Goal: Task Accomplishment & Management: Use online tool/utility

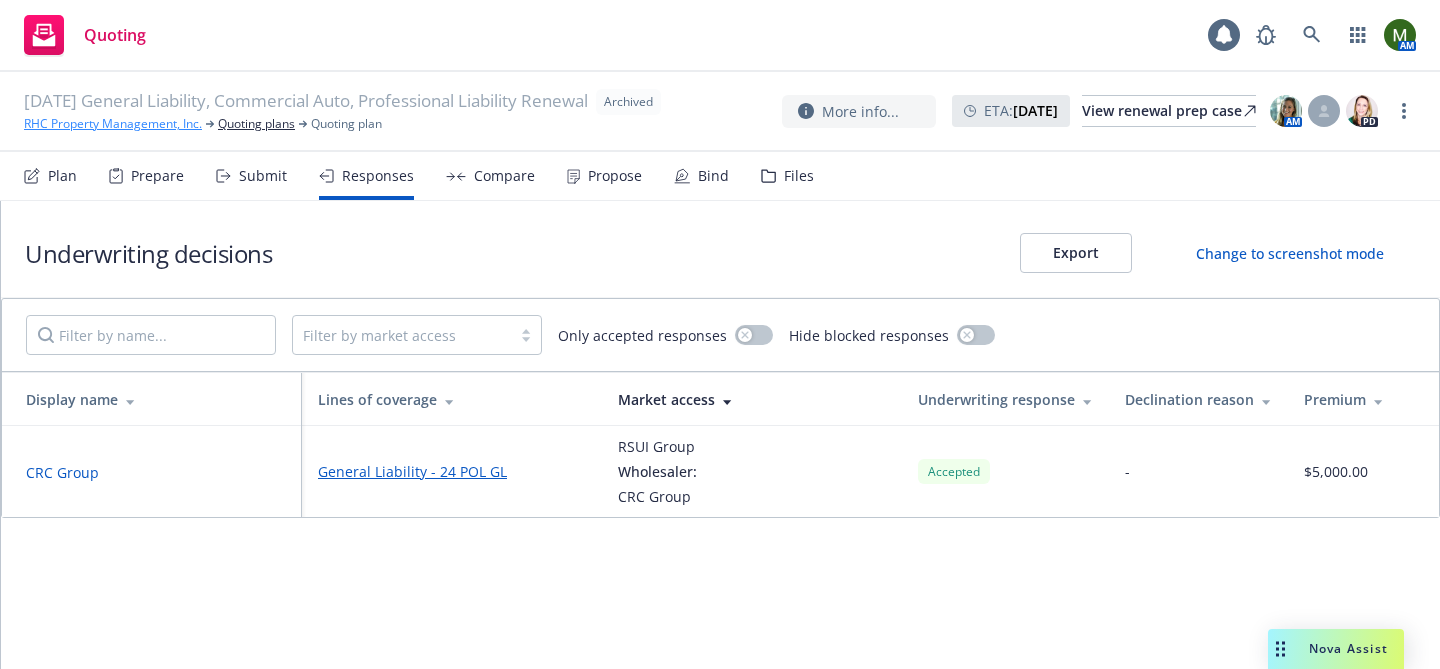
click at [107, 125] on div "[DATE] General Liability, Commercial Auto, Professional Liability Renewal Archi…" at bounding box center [346, 111] width 645 height 44
click at [107, 130] on link "RHC Property Management, Inc." at bounding box center [113, 124] width 178 height 18
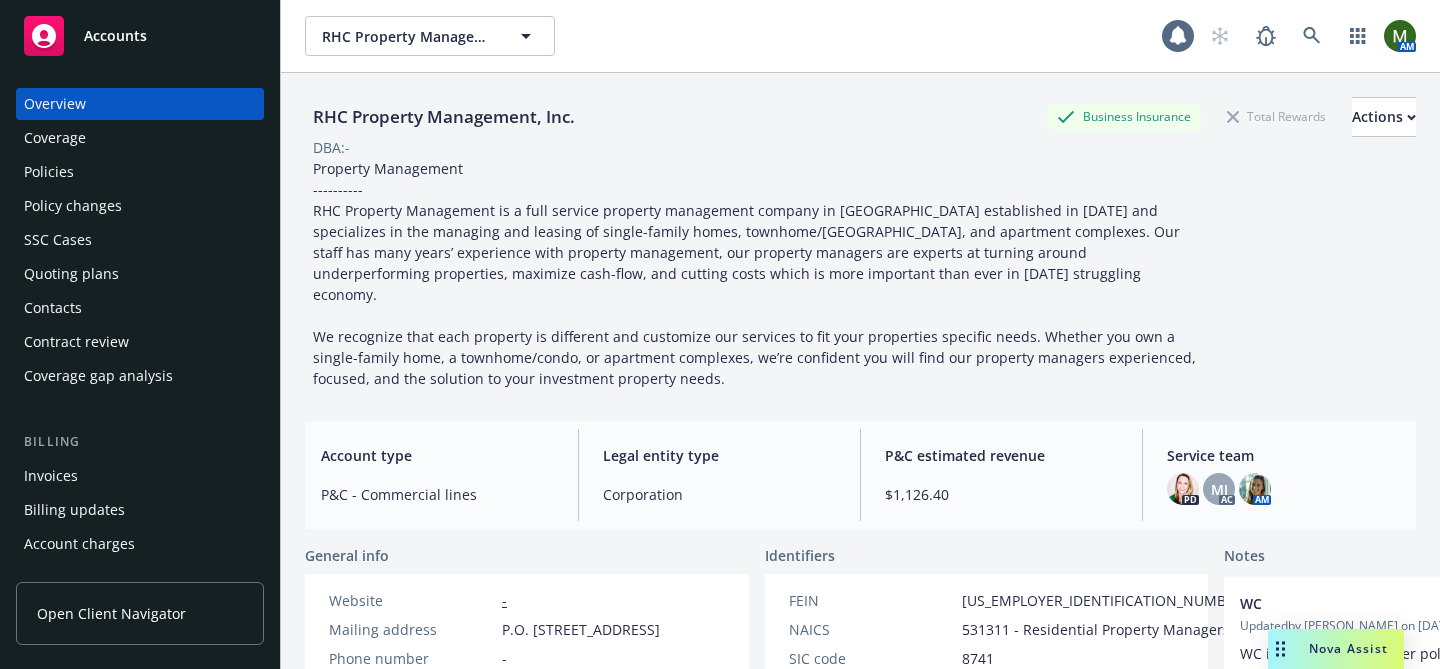
click at [347, 119] on div "RHC Property Management, Inc." at bounding box center [444, 117] width 278 height 26
copy div "RHC Property Management, Inc."
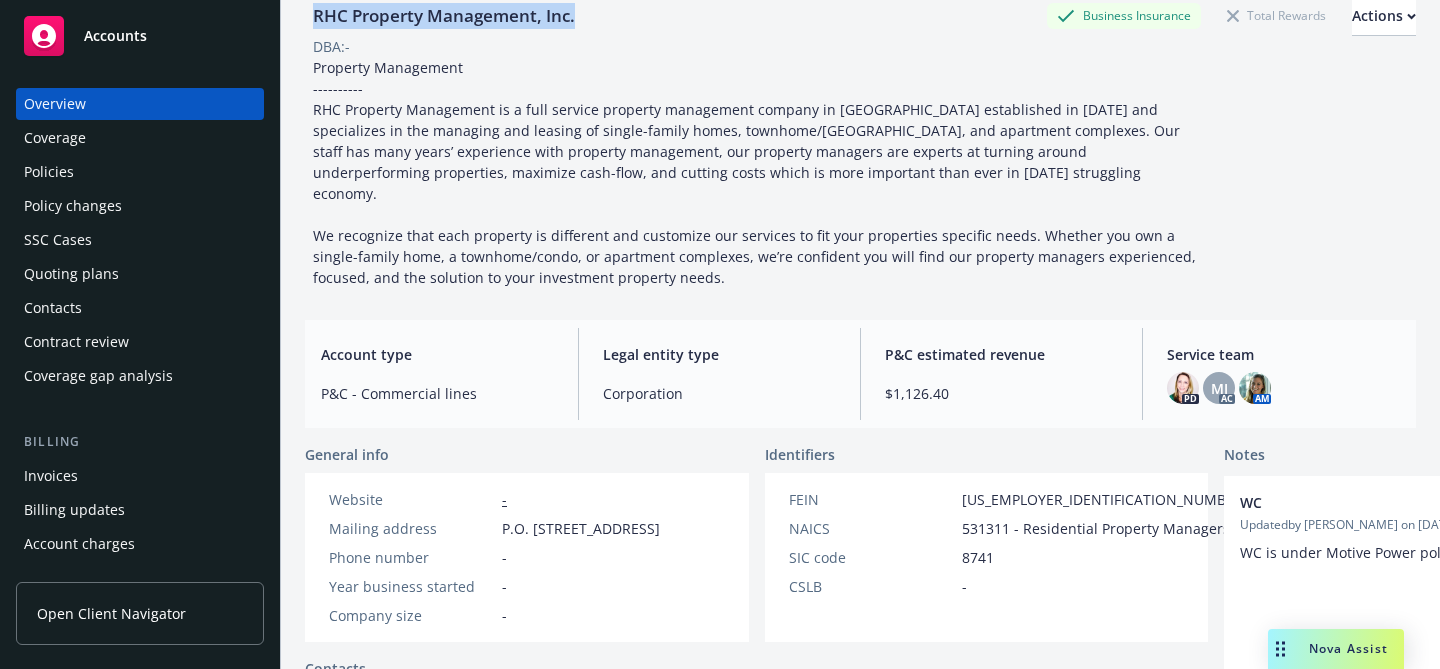
click at [122, 178] on div "Policies" at bounding box center [140, 172] width 232 height 32
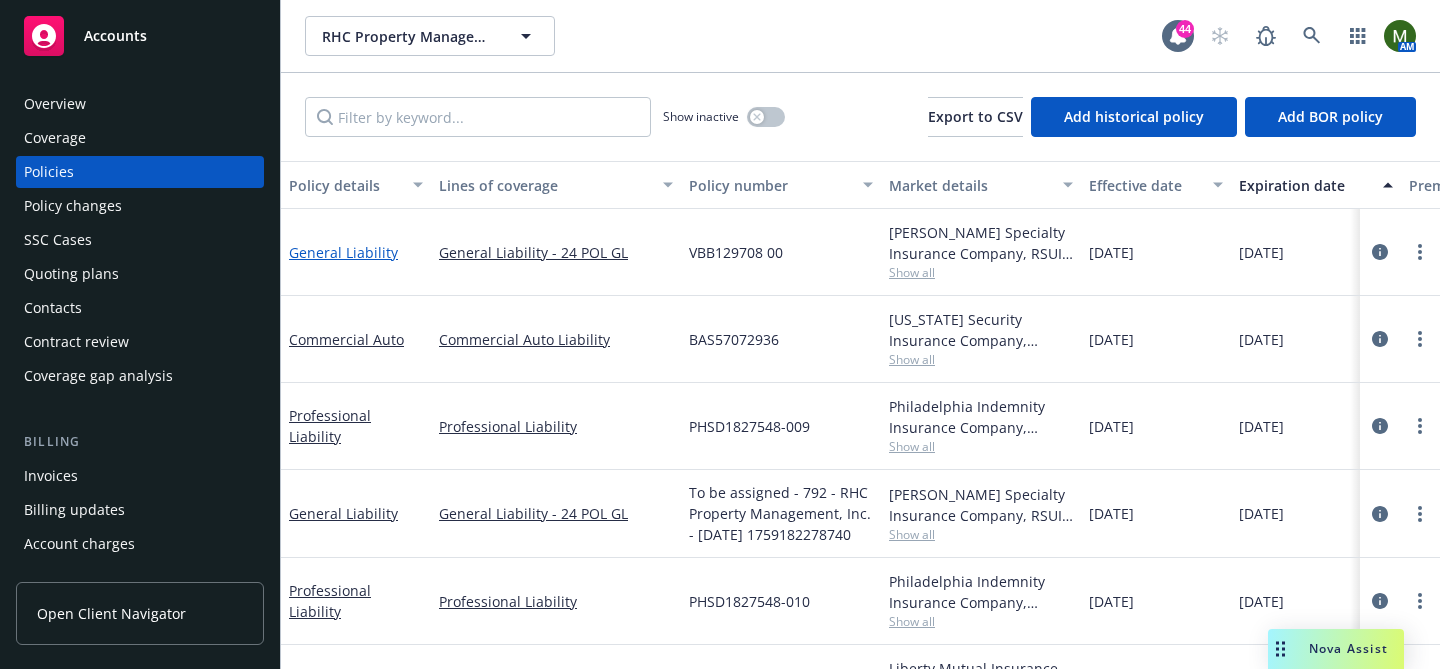
click at [373, 250] on link "General Liability" at bounding box center [343, 252] width 109 height 19
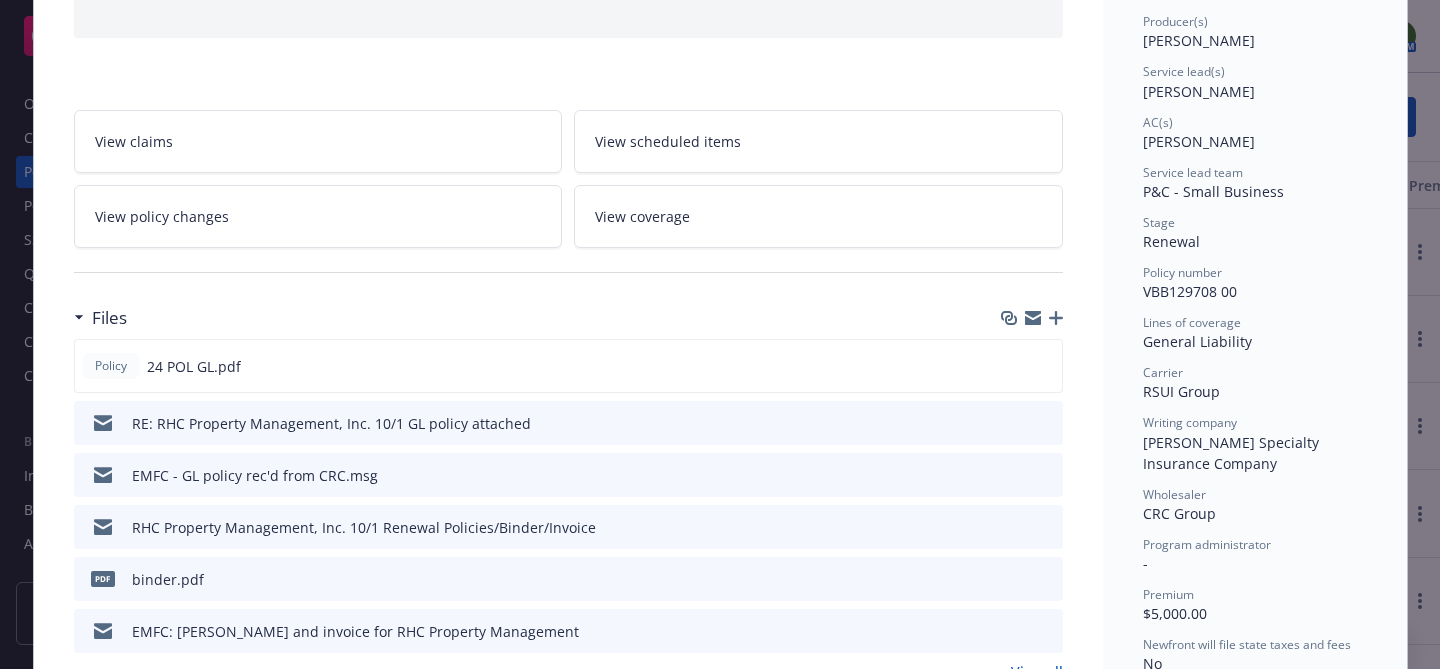
scroll to position [259, 0]
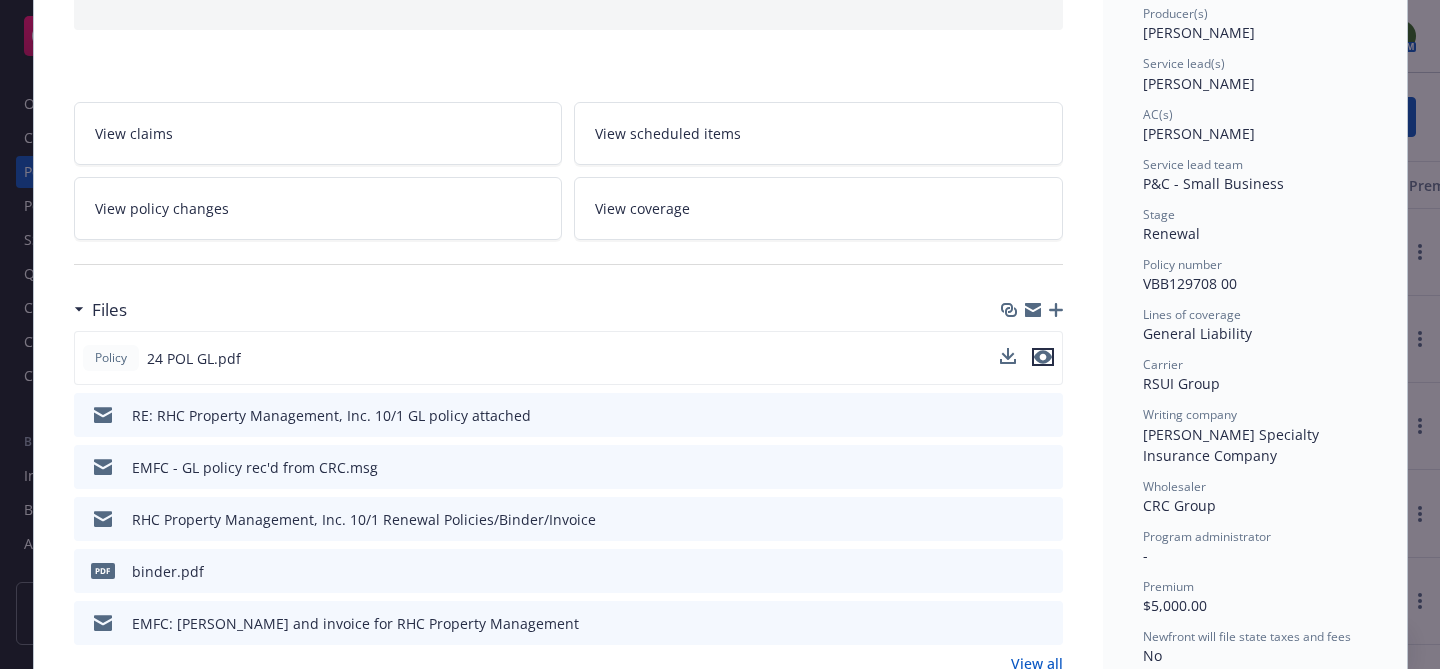
click at [1043, 354] on icon "preview file" at bounding box center [1043, 357] width 18 height 14
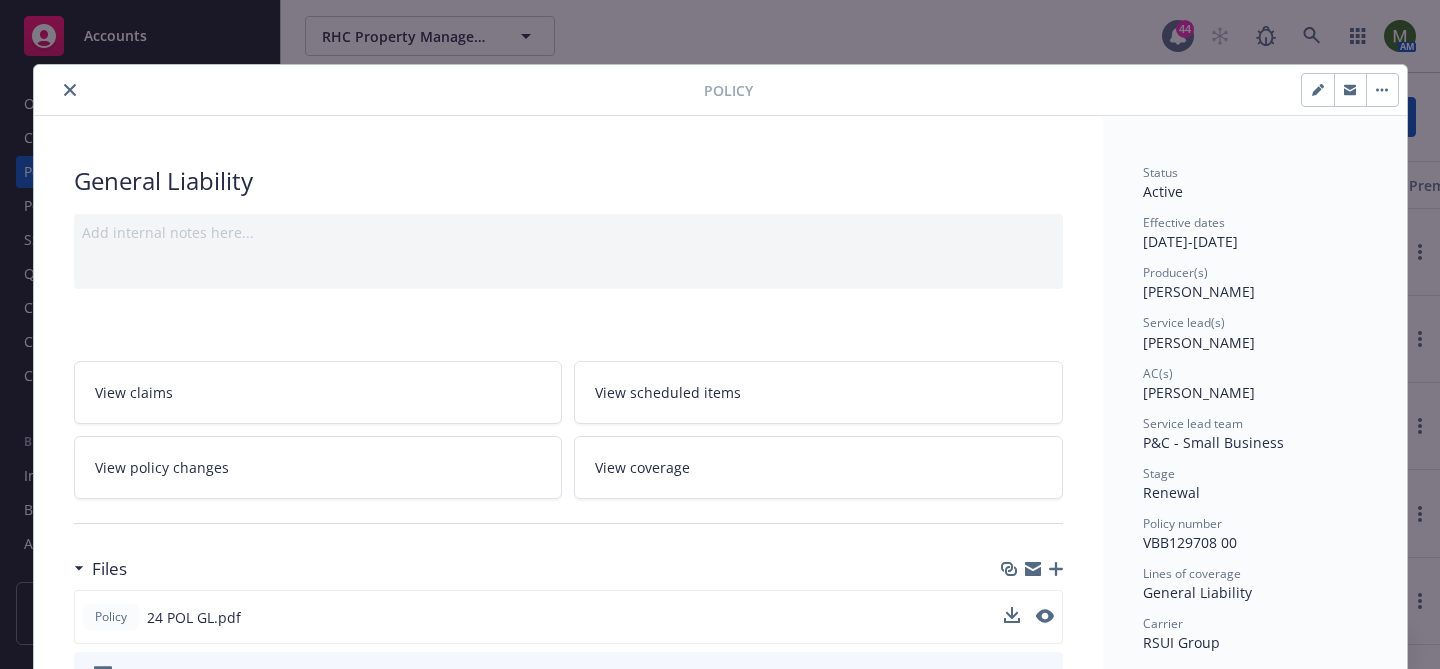
click at [68, 84] on icon "close" at bounding box center [70, 90] width 12 height 12
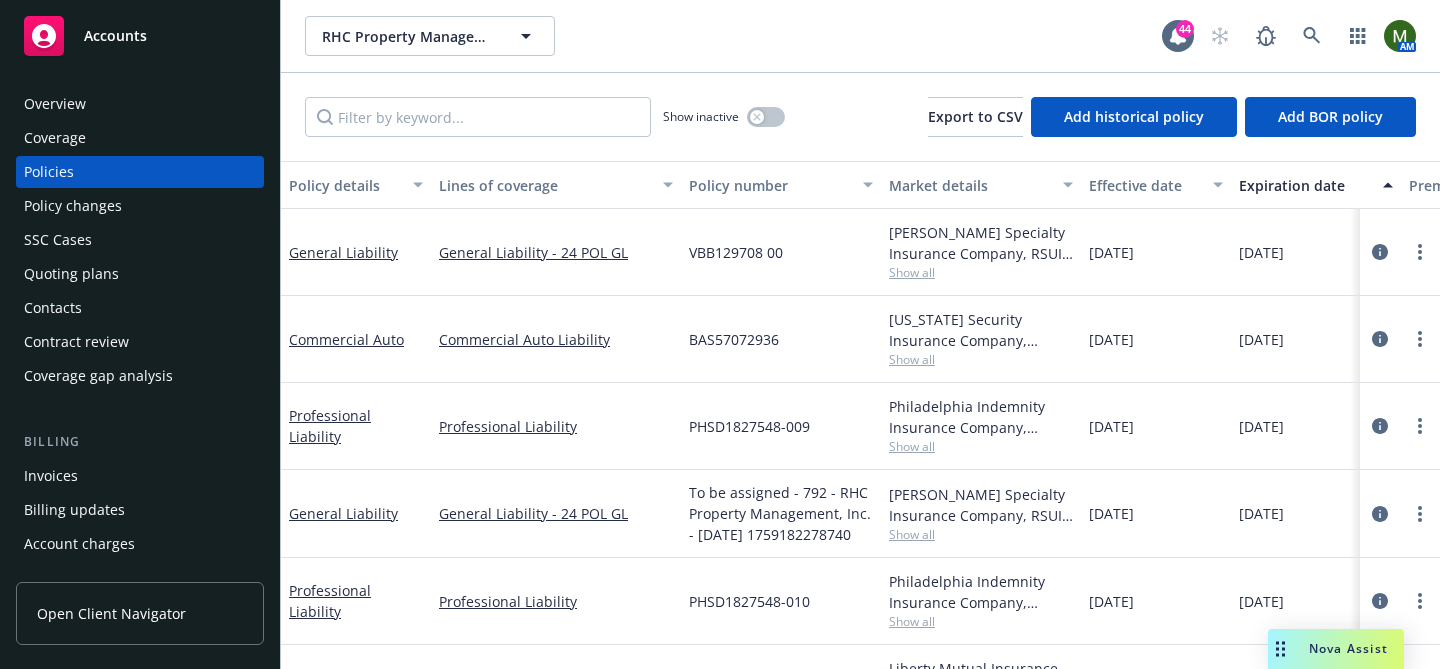
click at [71, 97] on div "Overview" at bounding box center [55, 104] width 62 height 32
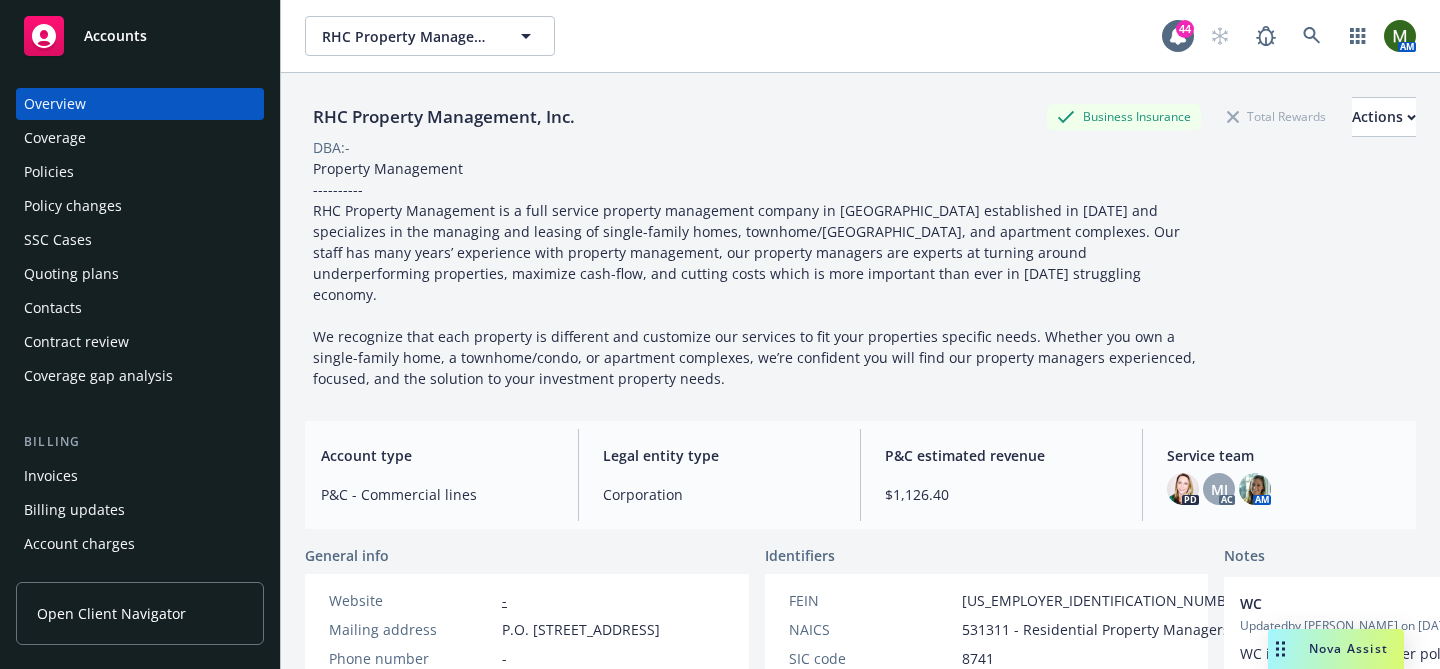
click at [434, 169] on span "Property Management ---------- RHC Property Management is a full service proper…" at bounding box center [756, 273] width 887 height 229
copy span "Property Management"
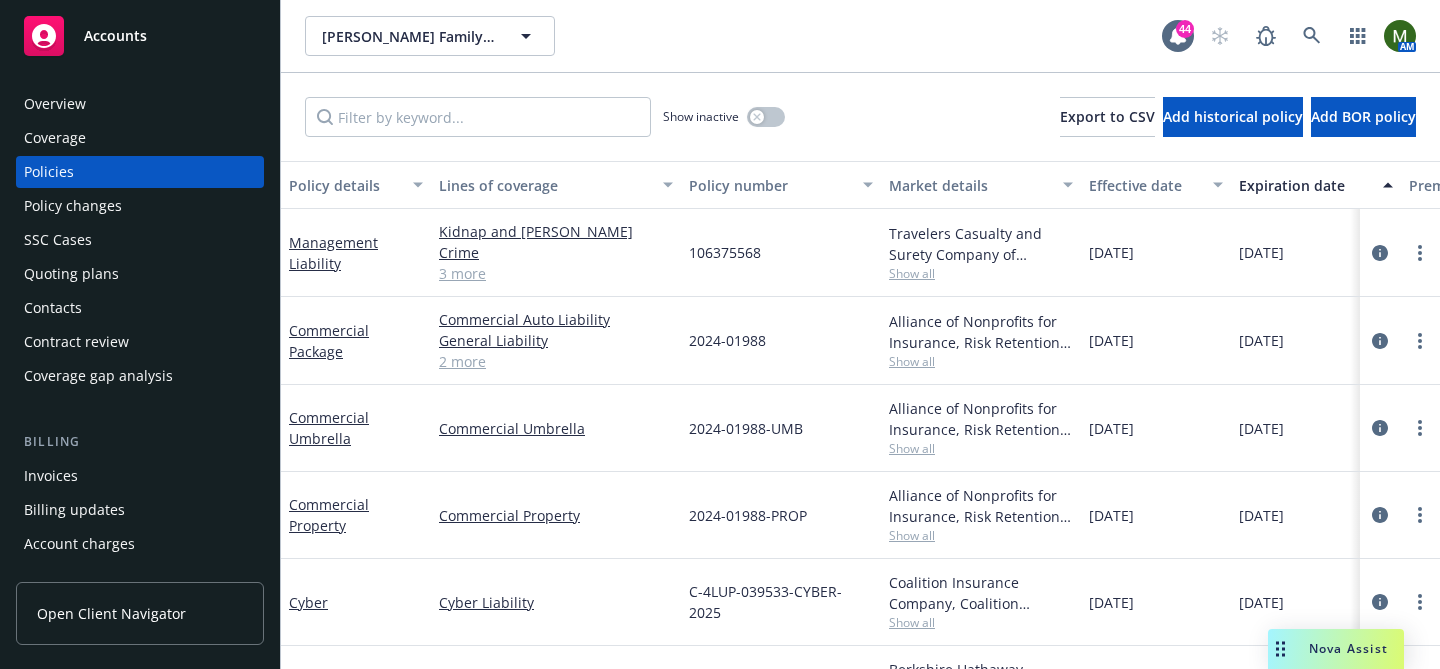
scroll to position [64, 0]
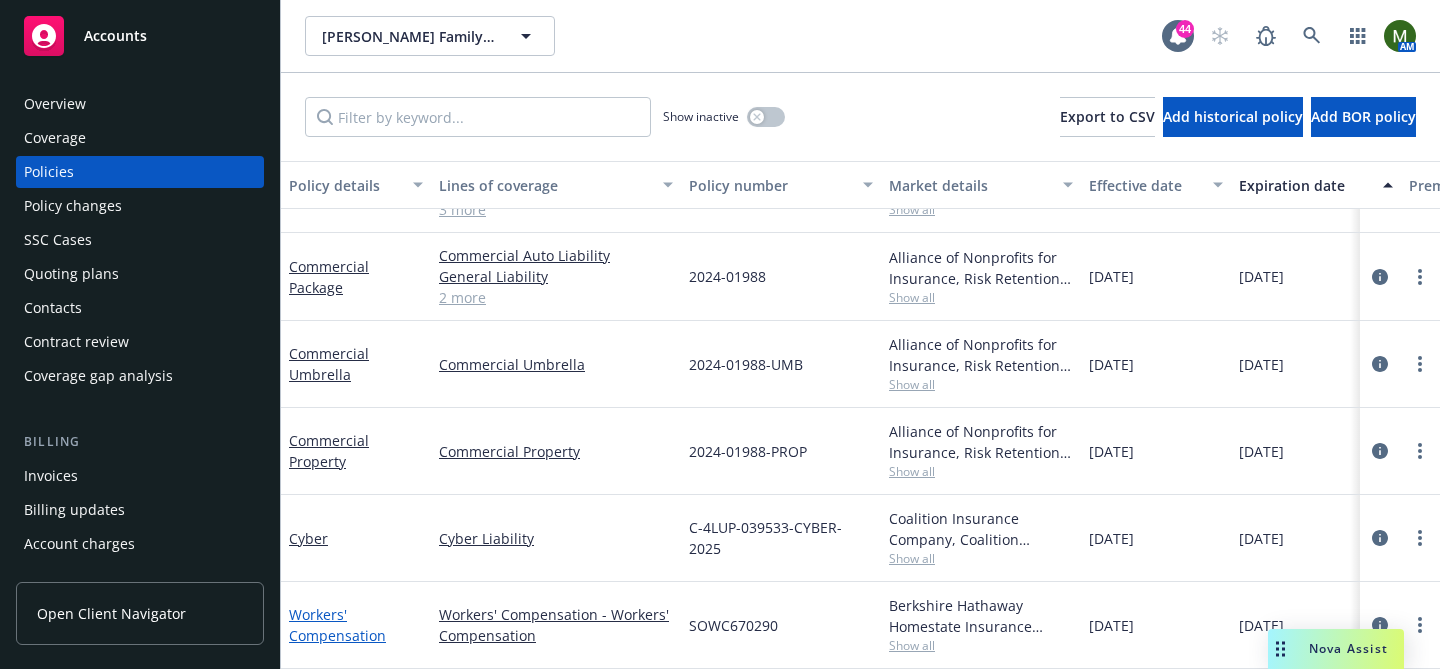
click at [334, 615] on link "Workers' Compensation" at bounding box center [337, 625] width 97 height 40
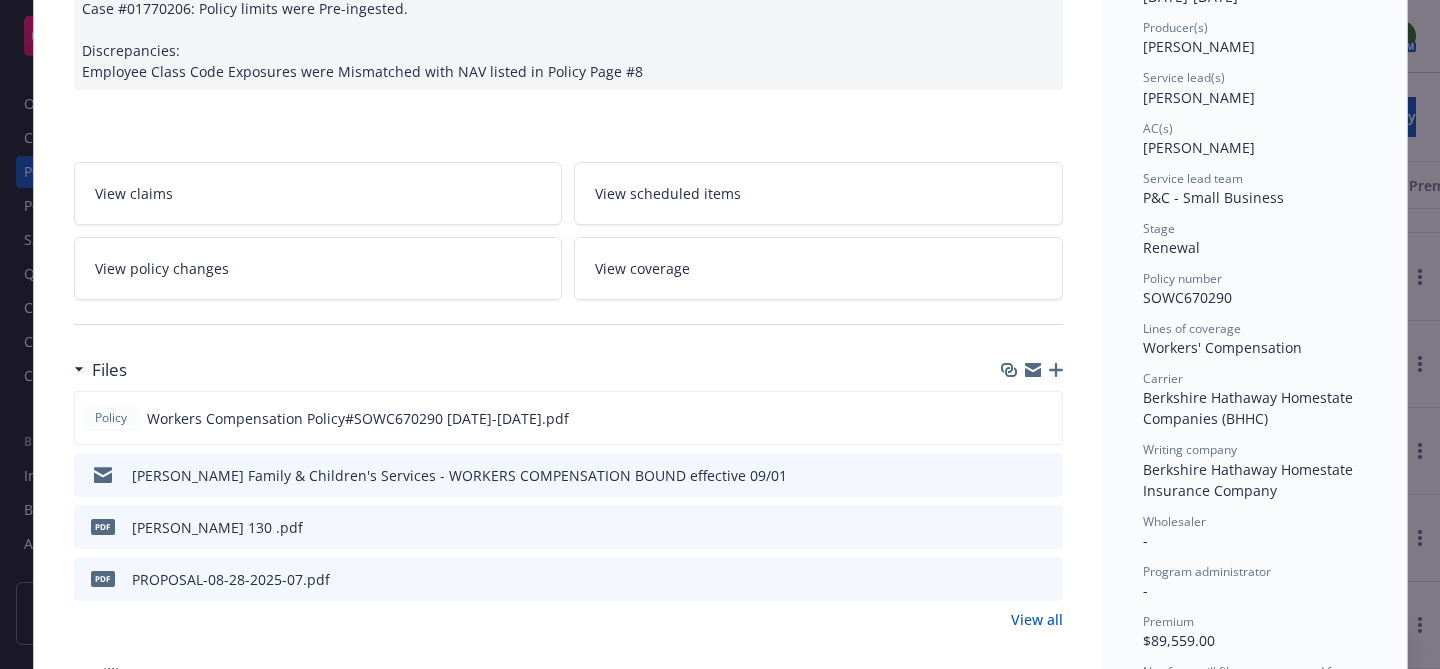
scroll to position [391, 0]
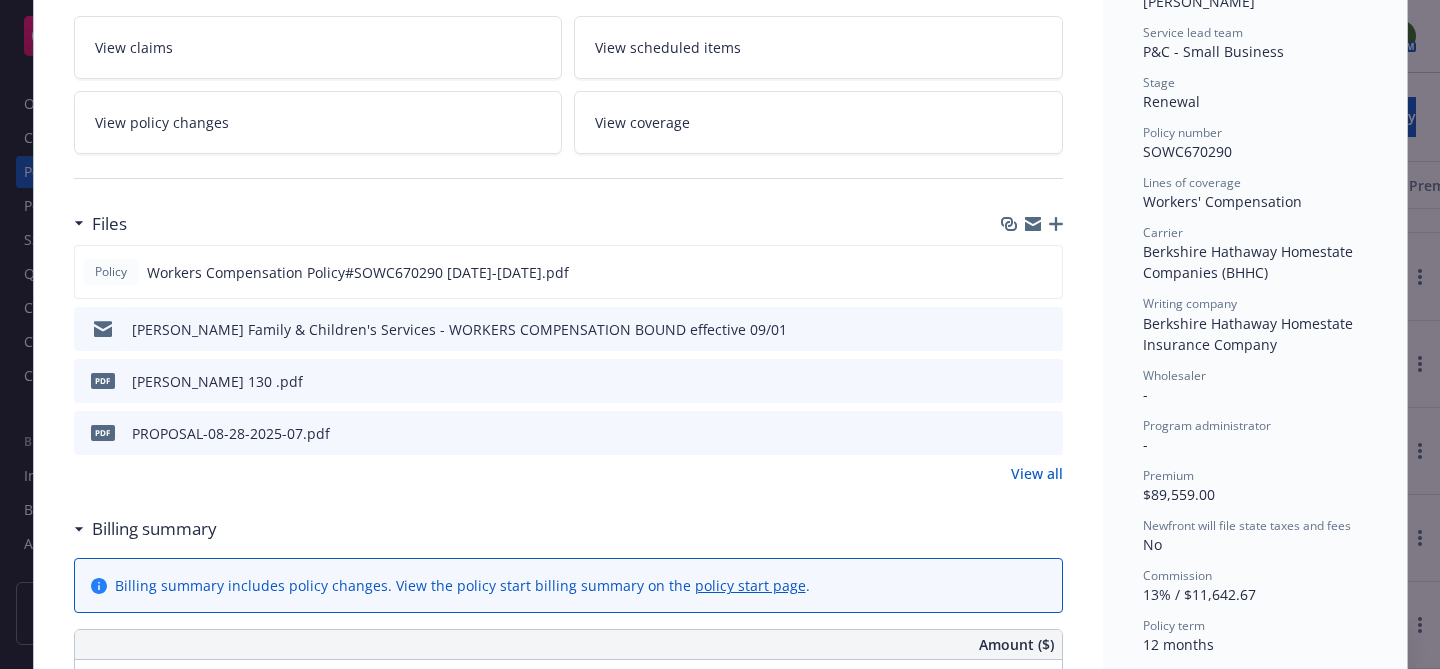
click at [1042, 426] on icon "preview file" at bounding box center [1044, 432] width 18 height 14
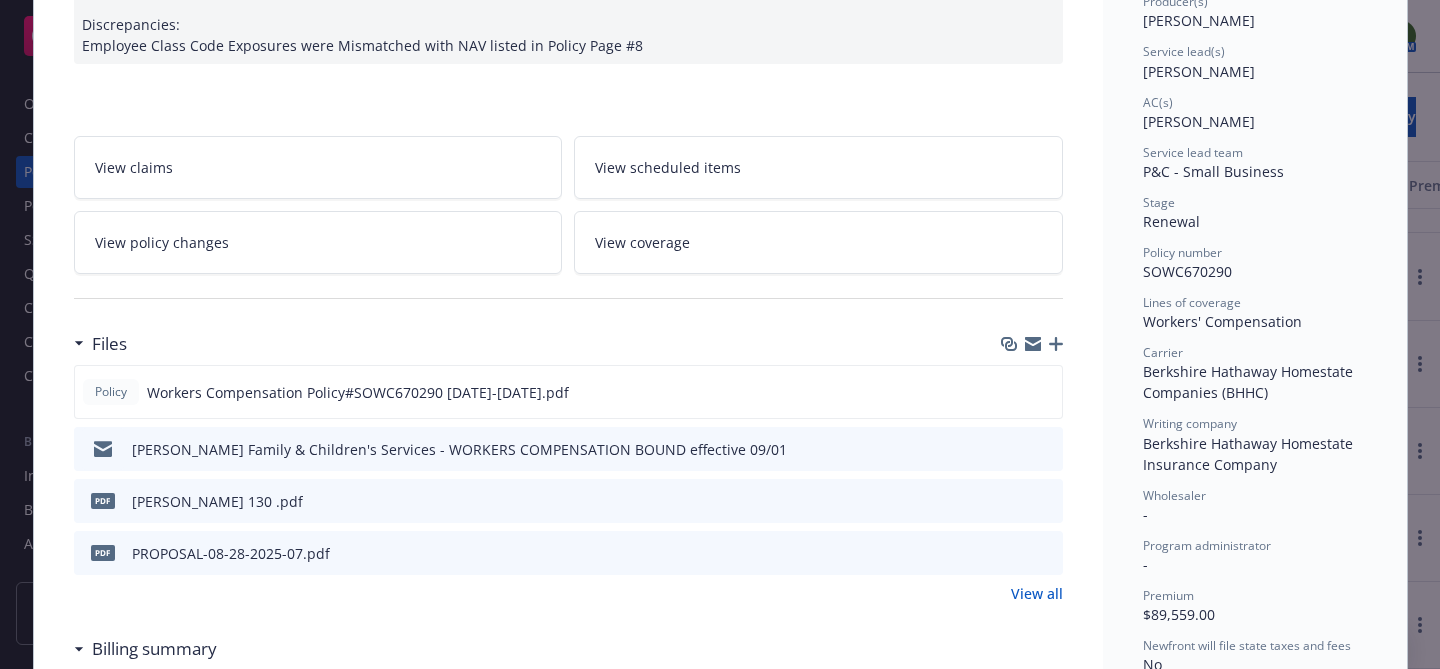
scroll to position [0, 0]
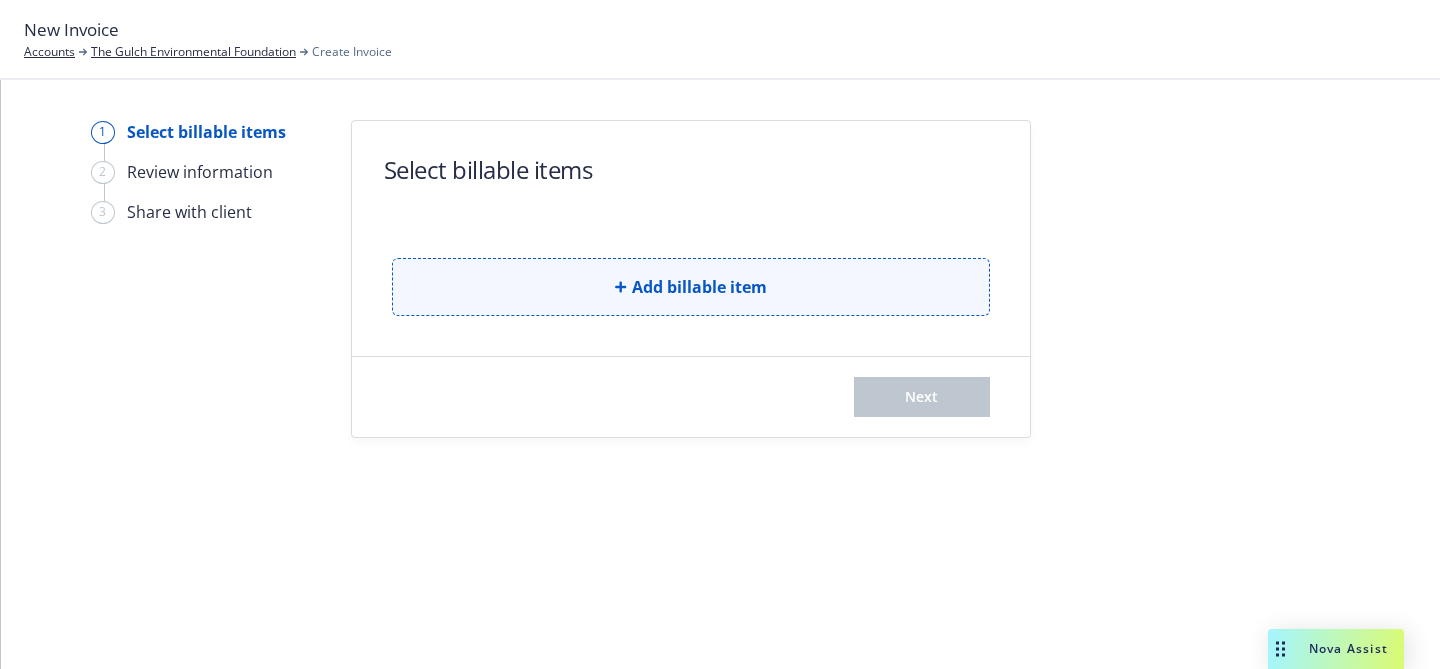
click at [670, 273] on button "Add billable item" at bounding box center [691, 287] width 598 height 58
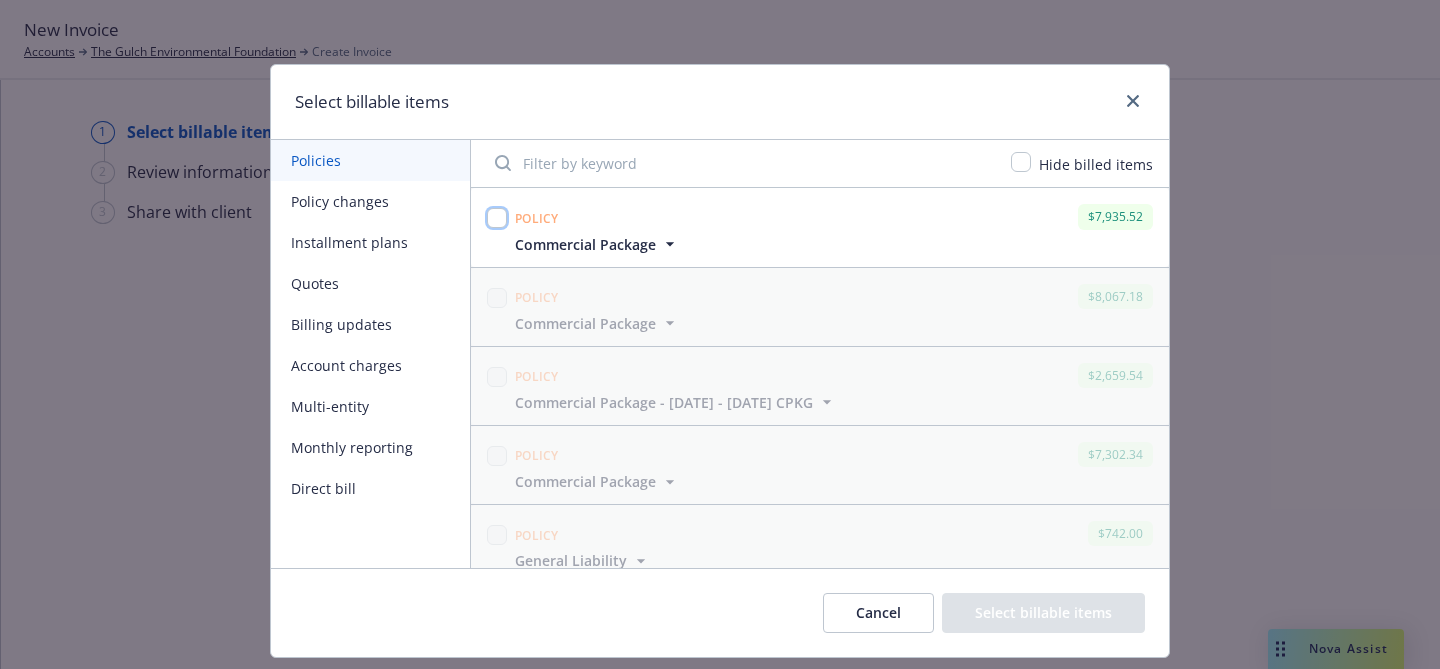
click at [497, 221] on input "checkbox" at bounding box center [497, 218] width 20 height 20
checkbox input "true"
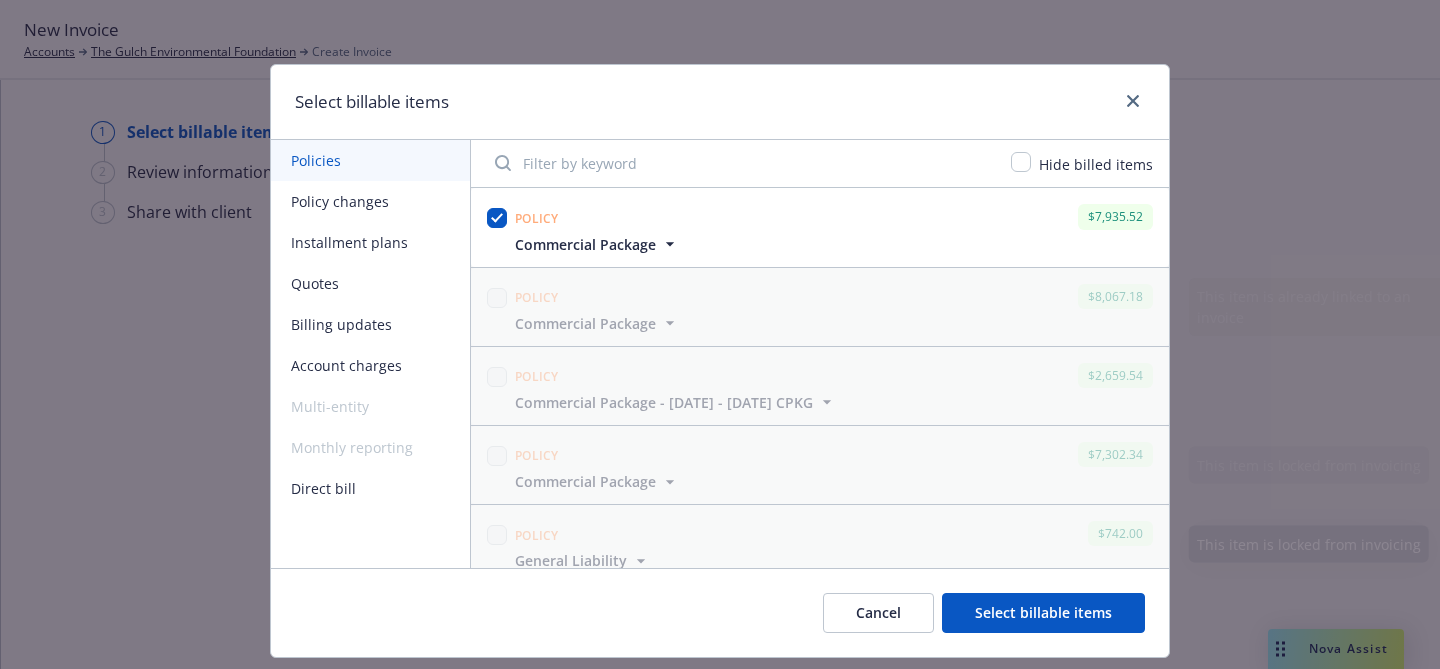
click at [1008, 599] on button "Select billable items" at bounding box center [1043, 613] width 203 height 40
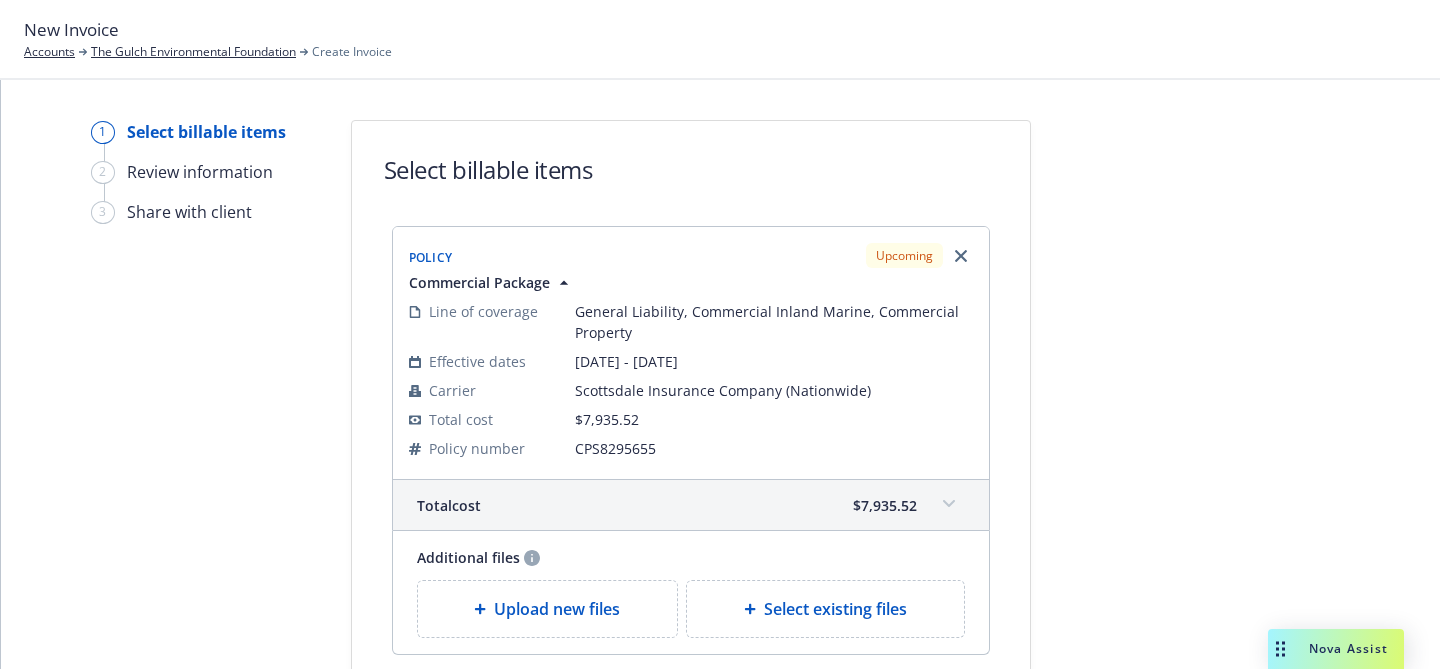
scroll to position [238, 0]
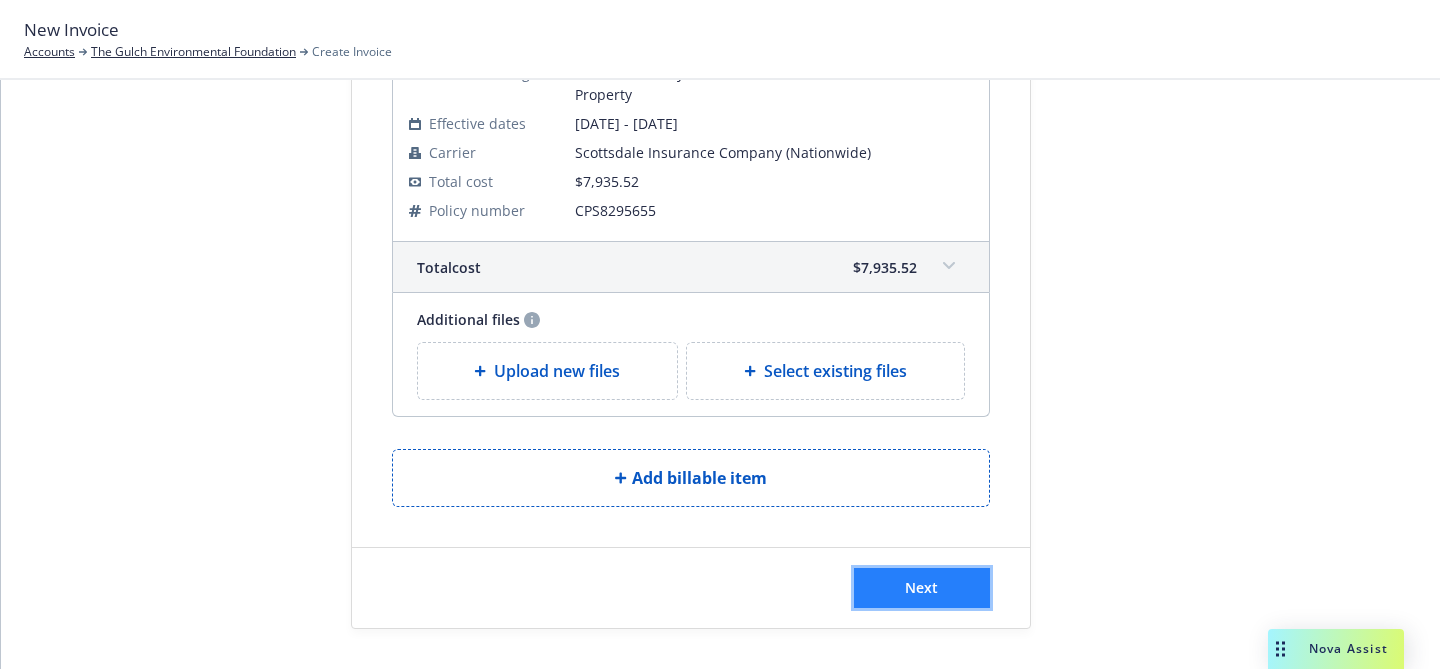
click at [900, 589] on button "Next" at bounding box center [922, 588] width 136 height 40
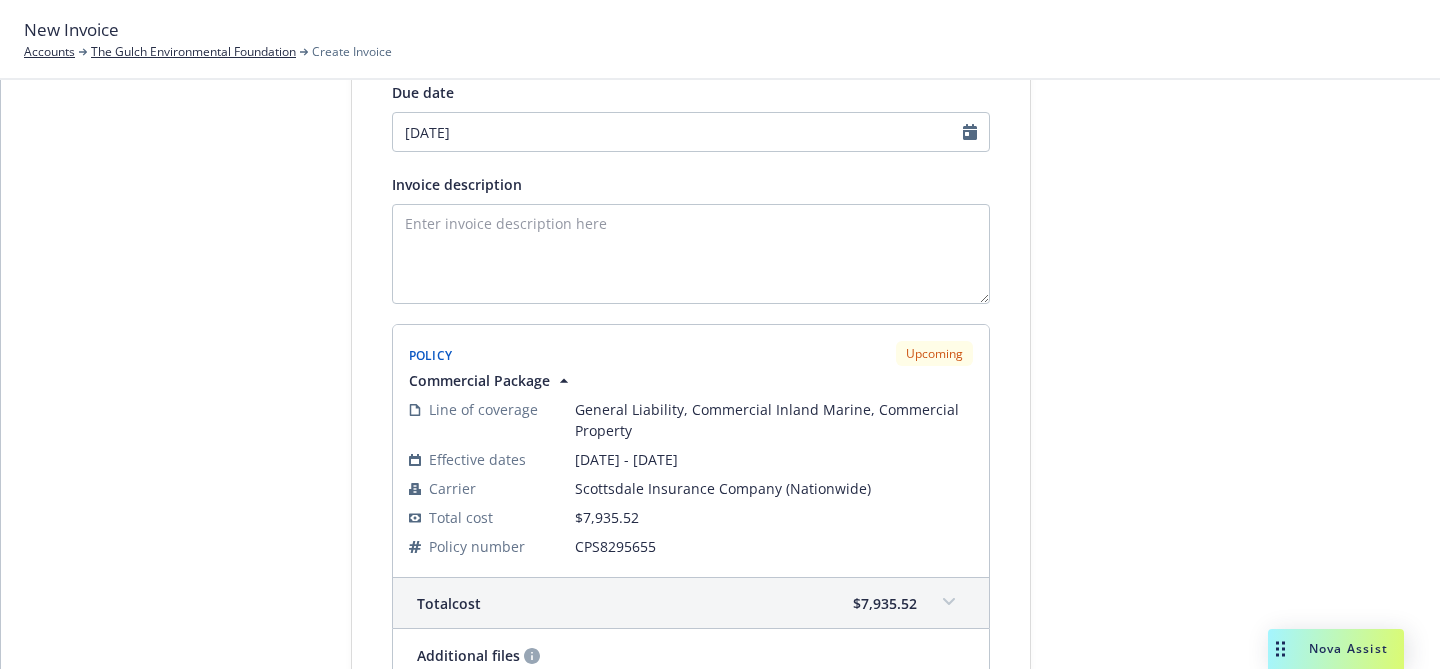
scroll to position [0, 0]
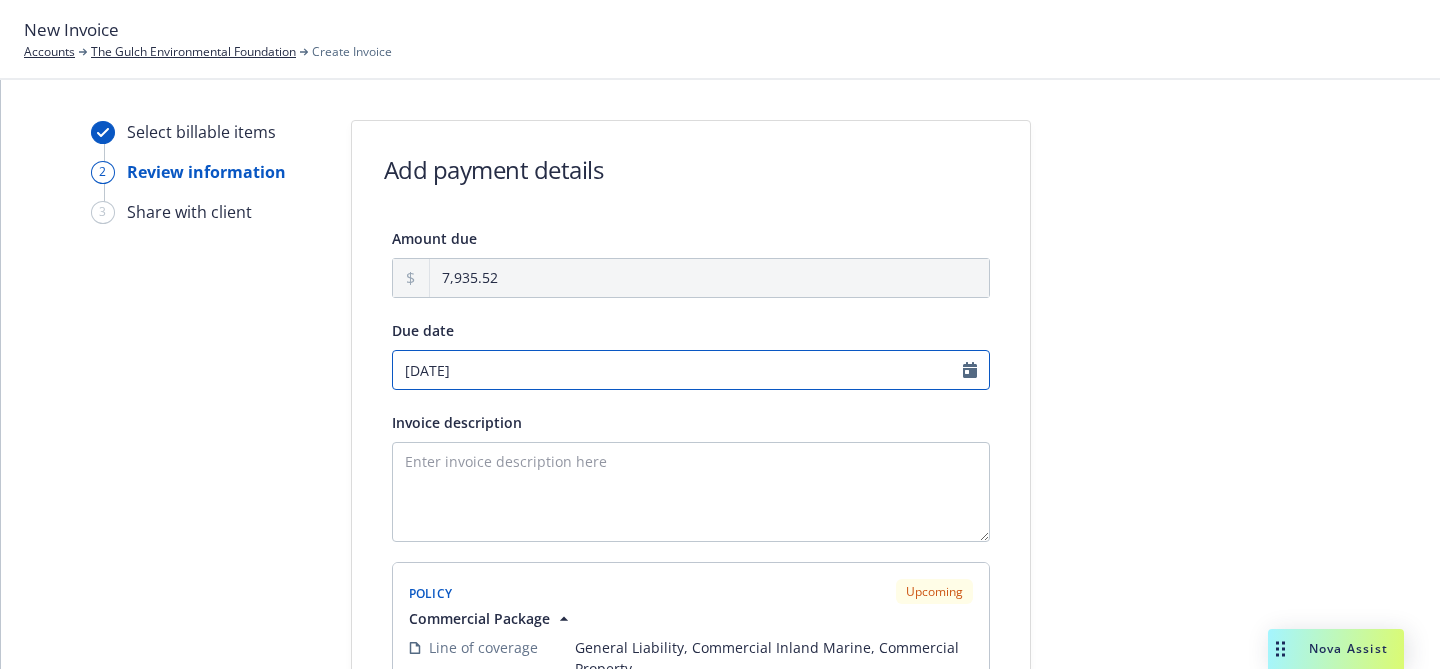
click at [449, 373] on input "10/01/2025" at bounding box center [691, 370] width 598 height 40
select select "October"
select select "2025"
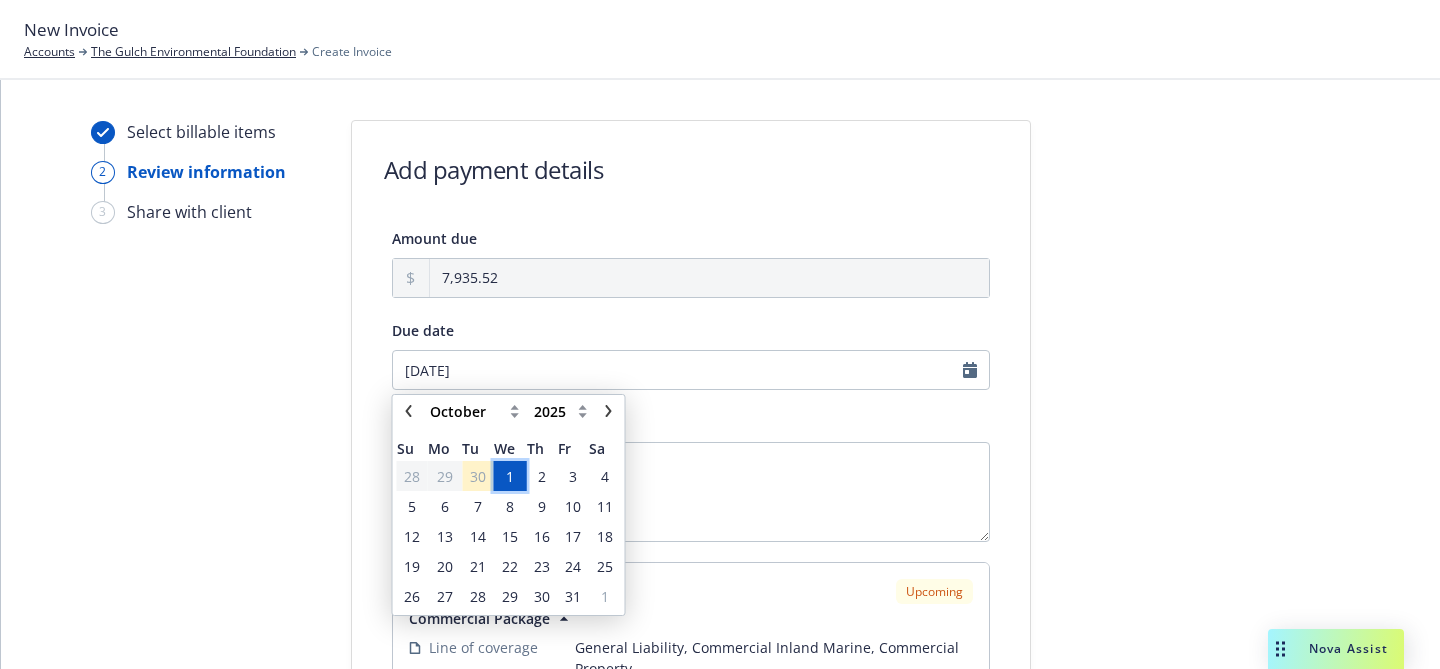
click at [524, 485] on span "1" at bounding box center [510, 476] width 29 height 25
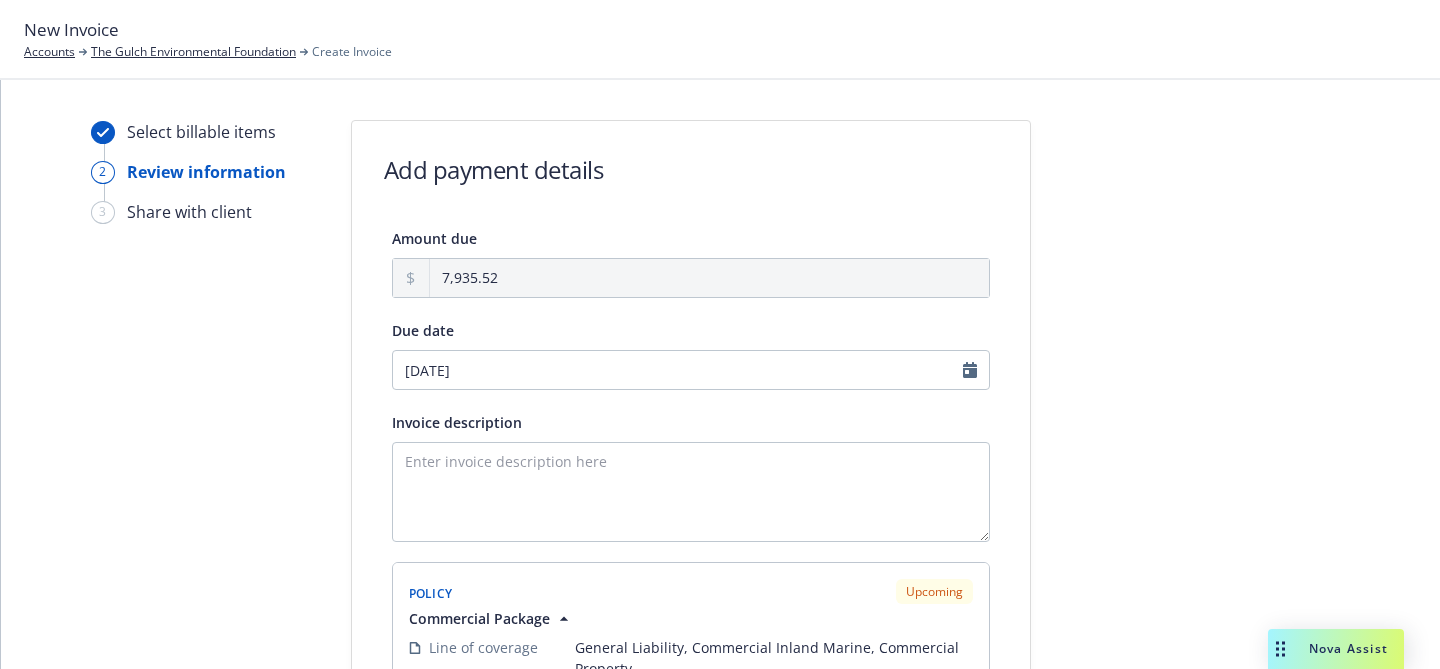
scroll to position [484, 0]
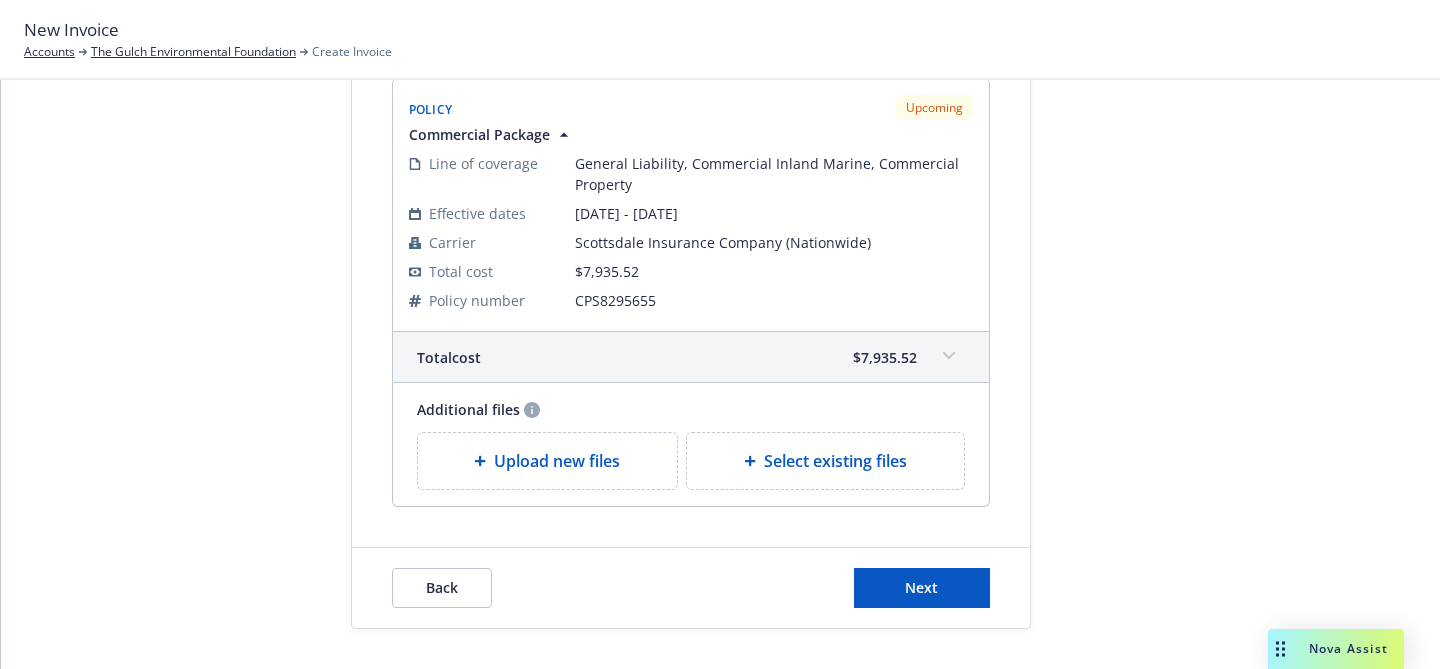
click at [906, 613] on div "Back Next" at bounding box center [691, 588] width 678 height 80
click at [910, 591] on span "Next" at bounding box center [921, 587] width 33 height 19
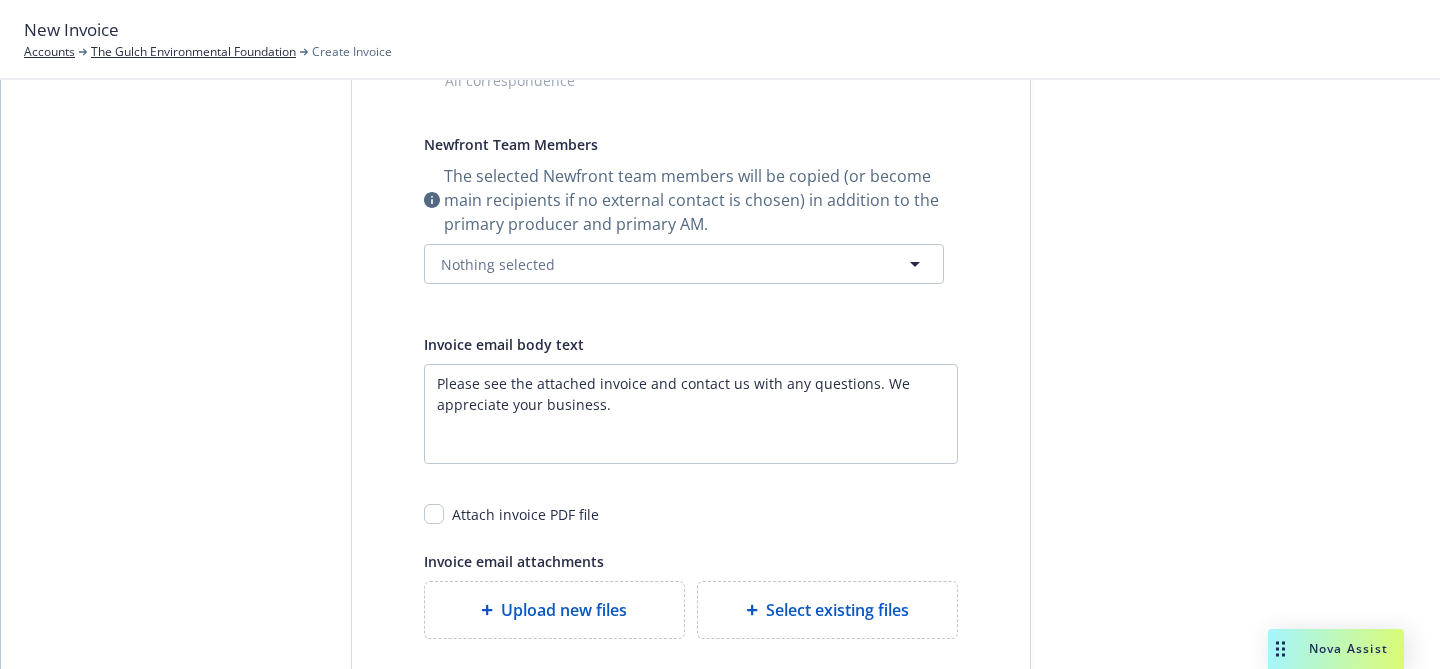
scroll to position [0, 0]
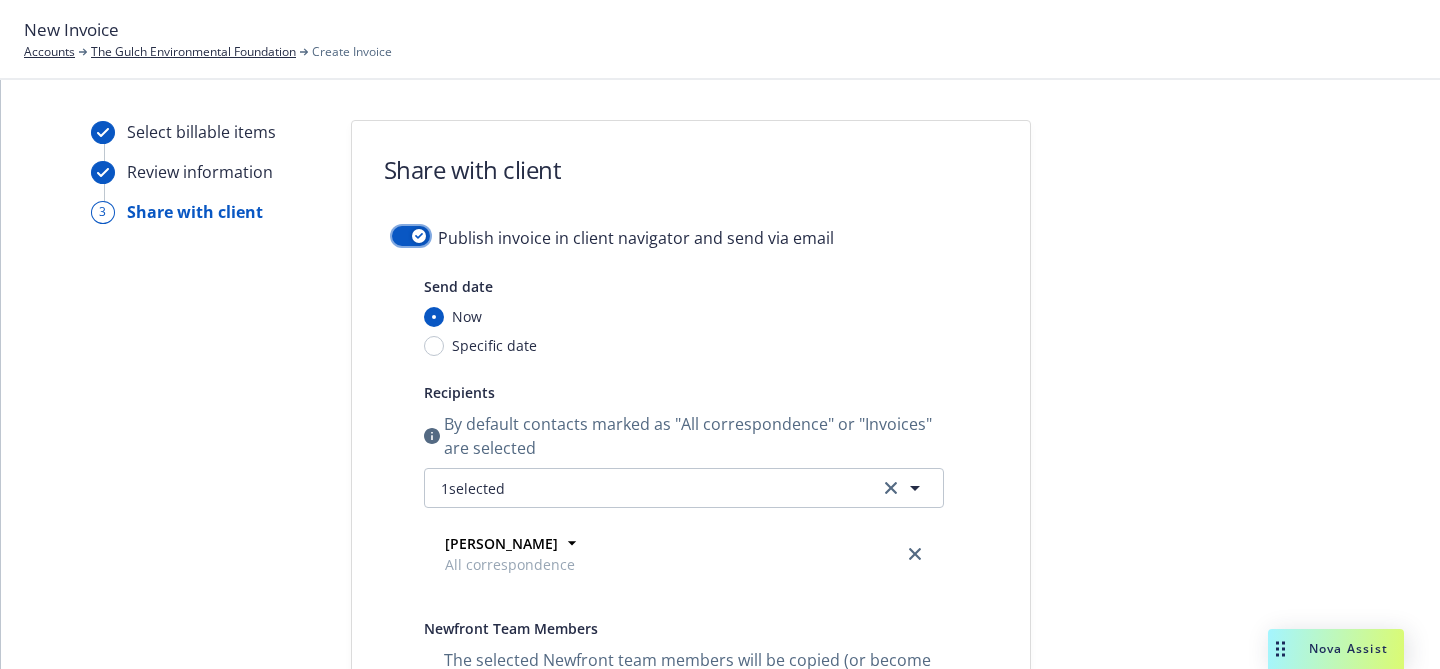
click at [404, 237] on button "button" at bounding box center [411, 236] width 38 height 20
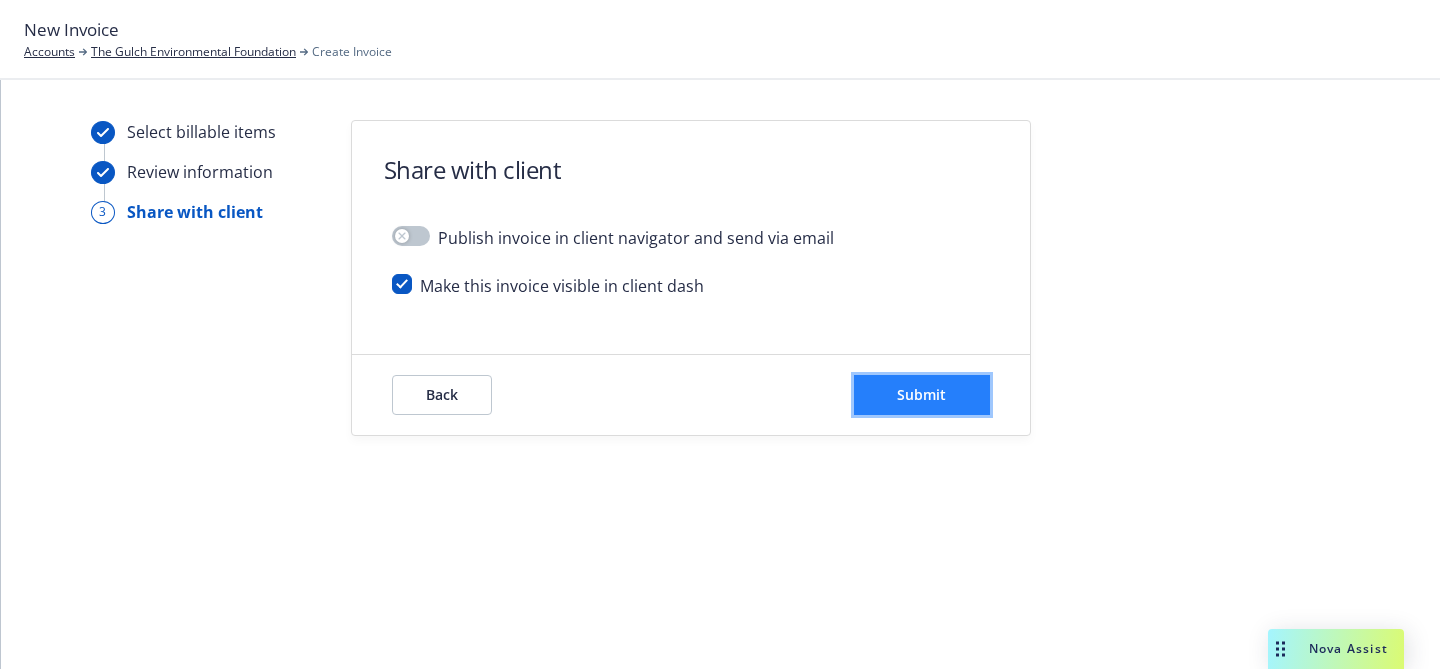
click at [906, 387] on span "Submit" at bounding box center [921, 394] width 49 height 19
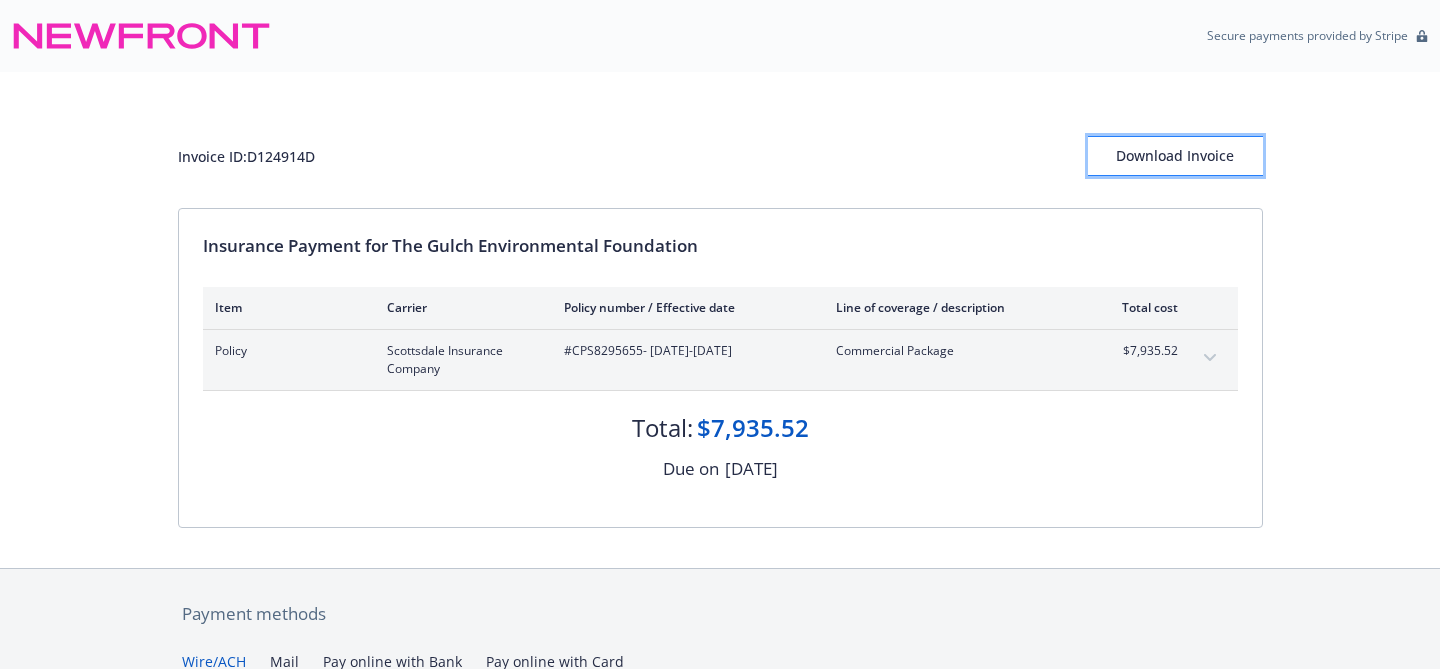
click at [1161, 168] on div "Download Invoice" at bounding box center [1175, 156] width 175 height 38
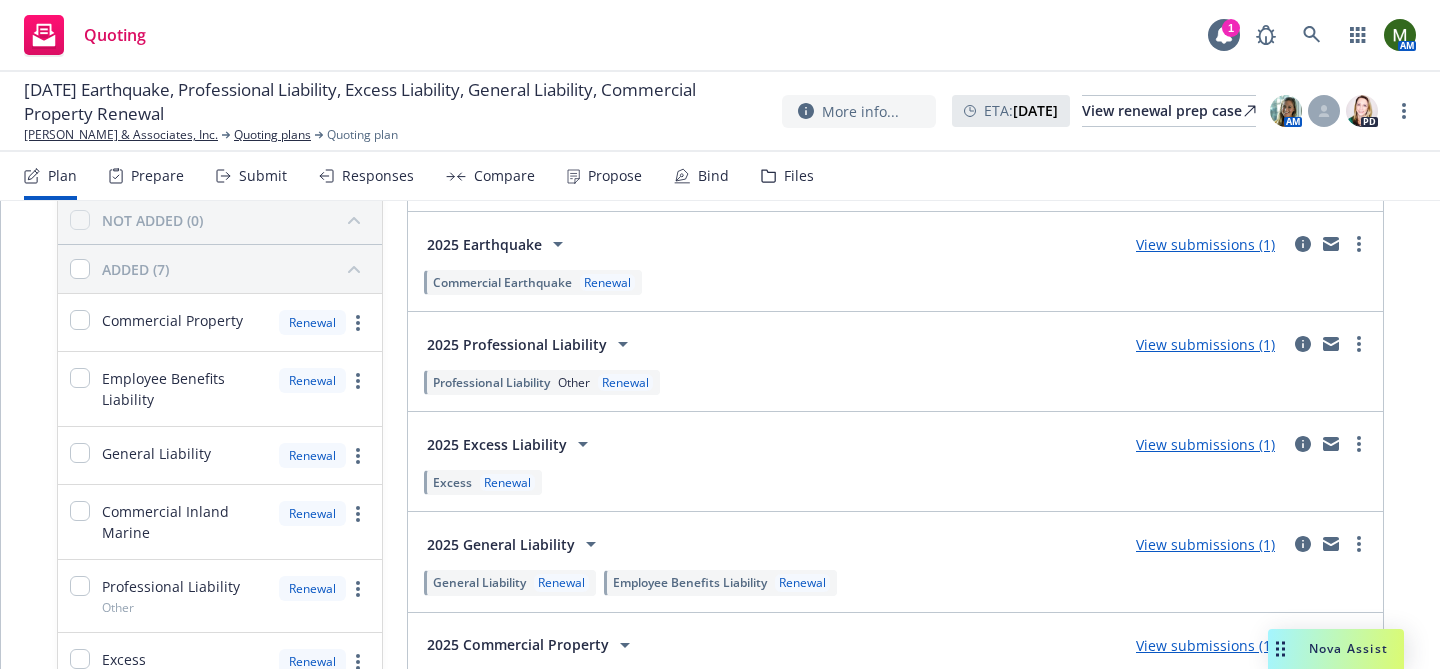
scroll to position [153, 0]
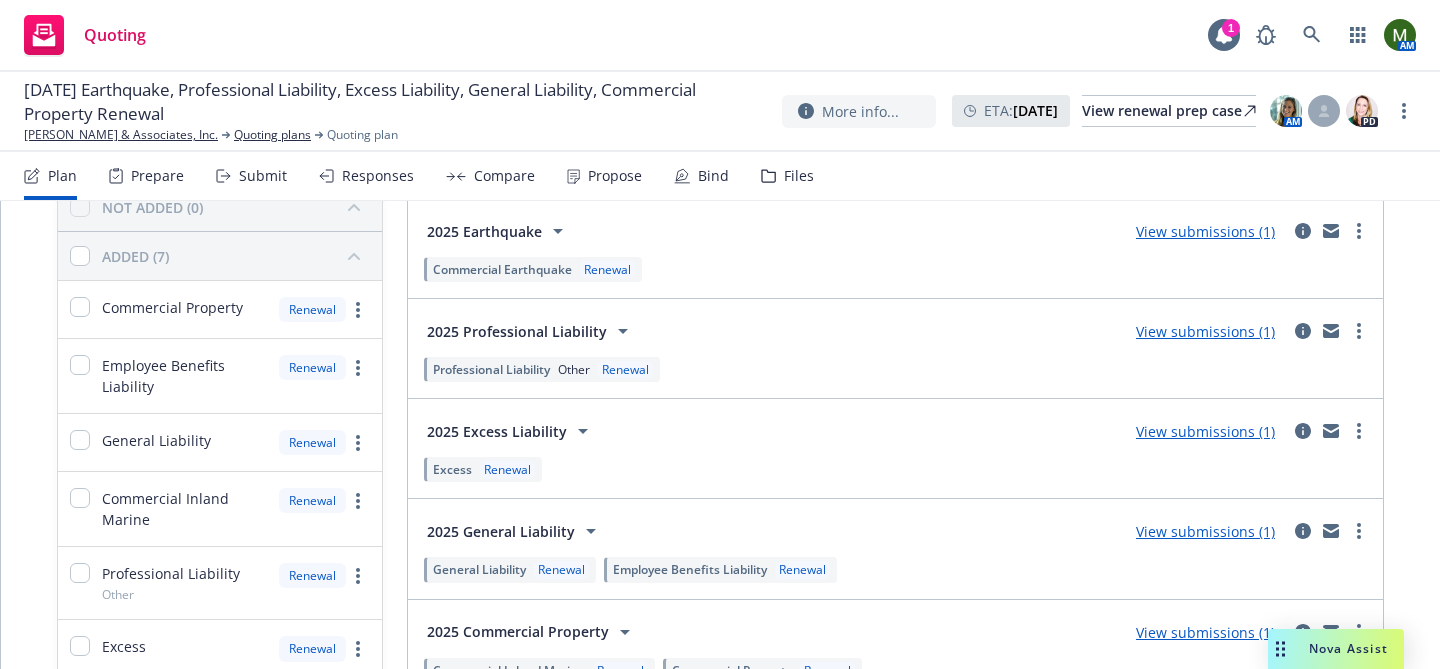
click at [709, 193] on div "Bind" at bounding box center [701, 176] width 55 height 48
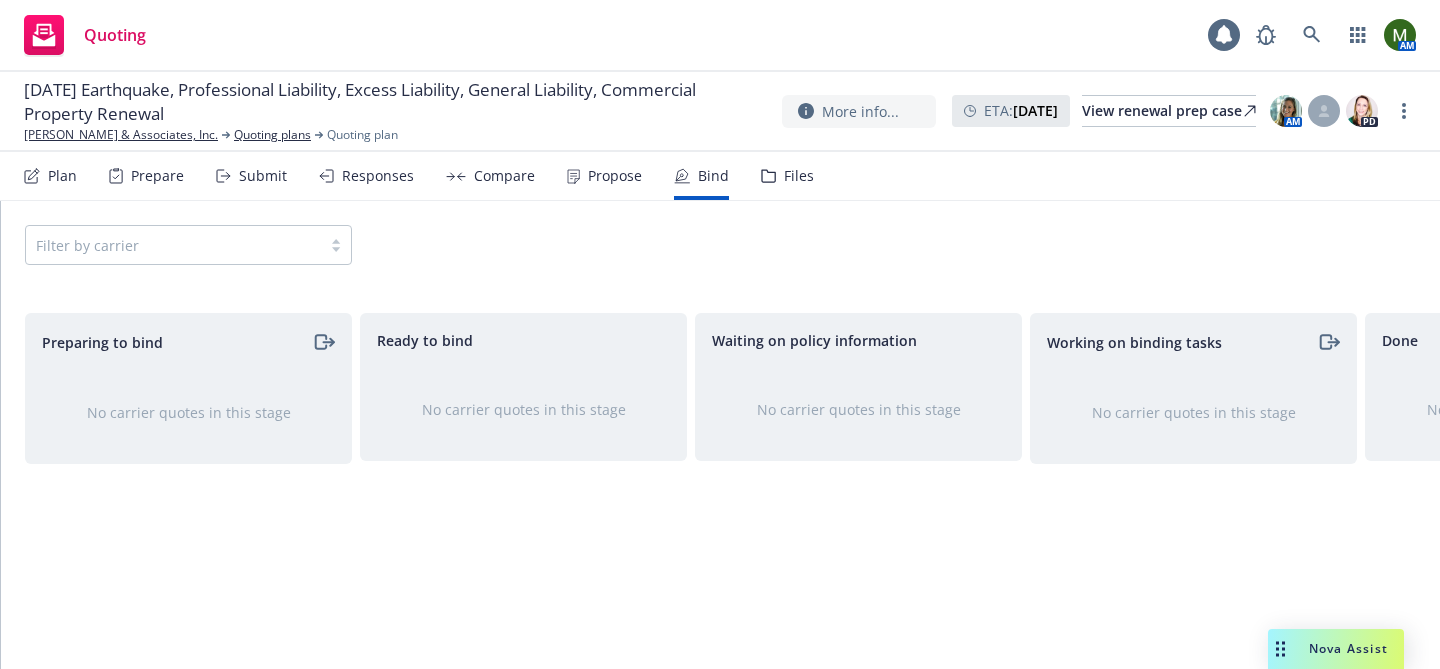
click at [588, 172] on div "Propose" at bounding box center [615, 176] width 54 height 16
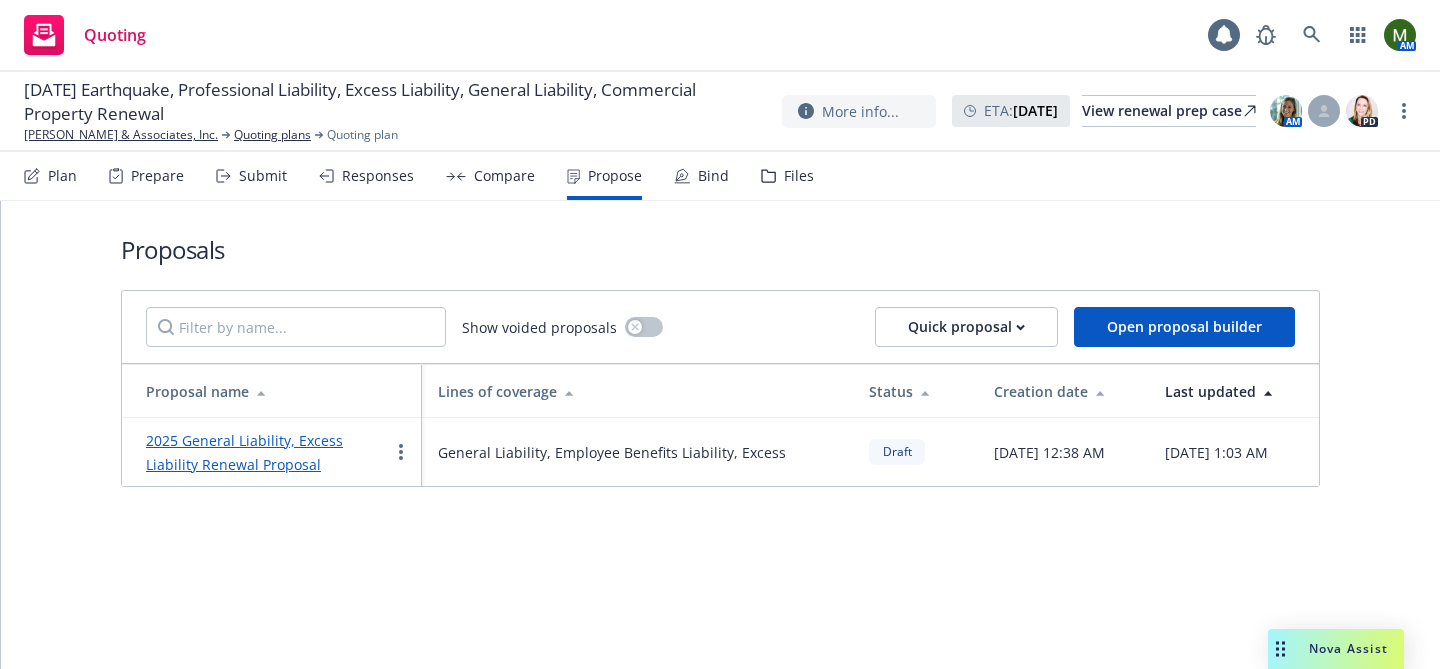
click at [222, 439] on link "2025 General Liability, Excess Liability Renewal Proposal" at bounding box center [244, 452] width 197 height 43
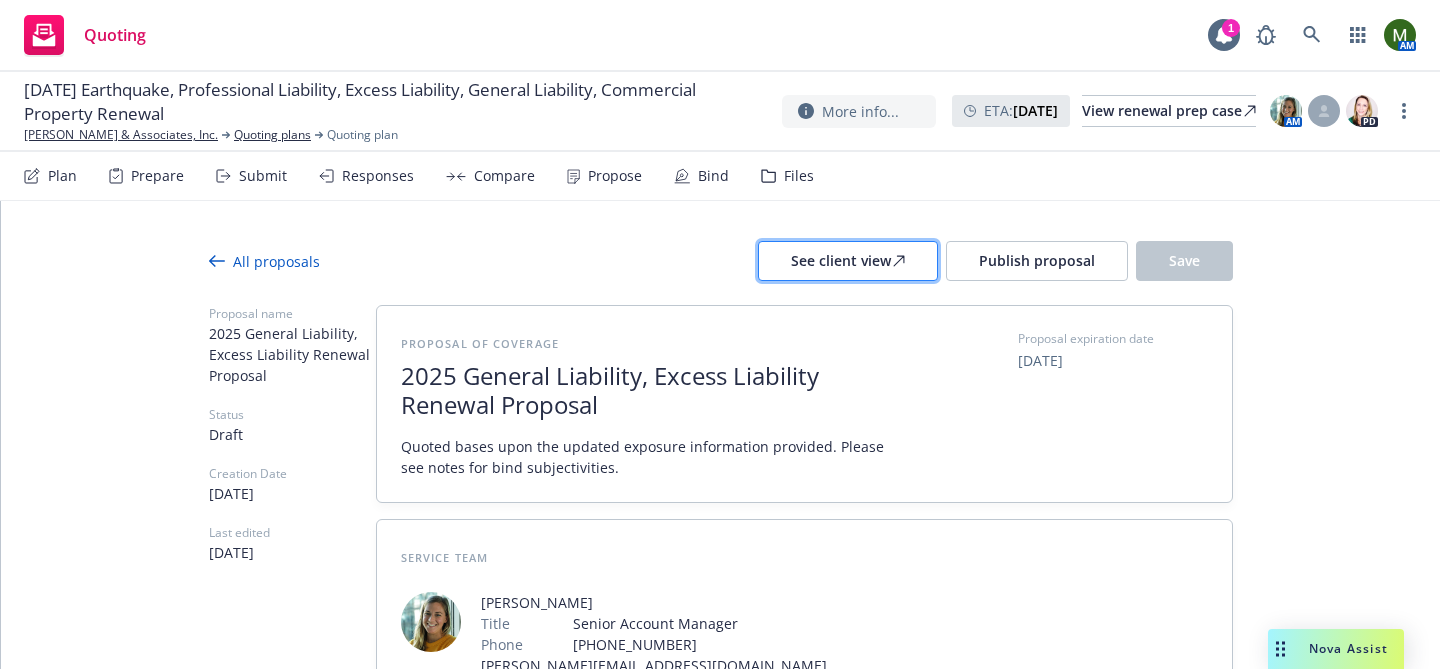
click at [873, 263] on div "See client view" at bounding box center [848, 261] width 114 height 38
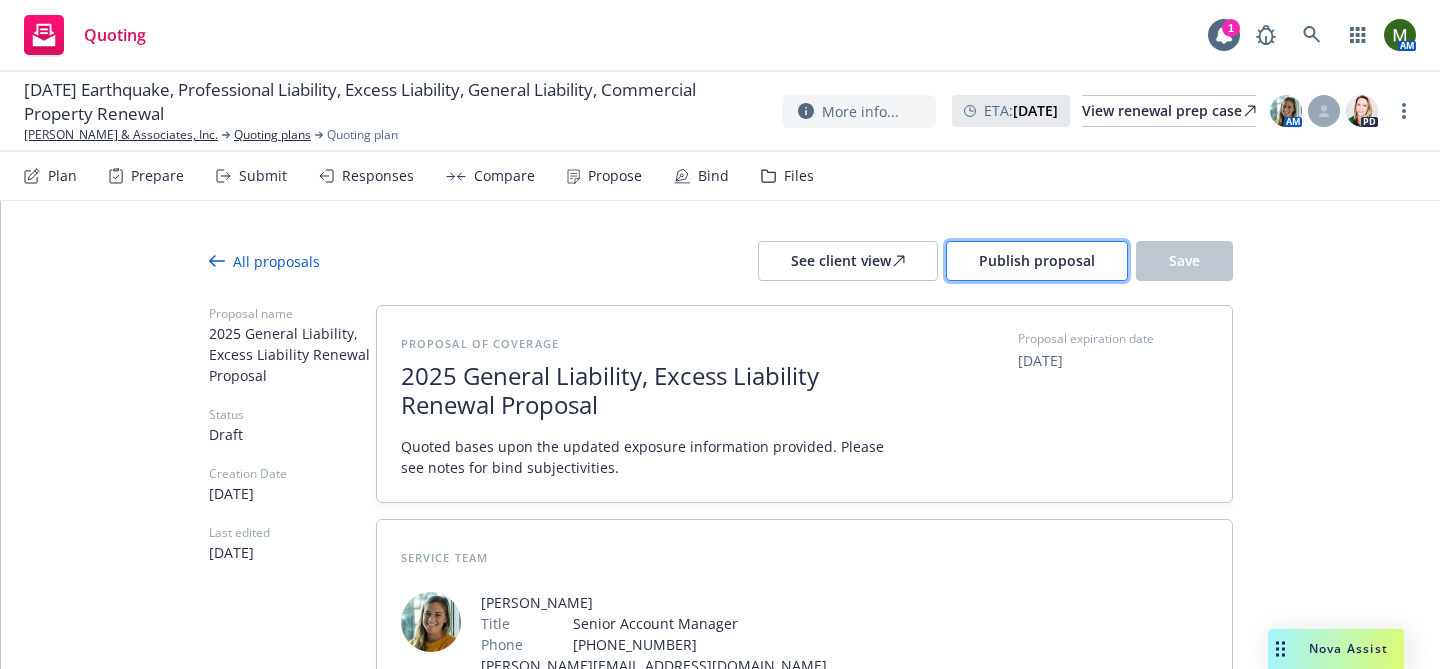
click at [1017, 262] on span "Publish proposal" at bounding box center [1037, 260] width 116 height 19
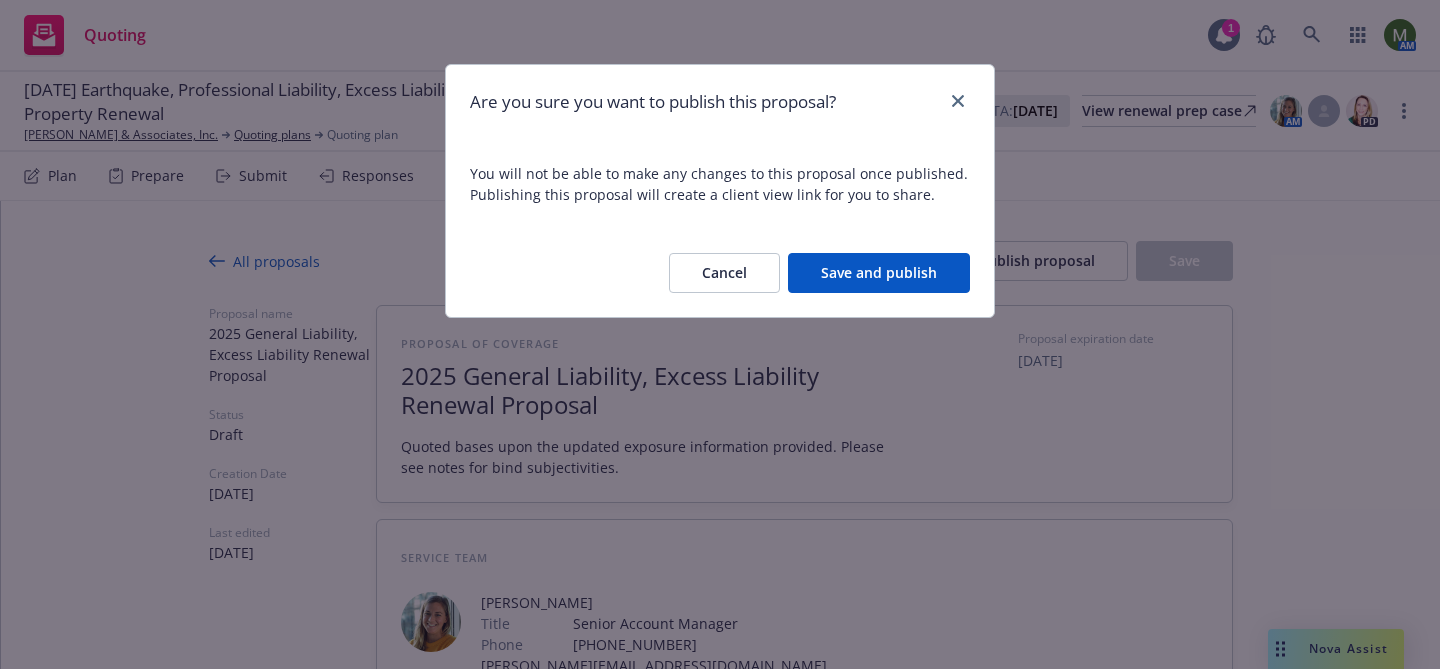
click at [962, 264] on button "Save and publish" at bounding box center [879, 273] width 182 height 40
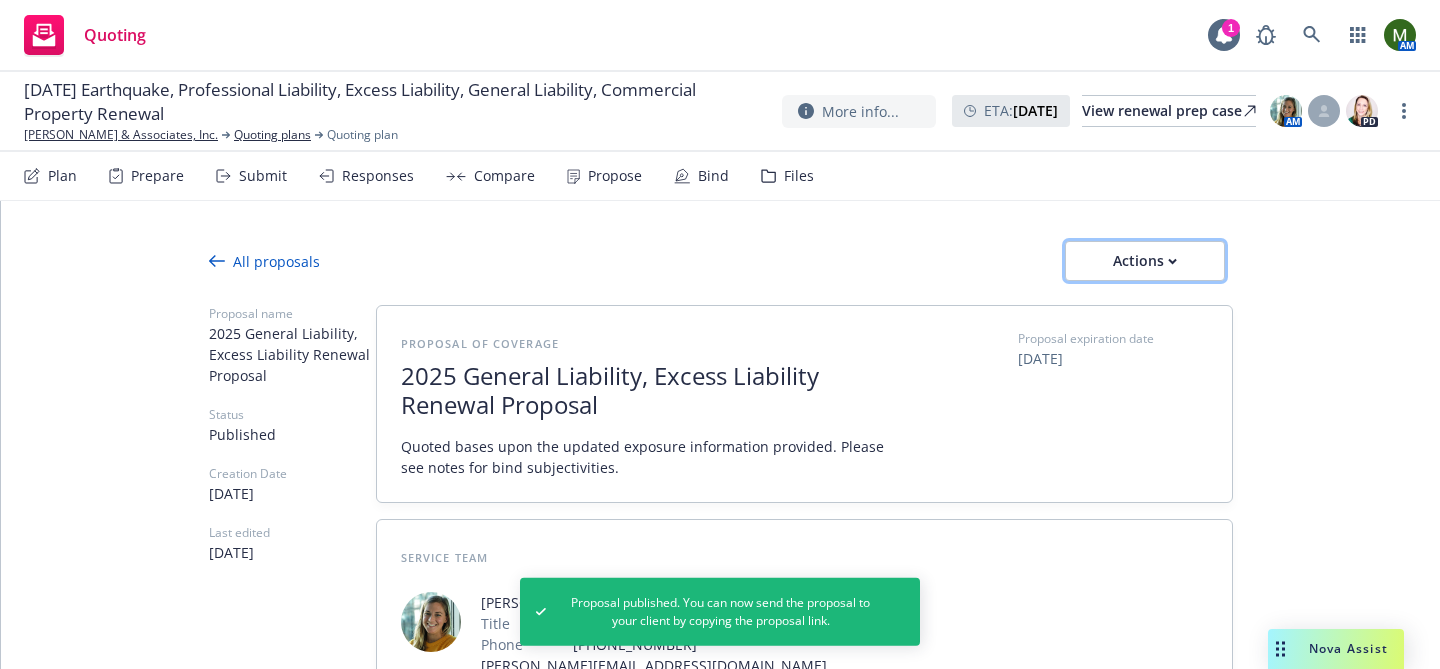
click at [1152, 256] on div "Actions" at bounding box center [1145, 261] width 94 height 38
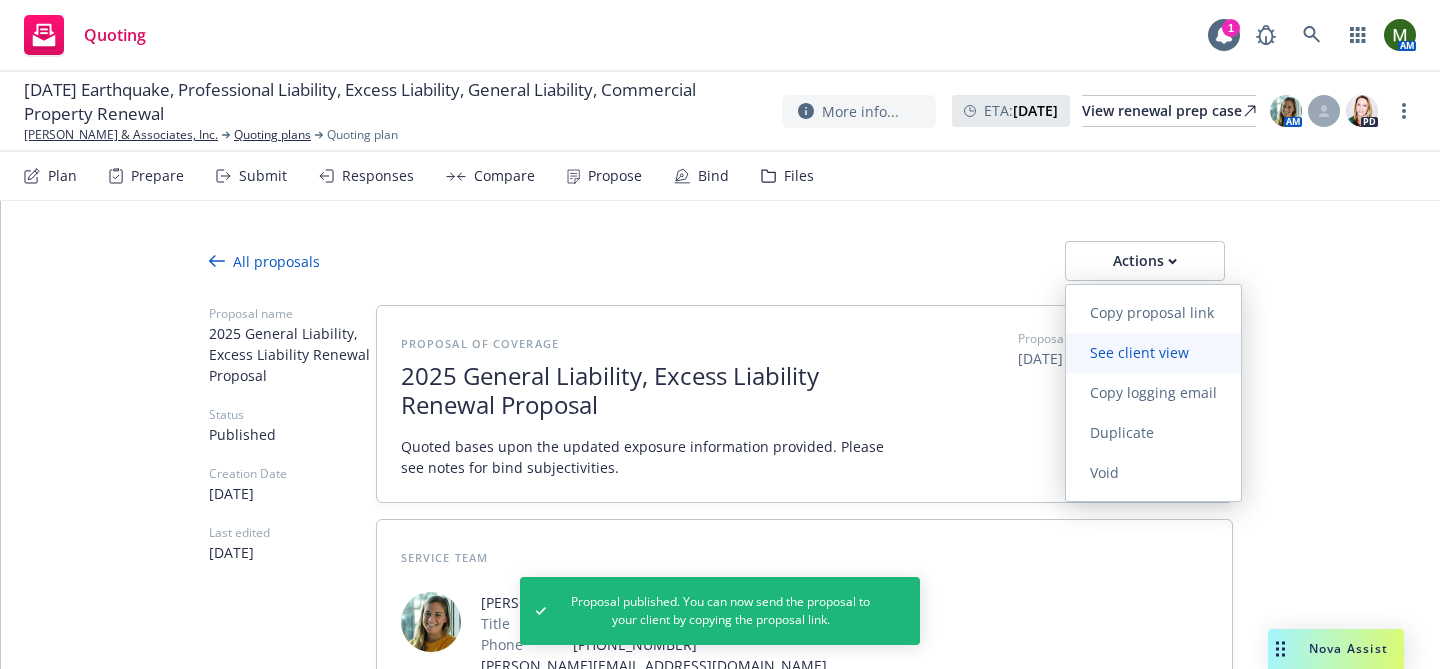
click at [1148, 353] on span "See client view" at bounding box center [1139, 352] width 147 height 19
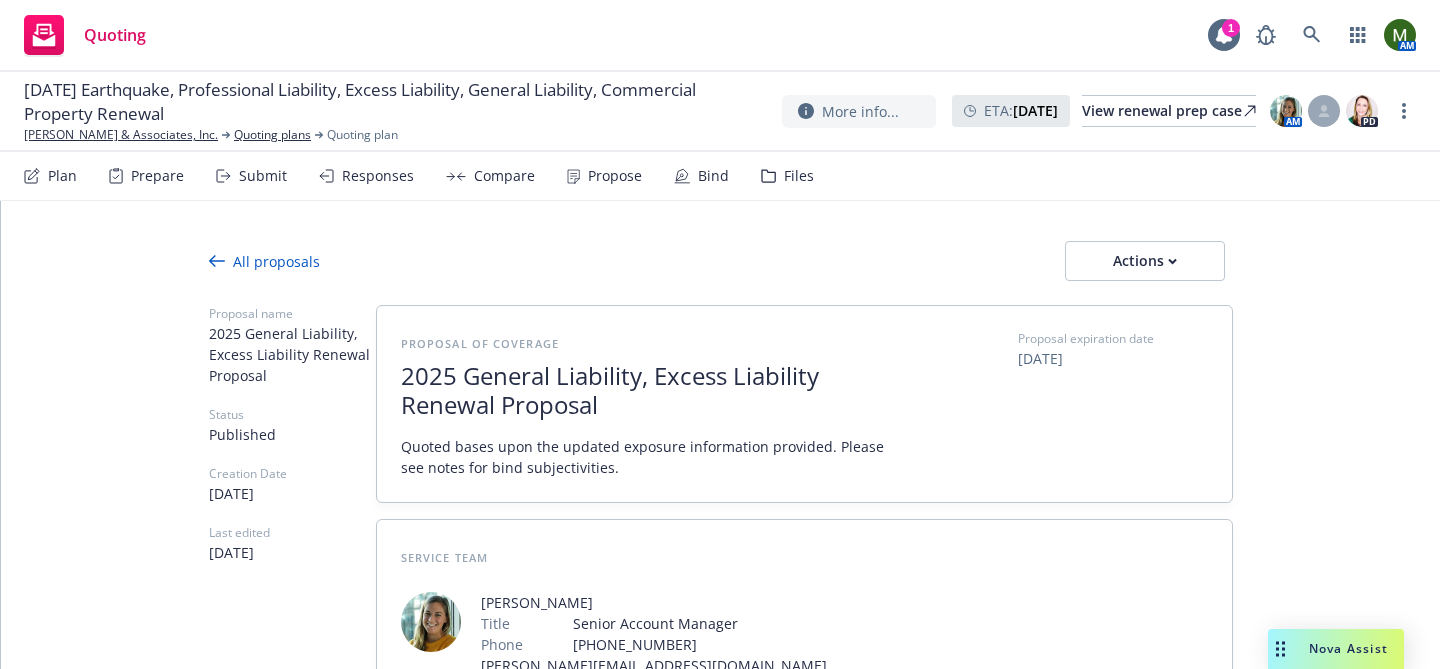
type textarea "x"
click at [717, 168] on div "Bind" at bounding box center [713, 176] width 31 height 16
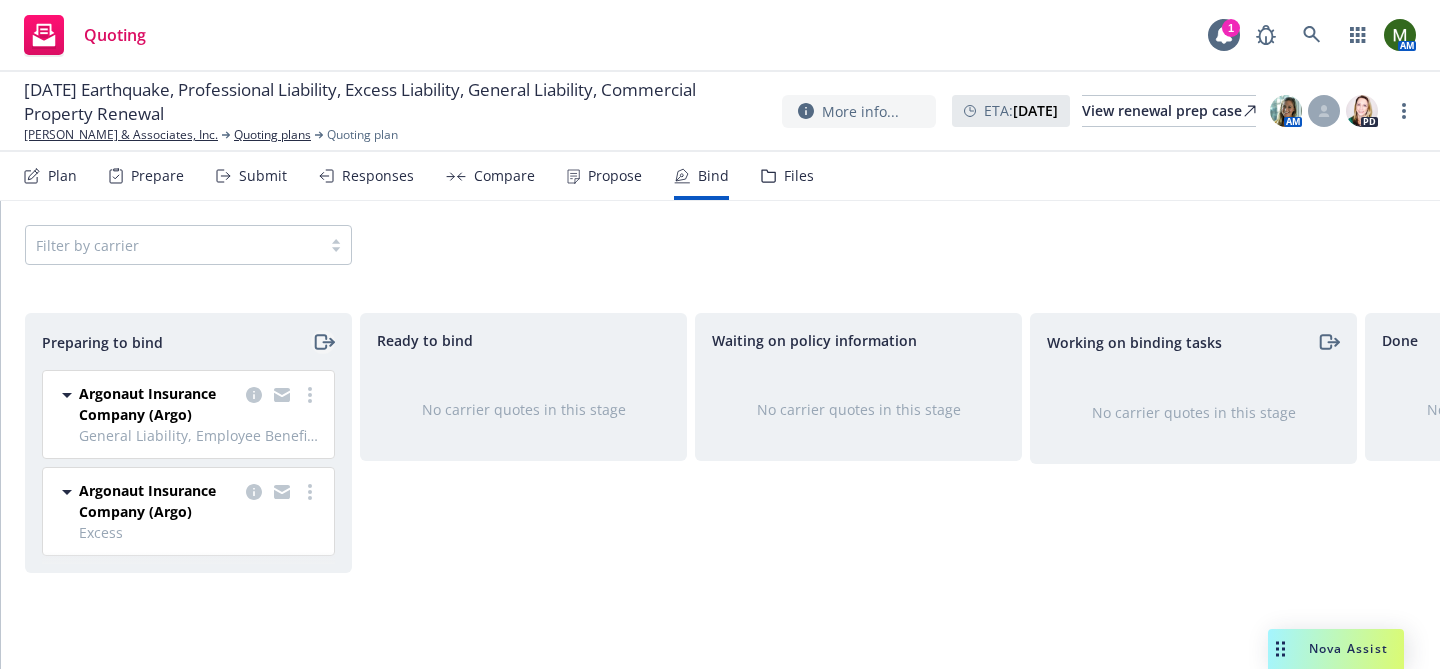
click at [315, 348] on icon "moveRight" at bounding box center [320, 342] width 11 height 14
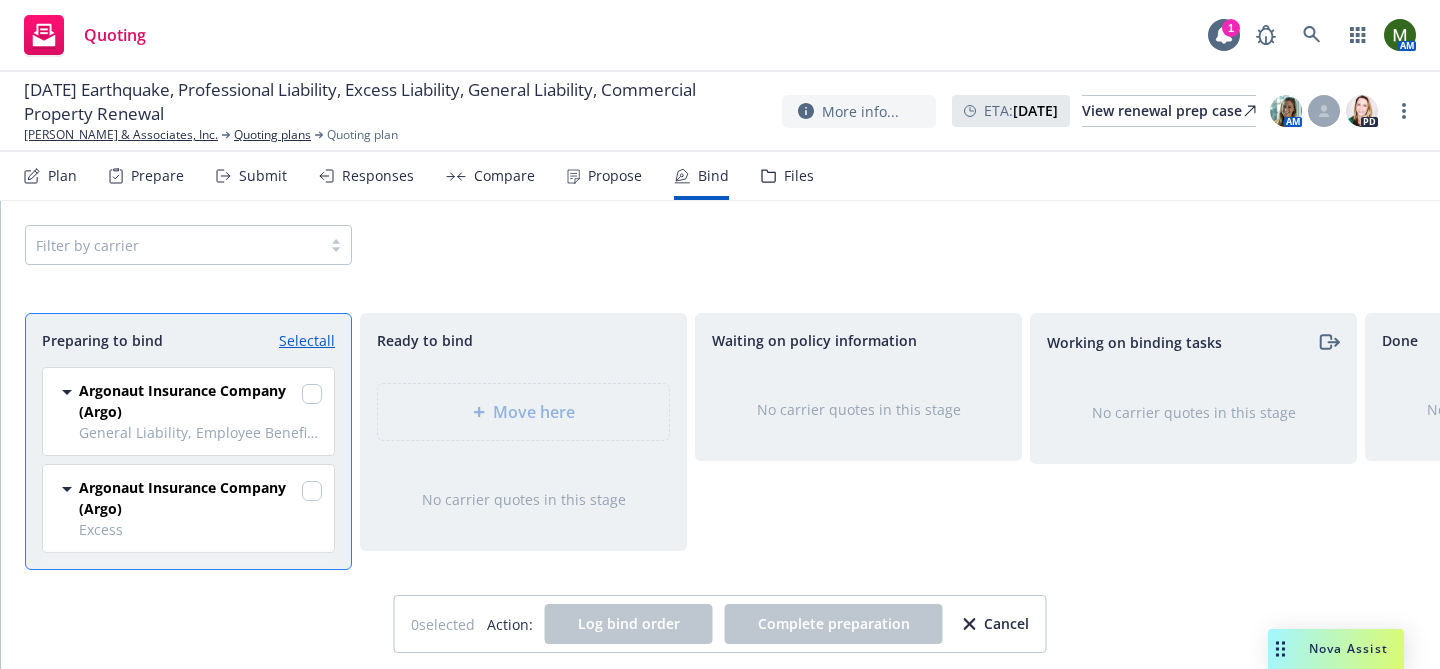
click at [314, 348] on link "Select all" at bounding box center [307, 340] width 56 height 21
checkbox input "true"
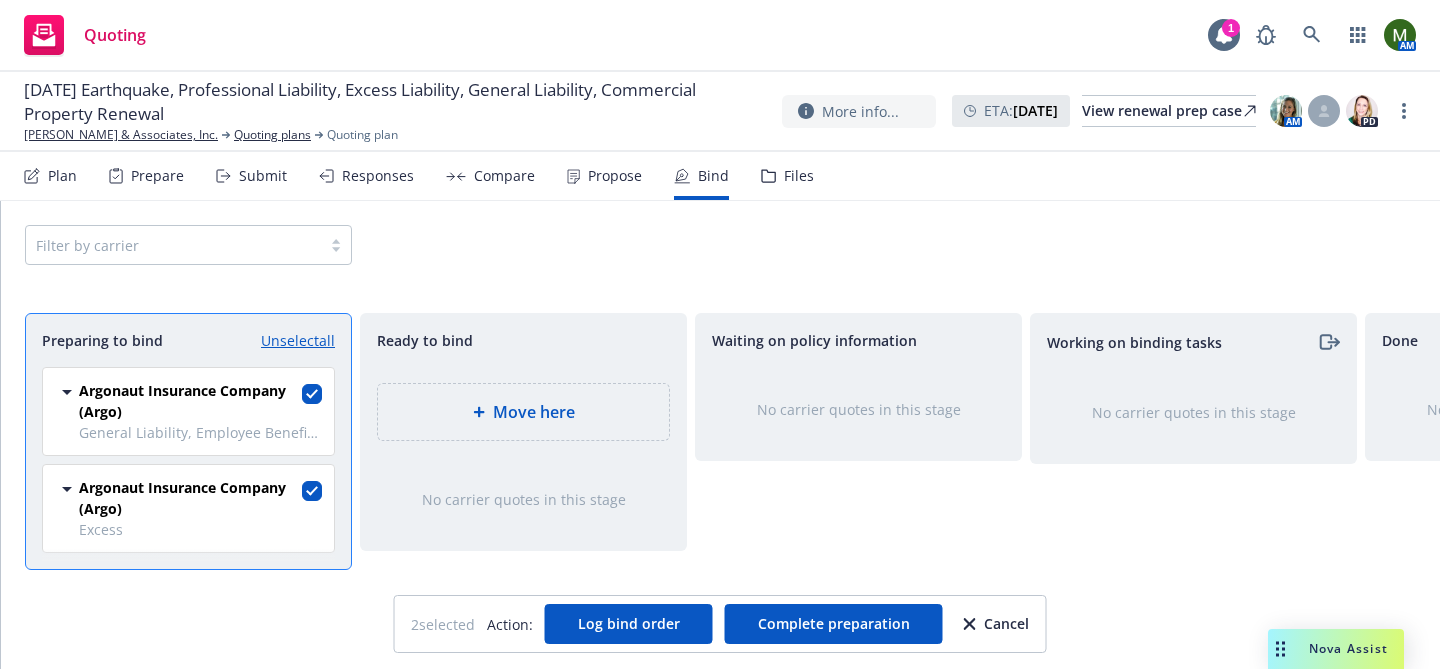
click at [483, 406] on icon at bounding box center [479, 412] width 12 height 12
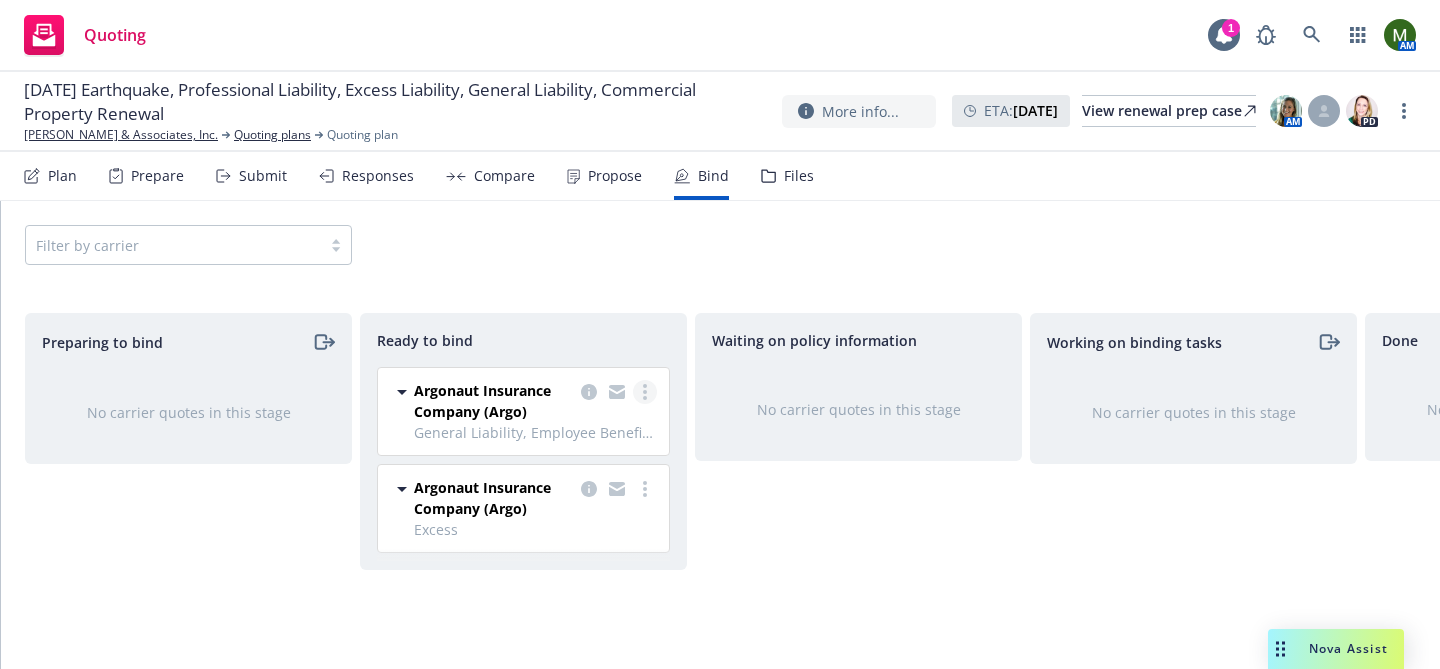
click at [648, 387] on link "more" at bounding box center [645, 392] width 24 height 24
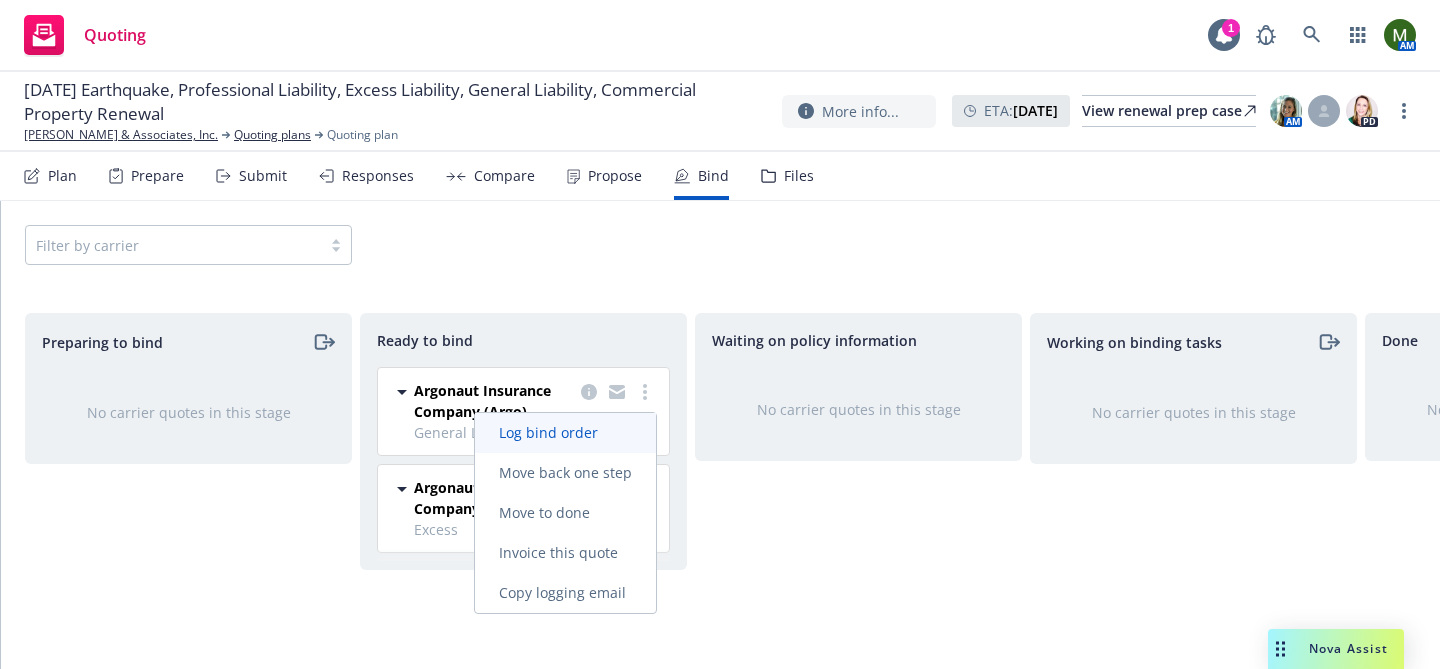
click at [602, 431] on span "Log bind order" at bounding box center [548, 432] width 147 height 19
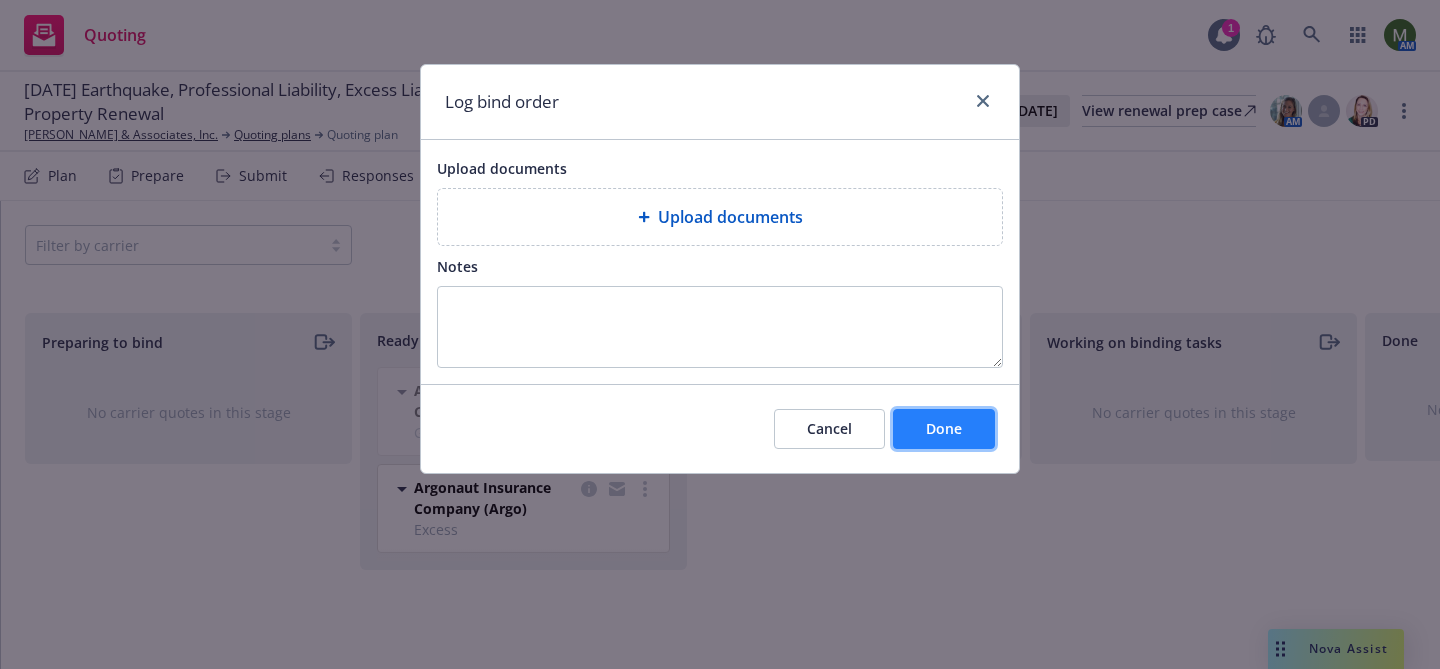
click at [943, 421] on span "Done" at bounding box center [944, 428] width 36 height 19
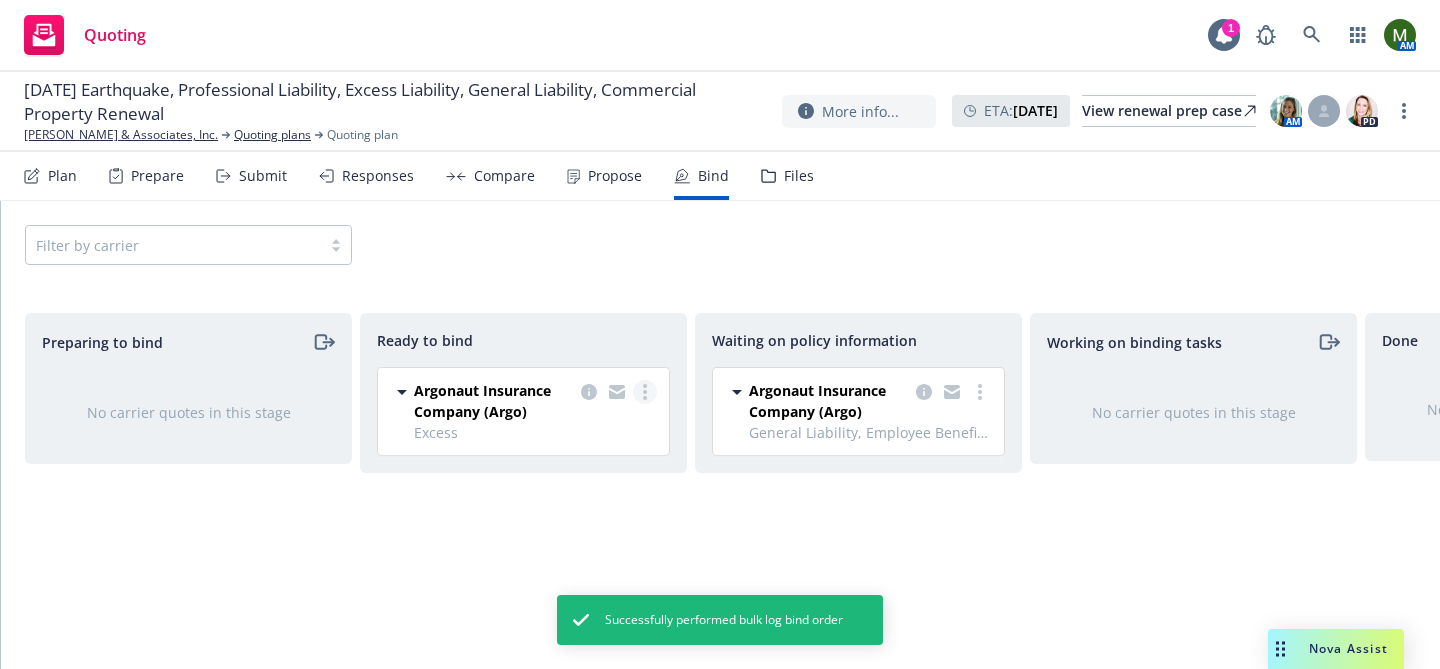
click at [643, 390] on circle "more" at bounding box center [645, 392] width 4 height 4
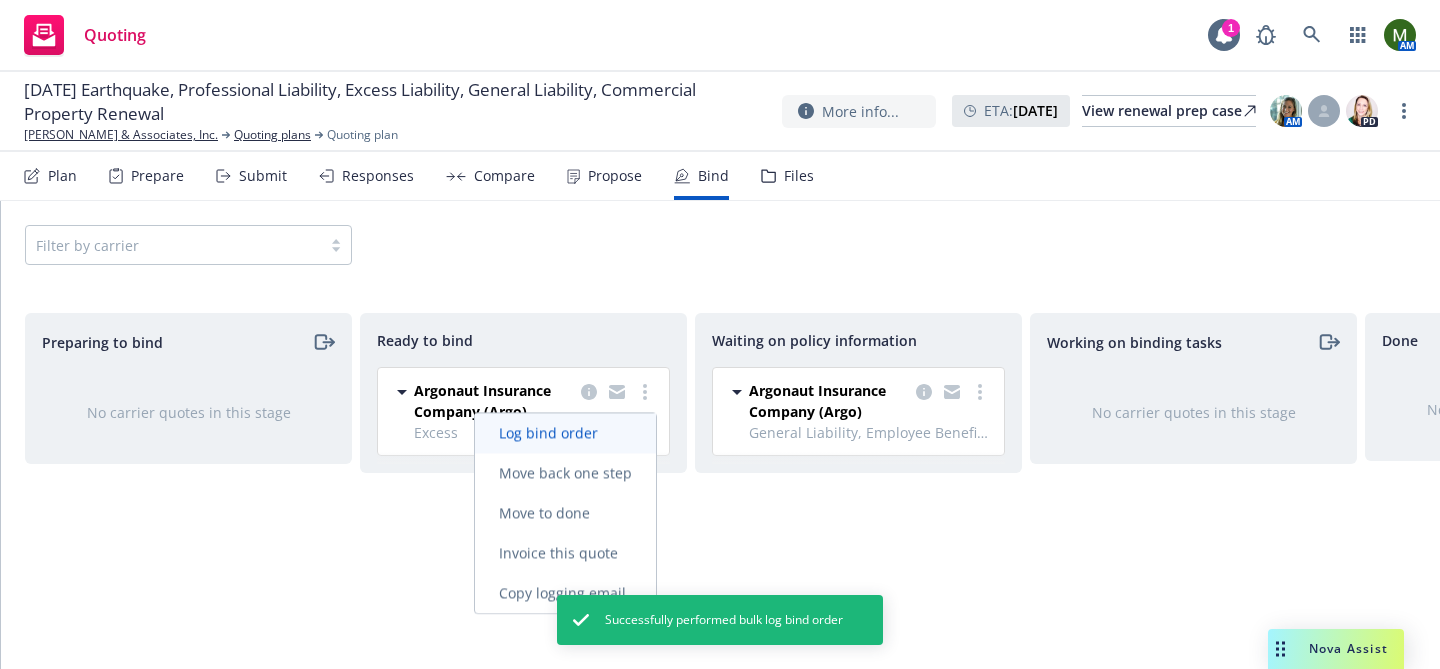
click at [591, 413] on div "Log bind order Move back one step Move to done Invoice this quote Copy logging …" at bounding box center [565, 513] width 183 height 202
click at [600, 427] on span "Log bind order" at bounding box center [548, 432] width 147 height 19
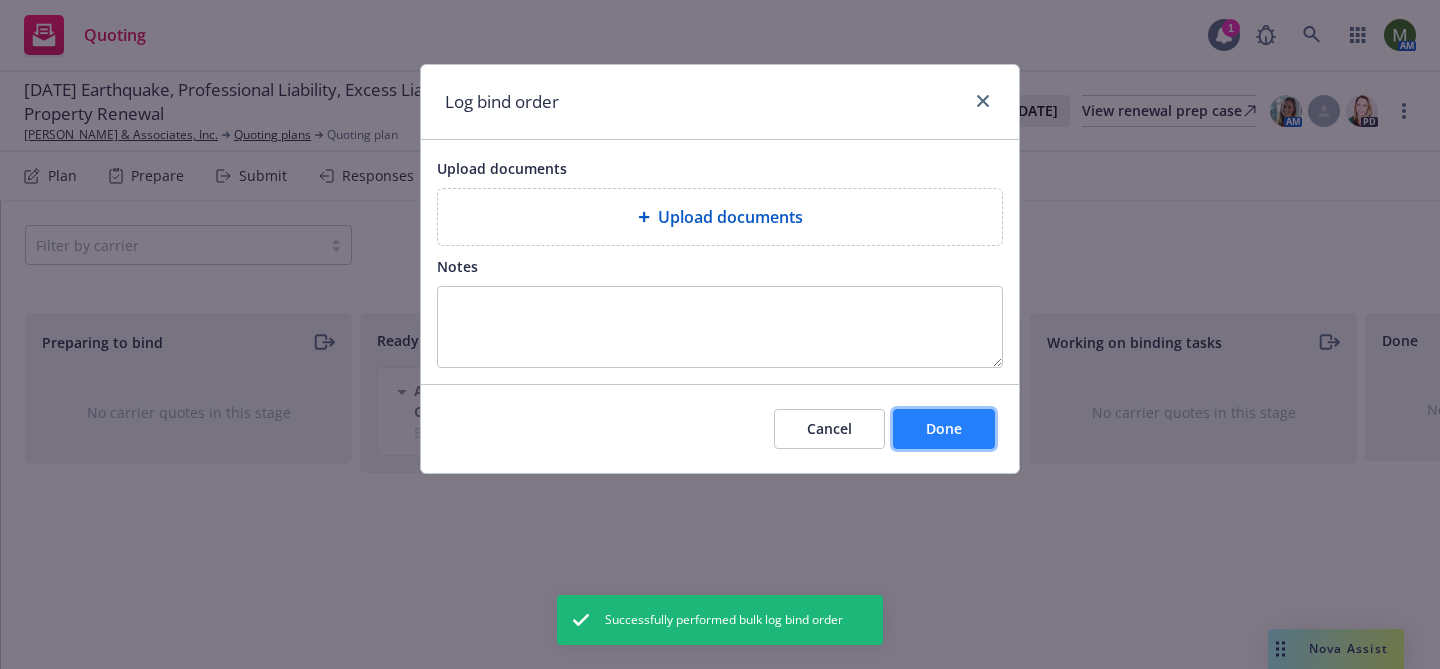
click at [931, 431] on span "Done" at bounding box center [944, 428] width 36 height 19
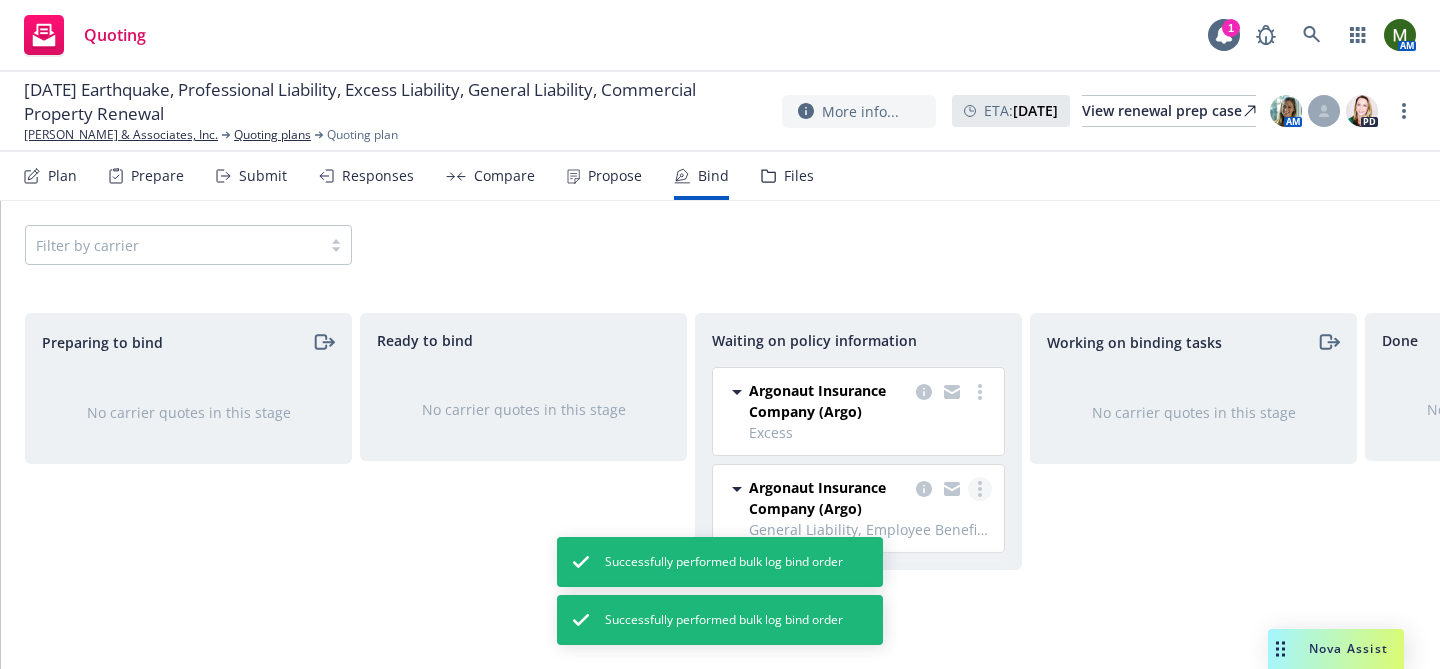
click at [982, 491] on link "more" at bounding box center [980, 489] width 24 height 24
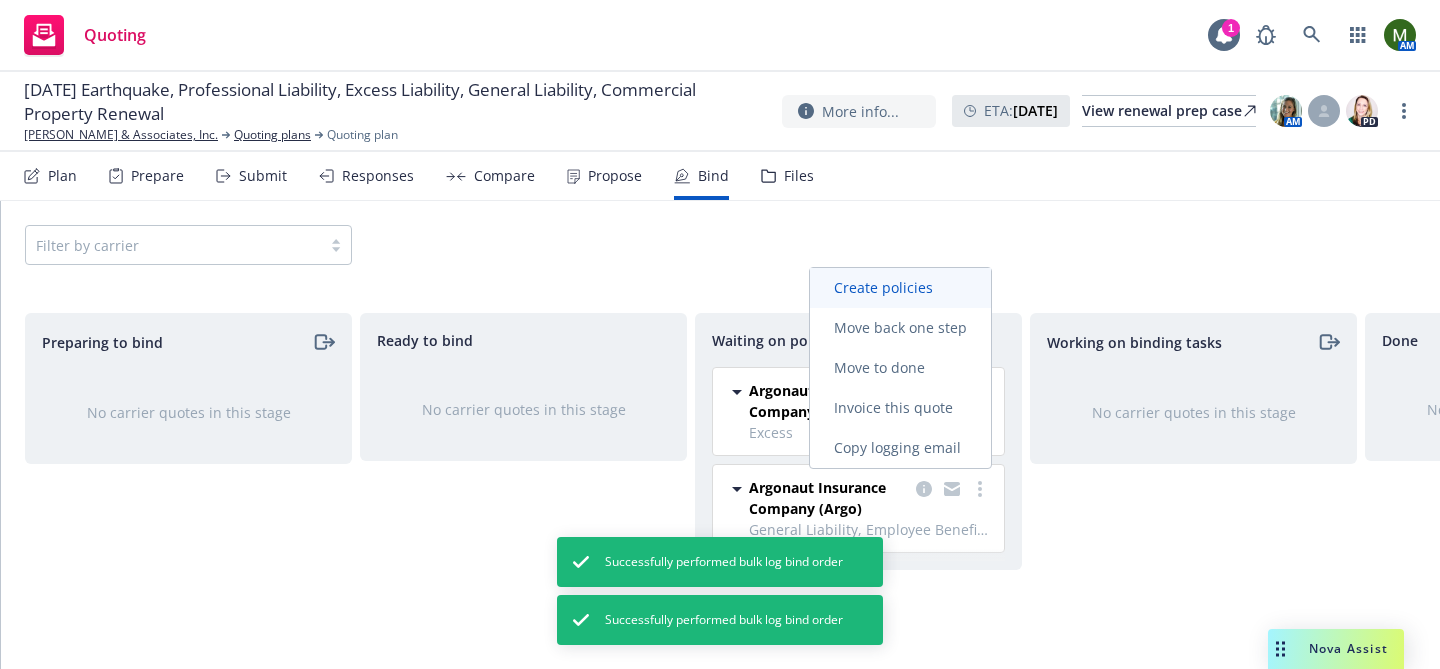
click at [883, 288] on span "Create policies" at bounding box center [883, 287] width 147 height 19
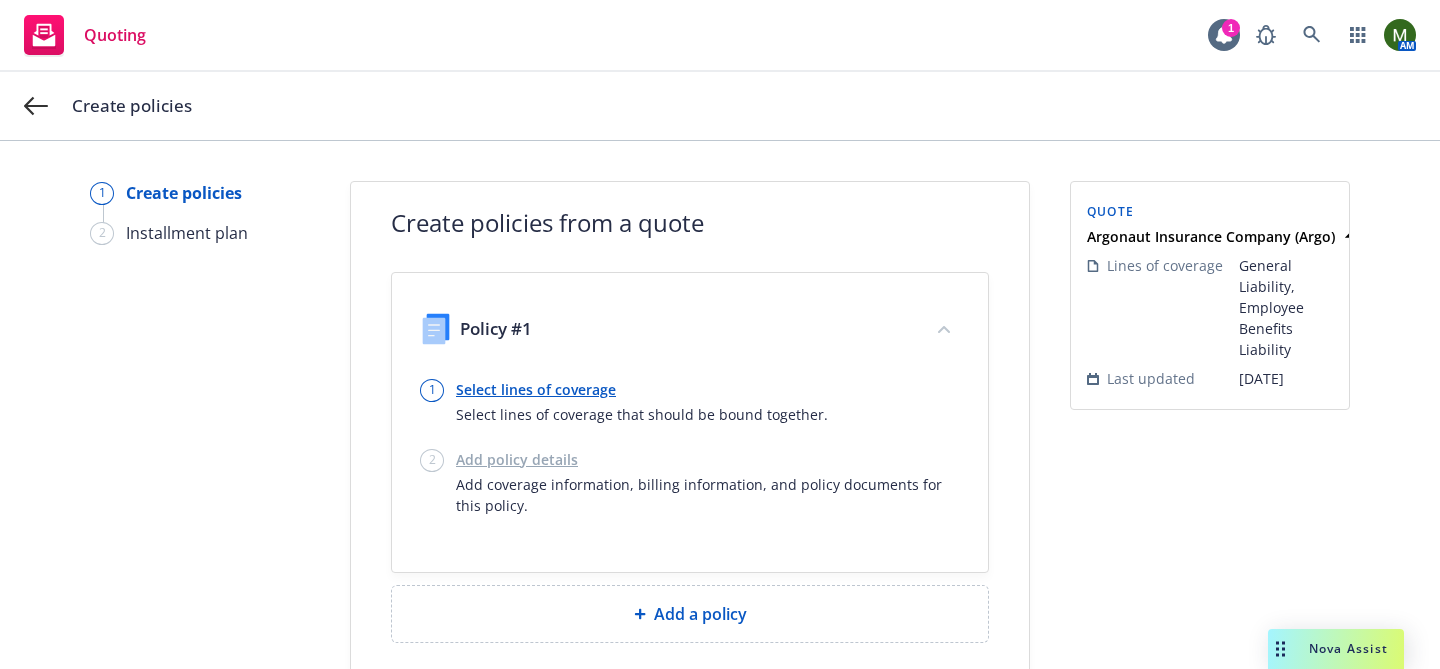
click at [569, 385] on link "Select lines of coverage" at bounding box center [642, 389] width 372 height 21
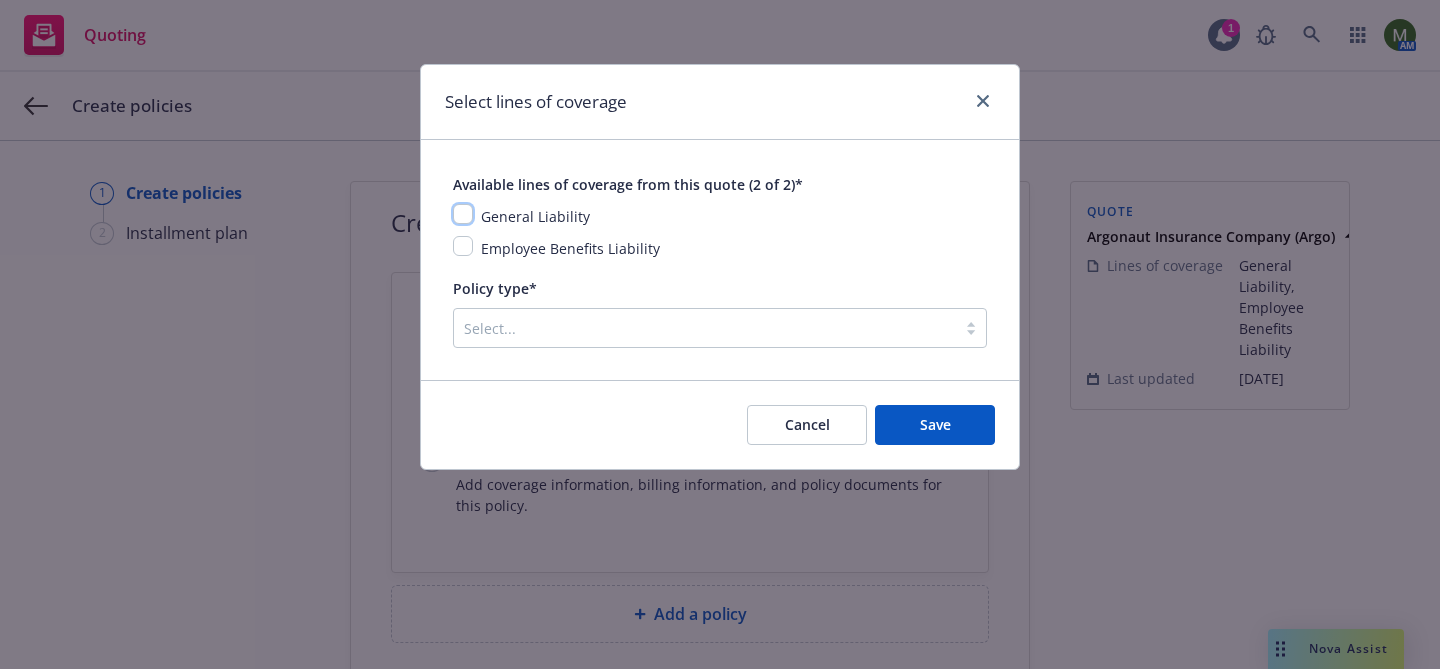
click at [464, 215] on input "checkbox" at bounding box center [463, 214] width 20 height 20
checkbox input "true"
click at [464, 255] on input "checkbox" at bounding box center [463, 246] width 20 height 20
checkbox input "true"
click at [634, 326] on div at bounding box center [705, 328] width 482 height 24
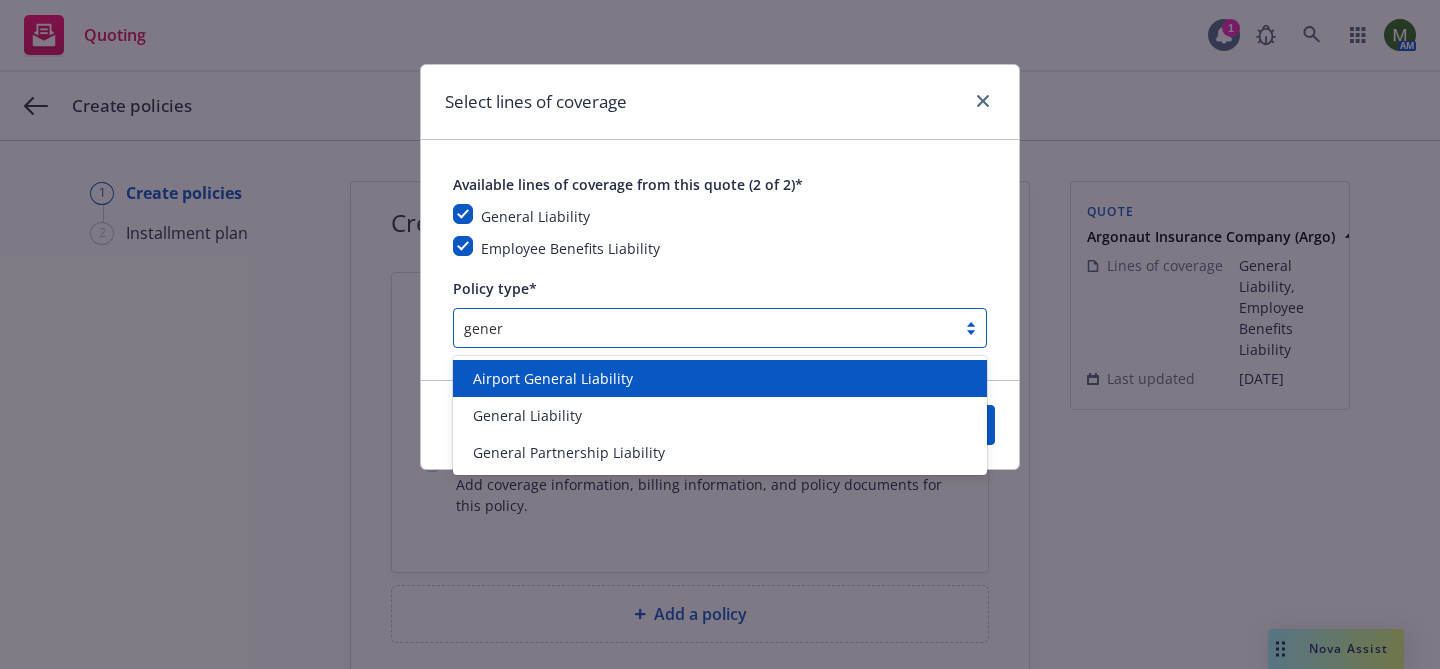
type input "genera"
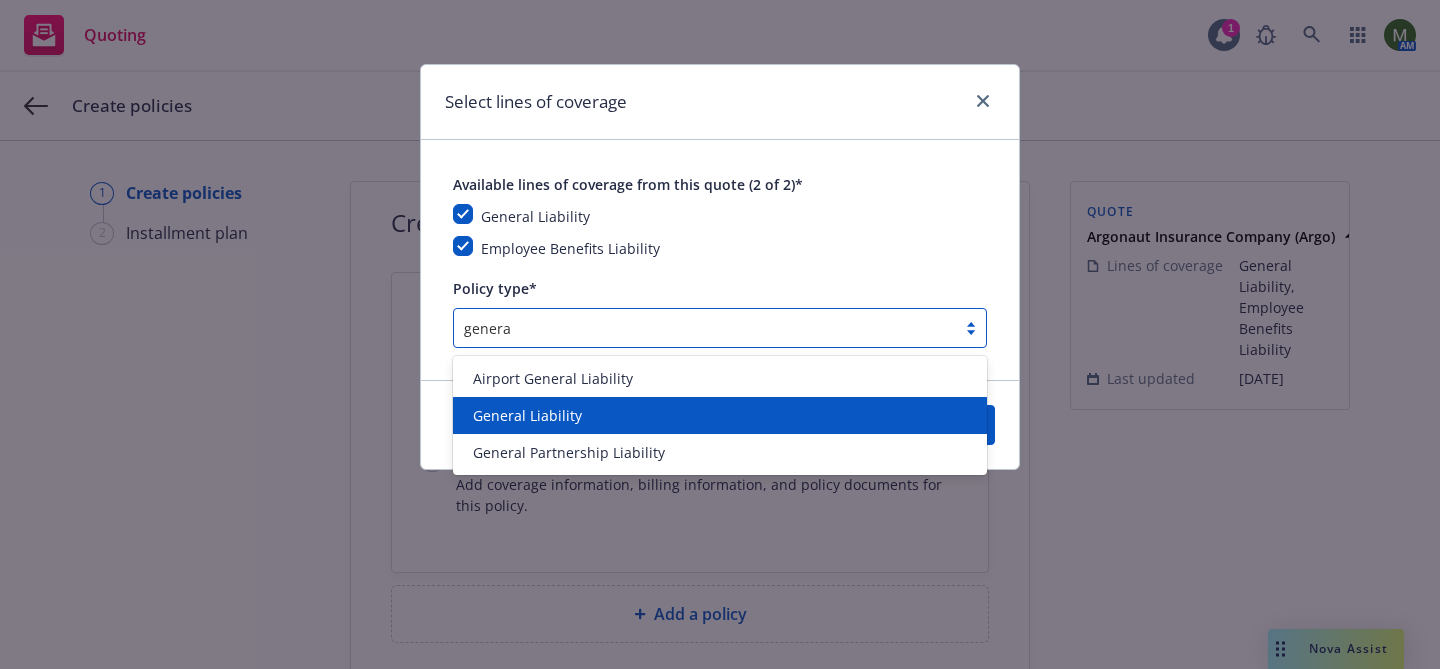
click at [621, 415] on div "General Liability" at bounding box center [720, 415] width 510 height 21
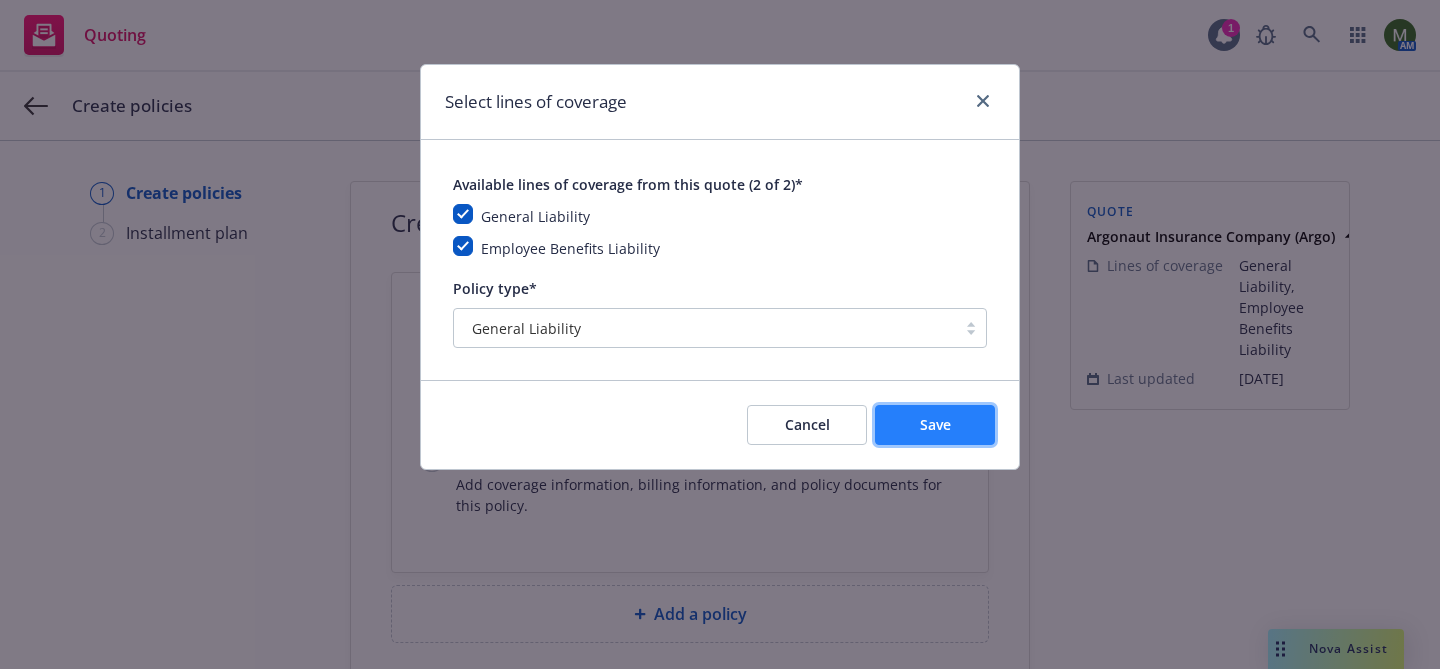
click at [948, 411] on button "Save" at bounding box center [935, 425] width 120 height 40
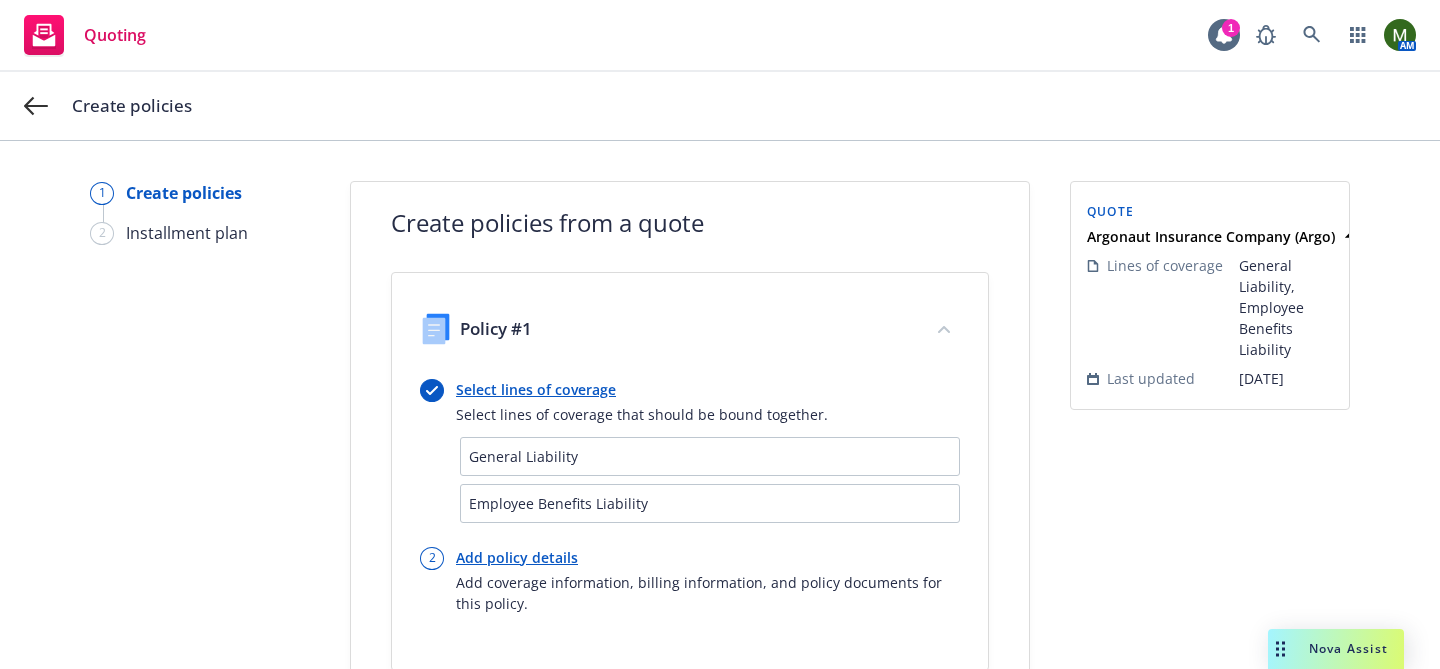
click at [560, 560] on link "Add policy details" at bounding box center [708, 557] width 504 height 21
select select "12"
select select "CA"
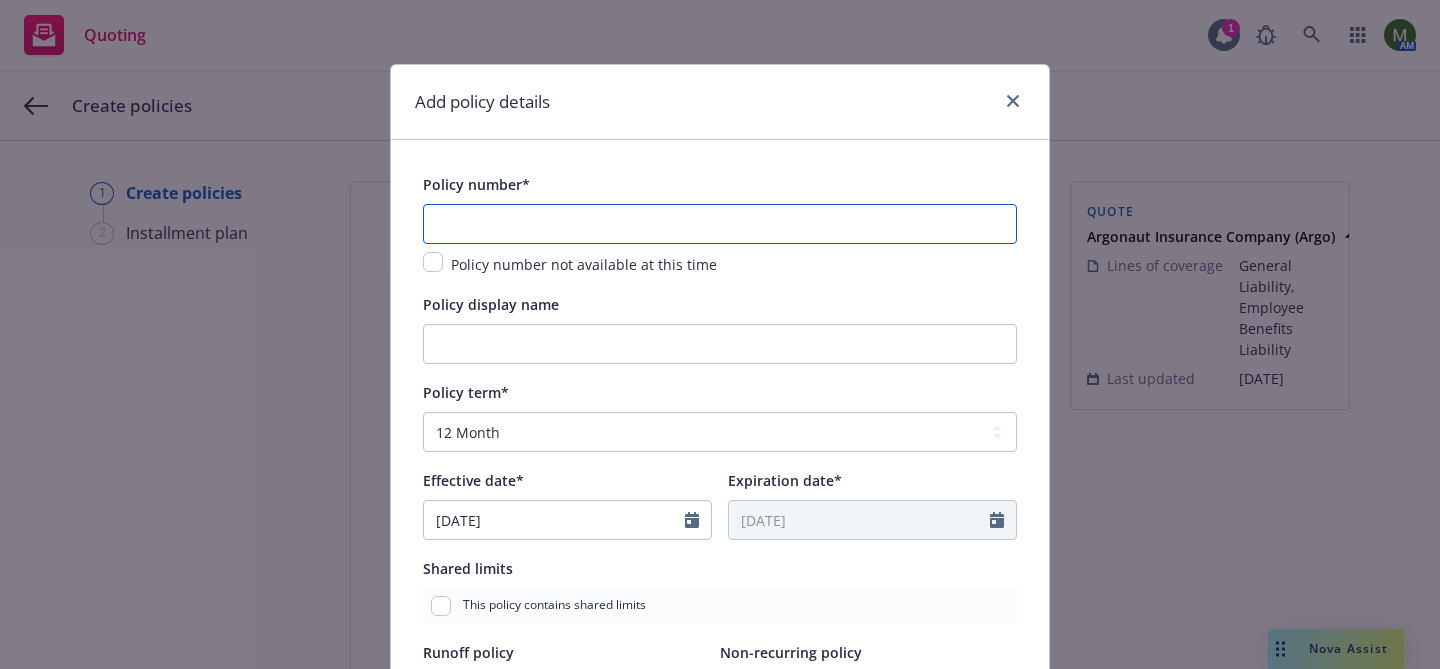
click at [637, 223] on input "text" at bounding box center [720, 224] width 594 height 40
paste input ";.<$=>$.;?2@A<%.2"
click at [563, 227] on input ";.<$=>$.;?2@A<%.2" at bounding box center [720, 224] width 594 height 40
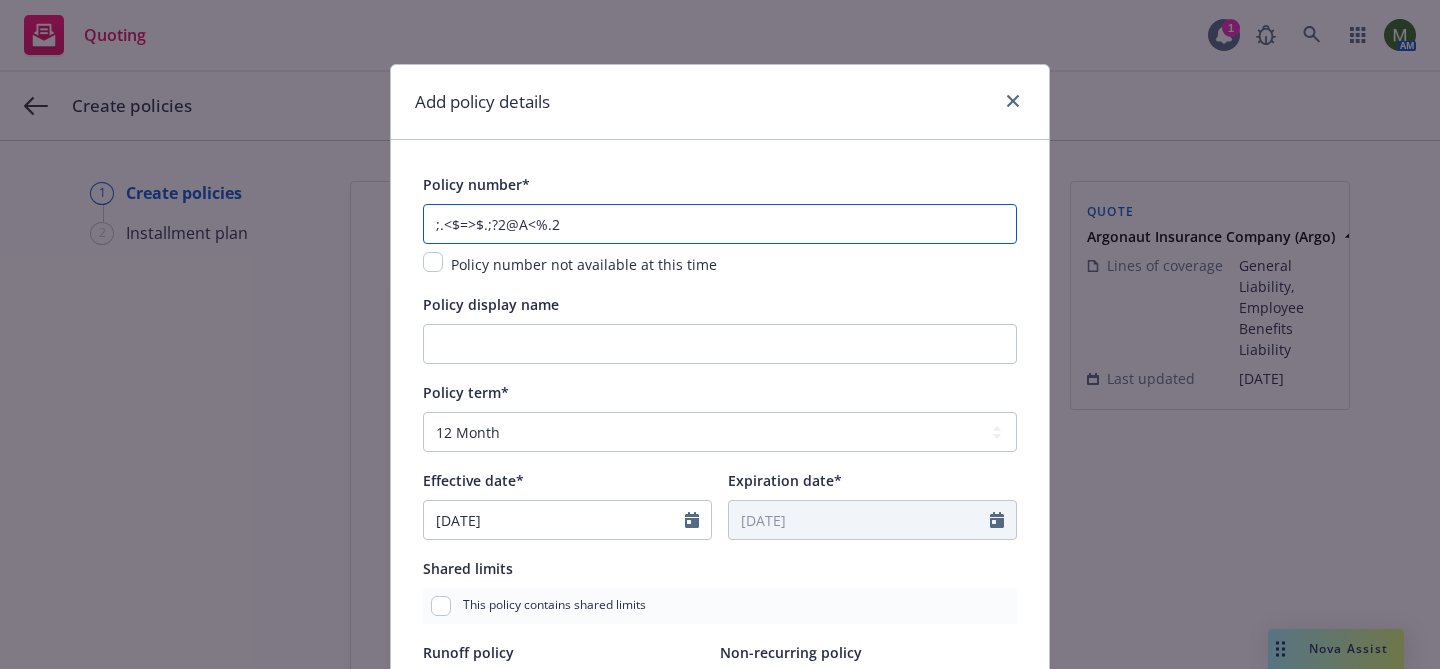
paste input "103 GL 0185673-05"
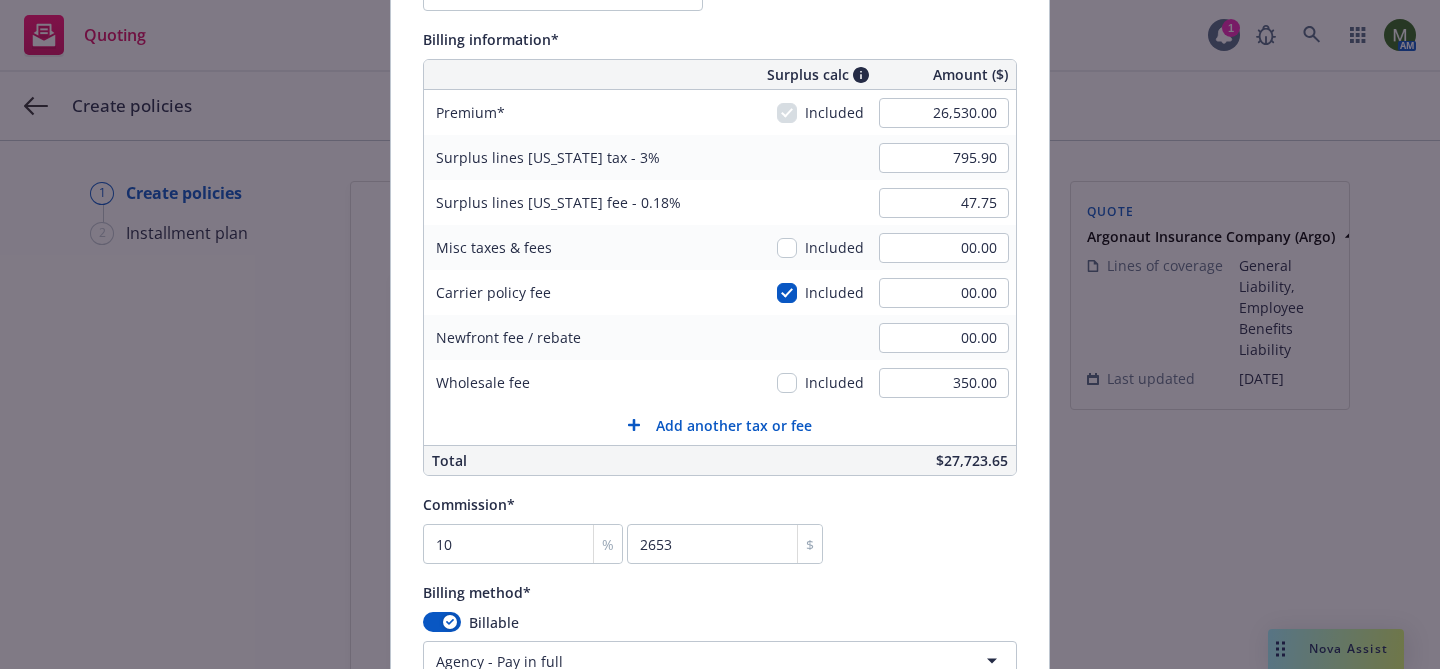
scroll to position [1324, 0]
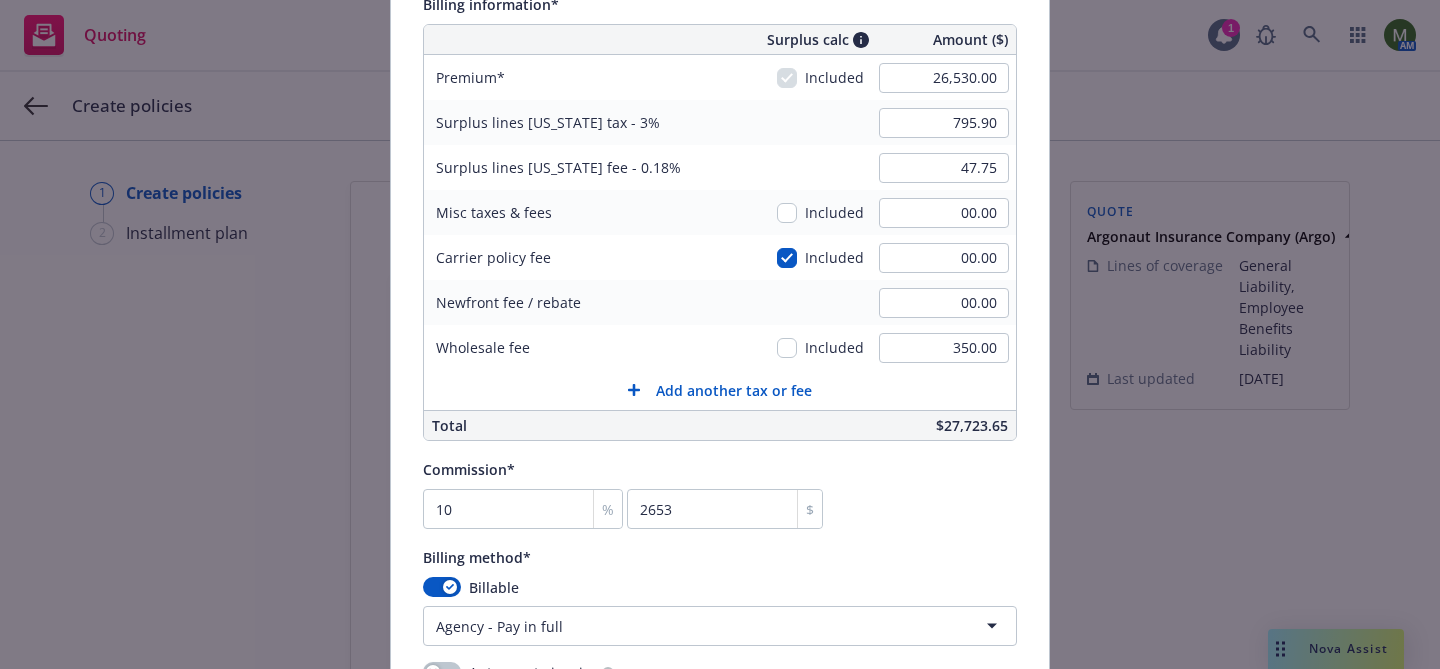
type input "103 GL 0185673-05"
click at [970, 73] on input "26,530.00" at bounding box center [944, 78] width 130 height 30
type input "21,030.00"
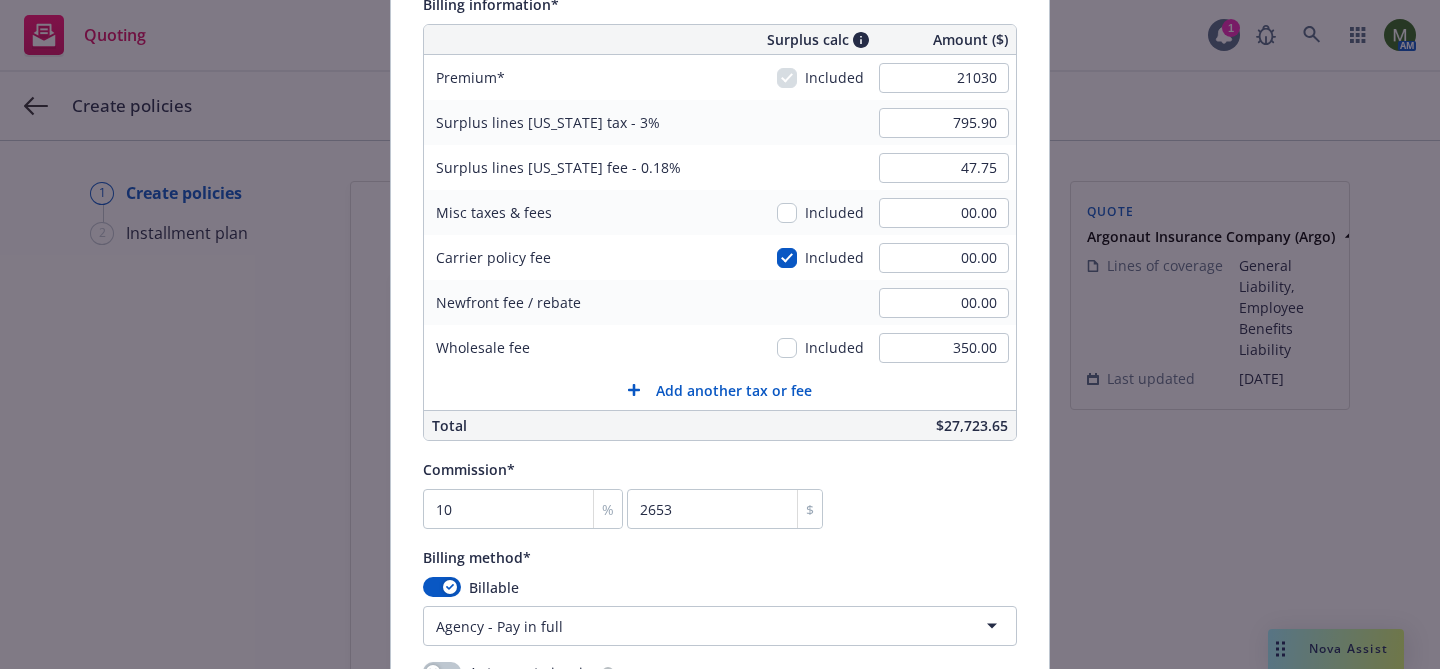
type input "630.90"
type input "37.85"
type input "2103"
click at [724, 136] on div "Surplus lines California tax - 3% 630.90" at bounding box center [720, 122] width 592 height 45
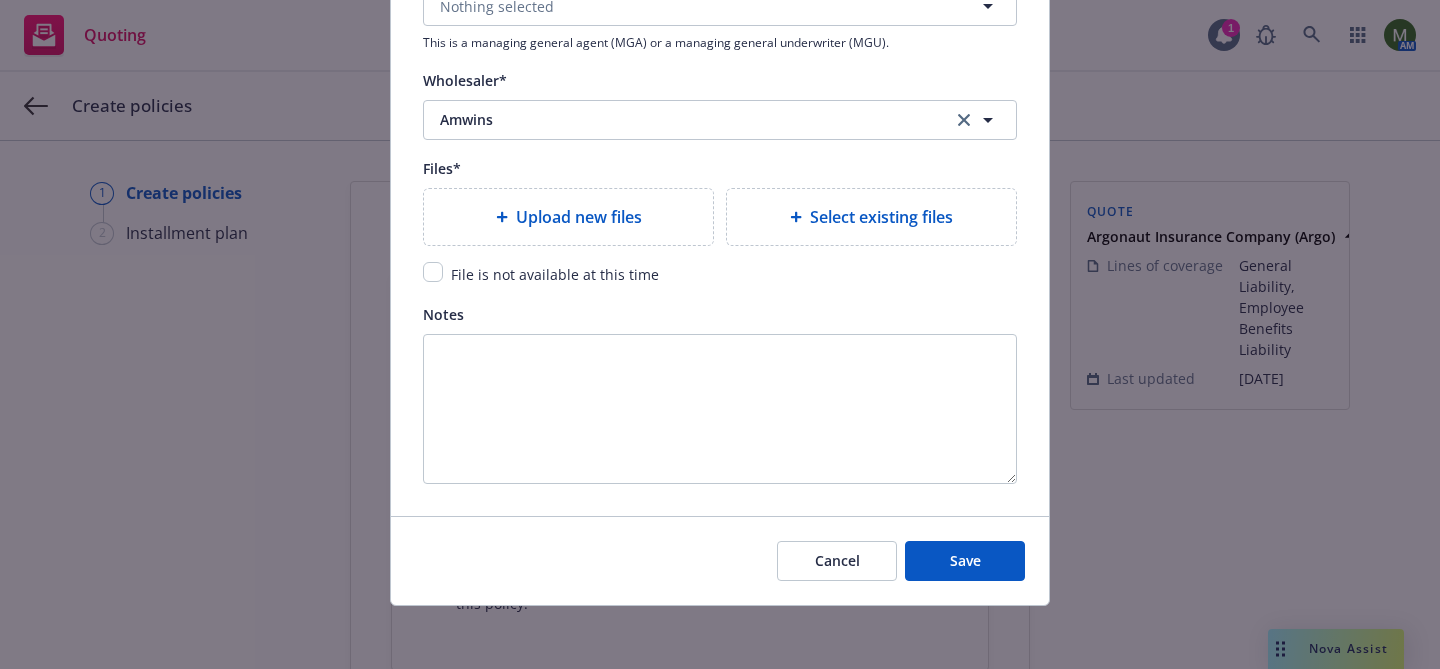
scroll to position [2298, 0]
type textarea "x"
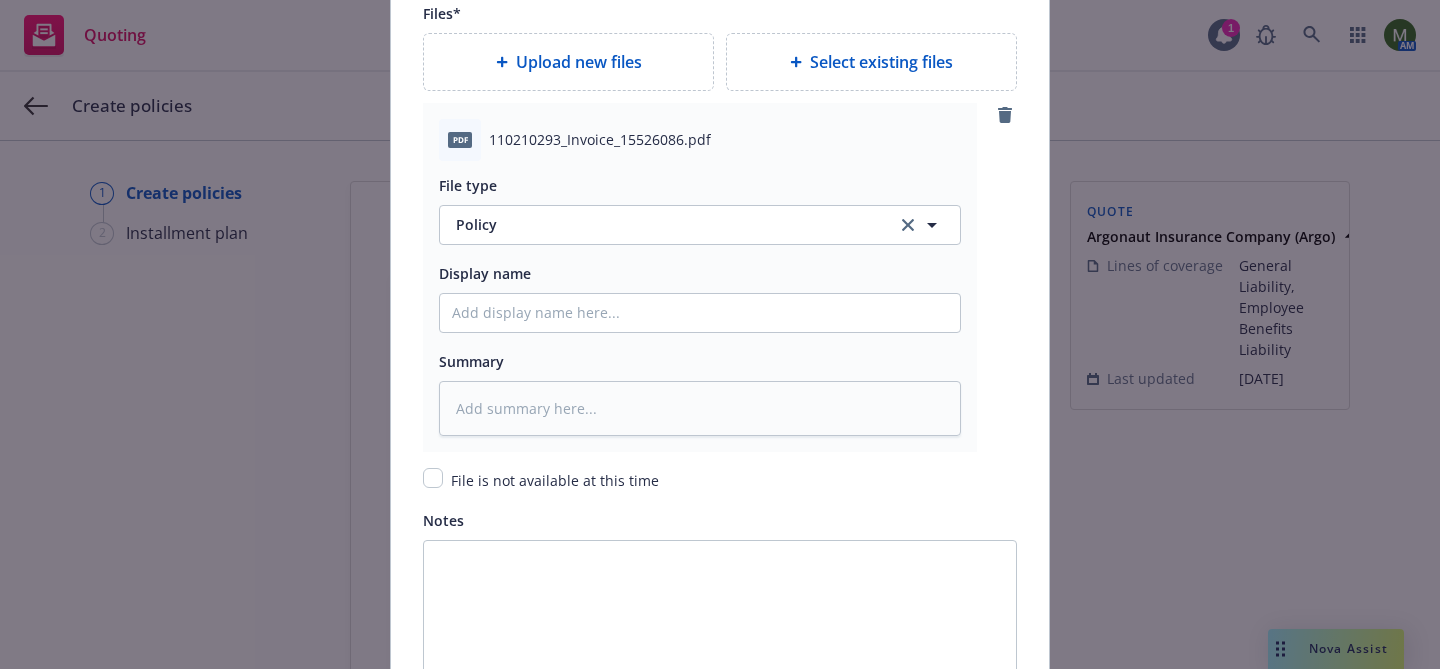
scroll to position [2490, 0]
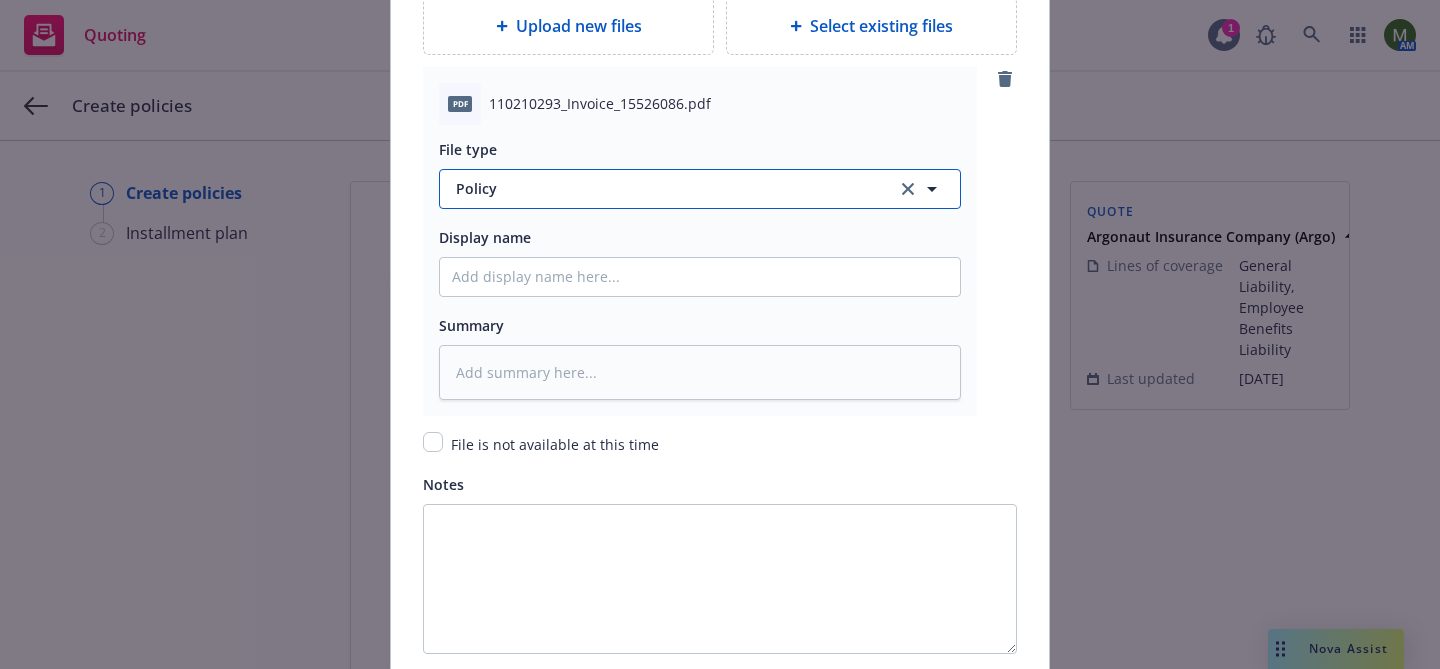
click at [611, 200] on button "Policy" at bounding box center [700, 189] width 522 height 40
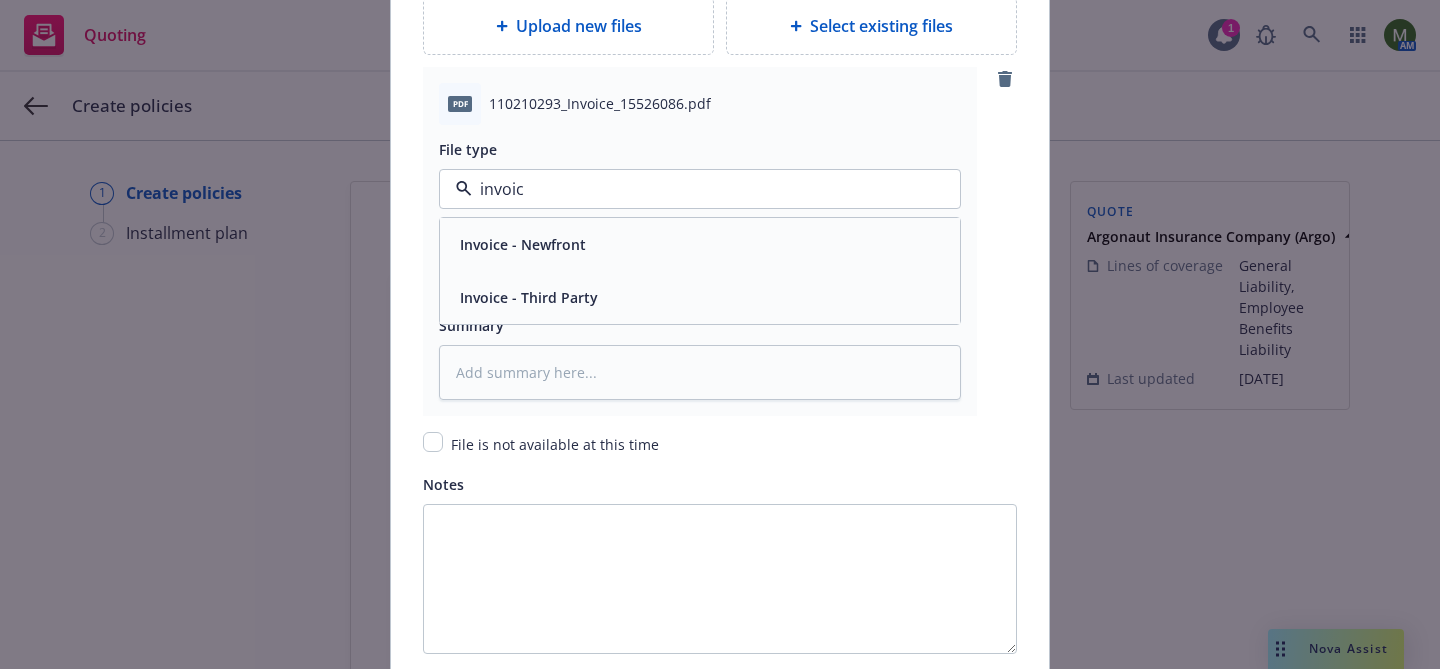
type input "invoice"
click at [561, 287] on span "Invoice - Third Party" at bounding box center [529, 297] width 138 height 21
type textarea "x"
click at [561, 285] on input "Policy display name" at bounding box center [700, 277] width 520 height 38
type input "I"
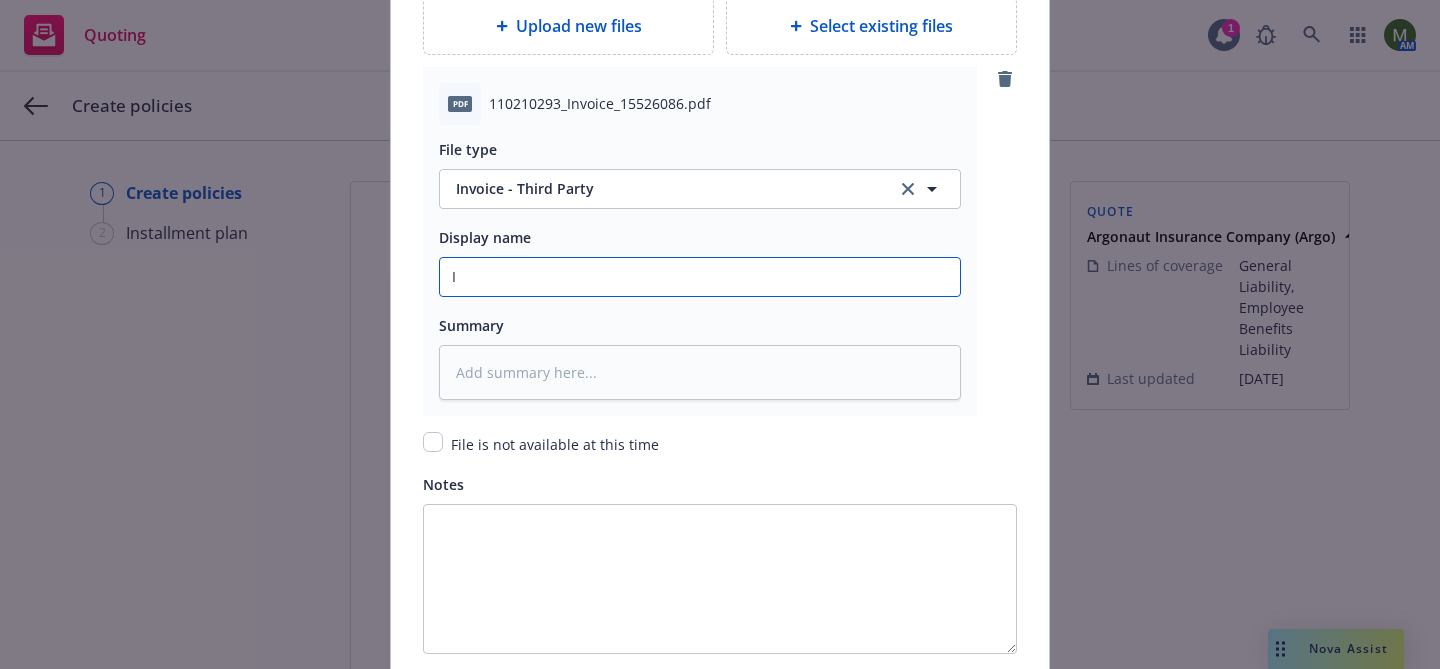
type textarea "x"
type input "In"
type textarea "x"
type input "Inv"
type textarea "x"
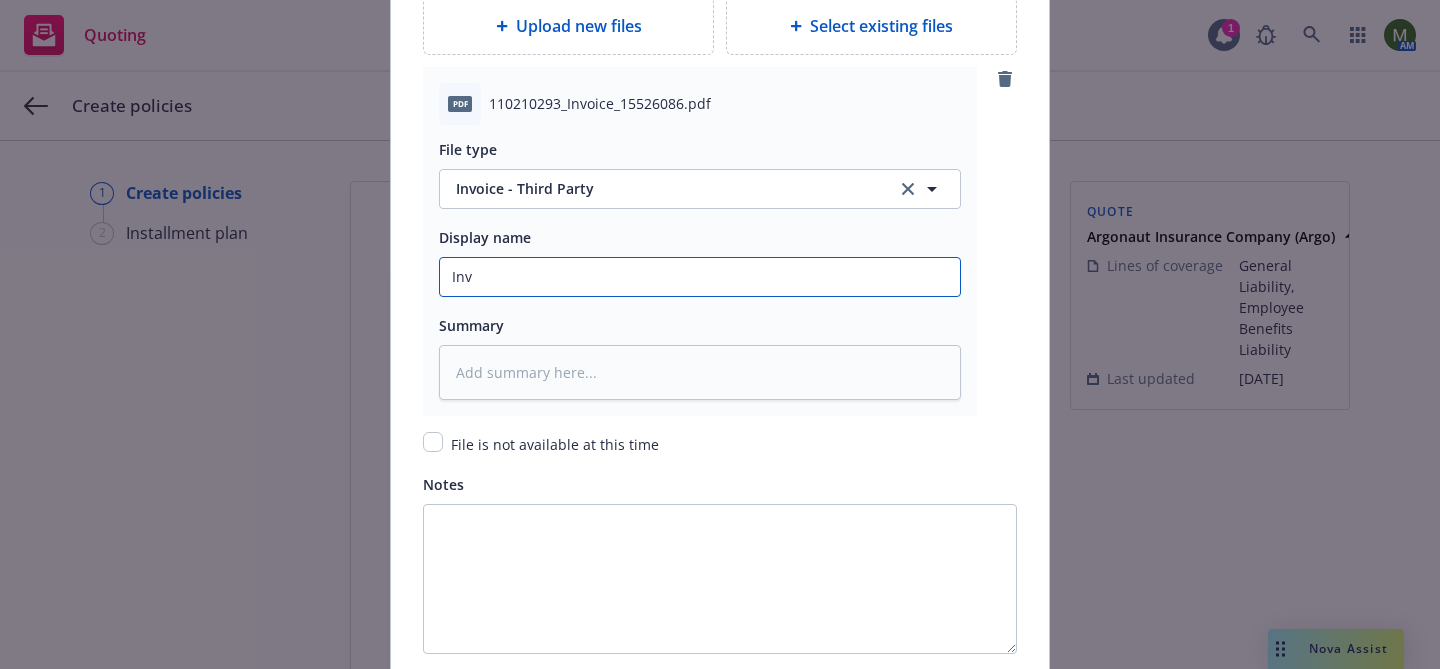
type input "Invo"
type textarea "x"
type input "Invoi"
type textarea "x"
type input "Invoic"
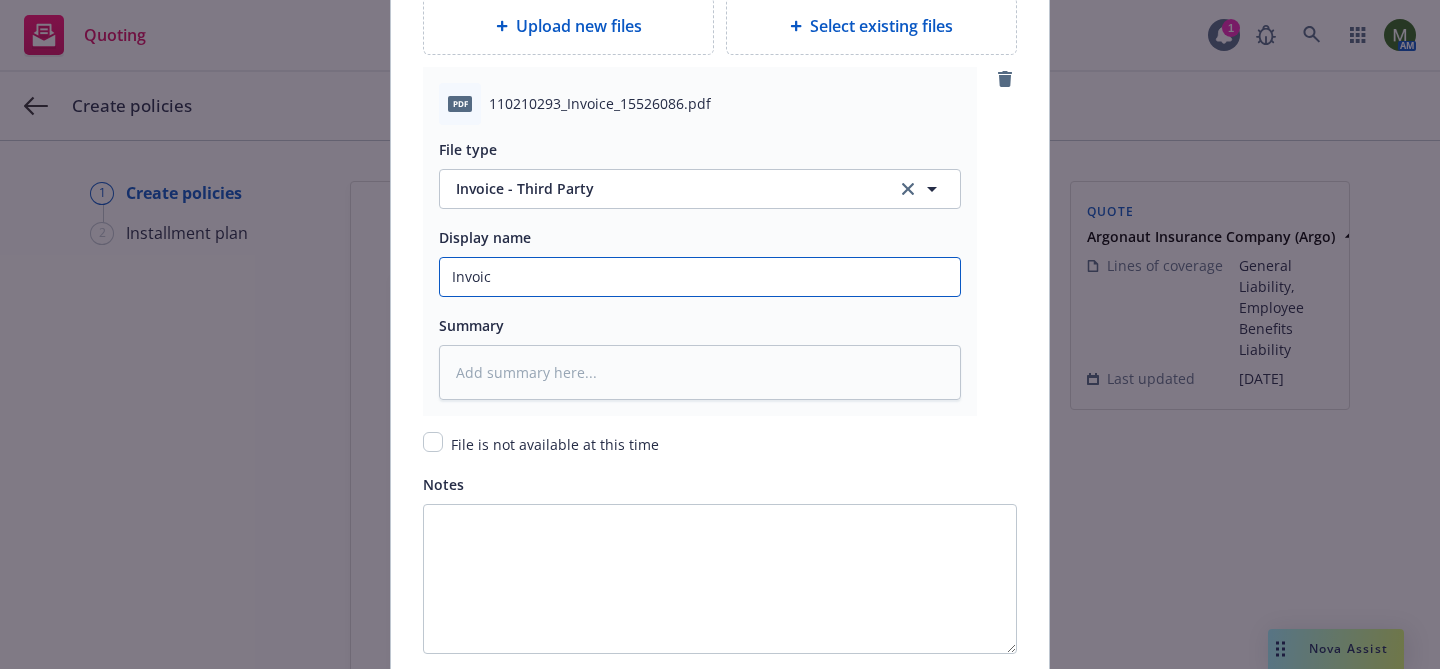
type textarea "x"
type input "Invoic"
type textarea "x"
type input "Invoic3"
type textarea "x"
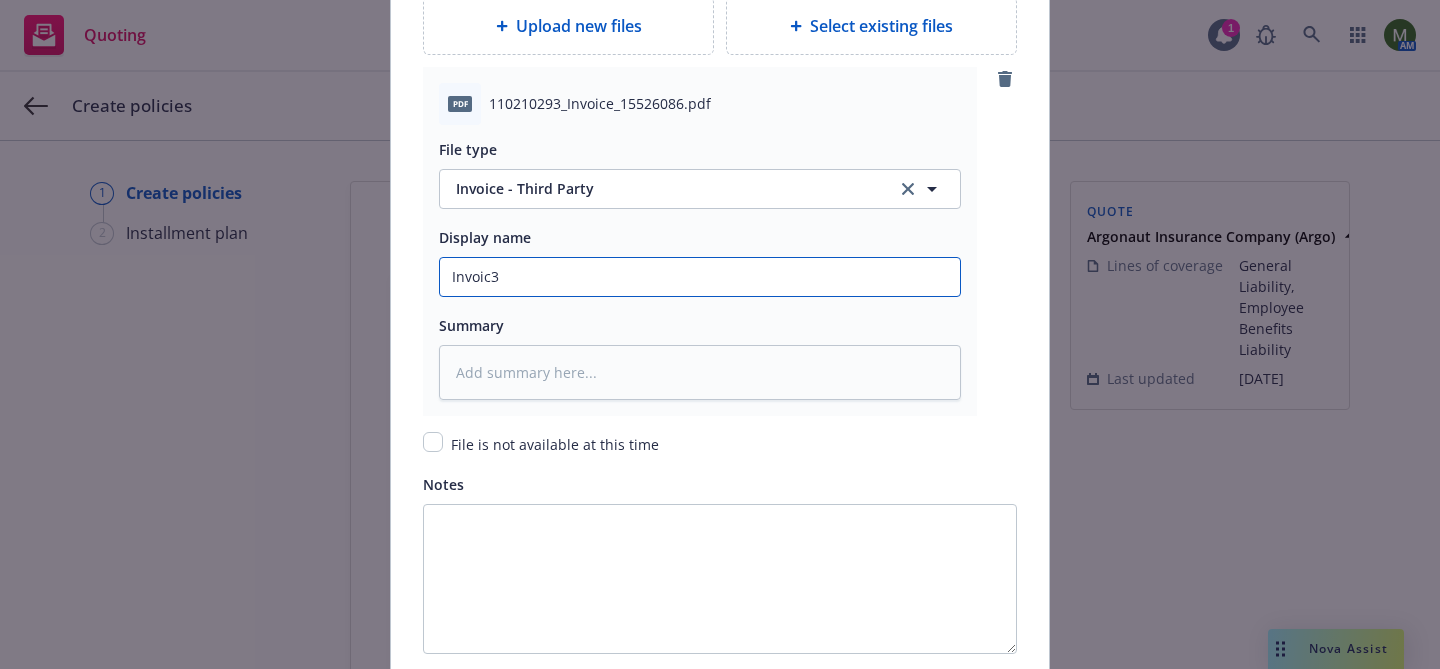
type input "Invoic"
type textarea "x"
type input "Invoice"
type textarea "x"
type input "Invoice"
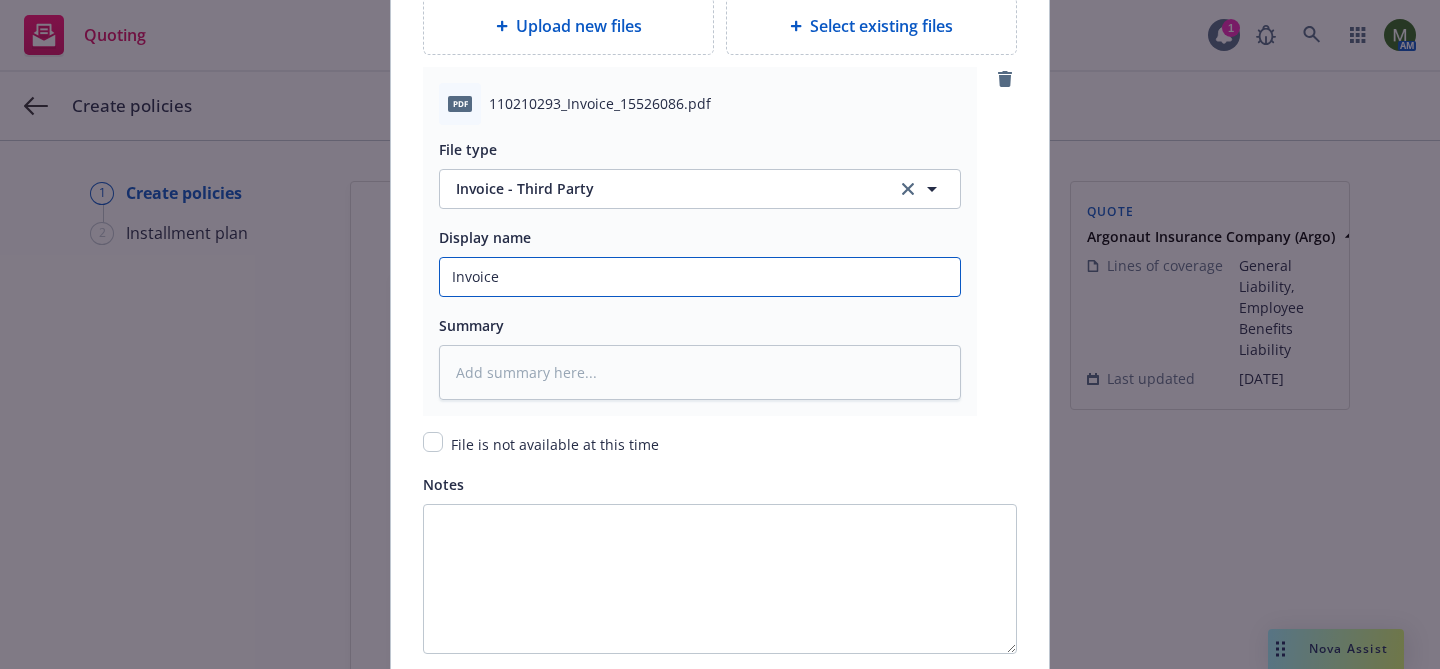
type textarea "x"
type input "Invoice #"
paste input "103 GL 0185673-05"
type textarea "x"
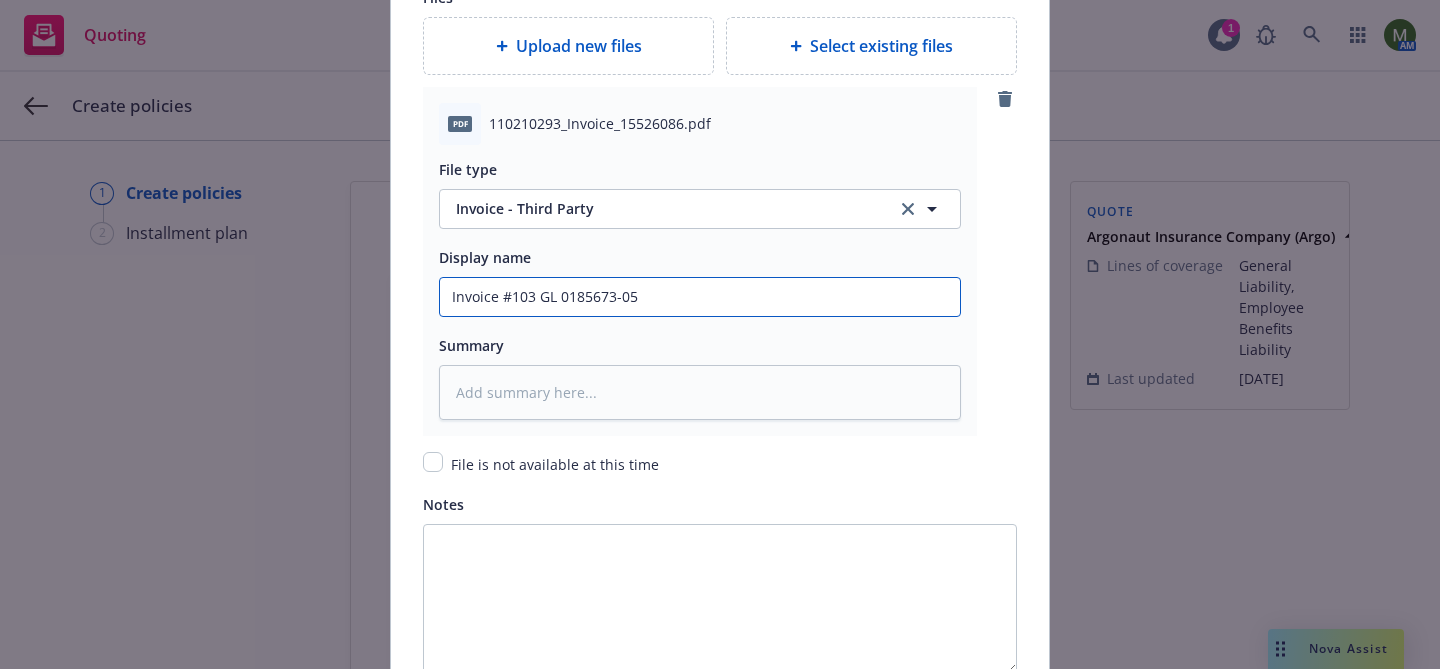
type input "Invoice #103 GL 0185673-05"
type textarea "x"
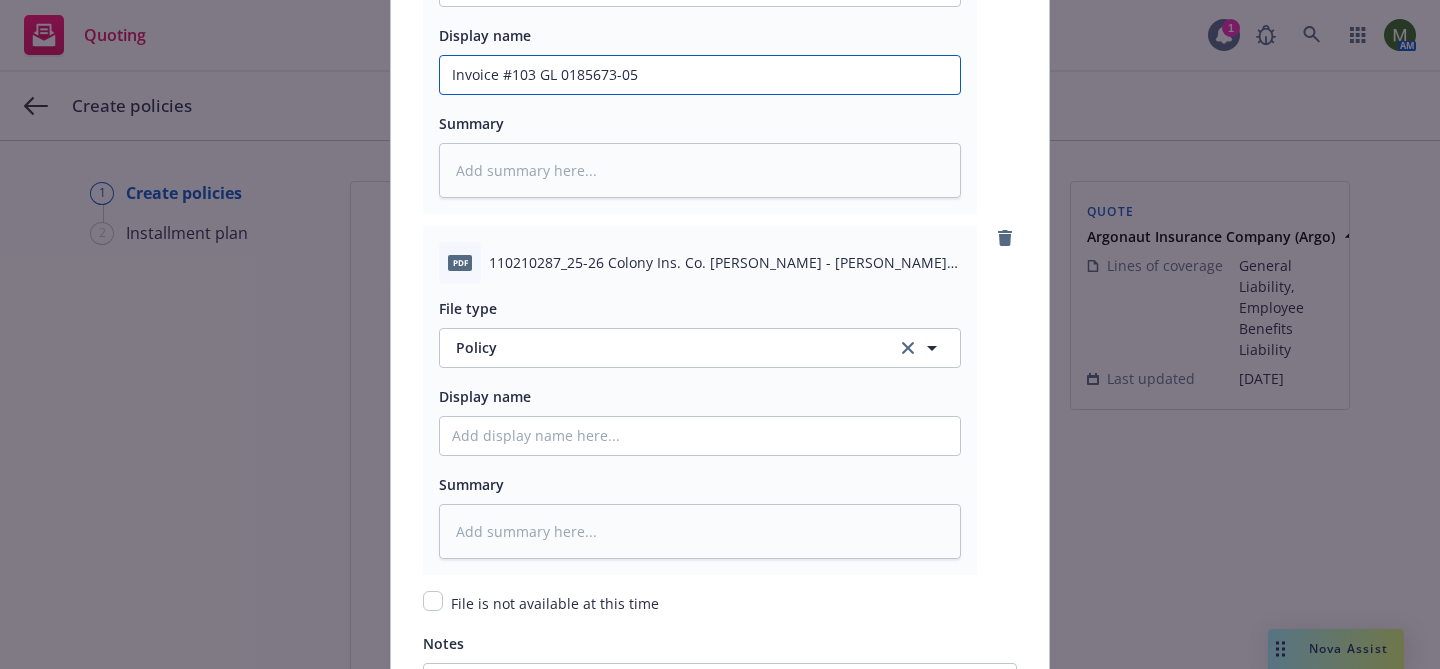
scroll to position [2734, 0]
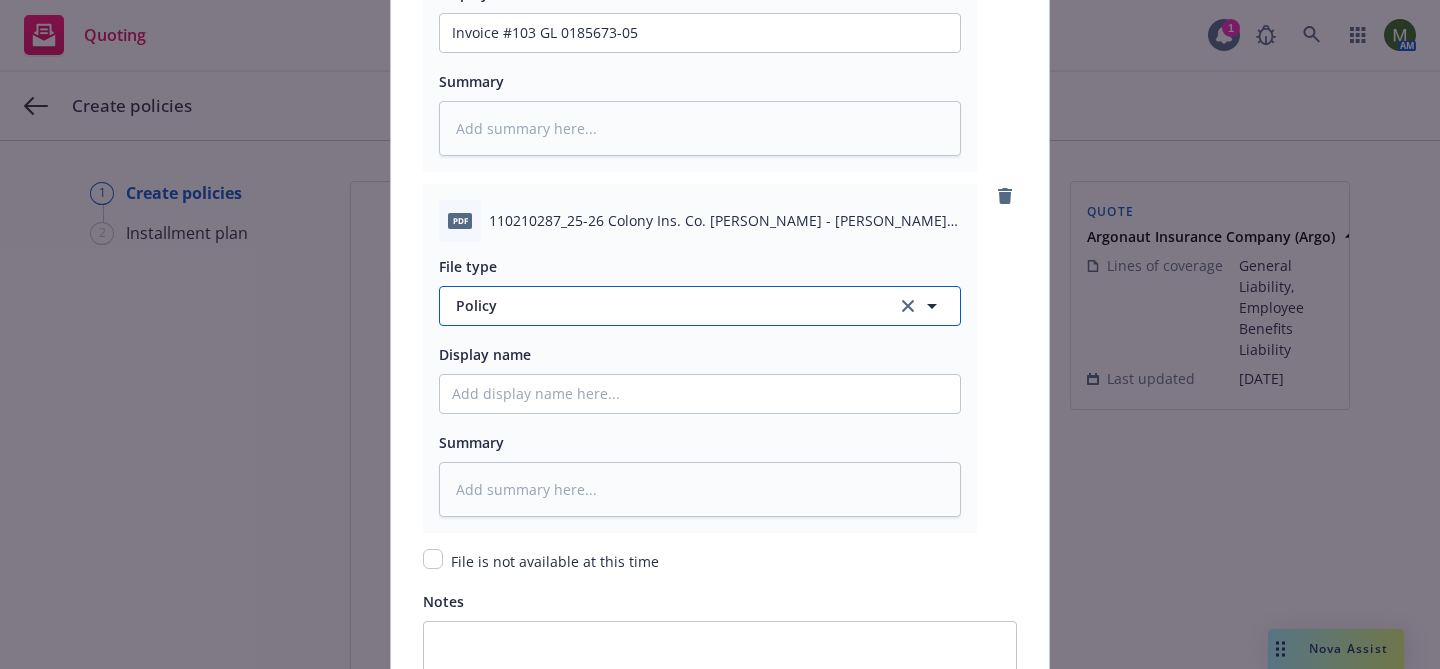
click at [702, 286] on button "Policy" at bounding box center [700, 306] width 522 height 40
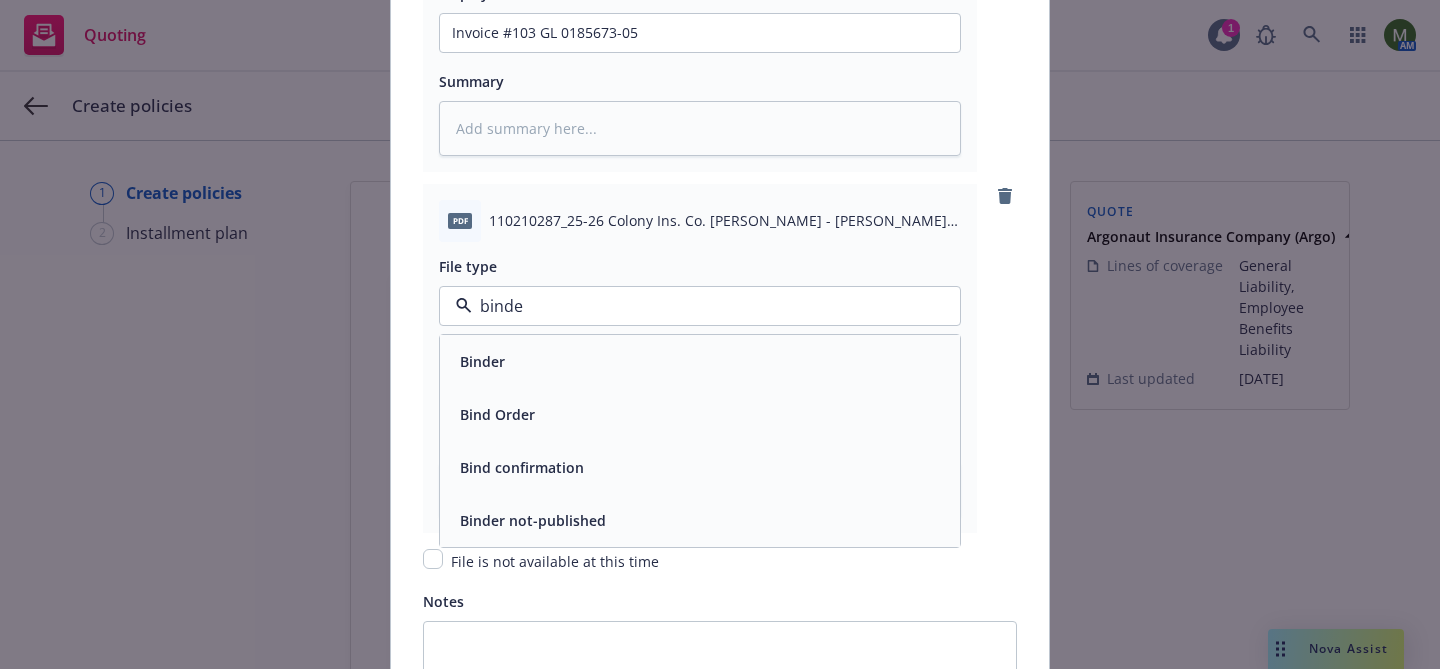
type input "binder"
click at [650, 348] on div "Binder" at bounding box center [700, 361] width 496 height 29
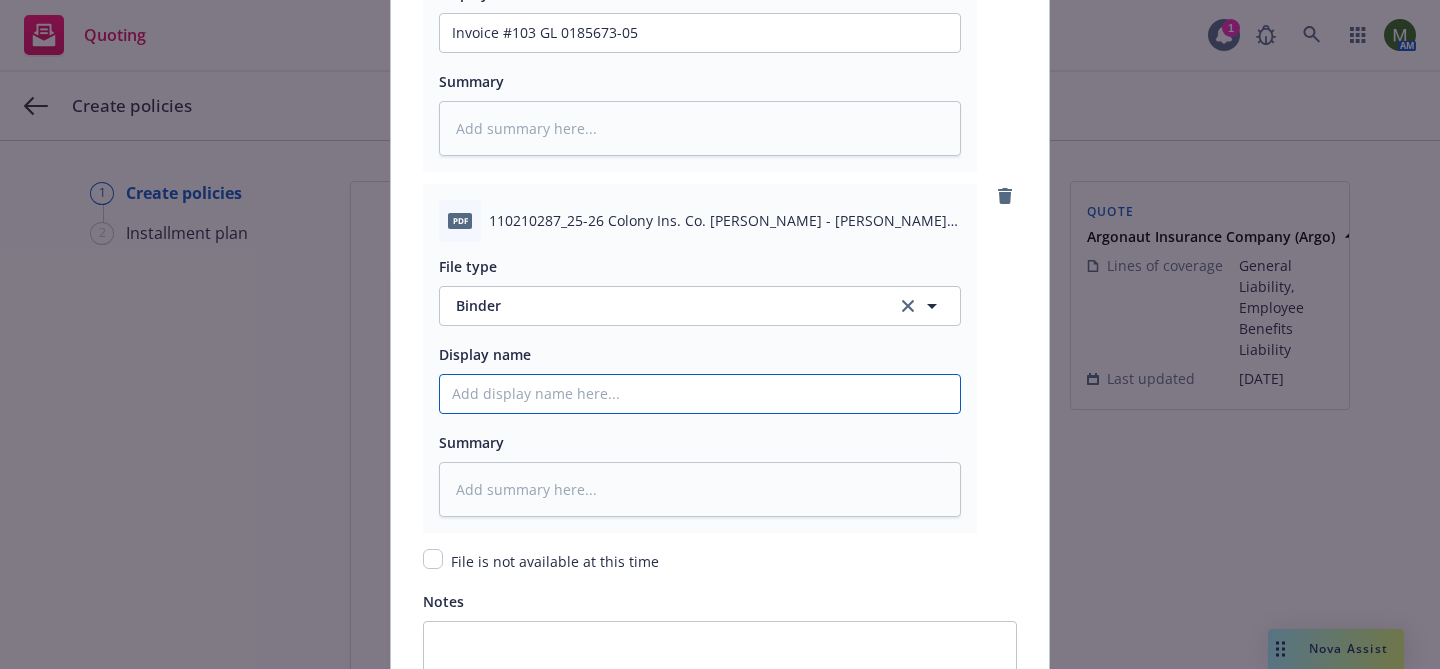
click at [635, 393] on input "Policy display name" at bounding box center [700, 394] width 520 height 38
type textarea "x"
type input "G"
type textarea "x"
type input "GL"
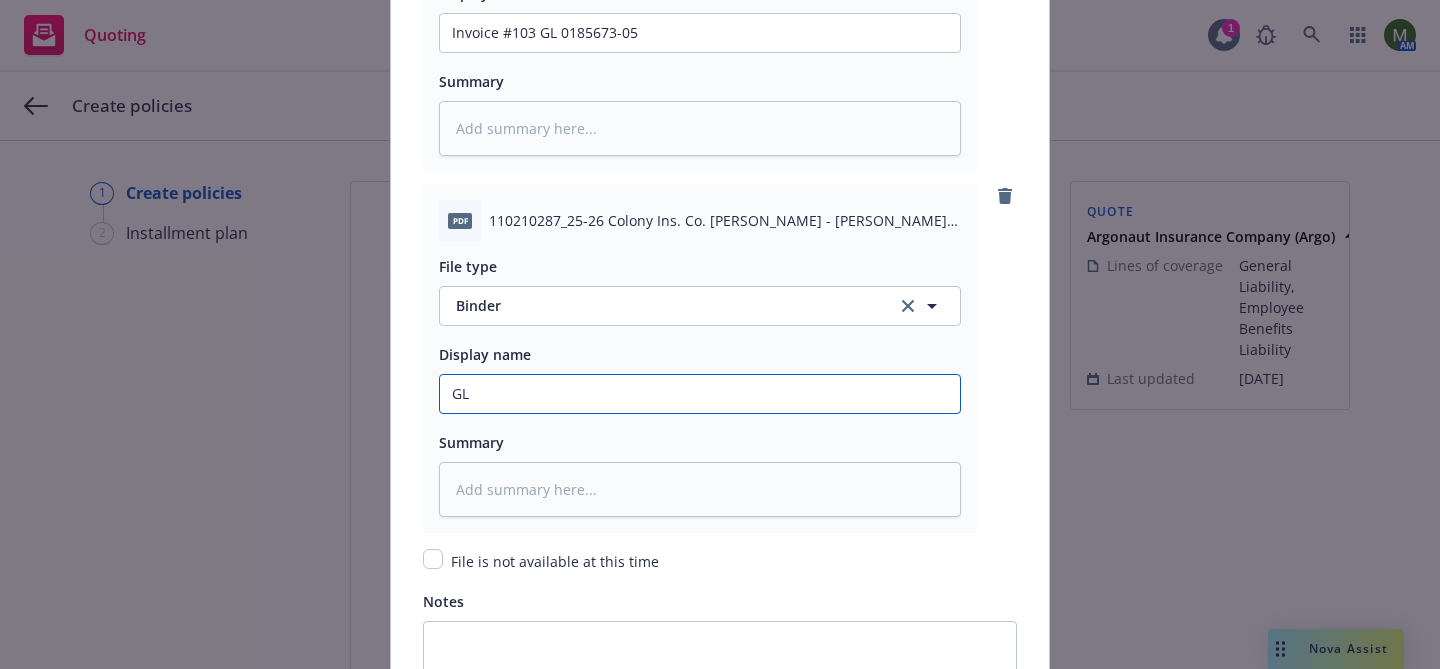
type textarea "x"
type input "GL"
type textarea "x"
type input "GL B"
type textarea "x"
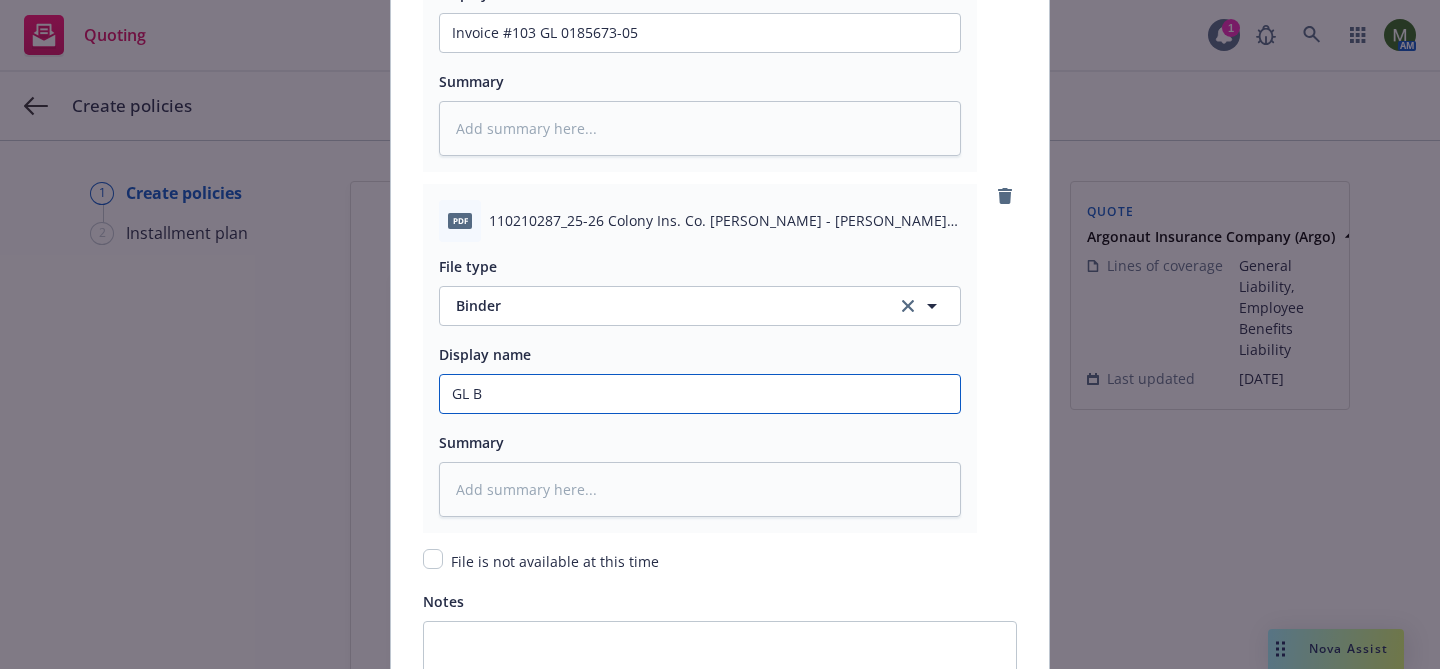
type input "GL Bi"
type textarea "x"
type input "GL Bin"
type textarea "x"
type input "GL Bind"
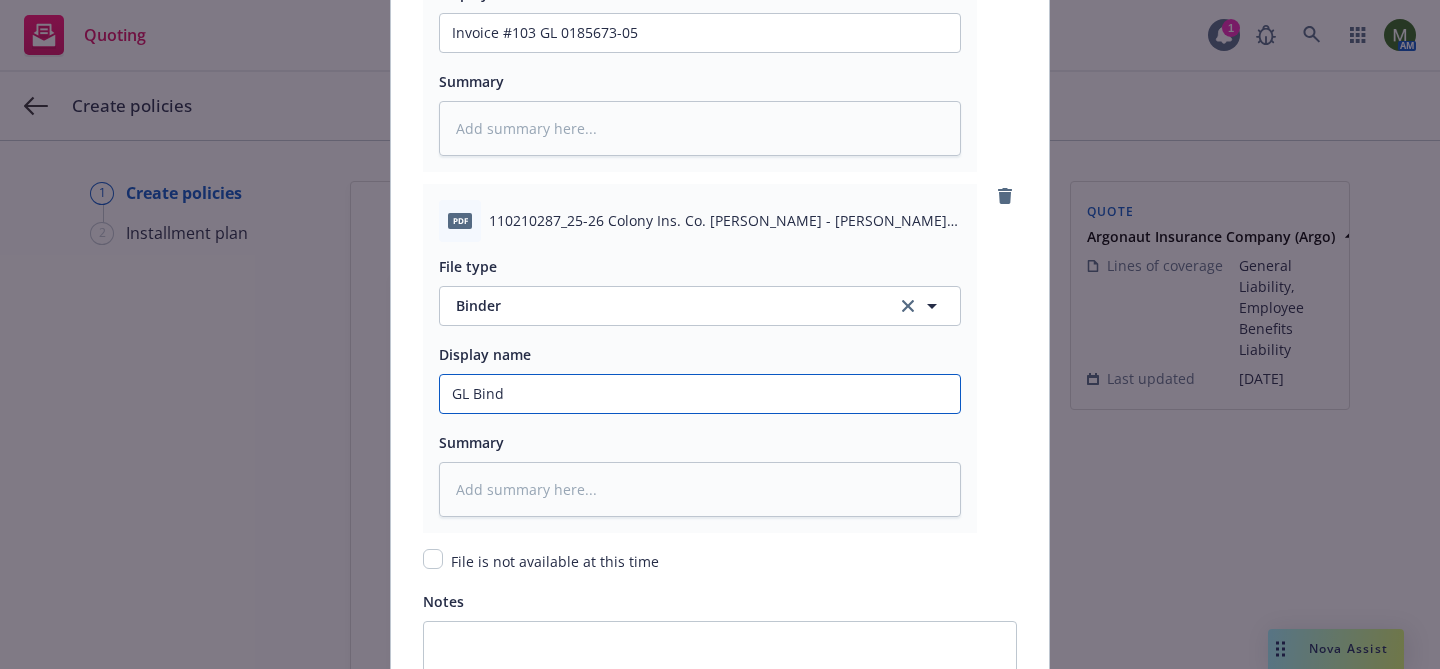
type textarea "x"
type input "GL Binde"
type textarea "x"
type input "GL Binder"
type textarea "x"
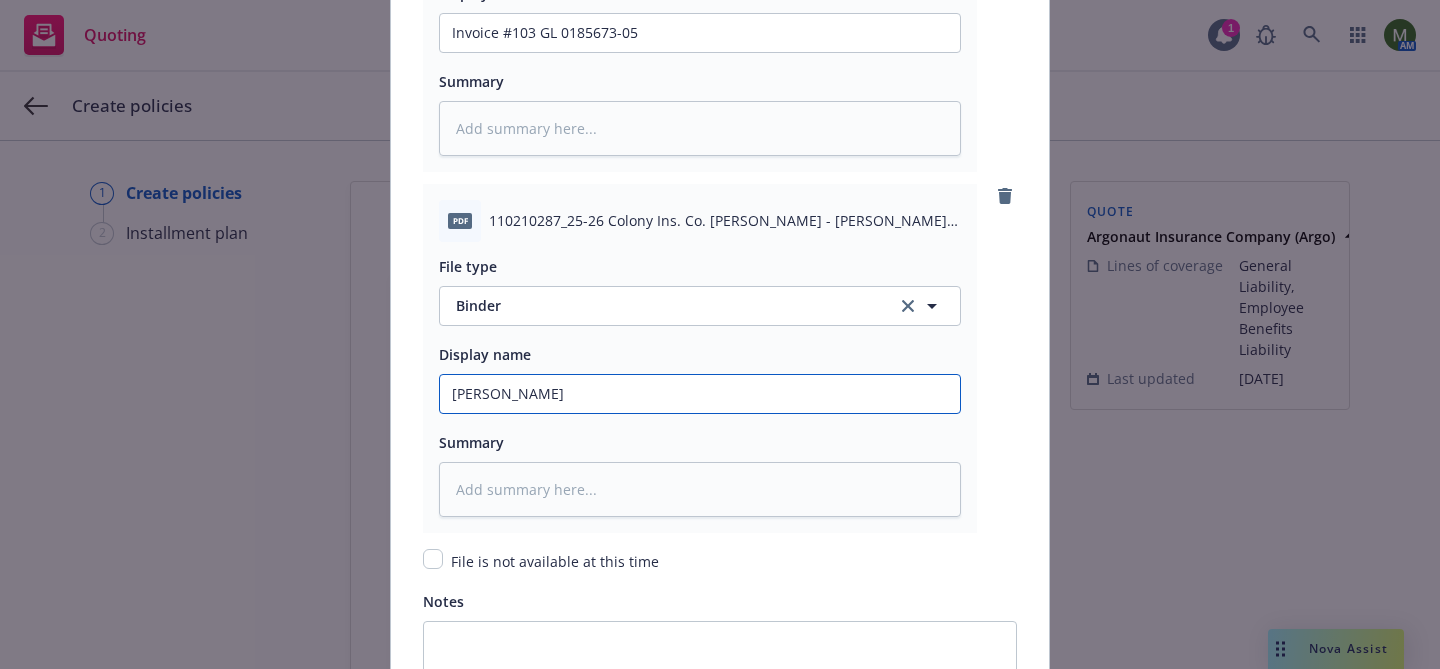
type input "GL Binder"
type textarea "x"
type input "GL Binder #"
paste input "103 GL 0185673-05"
type textarea "x"
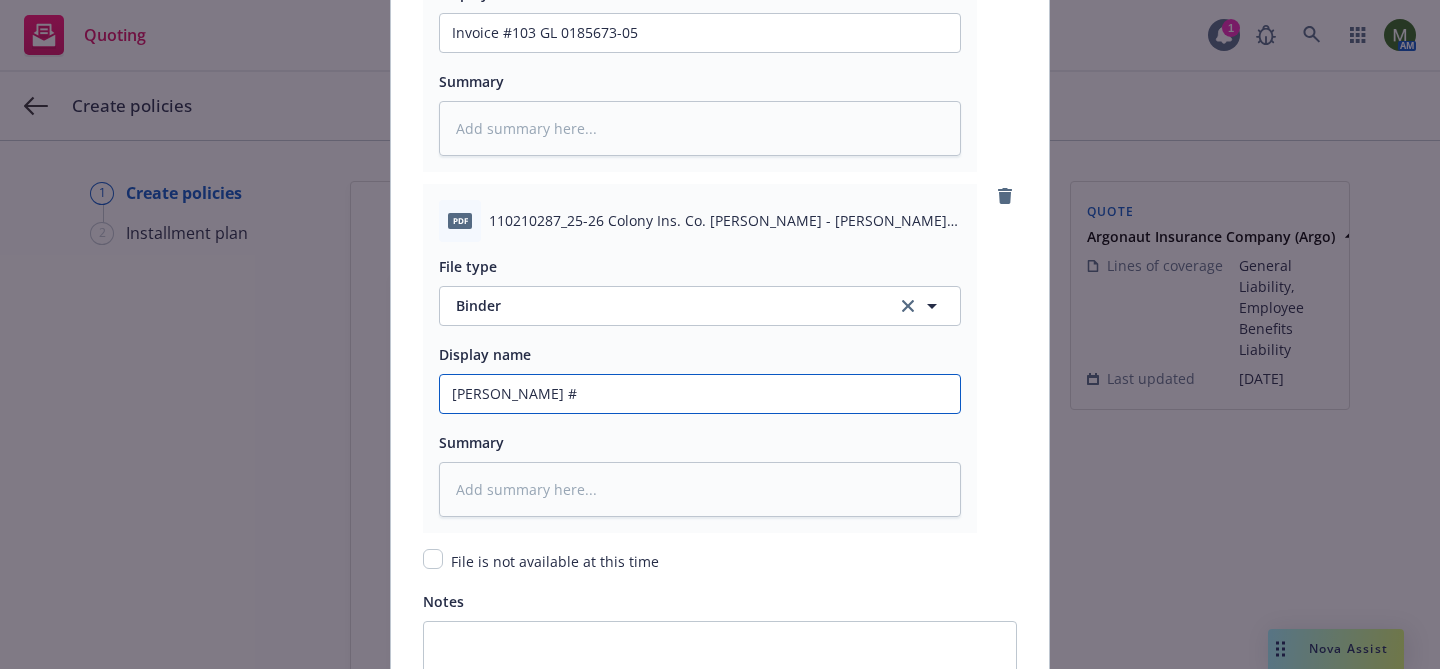
type input "GL Binder #103 GL 0185673-05"
click at [468, 391] on input "GL Binder #103 GL 0185673-05" at bounding box center [700, 394] width 520 height 38
type textarea "x"
type input "G Binder #103 GL 0185673-05"
type textarea "x"
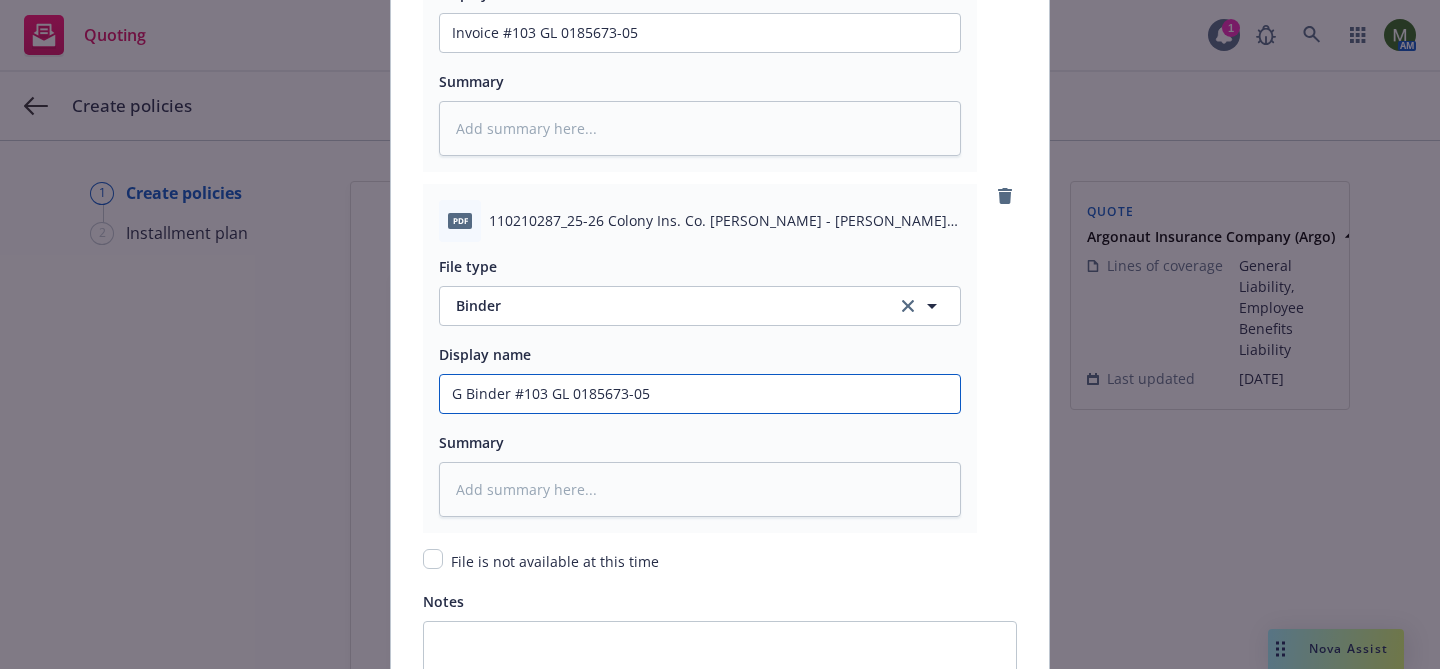
type input "Ge Binder #103 GL 0185673-05"
type textarea "x"
type input "Gen Binder #103 GL 0185673-05"
type textarea "x"
type input "Gene Binder #103 GL 0185673-05"
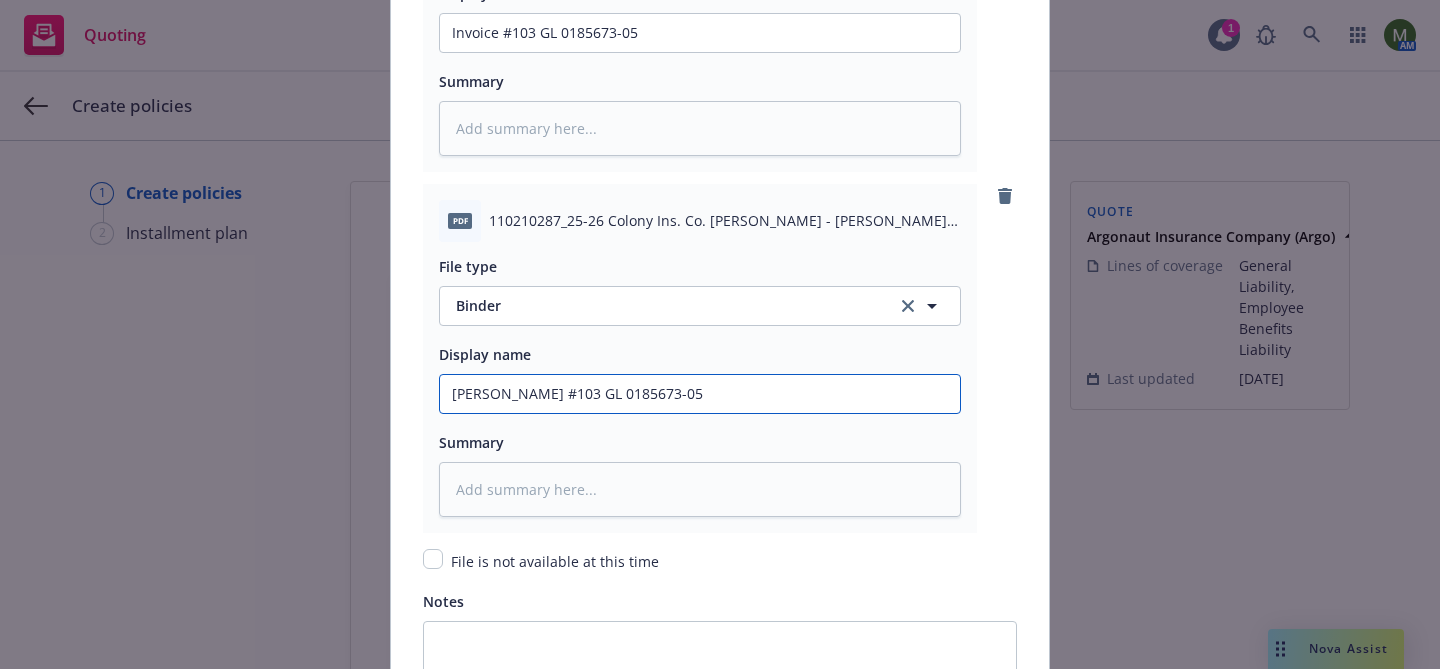
type textarea "x"
type input "Gener Binder #103 GL 0185673-05"
type textarea "x"
type input "Genera Binder #103 GL 0185673-05"
type textarea "x"
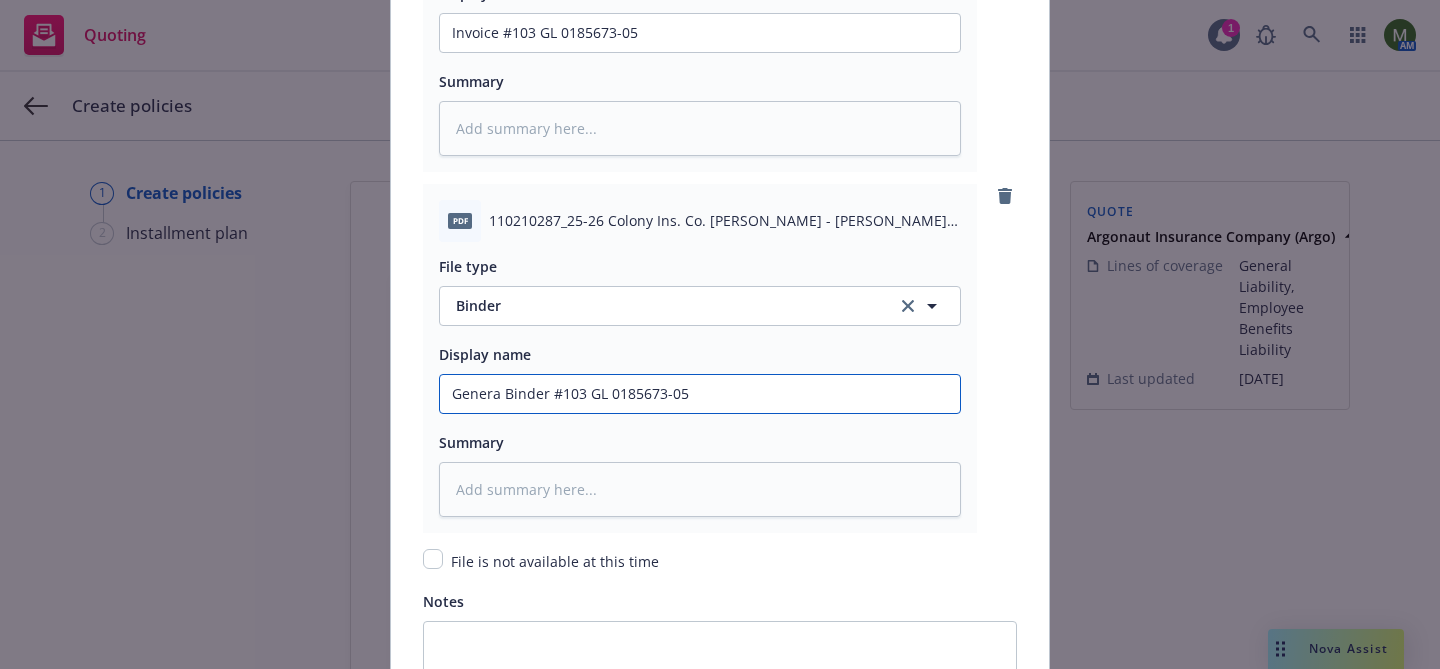
type input "Genera Binder #103 GL 0185673-05"
type textarea "x"
type input "Genera Binder #103 GL 0185673-05"
type textarea "x"
type input "General Binder #103 GL 0185673-05"
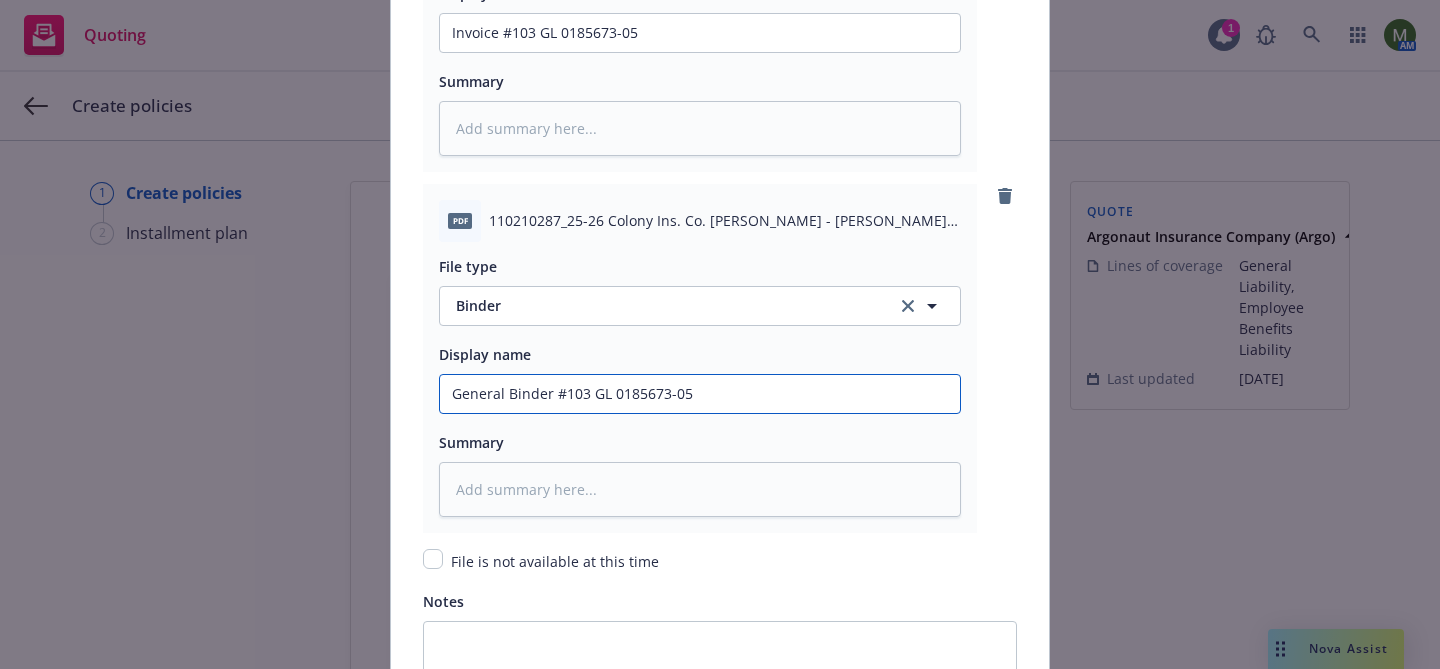
type textarea "x"
type input "General Binder #103 GL 0185673-05"
type textarea "x"
type input "General L Binder #103 GL 0185673-05"
type textarea "x"
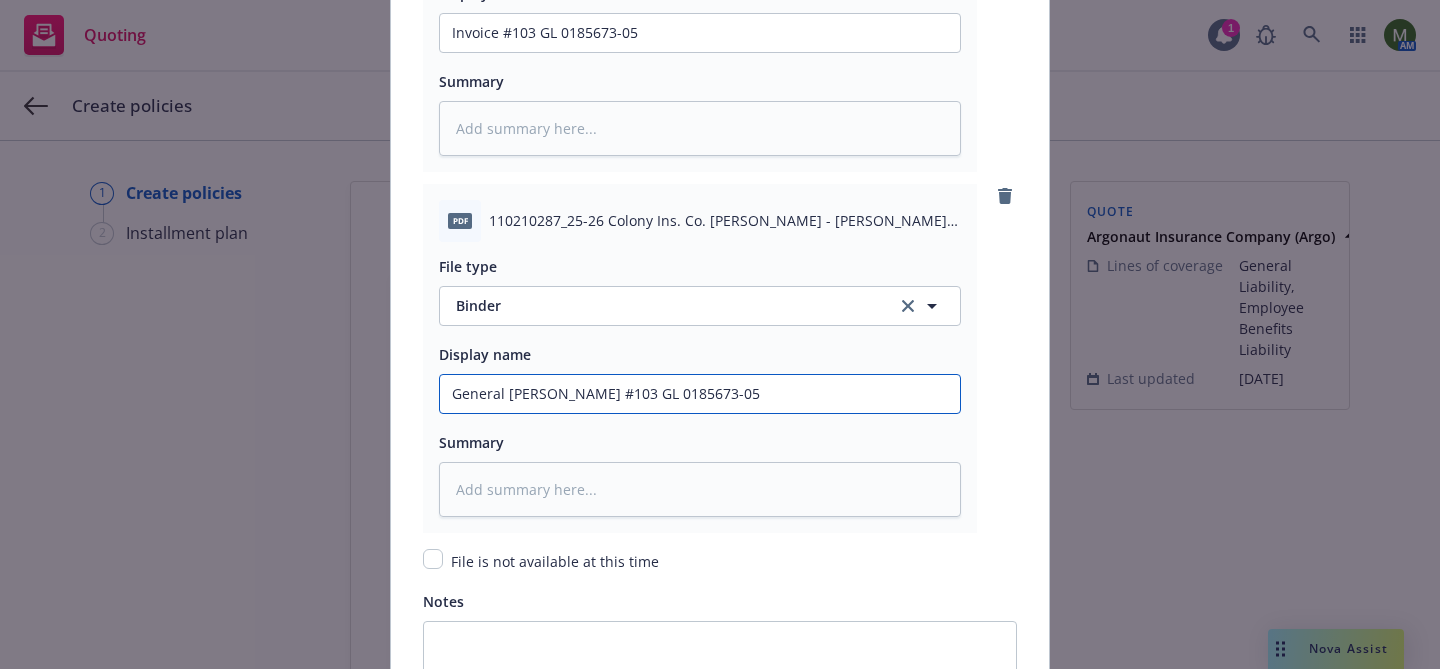
type input "General Li Binder #103 GL 0185673-05"
type textarea "x"
type input "General Lia Binder #103 GL 0185673-05"
type textarea "x"
type input "General Liab Binder #103 GL 0185673-05"
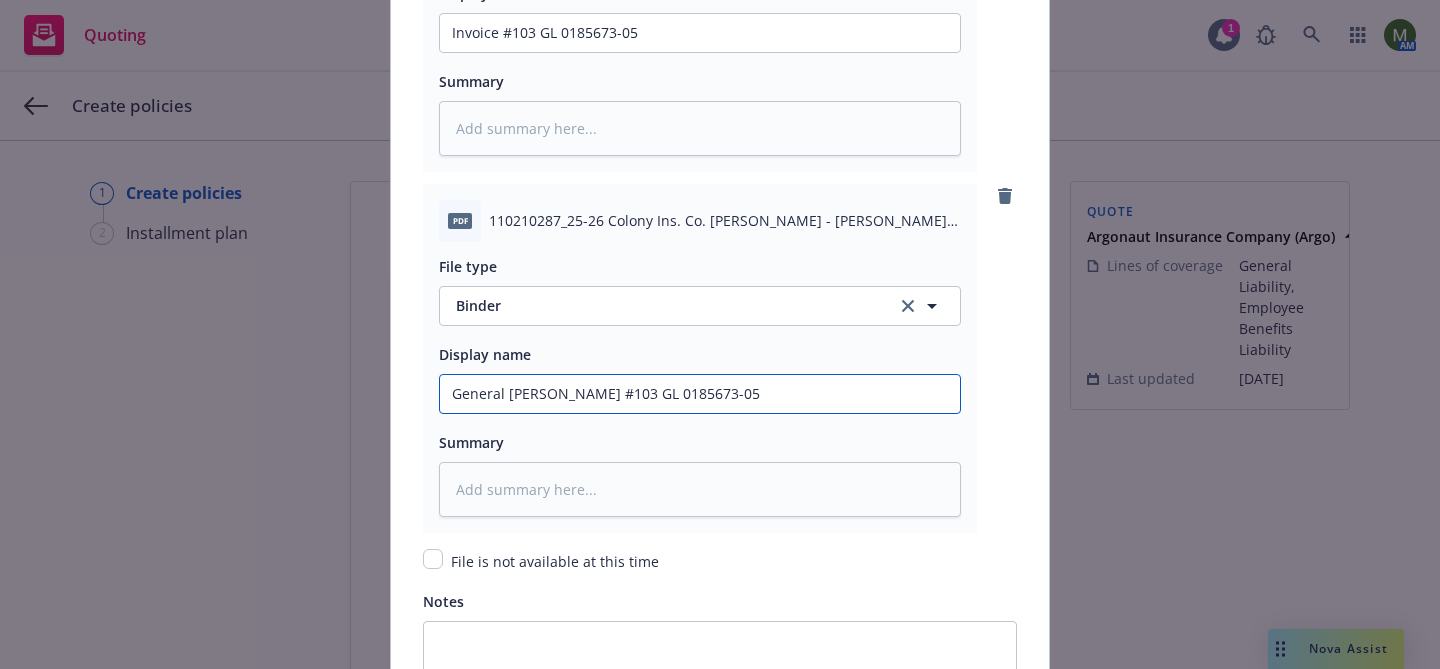
type textarea "x"
type input "General Liabi Binder #103 GL 0185673-05"
type textarea "x"
type input "General Liabil Binder #103 GL 0185673-05"
type textarea "x"
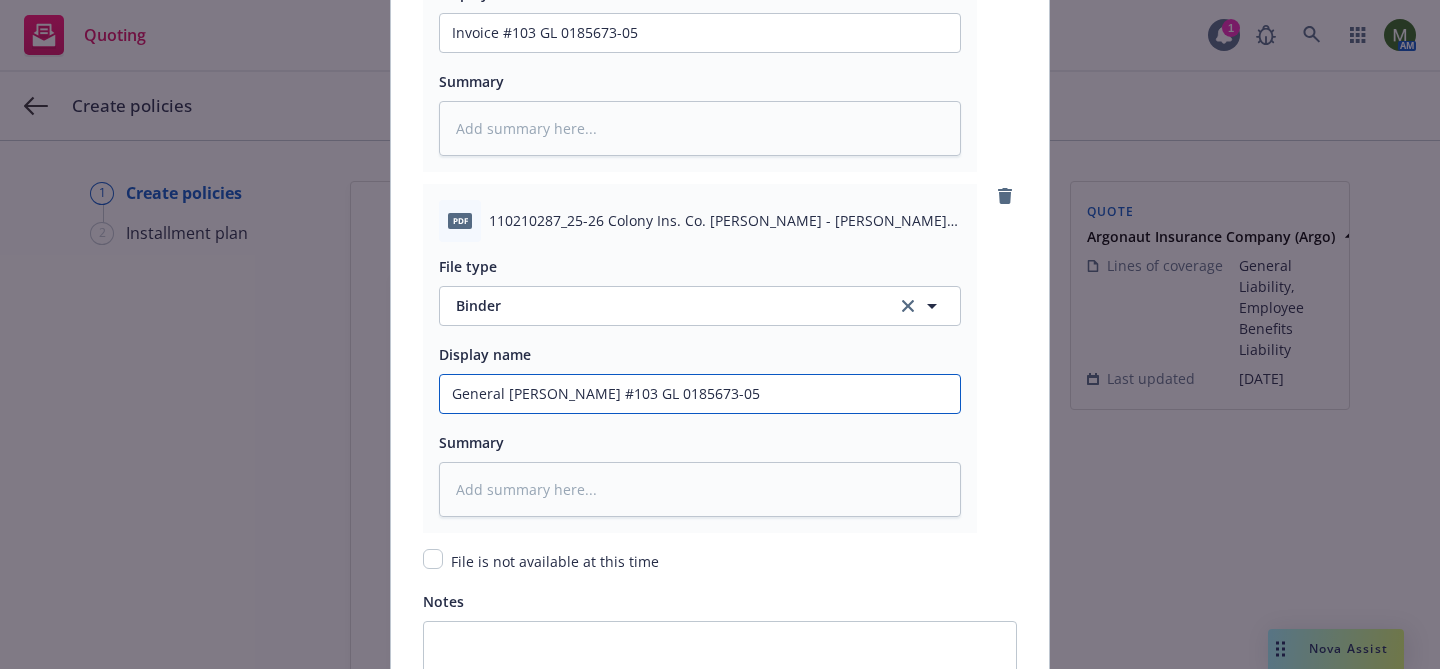
type input "General Liabili Binder #103 GL 0185673-05"
type textarea "x"
type input "General Liabilit Binder #103 GL 0185673-05"
type textarea "x"
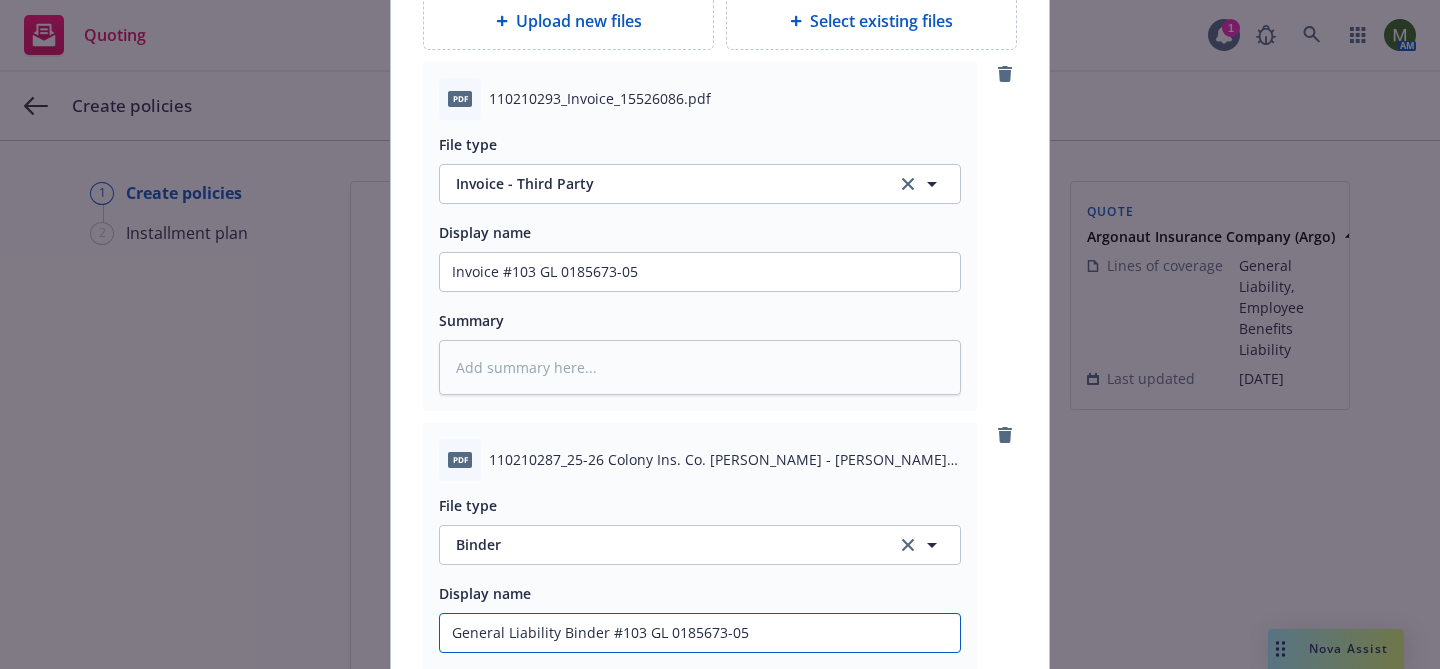
scroll to position [2453, 0]
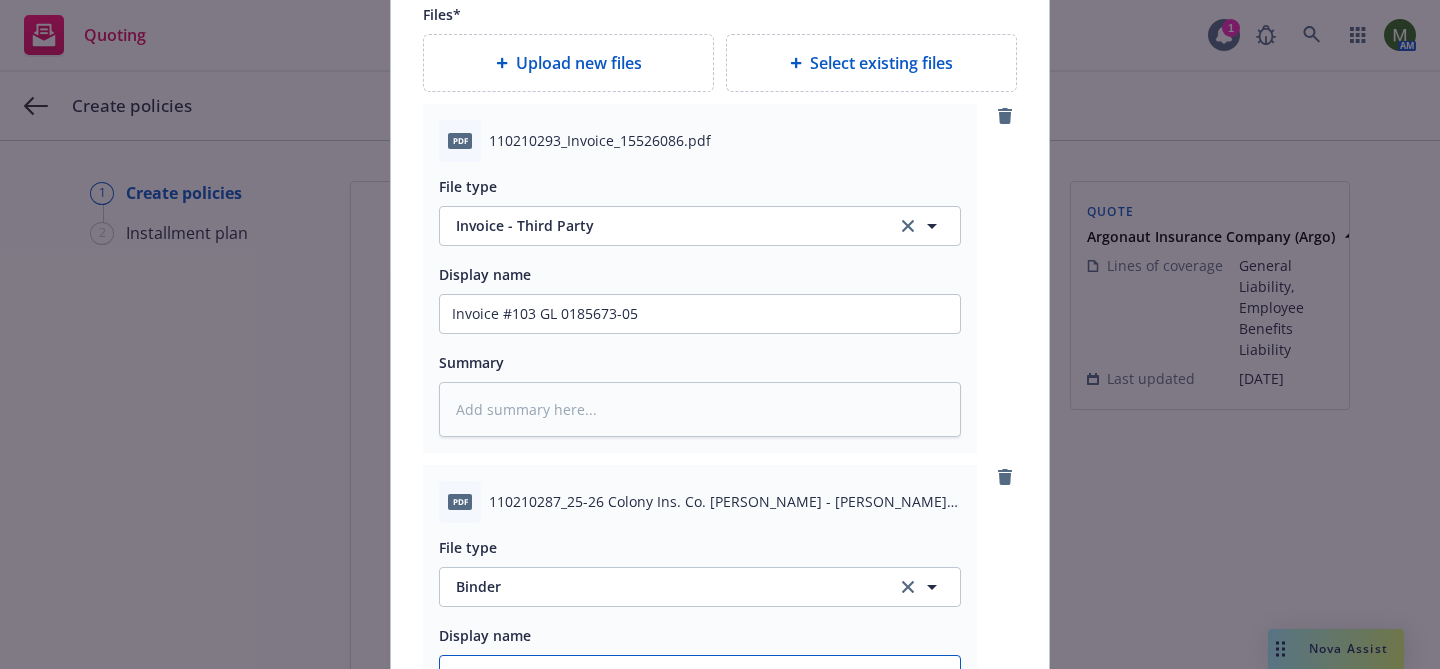
type input "General Liability Binder #103 GL 0185673-05"
type textarea "x"
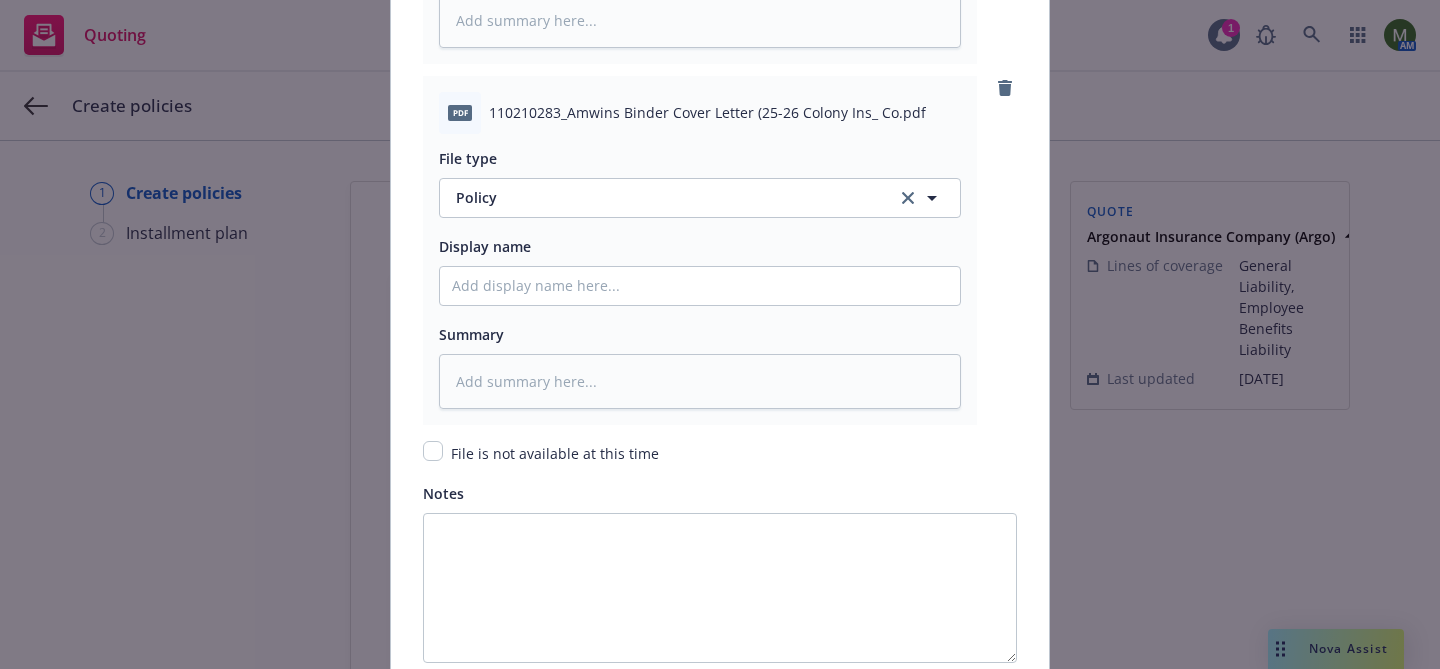
scroll to position [3160, 0]
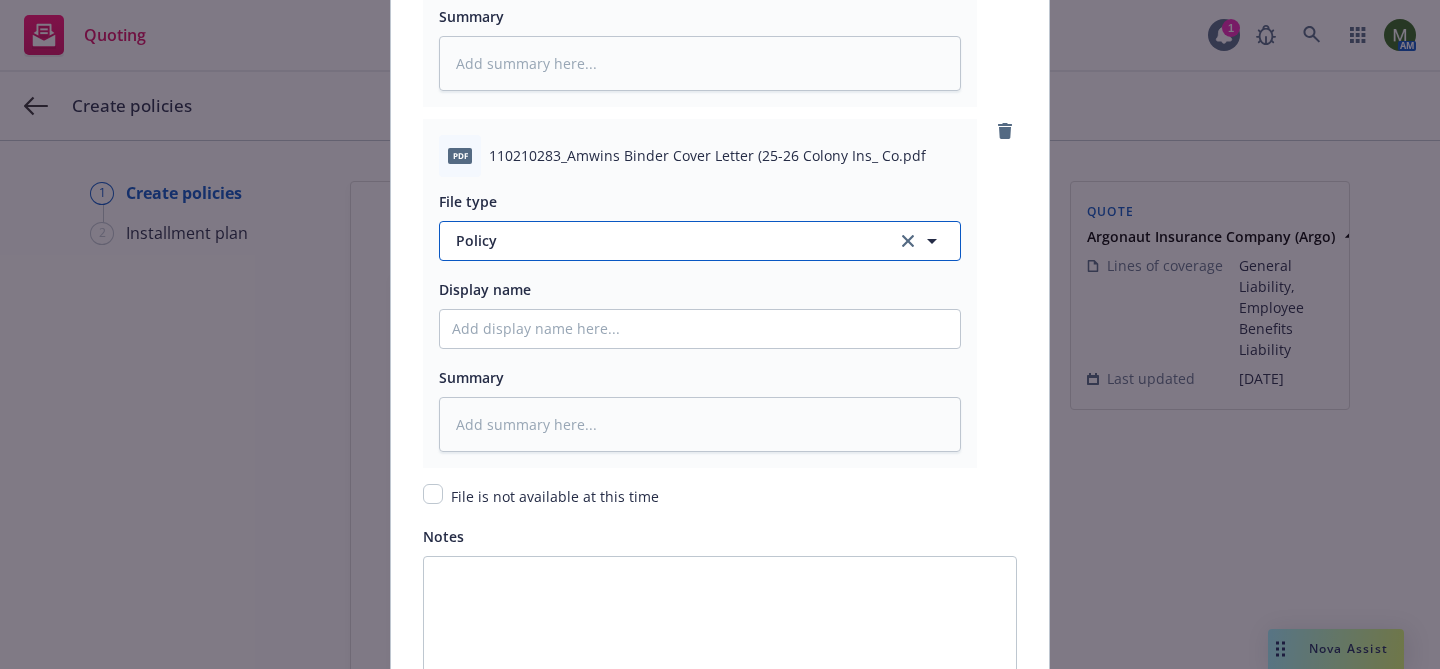
click at [718, 246] on span "Policy" at bounding box center [665, 240] width 418 height 21
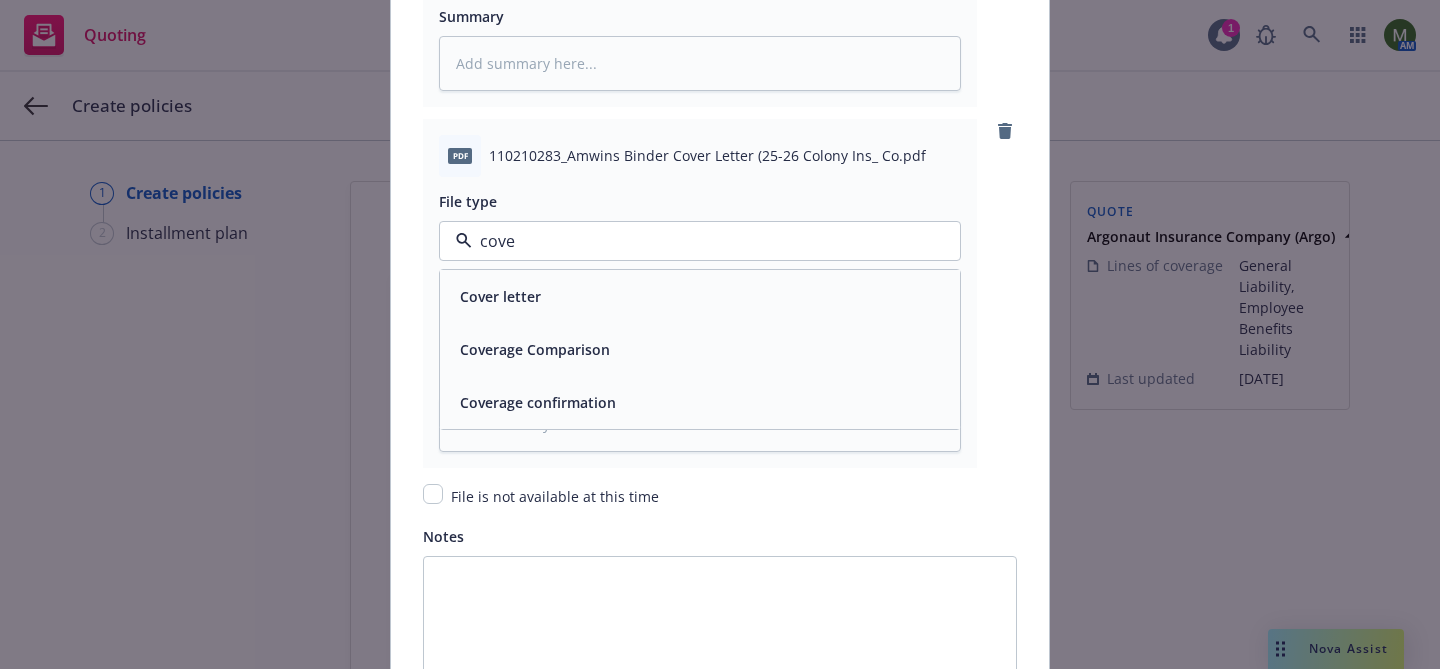
type input "cover"
click at [672, 298] on div "Cover letter" at bounding box center [700, 296] width 496 height 29
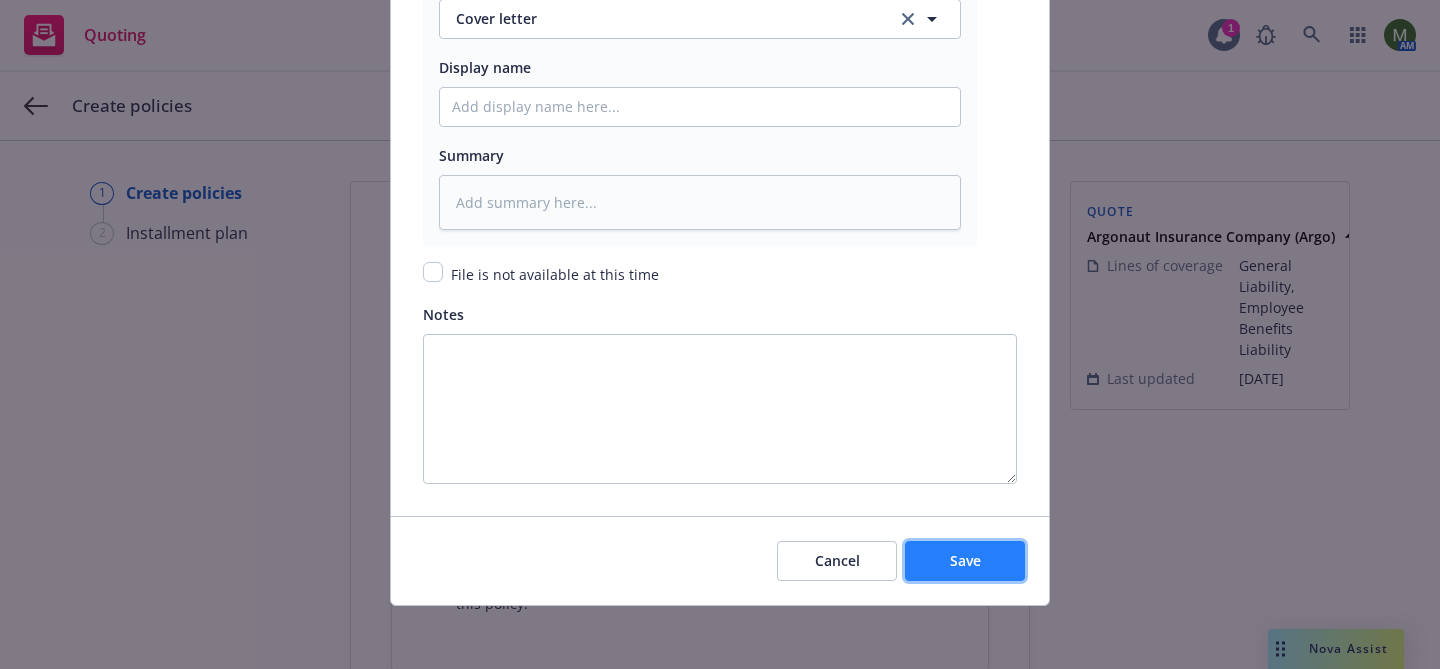
click at [976, 547] on button "Save" at bounding box center [965, 561] width 120 height 40
type textarea "x"
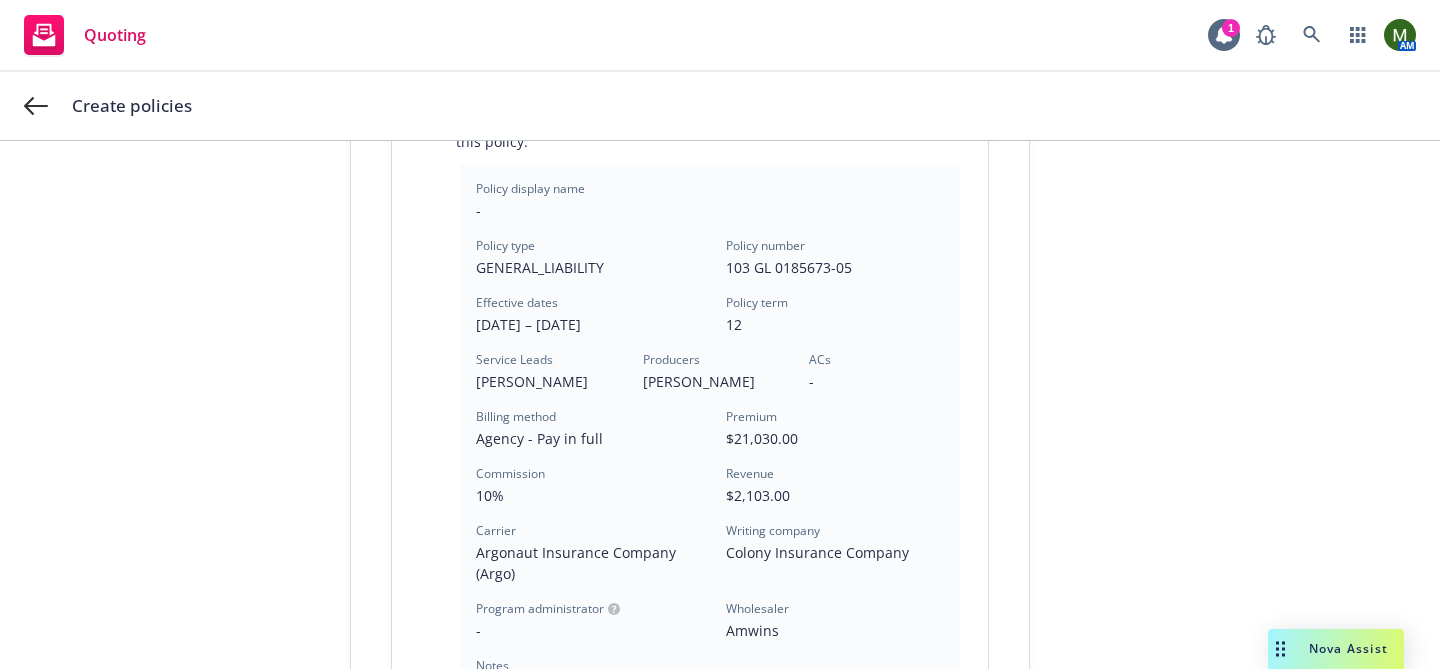
scroll to position [781, 0]
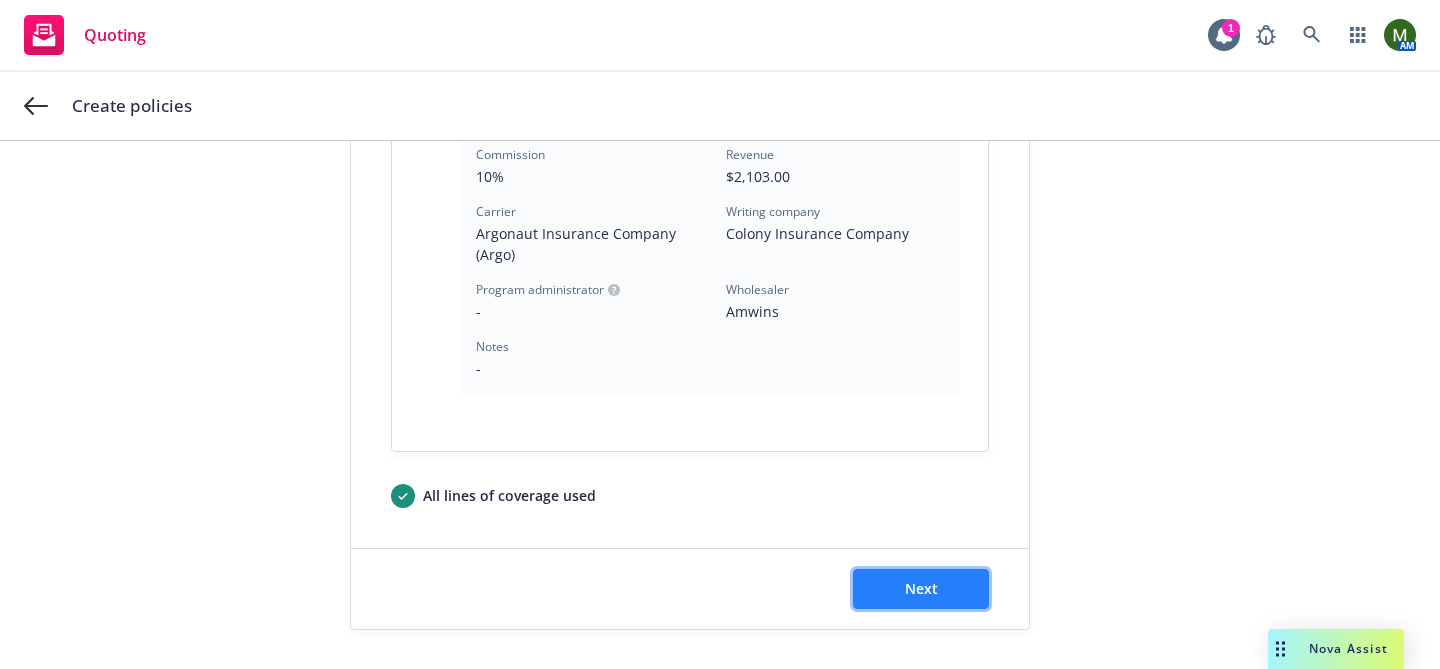
click at [918, 569] on button "Next" at bounding box center [921, 589] width 136 height 40
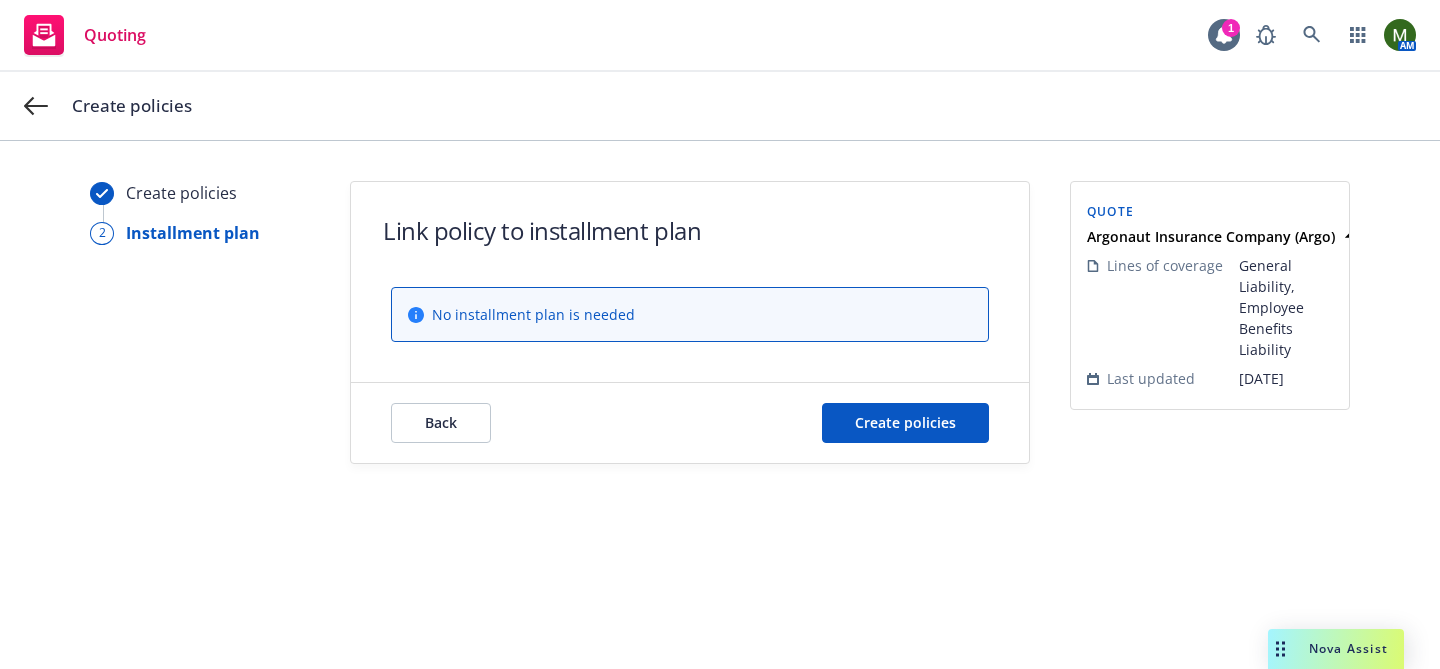
scroll to position [0, 0]
click at [922, 439] on button "Create policies" at bounding box center [905, 423] width 167 height 40
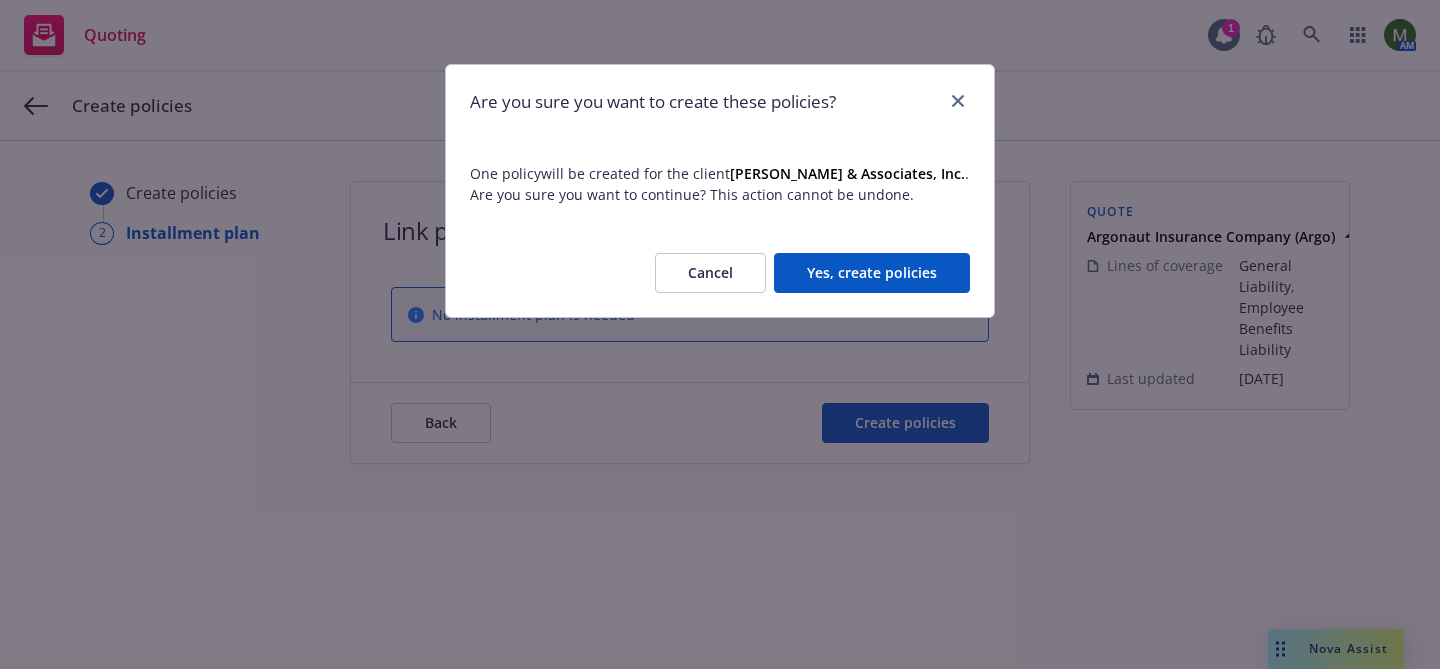
click at [897, 269] on button "Yes, create policies" at bounding box center [872, 273] width 196 height 40
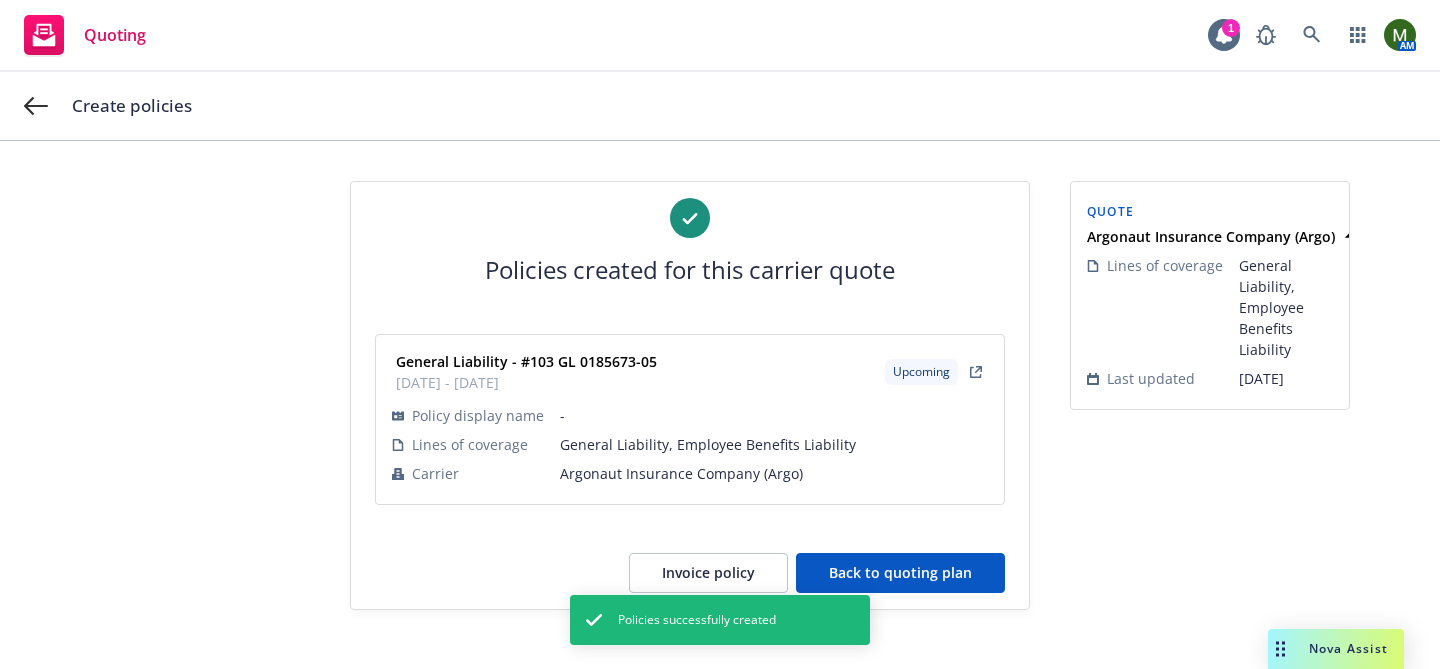
click at [957, 572] on button "Back to quoting plan" at bounding box center [900, 573] width 209 height 40
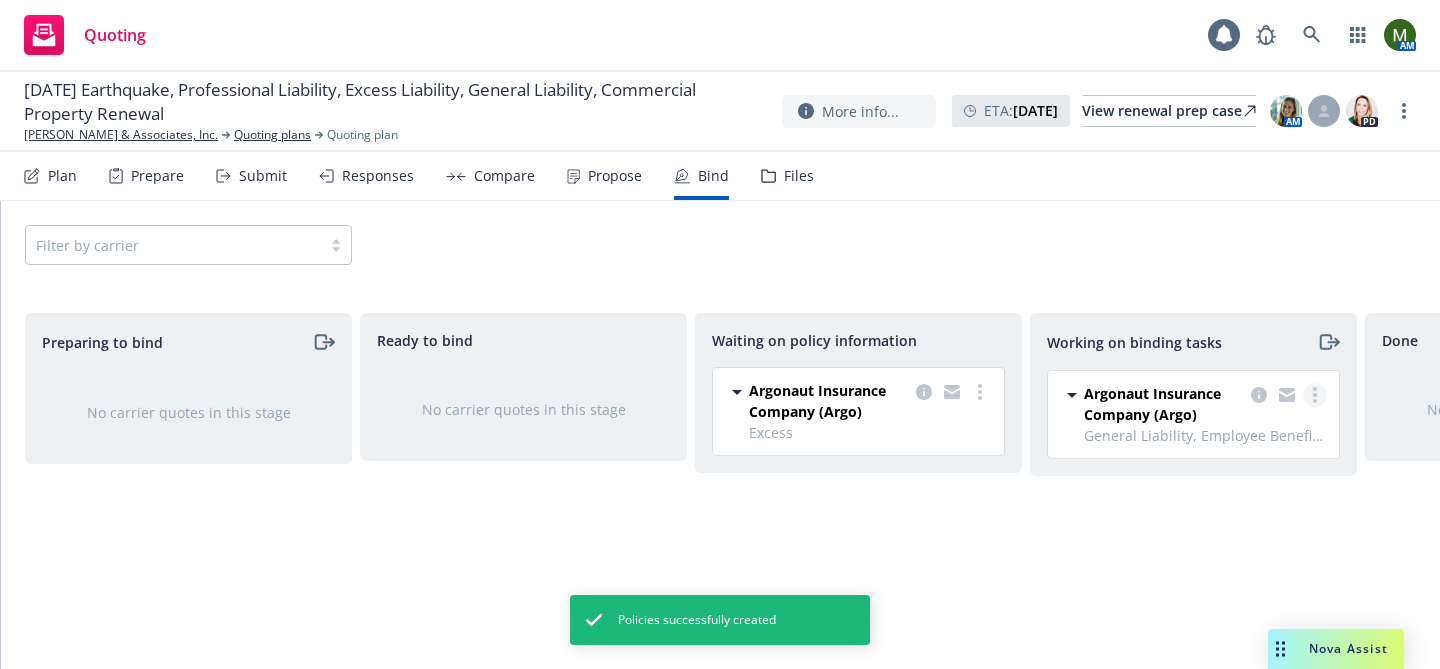
click at [1320, 395] on link "more" at bounding box center [1315, 395] width 24 height 24
click at [1216, 474] on span "Move to done" at bounding box center [1214, 475] width 139 height 19
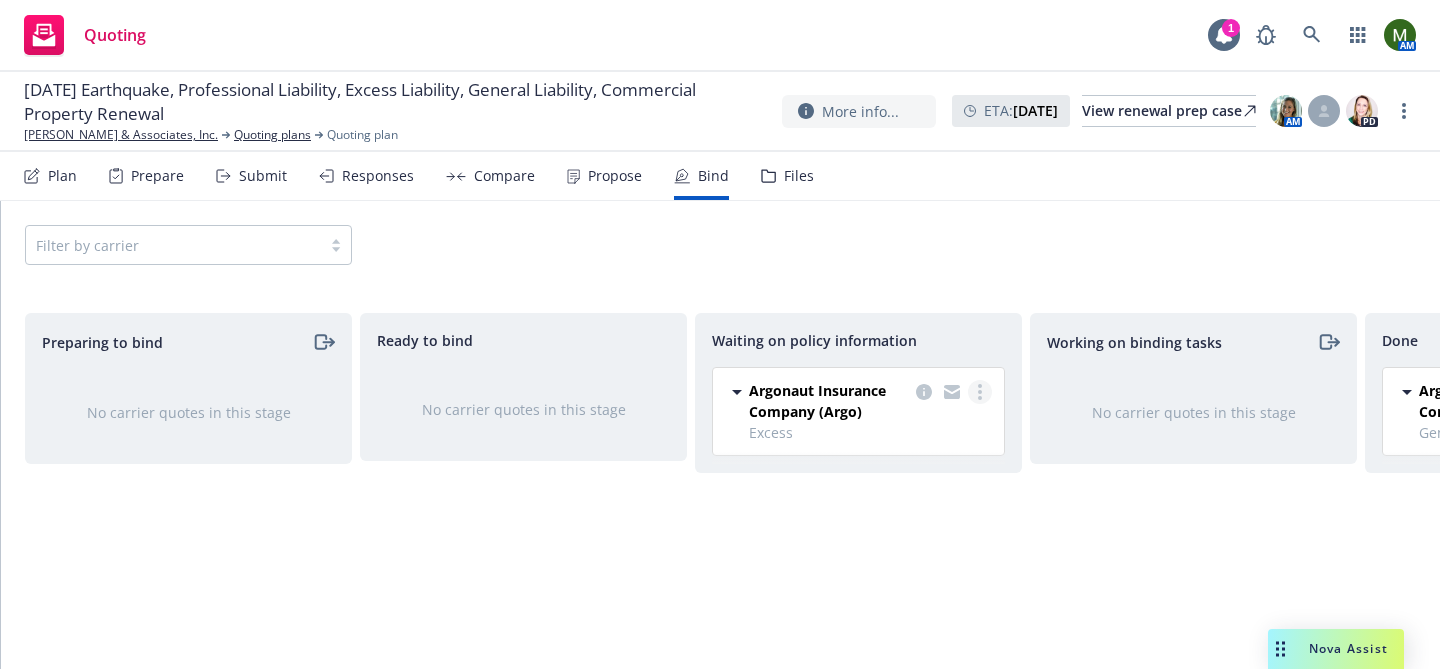
click at [982, 389] on link "more" at bounding box center [980, 392] width 24 height 24
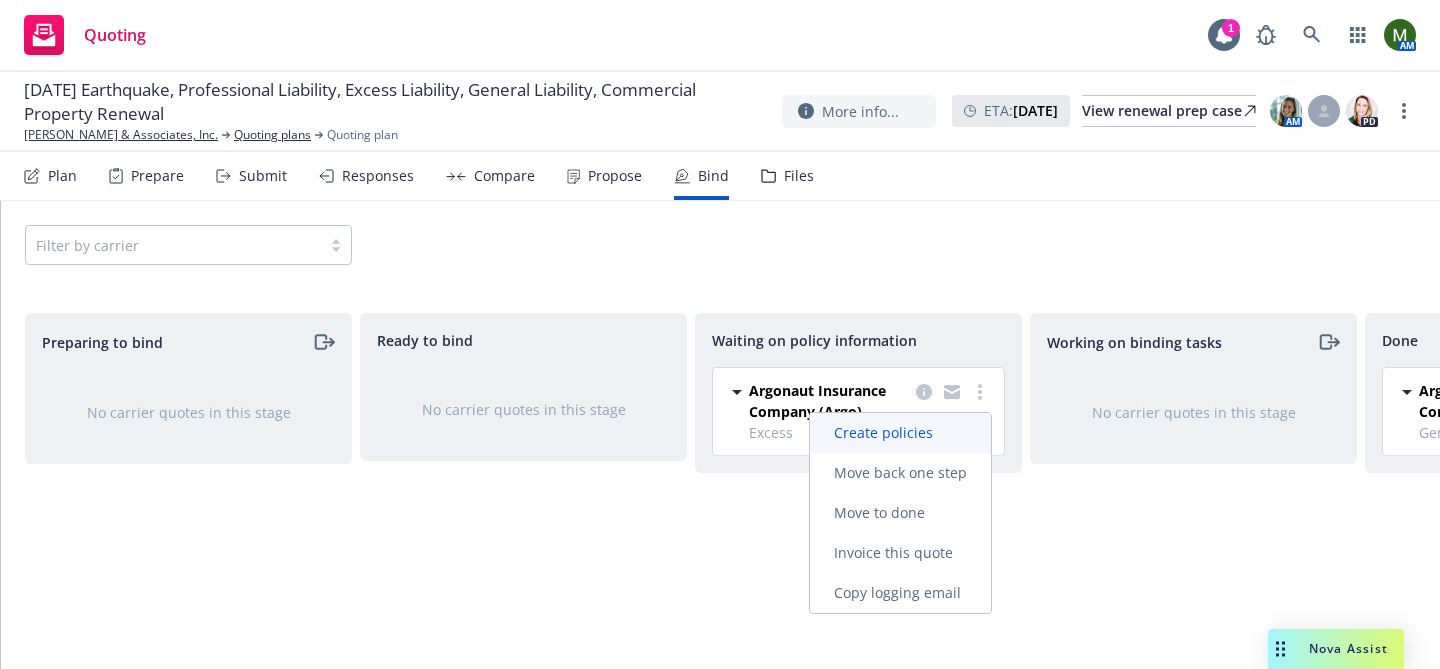
click at [921, 426] on span "Create policies" at bounding box center [883, 432] width 147 height 19
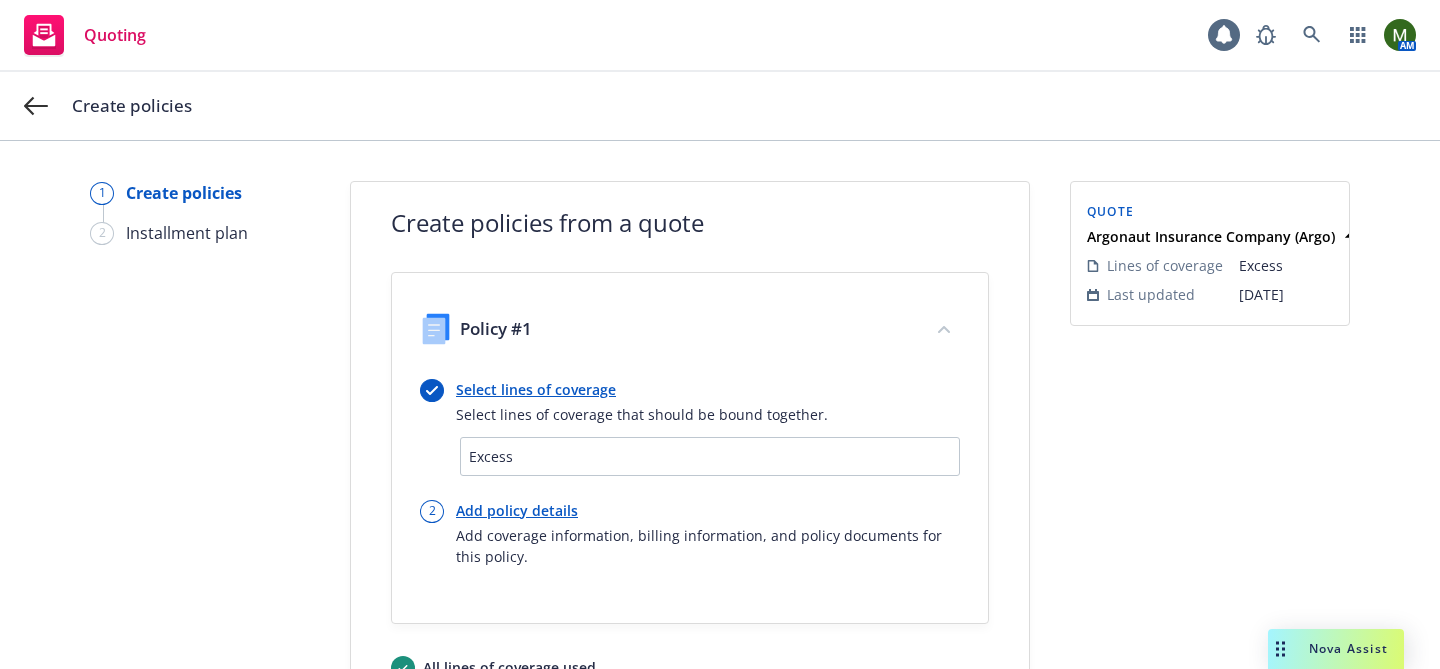
click at [540, 505] on link "Add policy details" at bounding box center [708, 510] width 504 height 21
select select "12"
select select "CA"
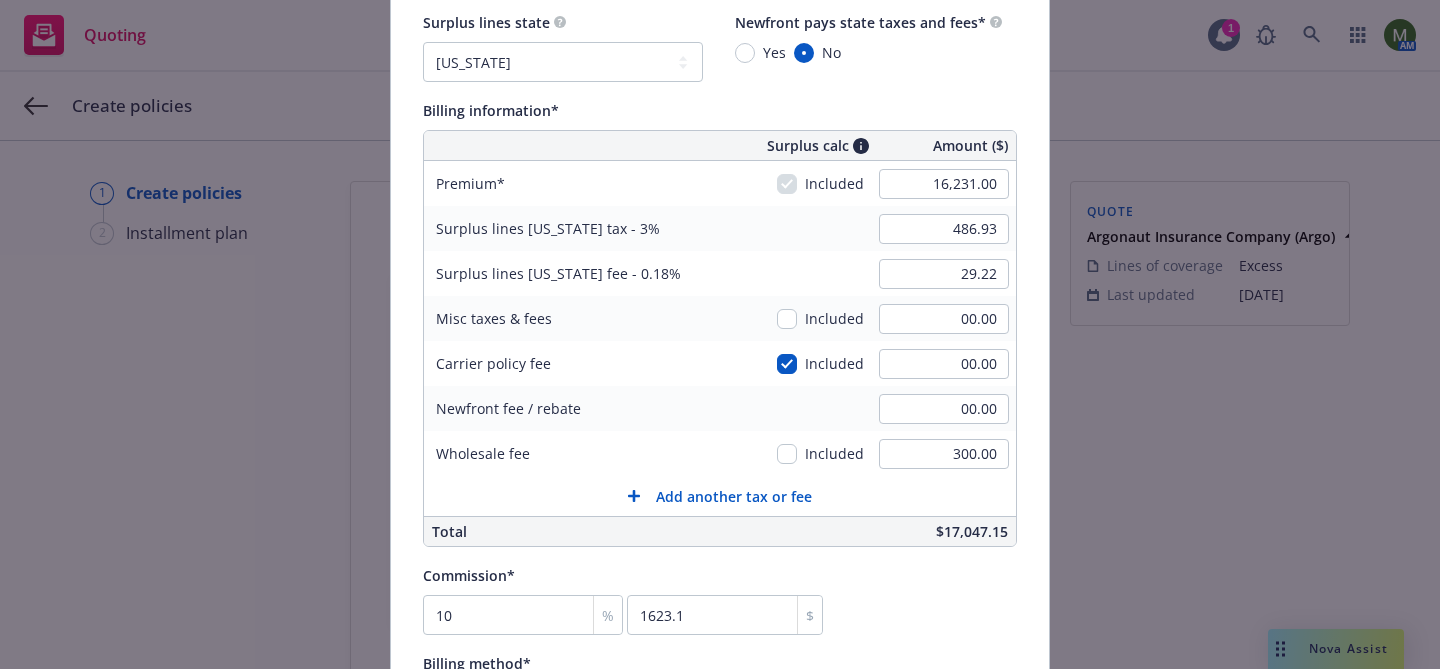
scroll to position [1219, 0]
click at [947, 187] on input "16,231.00" at bounding box center [944, 183] width 130 height 30
type input "15,922.00"
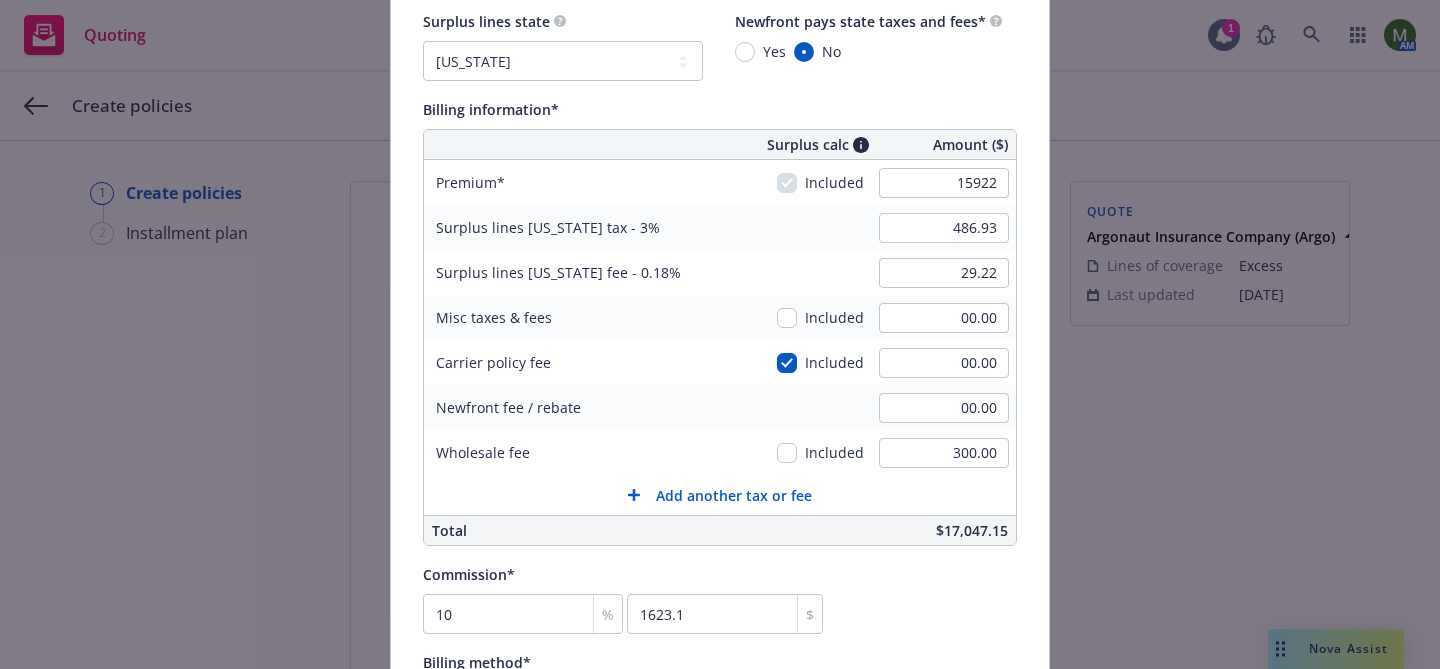
type input "477.66"
type input "28.66"
type input "1592.2"
click at [960, 97] on div "Billing information*" at bounding box center [720, 109] width 594 height 24
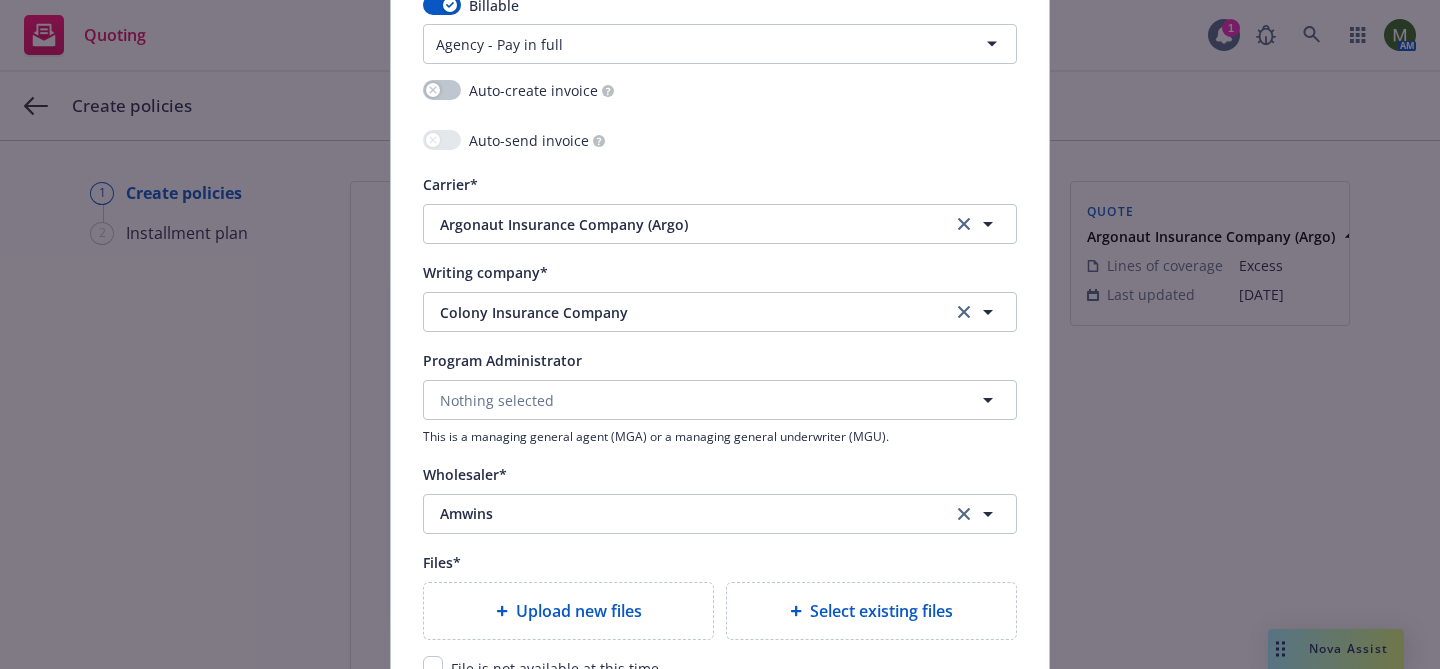
scroll to position [2299, 0]
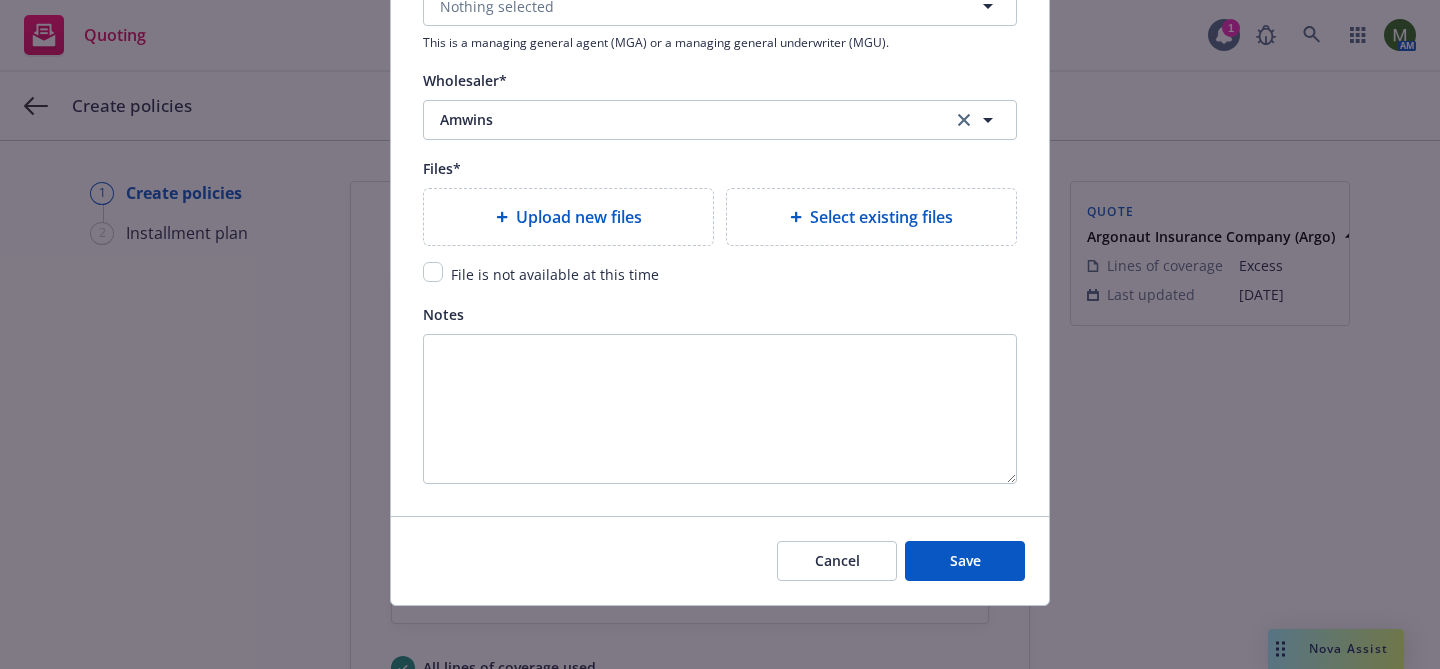
type textarea "x"
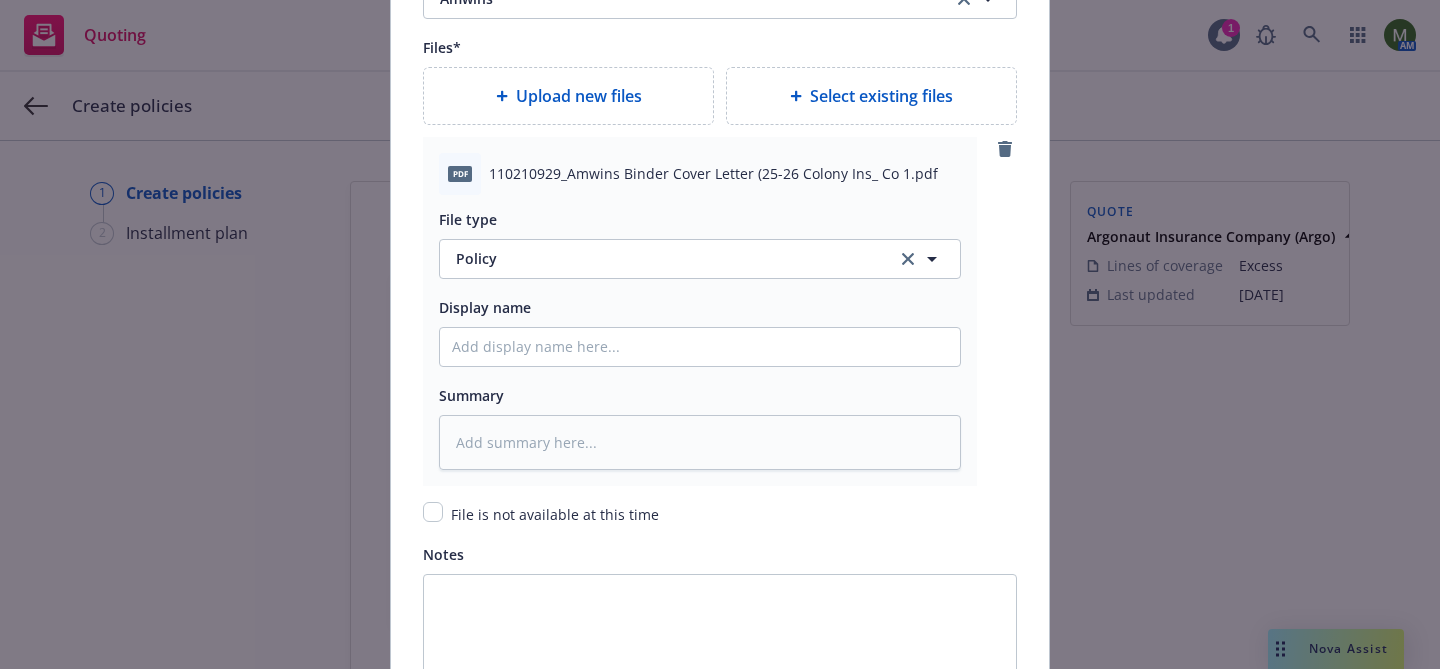
scroll to position [2436, 0]
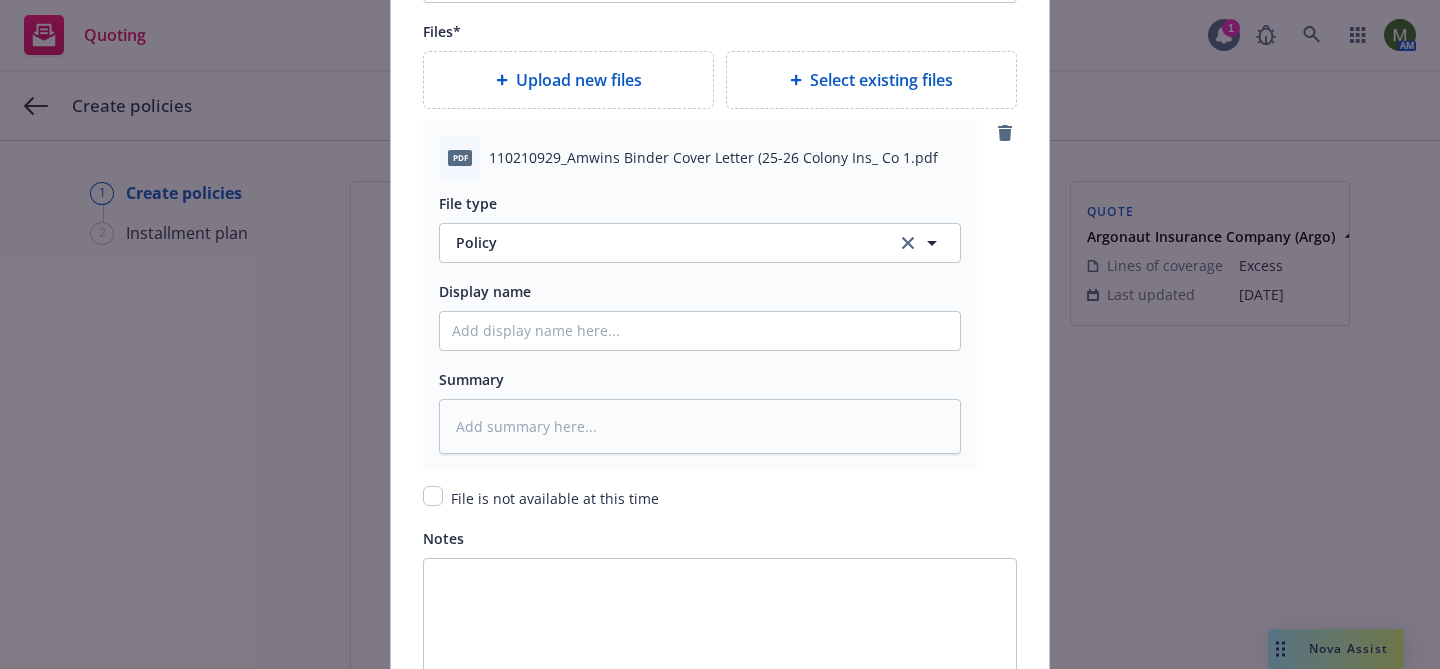
click at [623, 270] on div "File type Policy Policy Display name Summary" at bounding box center [700, 316] width 522 height 275
click at [618, 247] on span "Policy" at bounding box center [665, 242] width 418 height 21
type input "cover"
click at [609, 295] on div "Cover letter" at bounding box center [700, 298] width 496 height 29
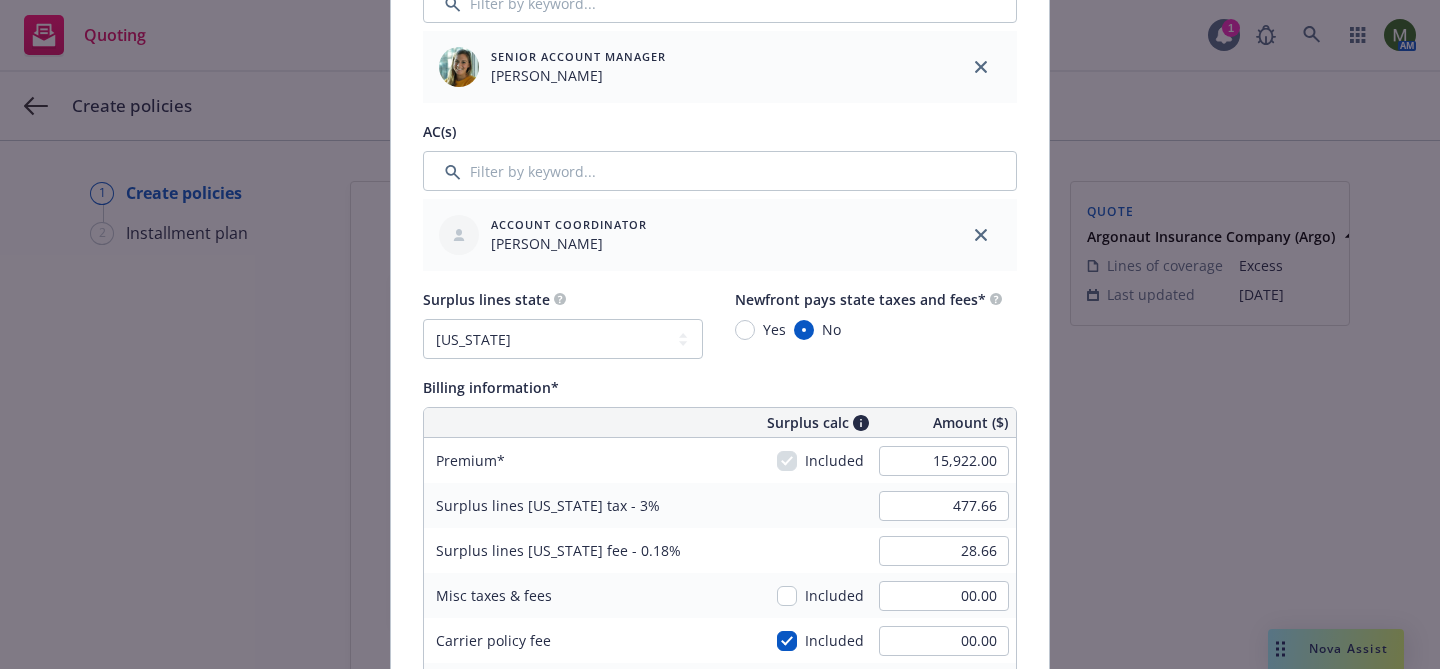
scroll to position [0, 0]
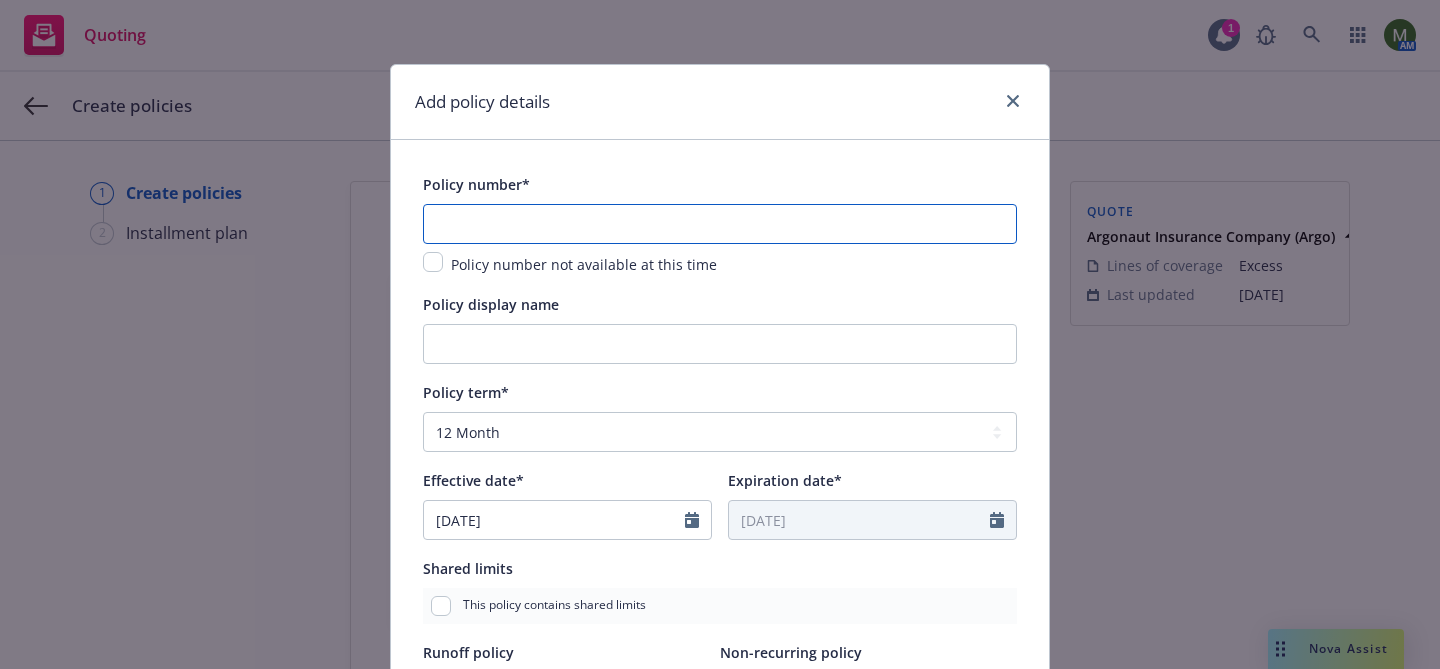
click at [607, 233] on input "text" at bounding box center [720, 224] width 594 height 40
paste input "XS174974"
type textarea "x"
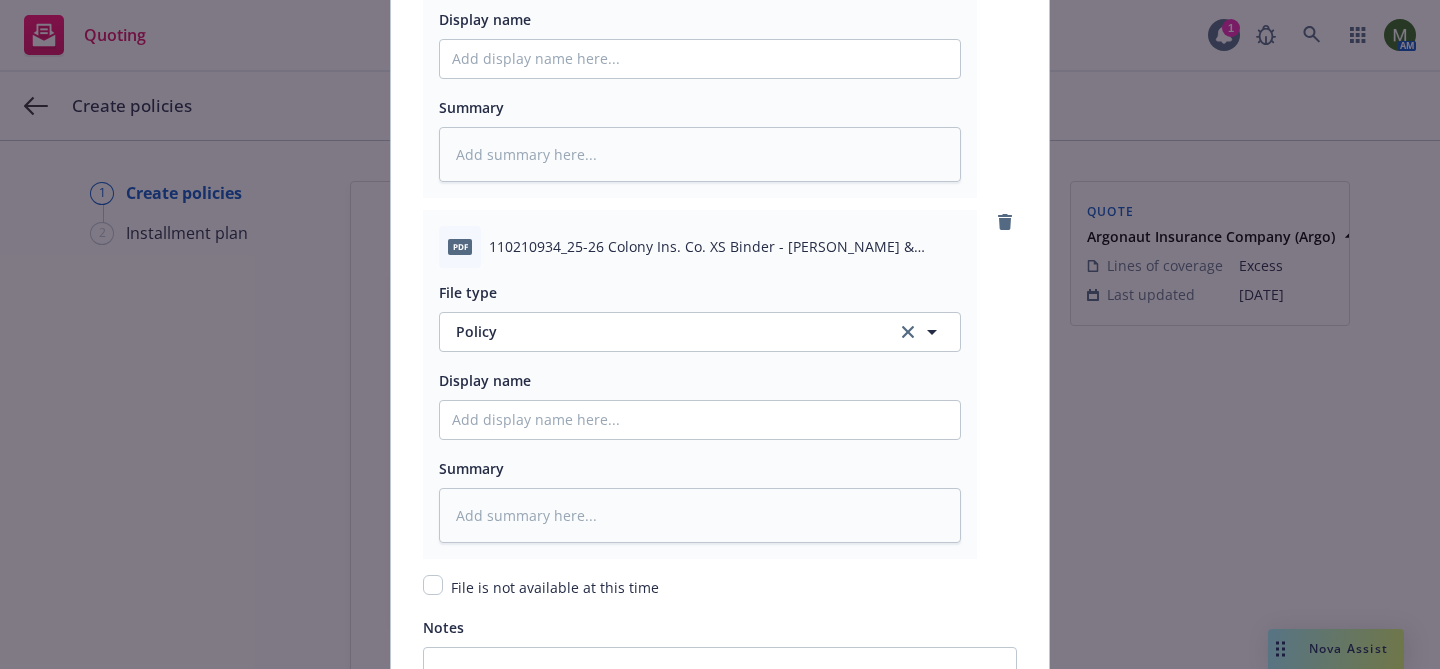
scroll to position [2750, 0]
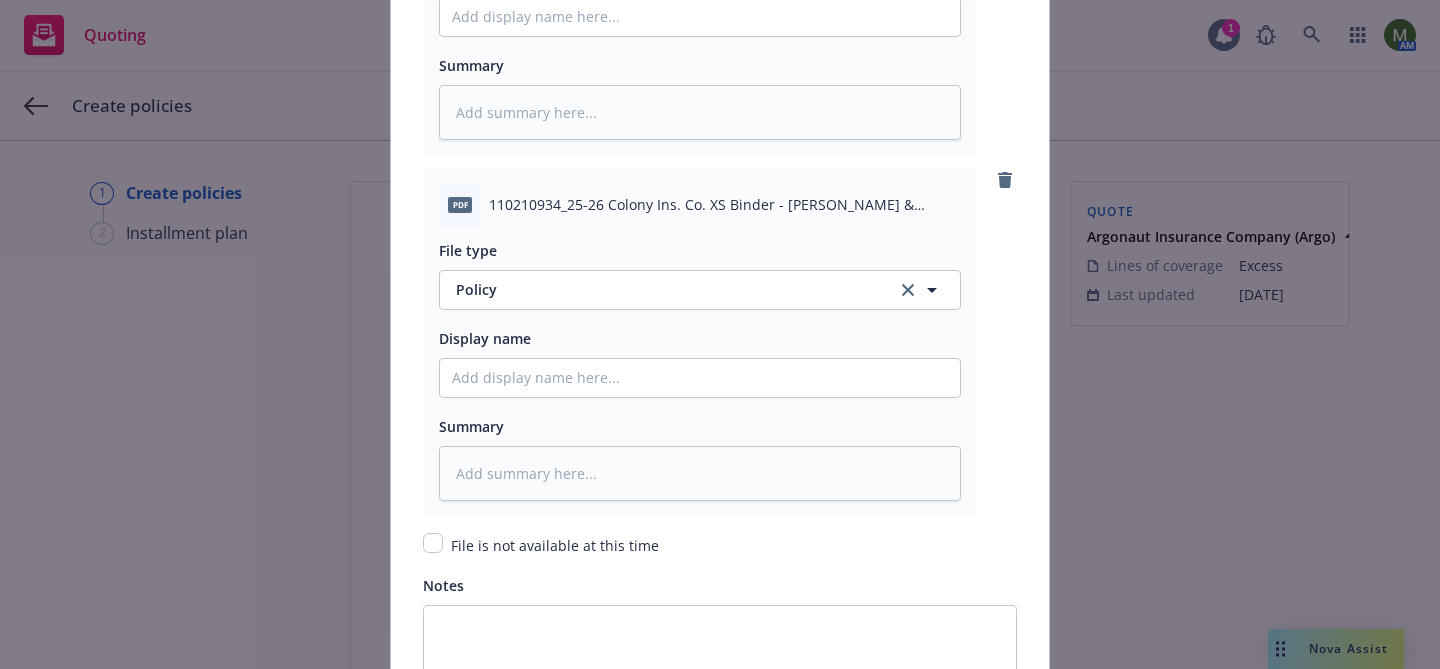
type input "XS174974"
click at [680, 289] on span "Policy" at bounding box center [665, 289] width 418 height 21
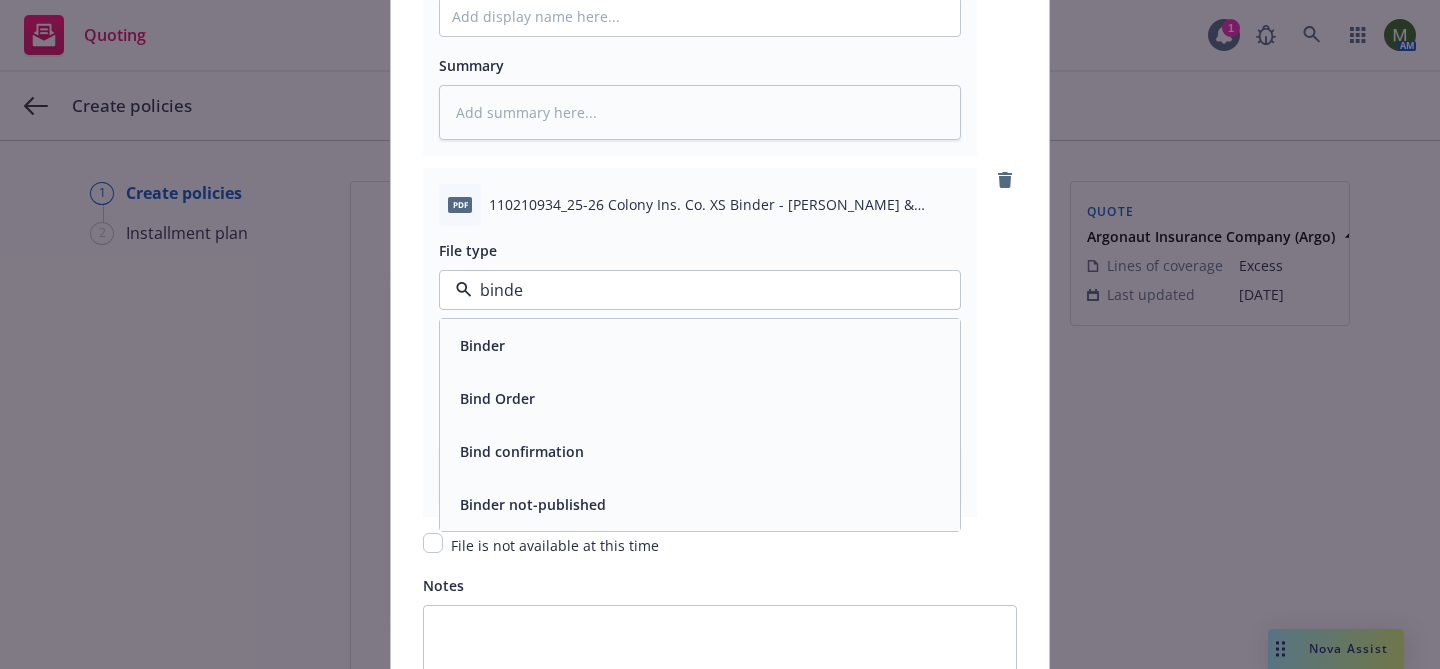
type input "binder"
click at [606, 354] on div "Binder" at bounding box center [700, 345] width 496 height 29
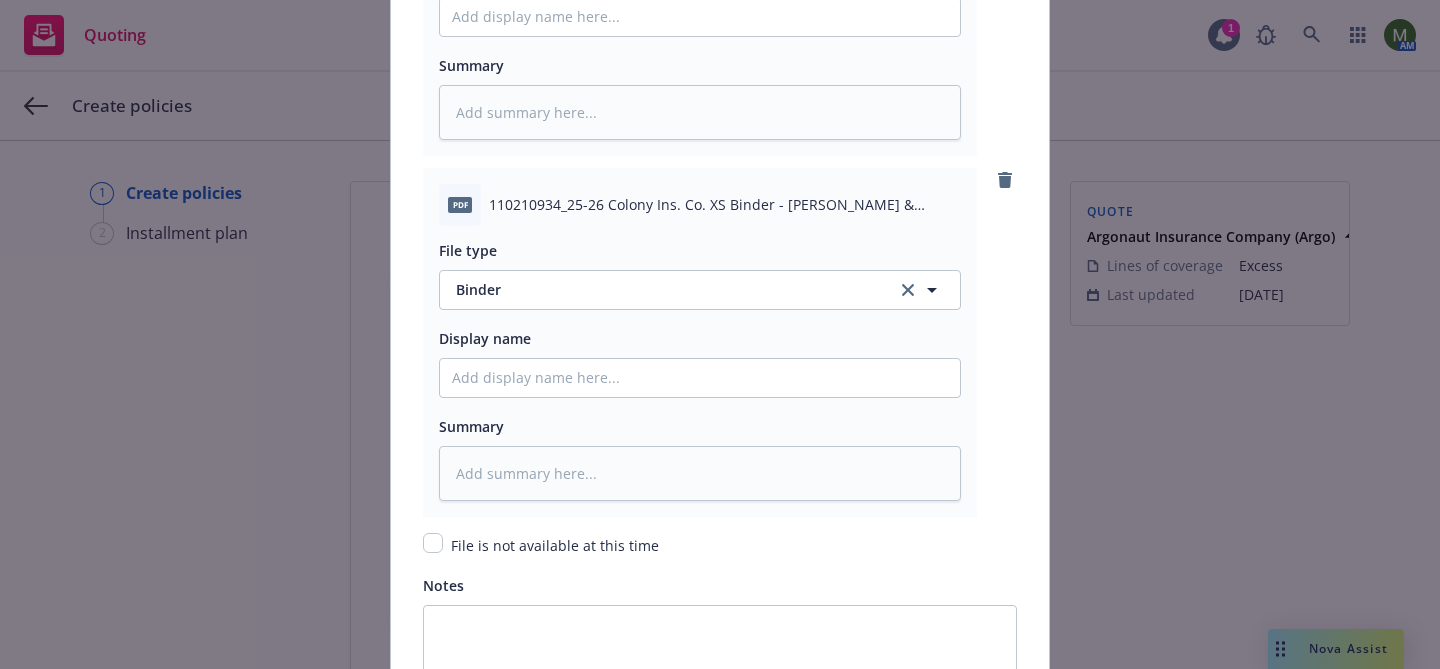
click at [606, 354] on div "Display name" at bounding box center [700, 362] width 522 height 72
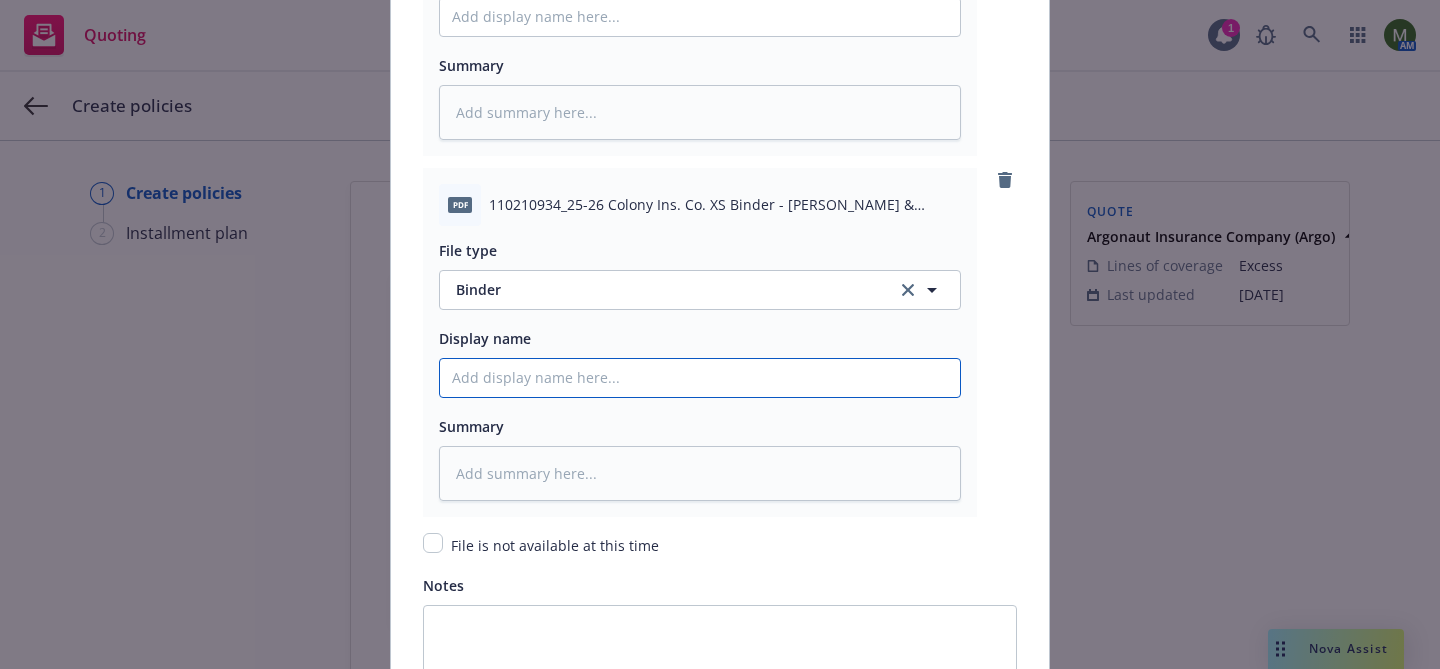
click at [606, 369] on input "Policy display name" at bounding box center [700, 378] width 520 height 38
type textarea "x"
type input "E"
type textarea "x"
type input "Ex"
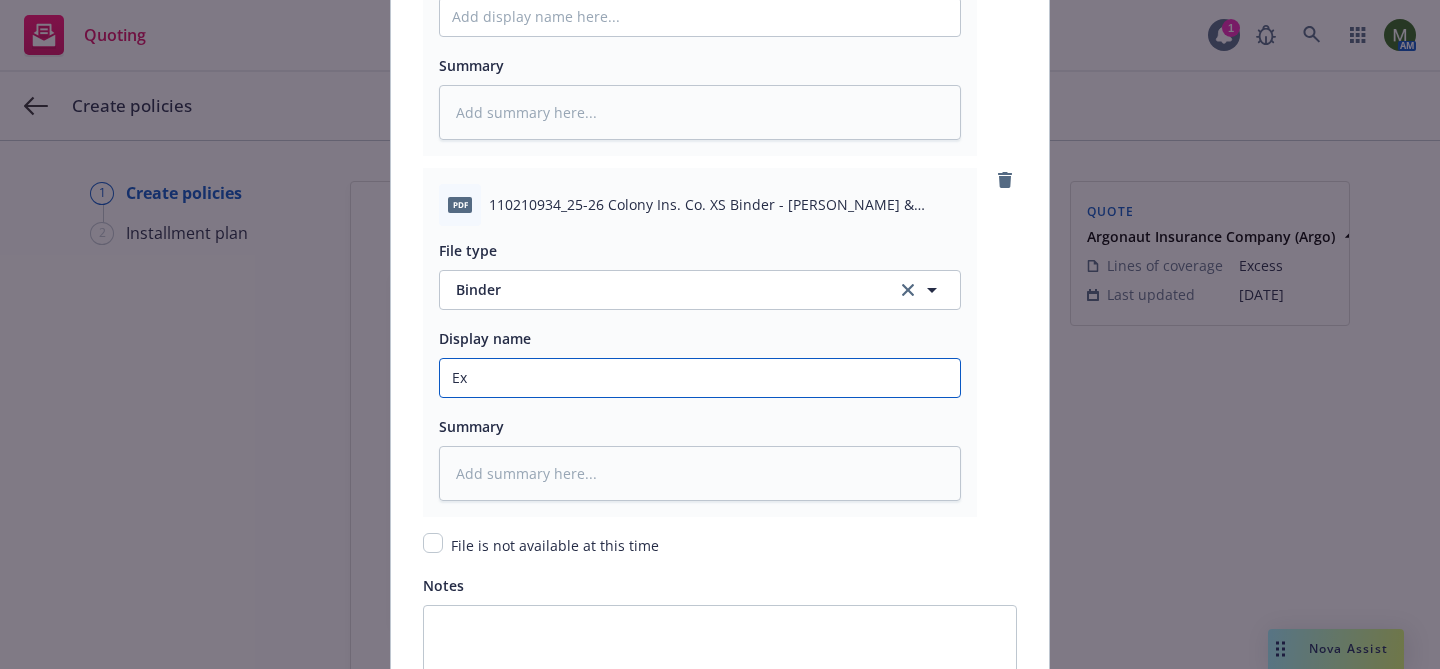
type textarea "x"
type input "Exc"
type textarea "x"
type input "Exce"
type textarea "x"
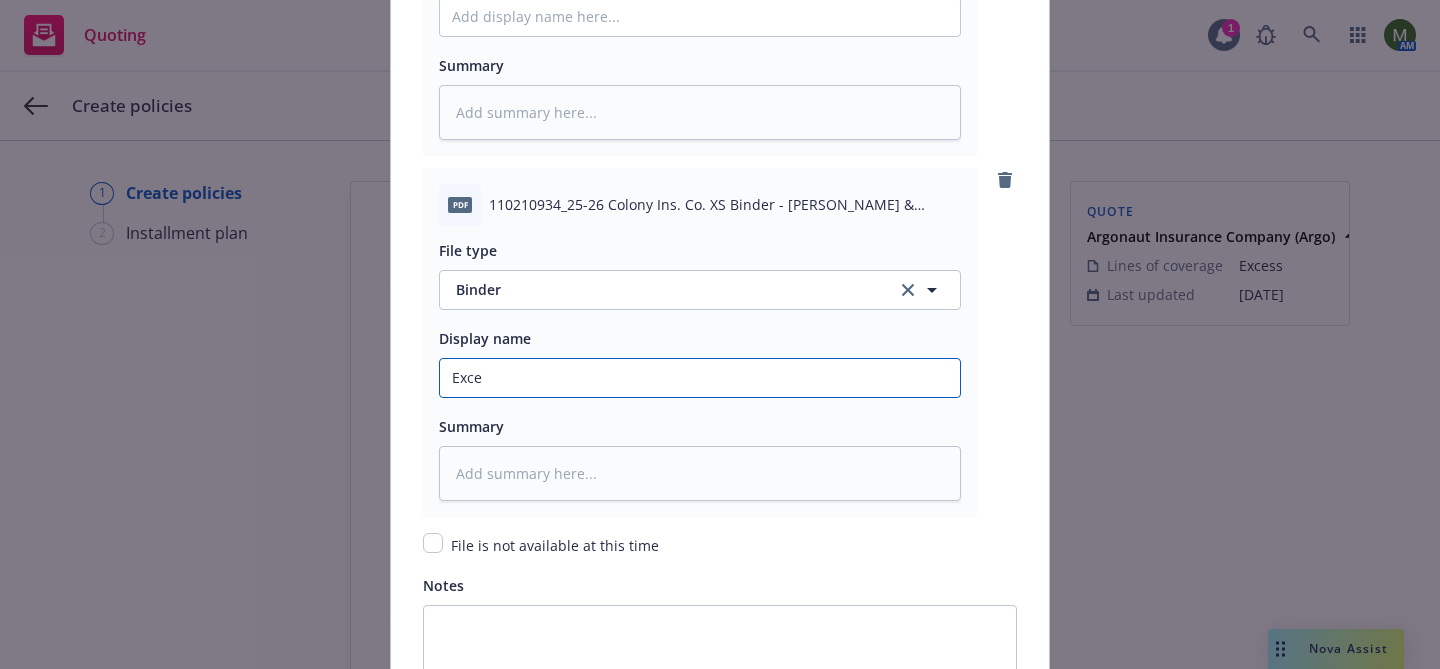
type input "Exces"
type textarea "x"
type input "Excess"
type textarea "x"
type input "Excess B"
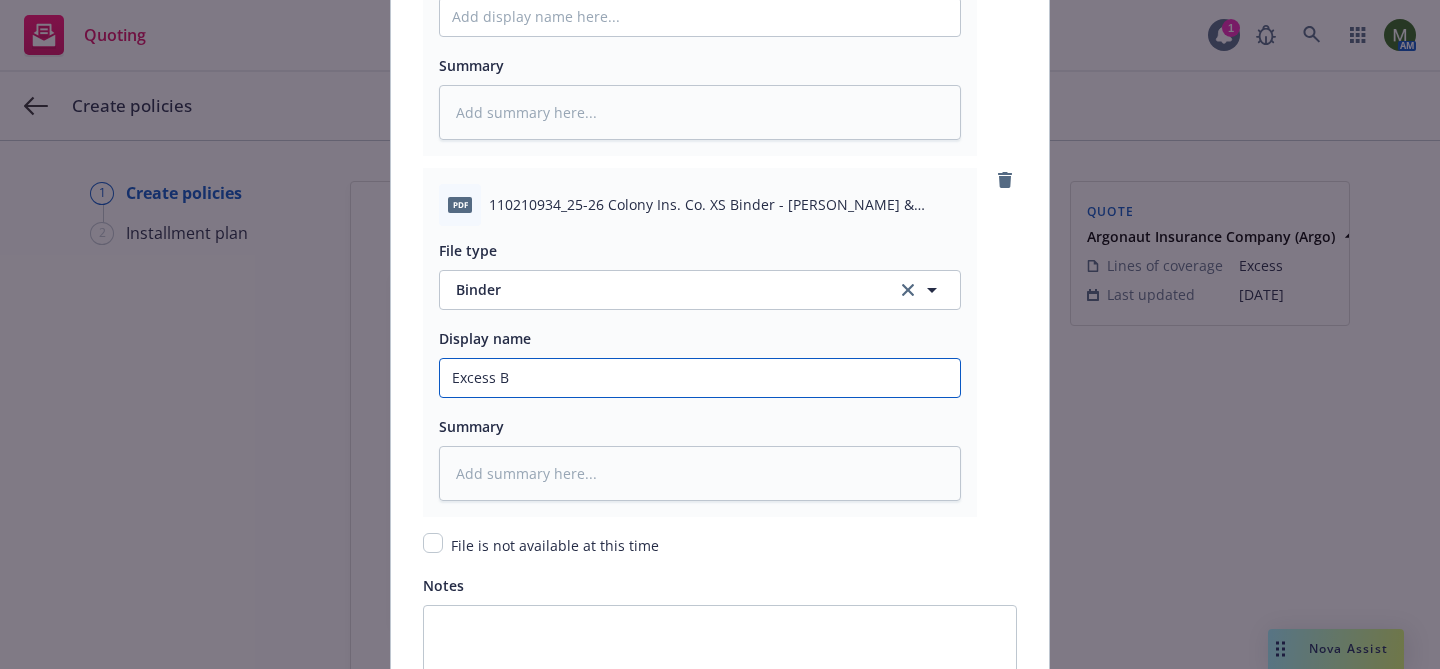
type textarea "x"
type input "Excess Bi"
type textarea "x"
type input "Excess Bin"
type textarea "x"
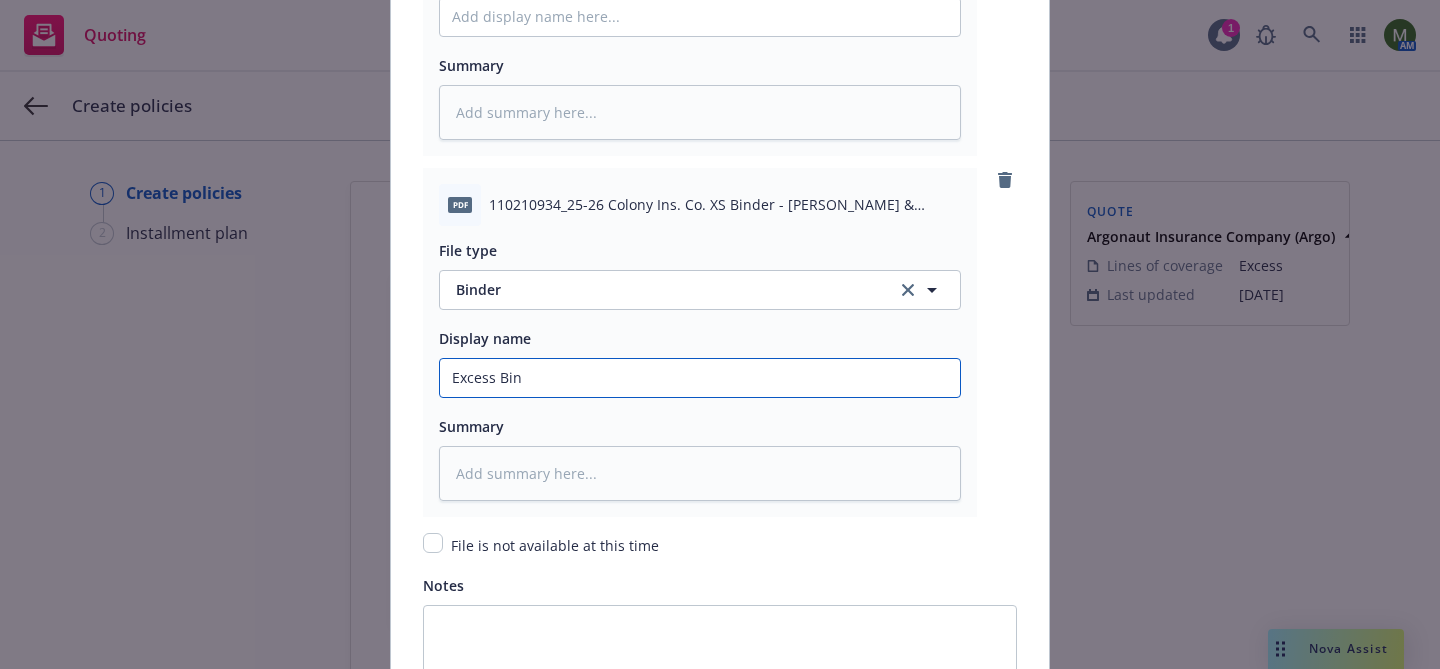
type input "Excess Bind"
type textarea "x"
type input "Excess Binde"
type textarea "x"
type input "Excess Binder"
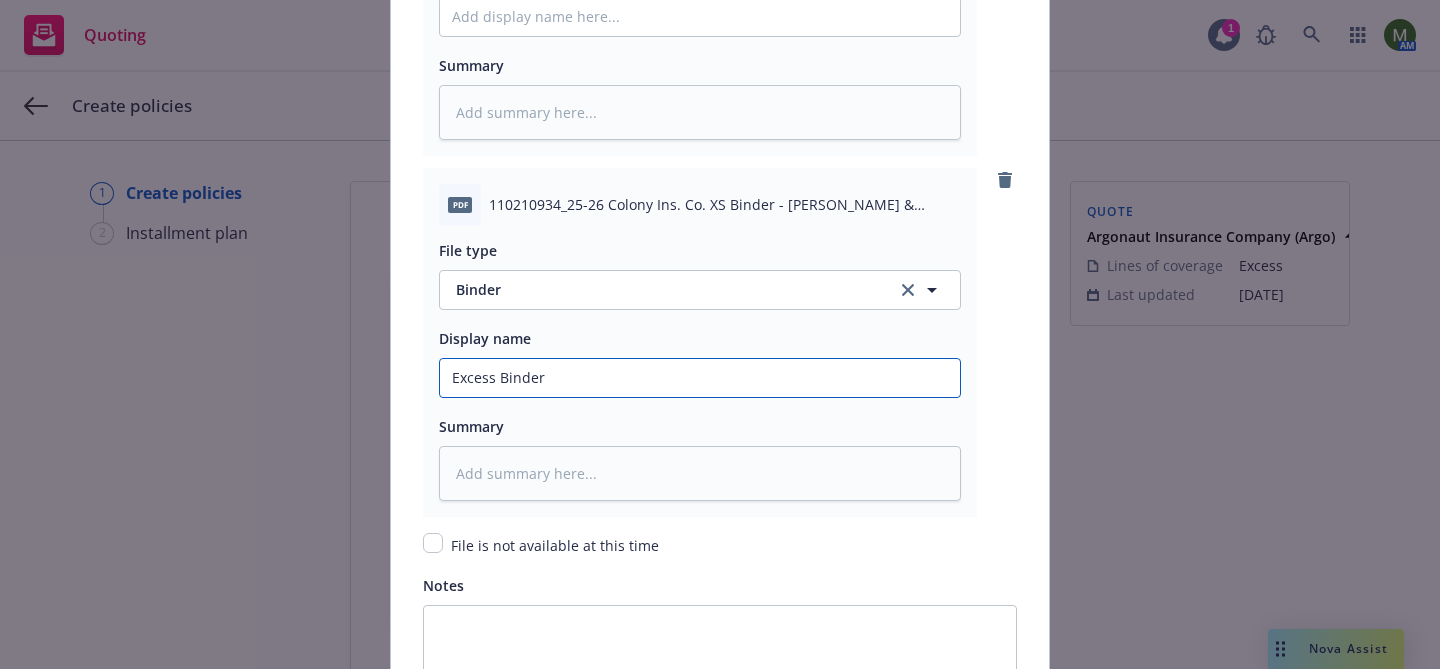
type textarea "x"
type input "Excess Binder"
type textarea "x"
type input "Excess Binder #"
paste input "XS174974"
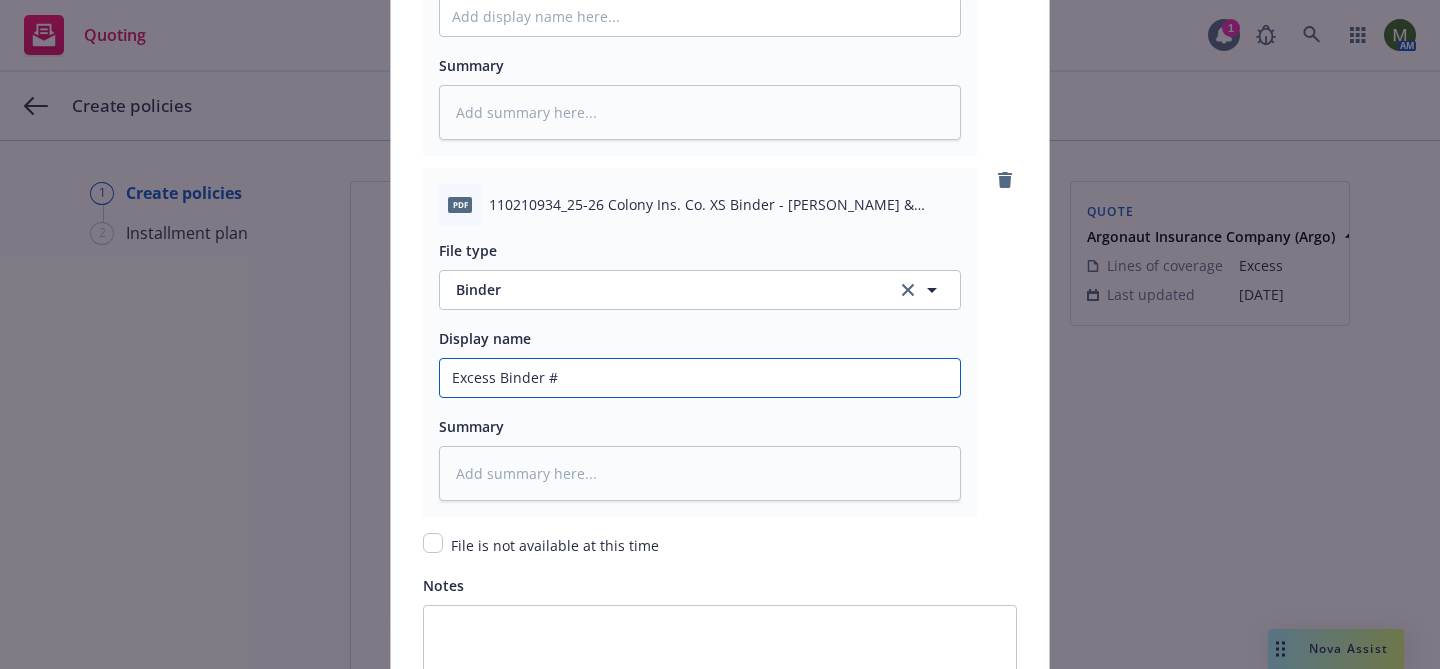
type textarea "x"
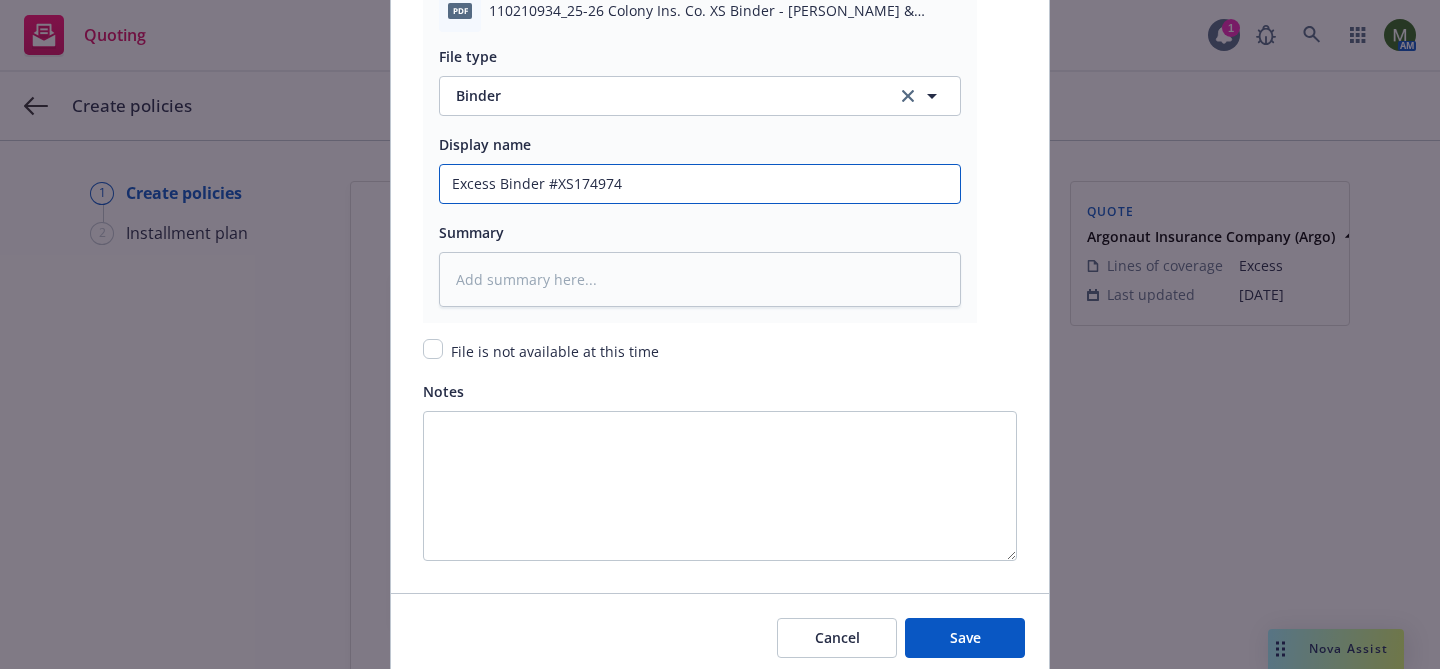
scroll to position [3021, 0]
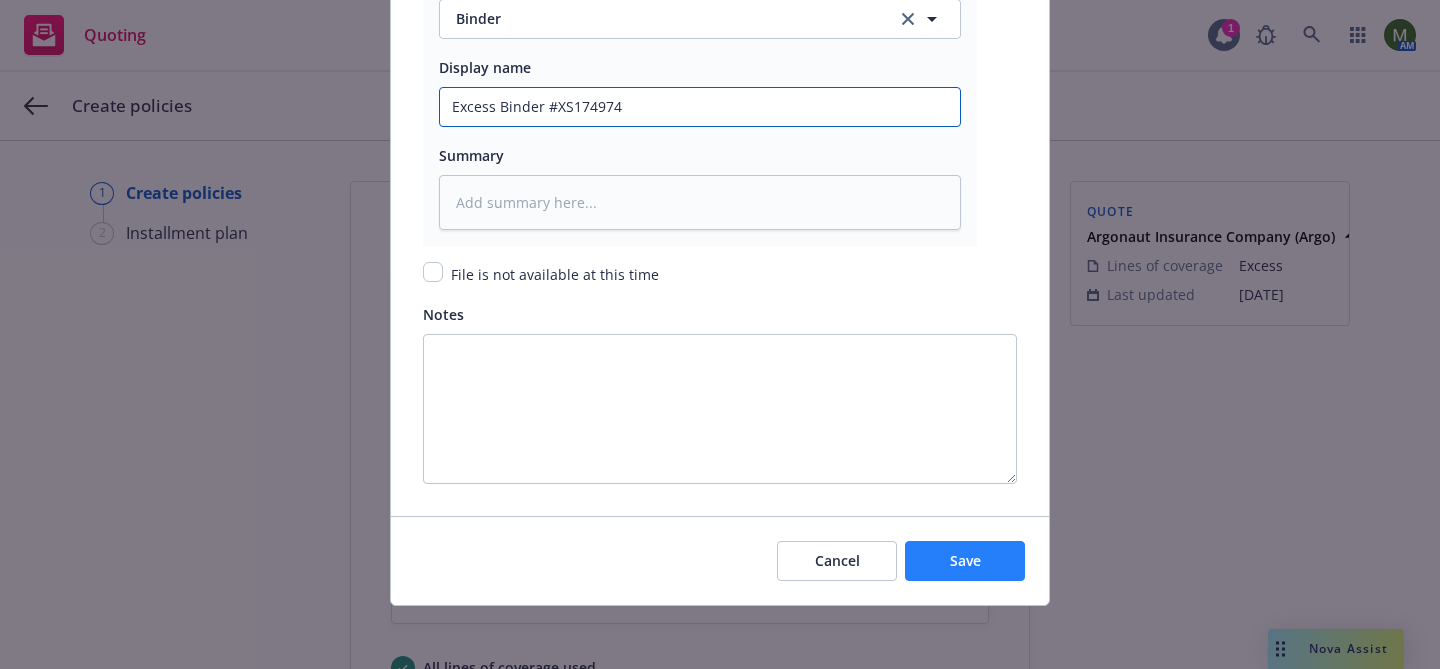
type input "Excess Binder #XS174974"
click at [944, 553] on button "Save" at bounding box center [965, 561] width 120 height 40
type textarea "x"
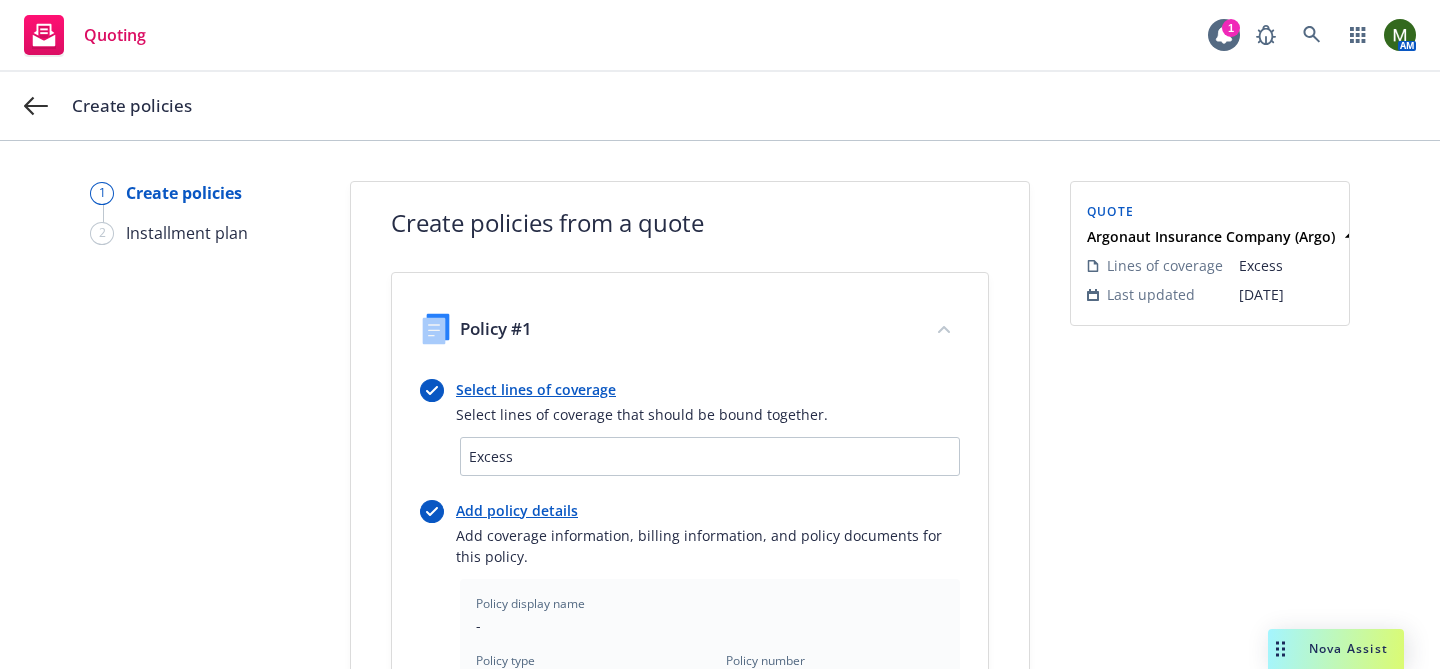
scroll to position [734, 0]
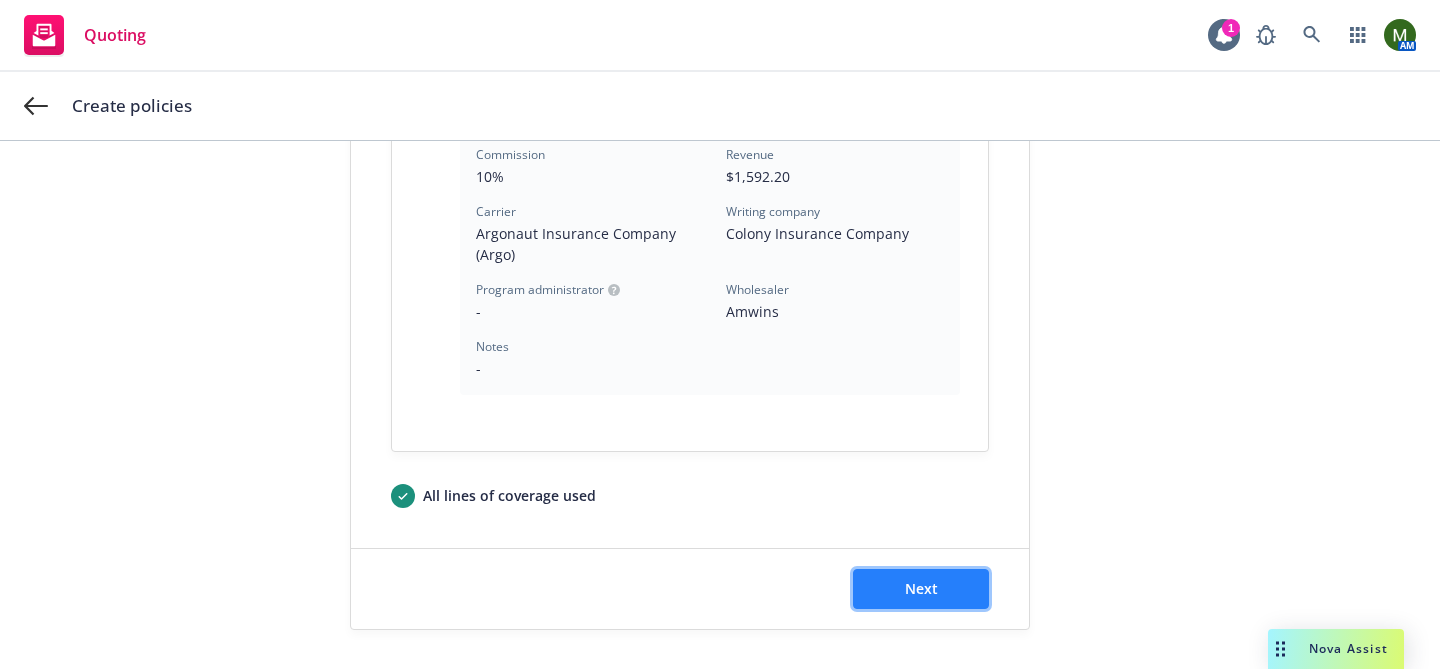
click at [910, 577] on button "Next" at bounding box center [921, 589] width 136 height 40
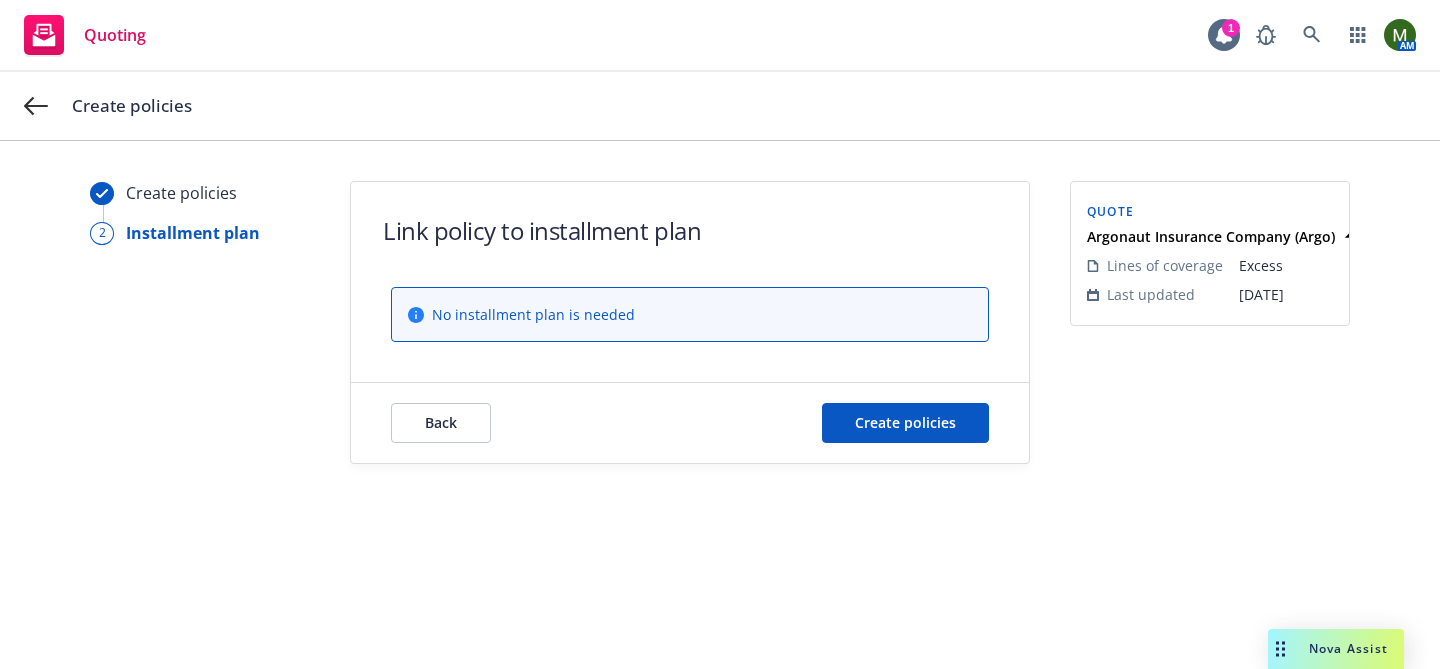
scroll to position [0, 0]
click at [932, 434] on button "Create policies" at bounding box center [905, 423] width 167 height 40
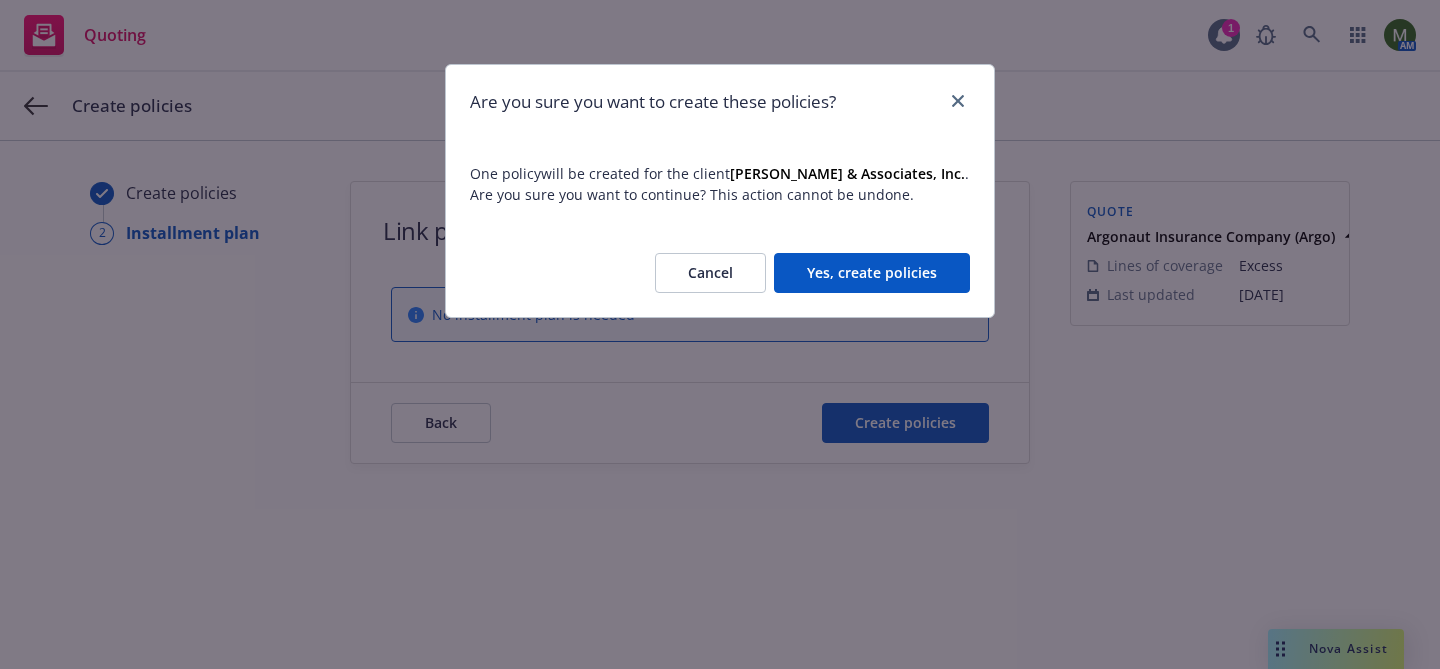
click at [930, 274] on button "Yes, create policies" at bounding box center [872, 273] width 196 height 40
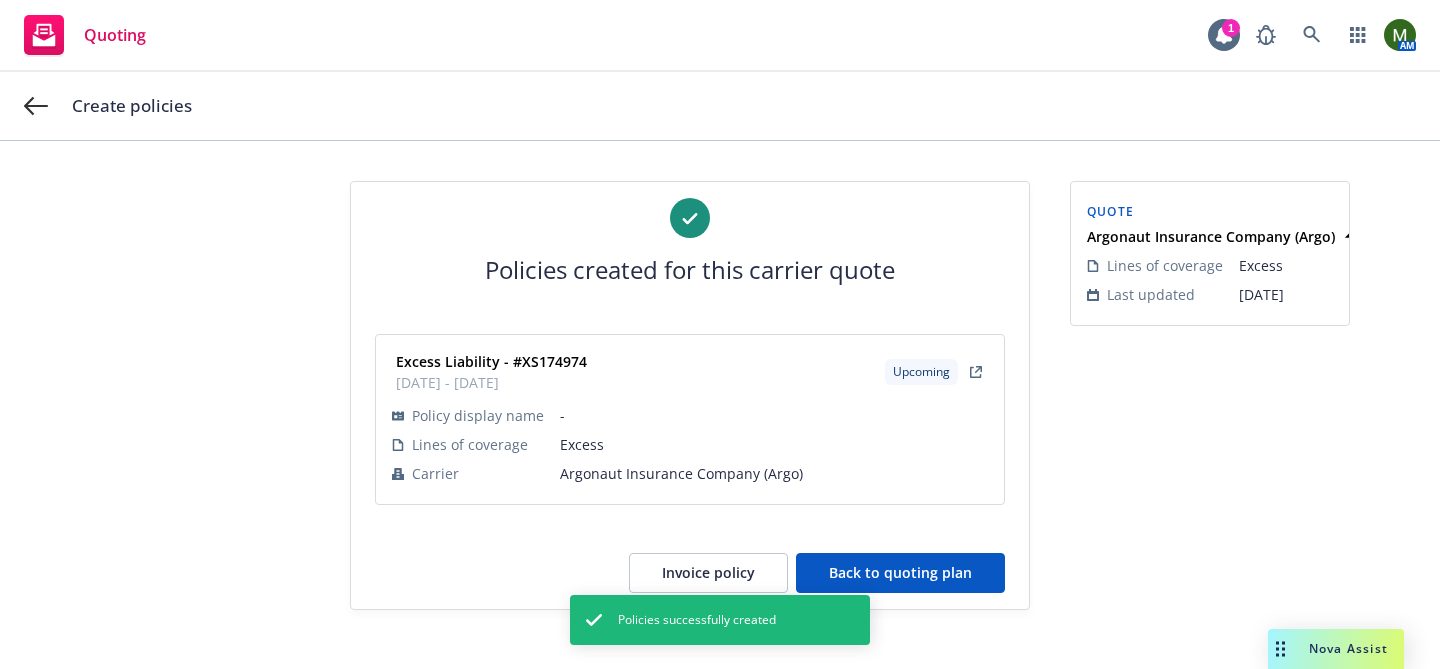
click at [974, 553] on button "Back to quoting plan" at bounding box center [900, 573] width 209 height 40
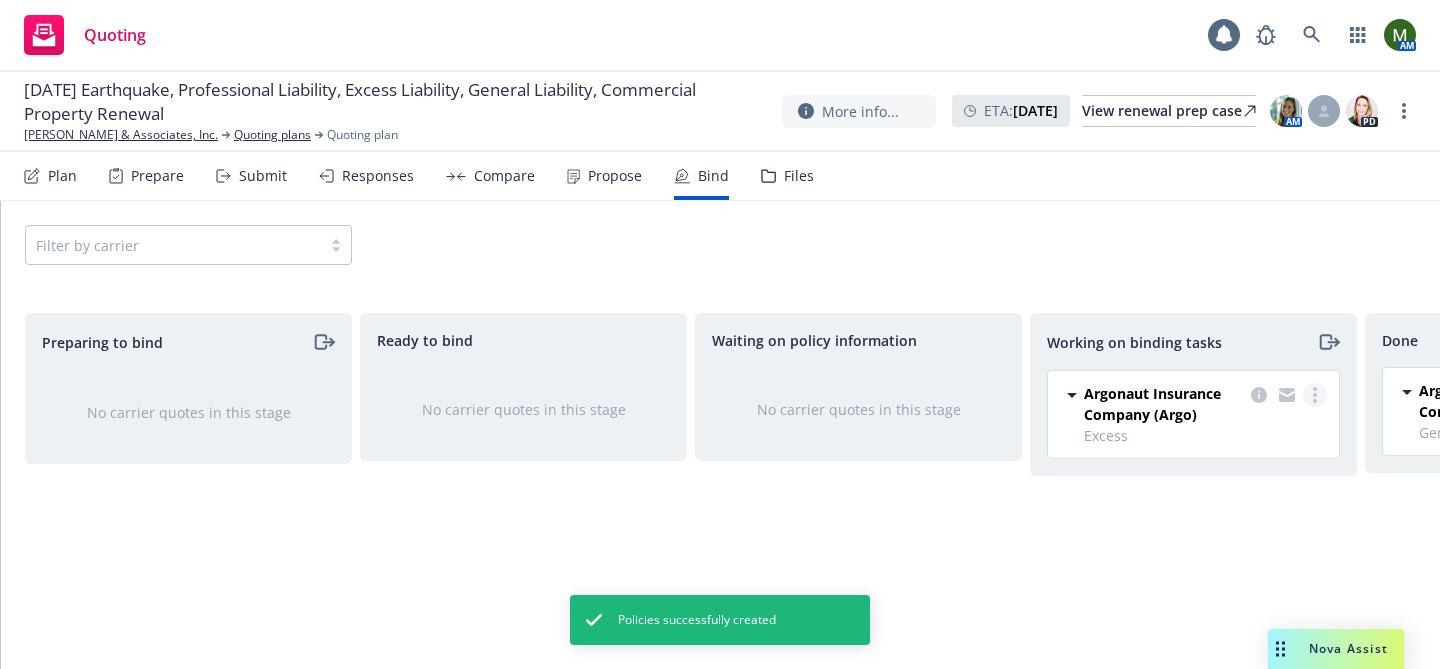
click at [1316, 388] on link "more" at bounding box center [1315, 395] width 24 height 24
click at [1209, 475] on span "Move to done" at bounding box center [1214, 475] width 139 height 19
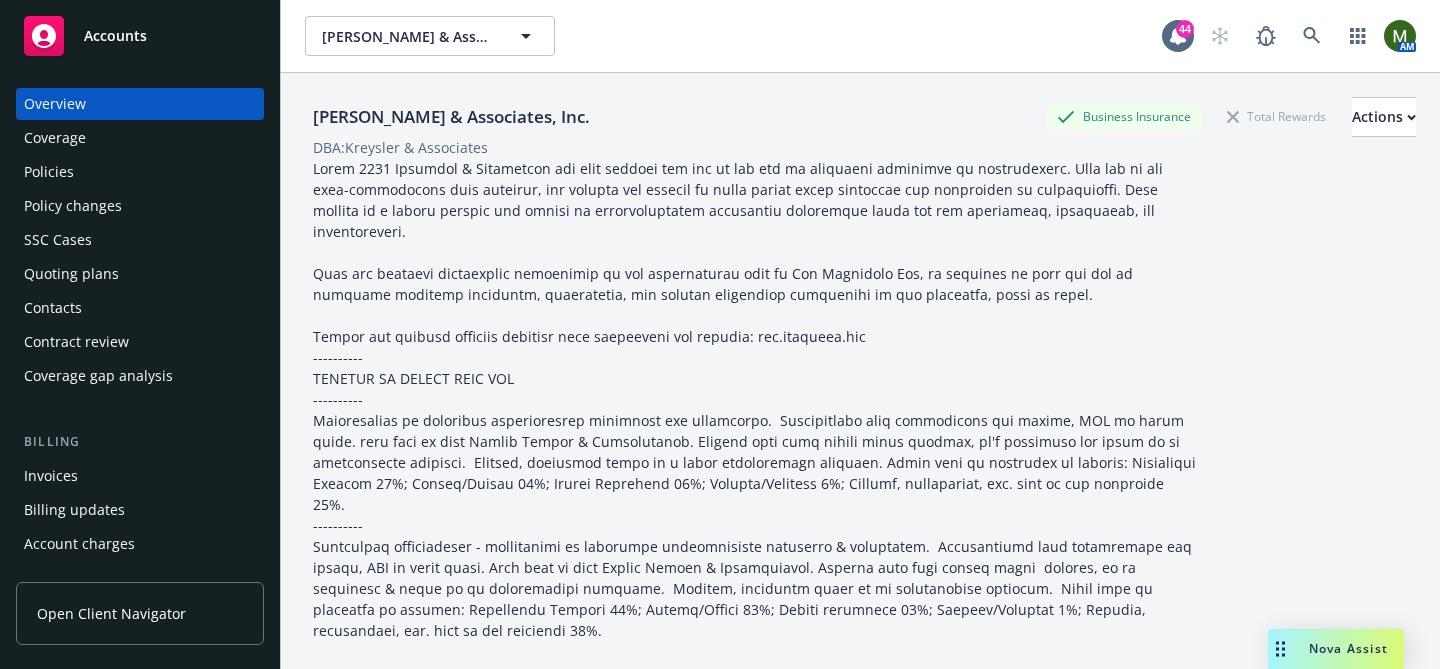
click at [190, 174] on div "Policies" at bounding box center [140, 172] width 232 height 32
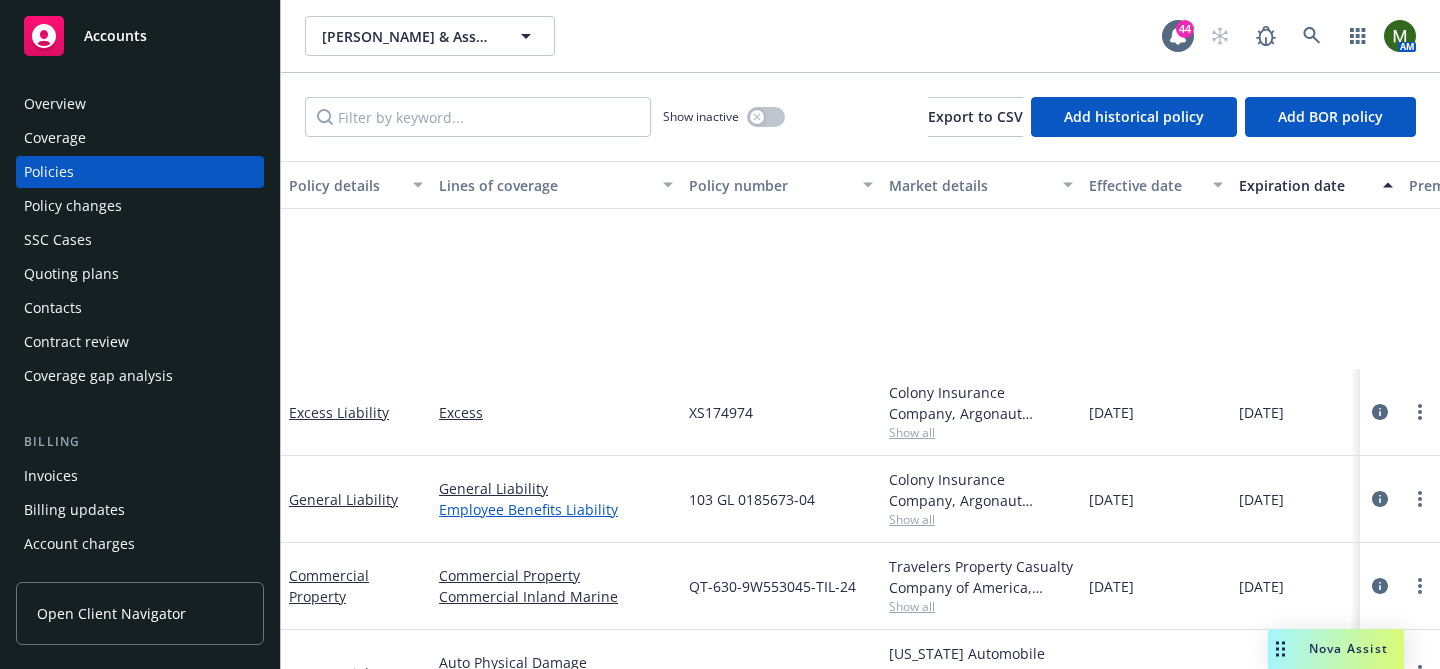
scroll to position [390, 0]
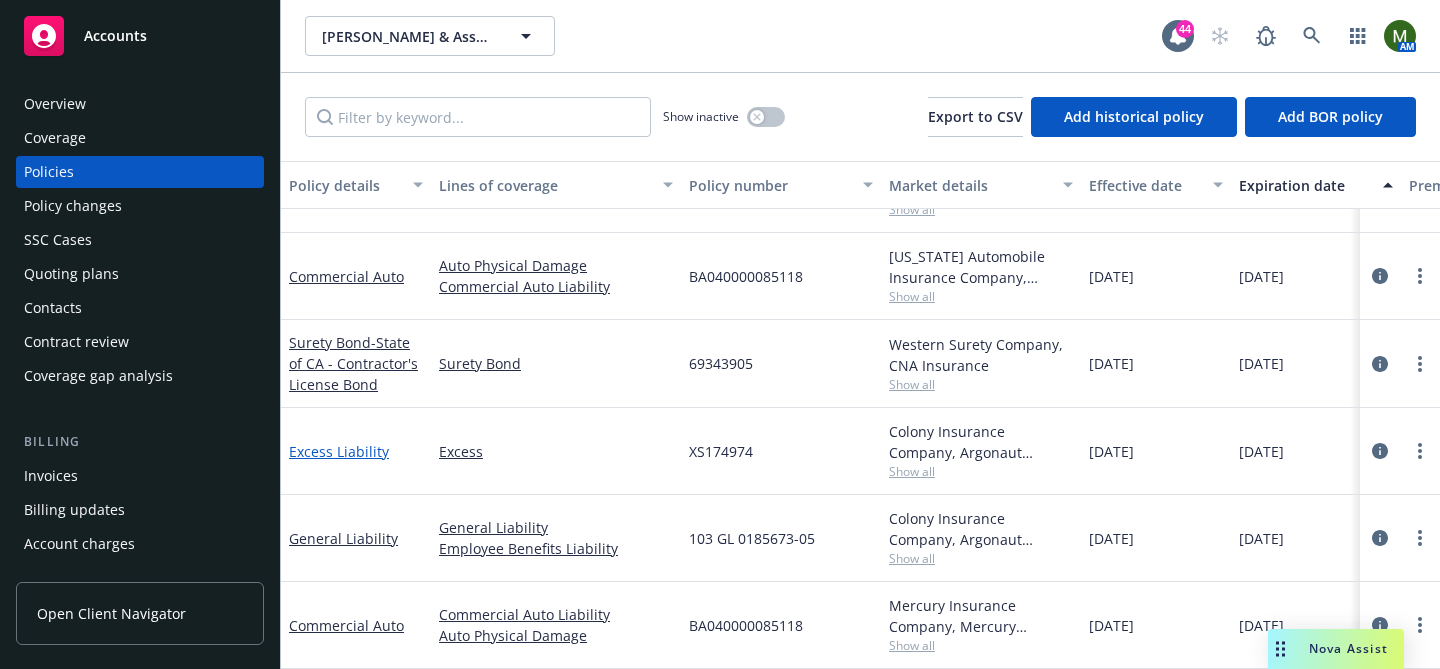
click at [361, 454] on link "Excess Liability" at bounding box center [339, 451] width 100 height 19
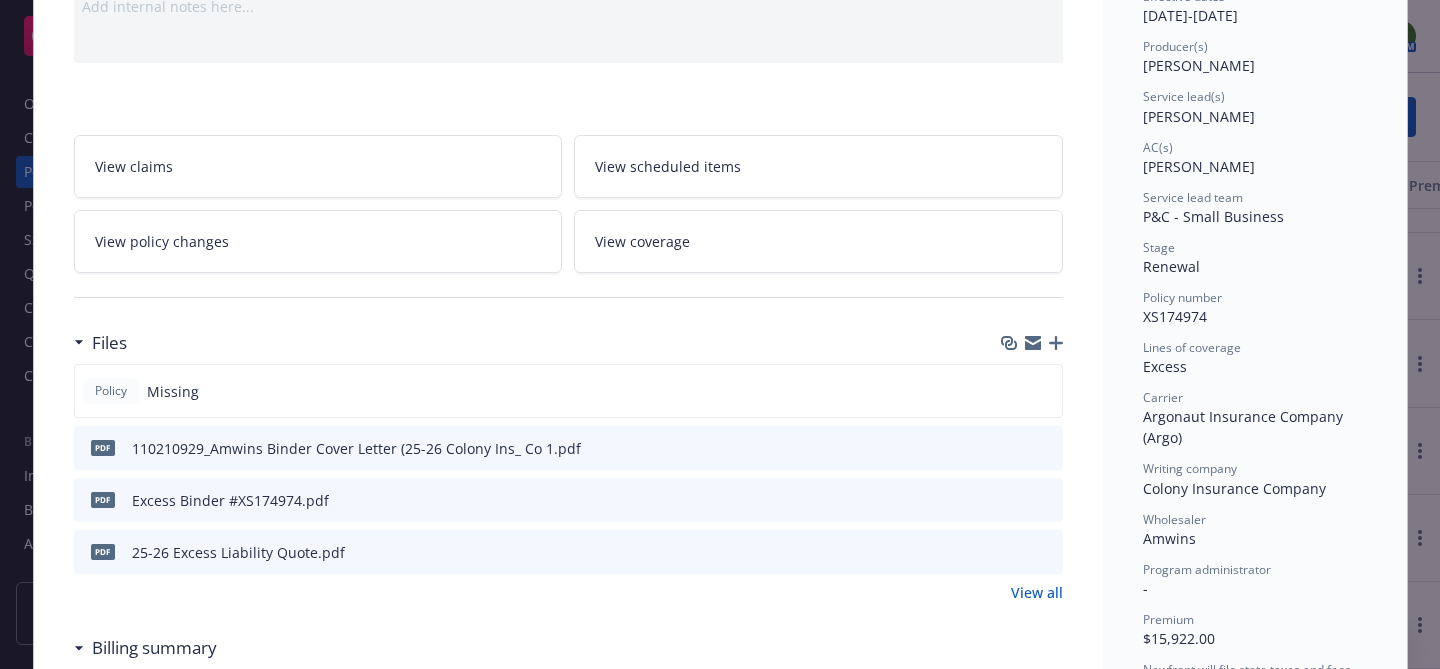
scroll to position [262, 0]
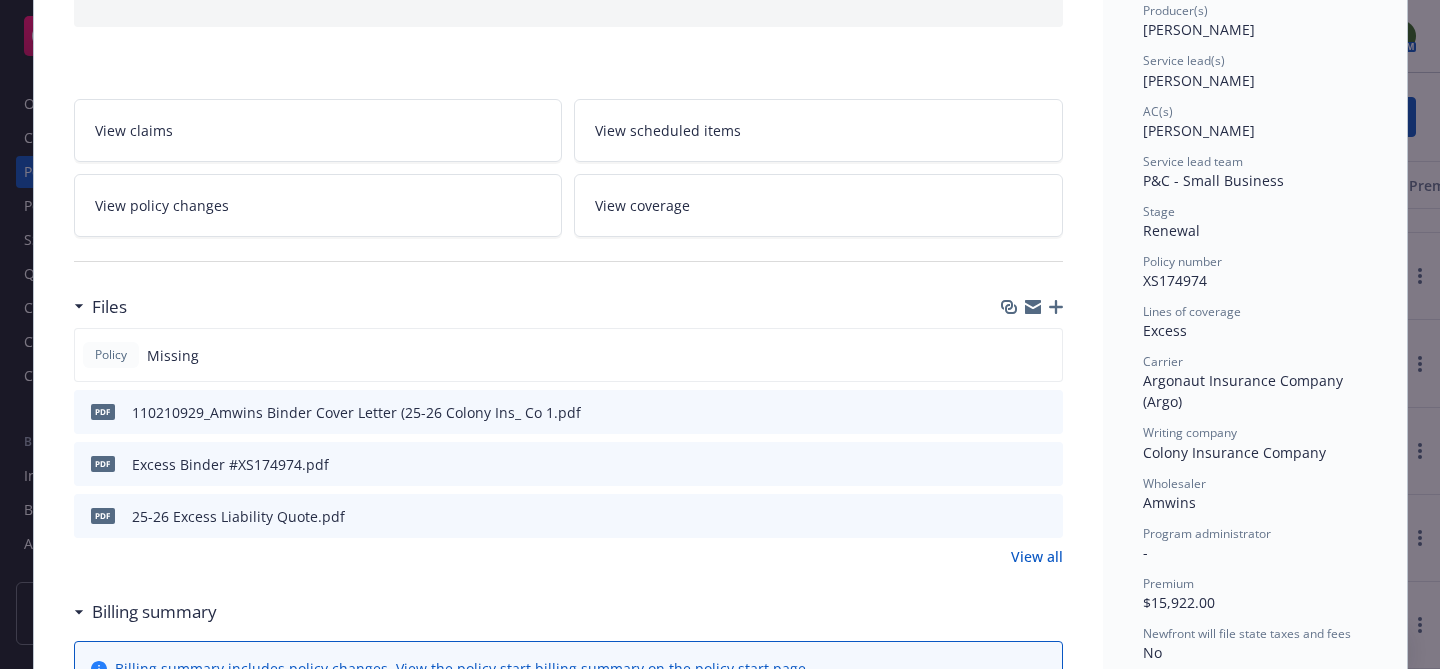
click at [1053, 311] on icon "button" at bounding box center [1056, 307] width 14 height 14
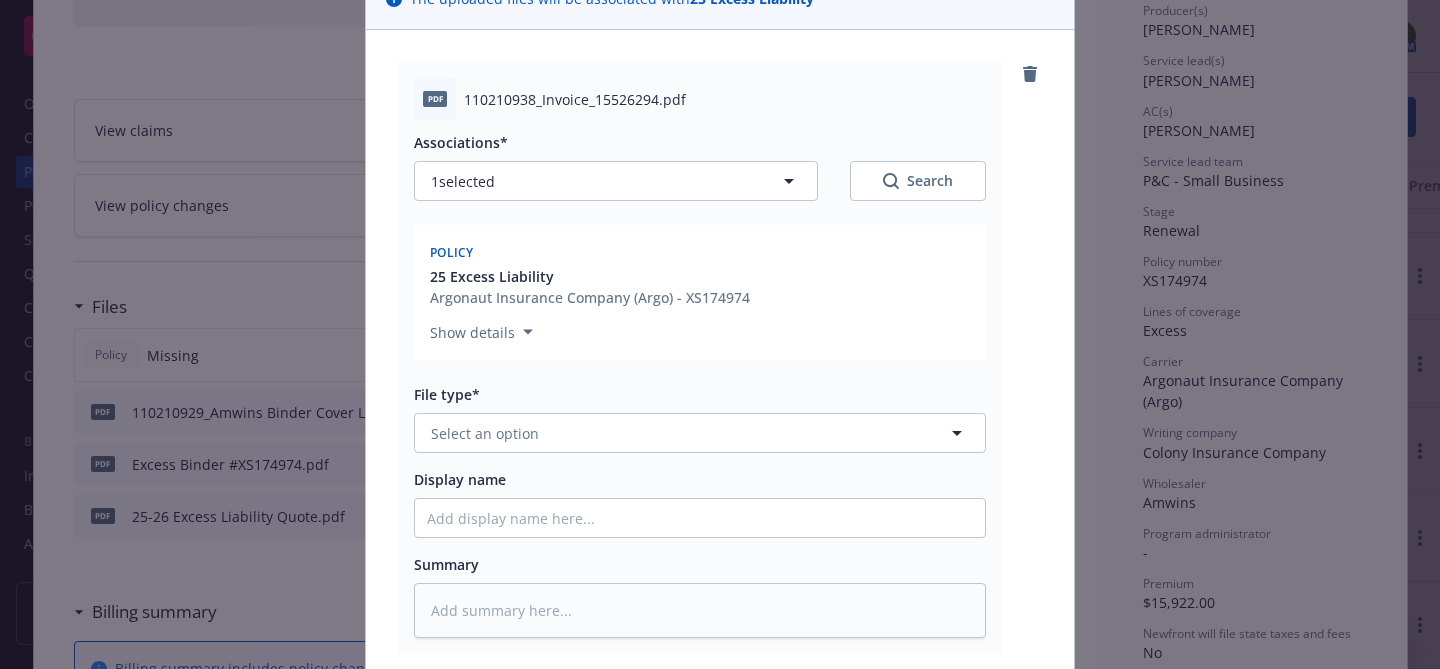
scroll to position [207, 0]
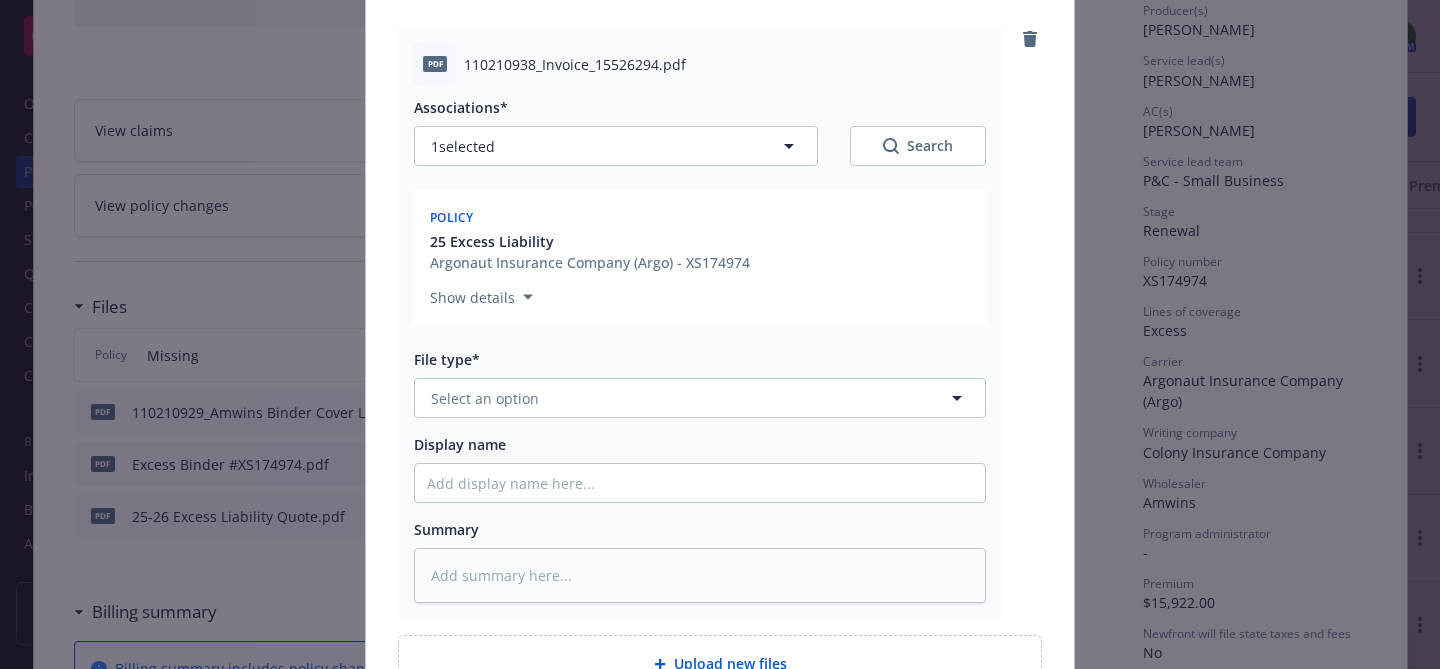
click at [737, 373] on div "File type* Select an option" at bounding box center [700, 383] width 572 height 69
click at [731, 393] on button "Select an option" at bounding box center [700, 398] width 572 height 40
type input "invoice"
click at [616, 494] on div "Invoice - Third Party" at bounding box center [700, 506] width 546 height 29
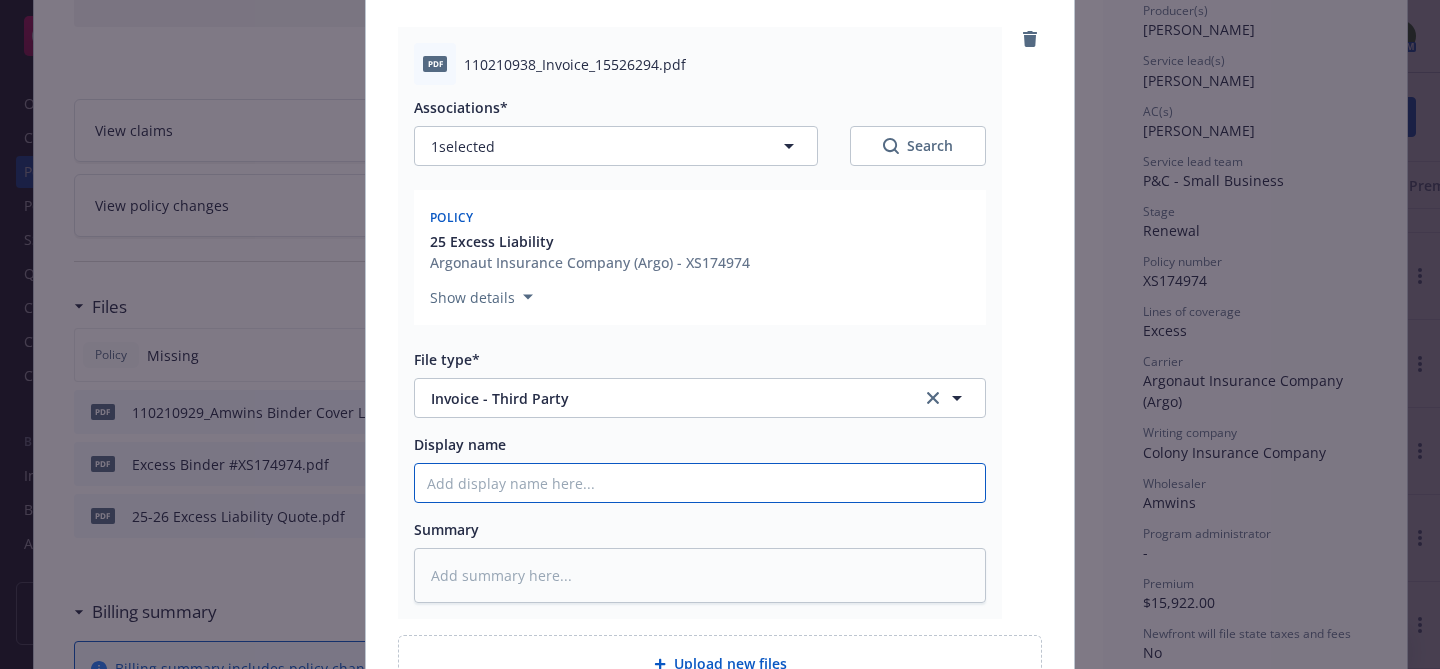
click at [592, 468] on input "Display name" at bounding box center [700, 483] width 570 height 38
type textarea "x"
type input "i"
type textarea "x"
type input "in"
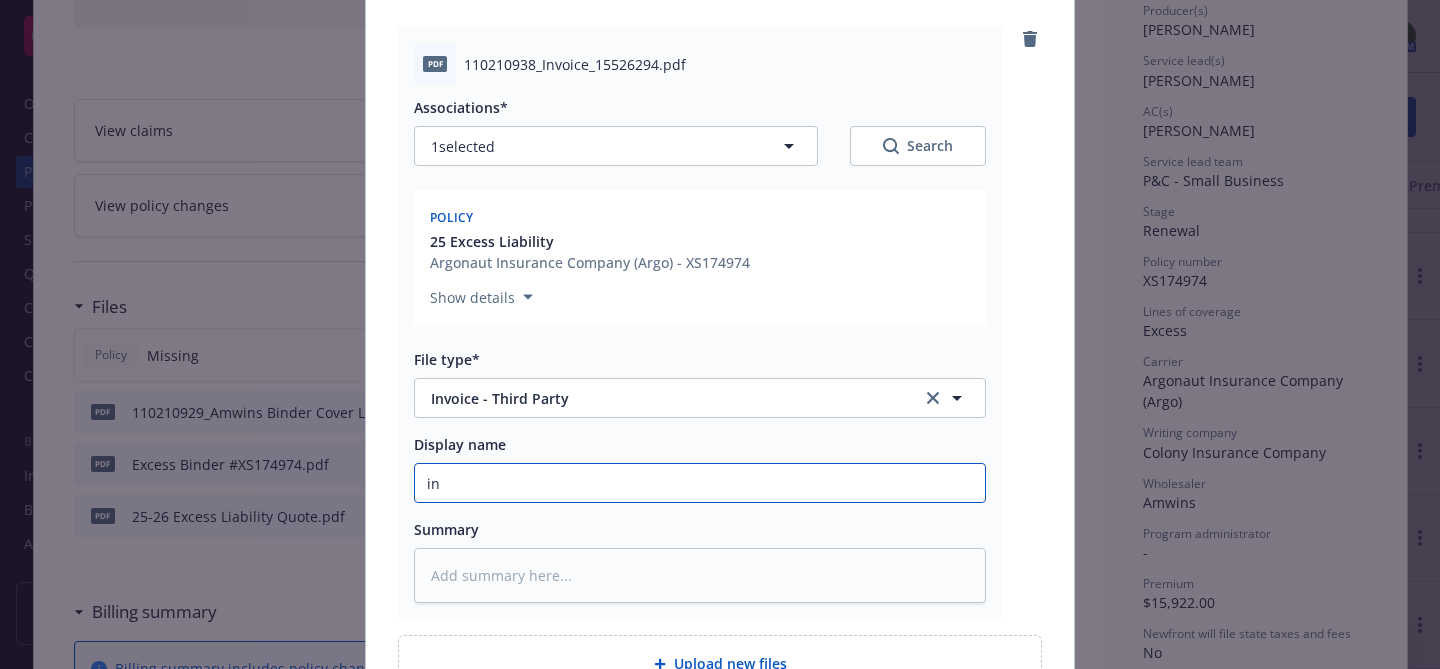
type textarea "x"
type input "inv"
type textarea "x"
type input "invo"
type textarea "x"
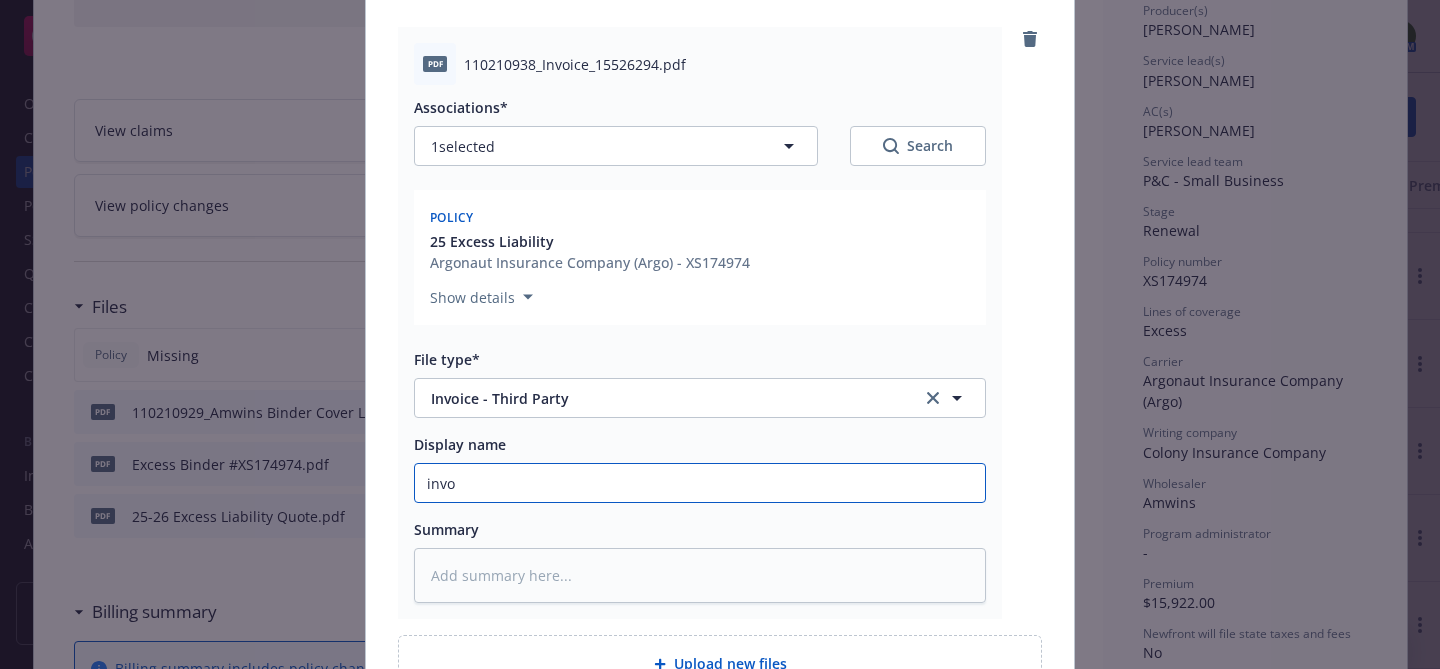
type input "invoi"
type textarea "x"
type input "invoic"
type textarea "x"
type input "invoice"
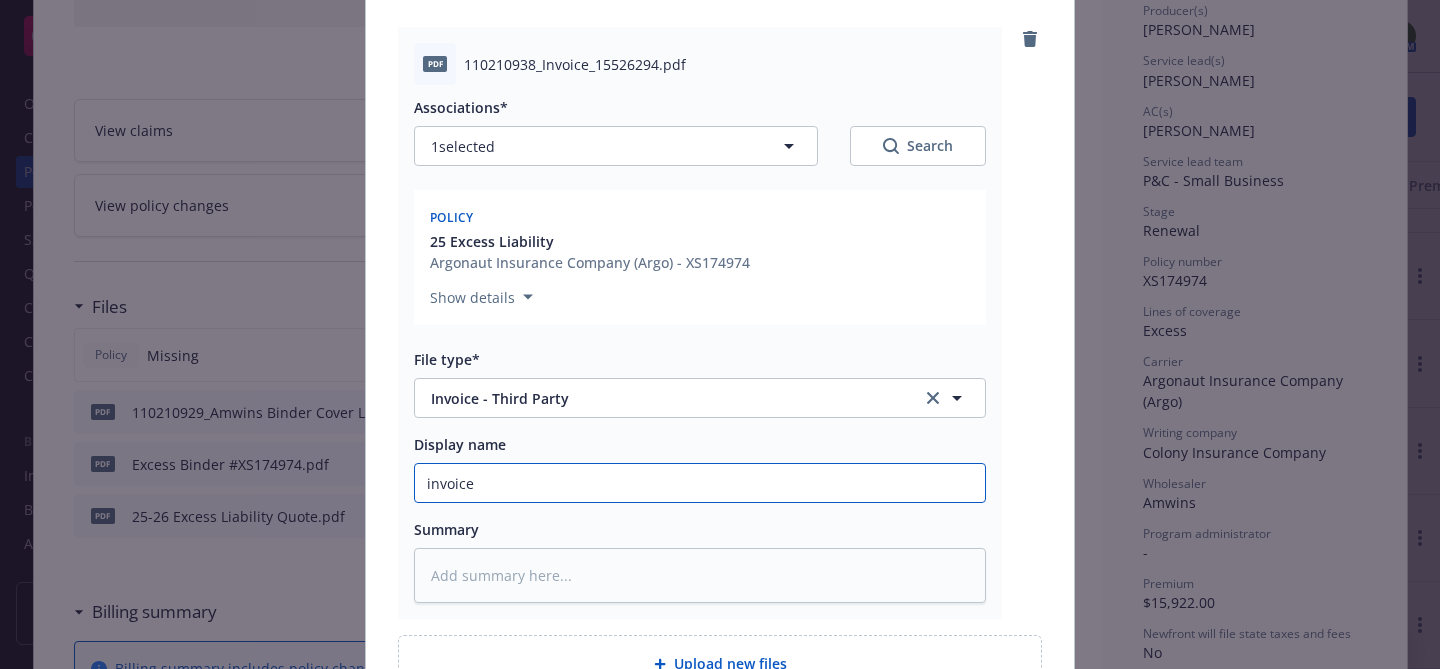
type textarea "x"
type input "invoic"
type textarea "x"
type input "invoi"
type textarea "x"
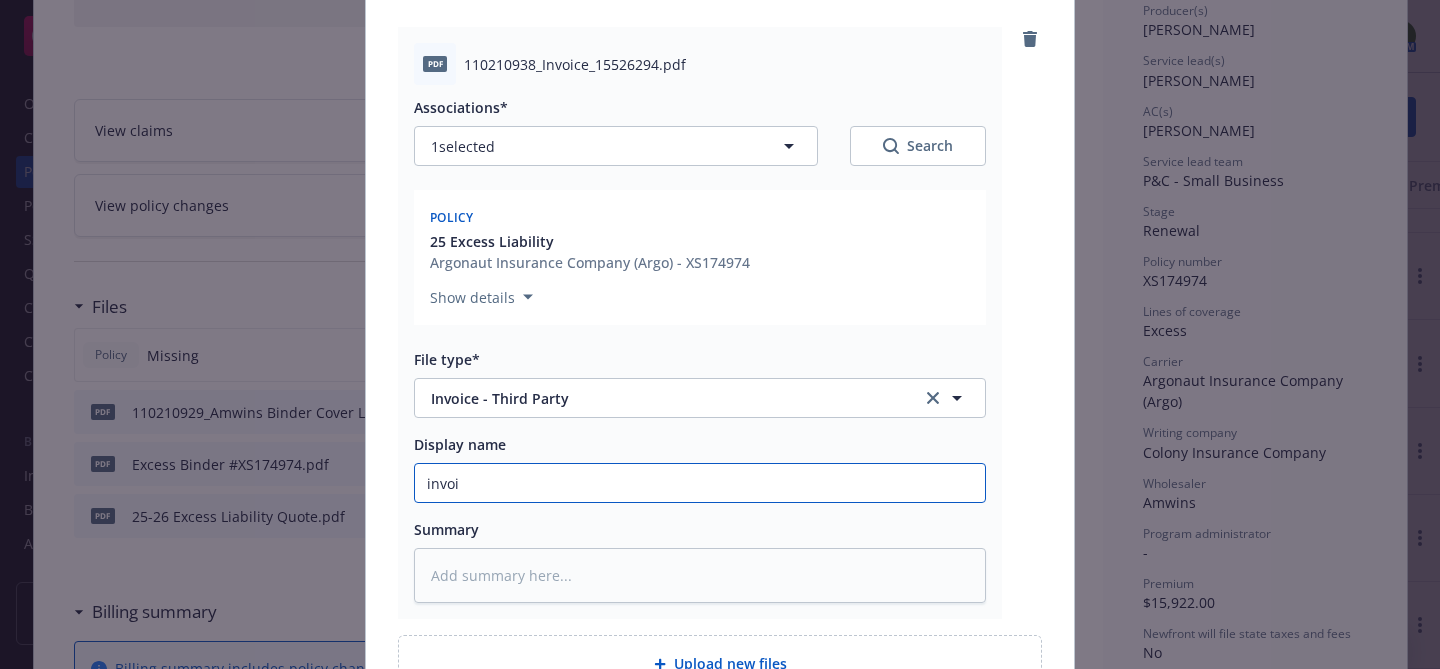
type input "invo"
type textarea "x"
type input "inv"
type textarea "x"
type input "in"
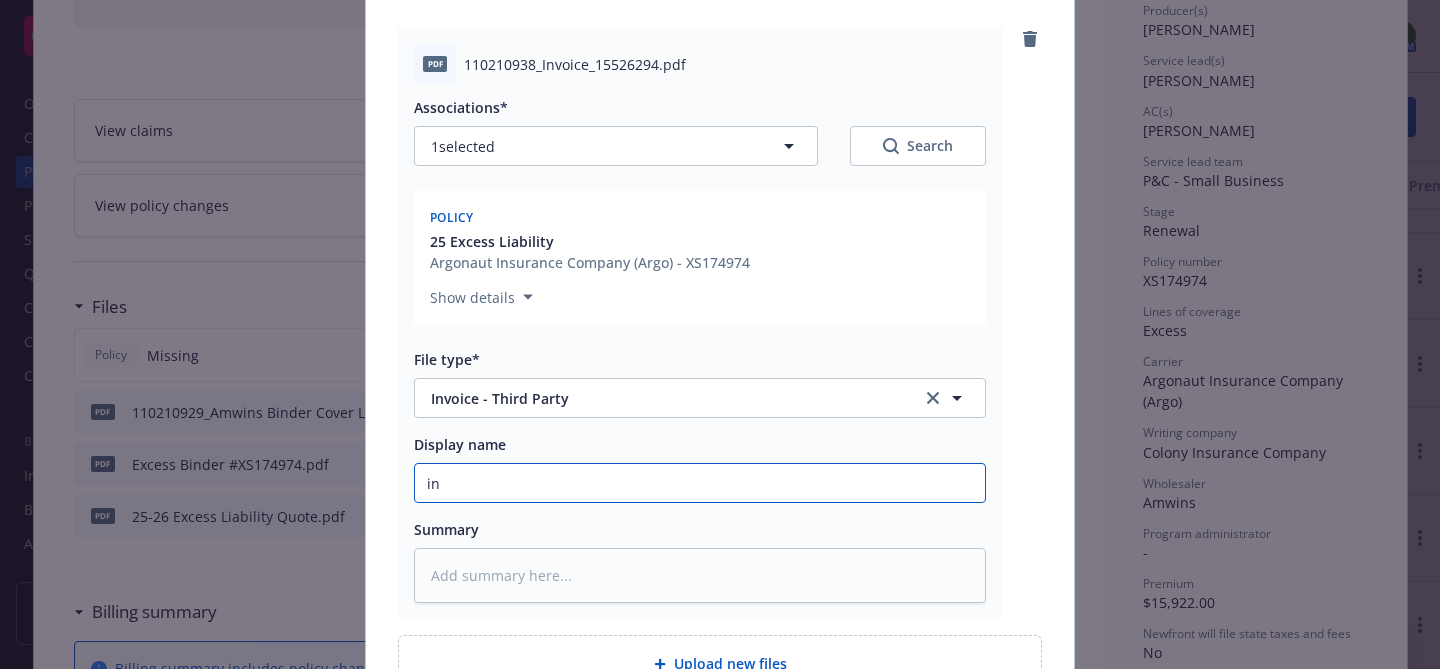
type textarea "x"
type input "i"
type textarea "x"
type input "I"
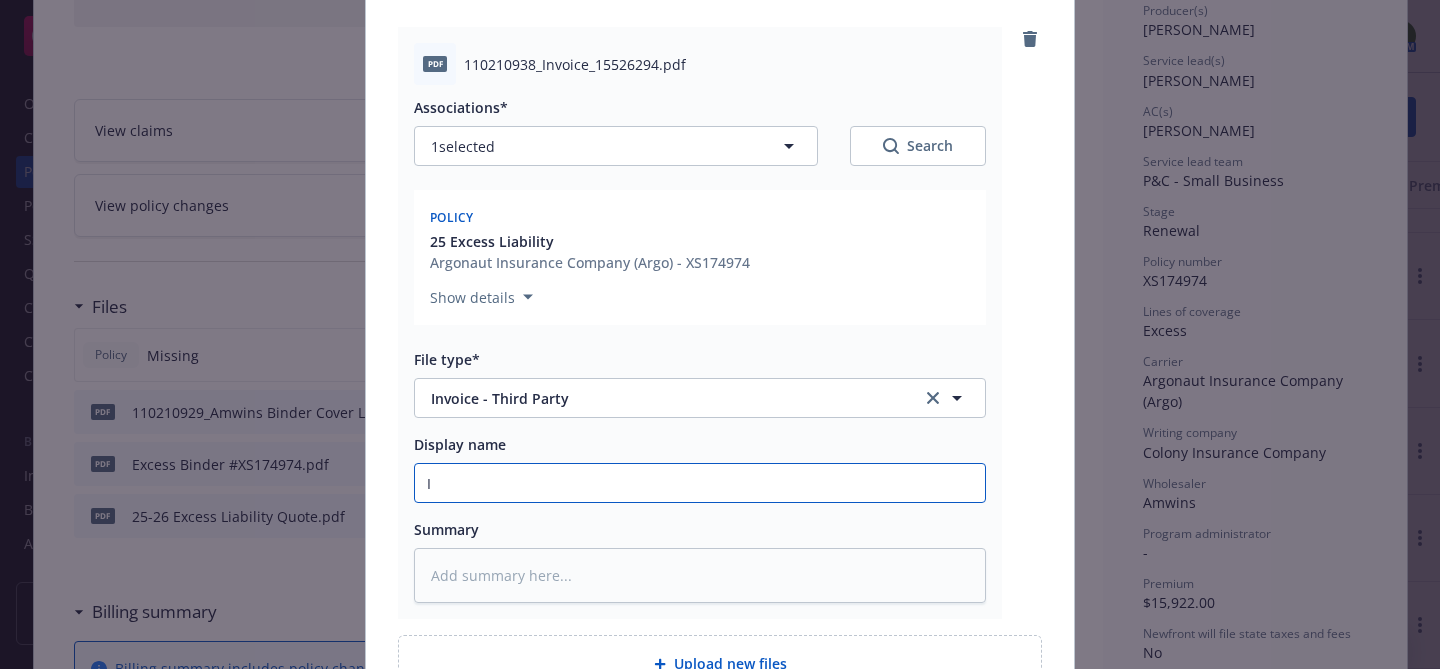
type textarea "x"
type input "In"
type textarea "x"
type input "Inv"
type textarea "x"
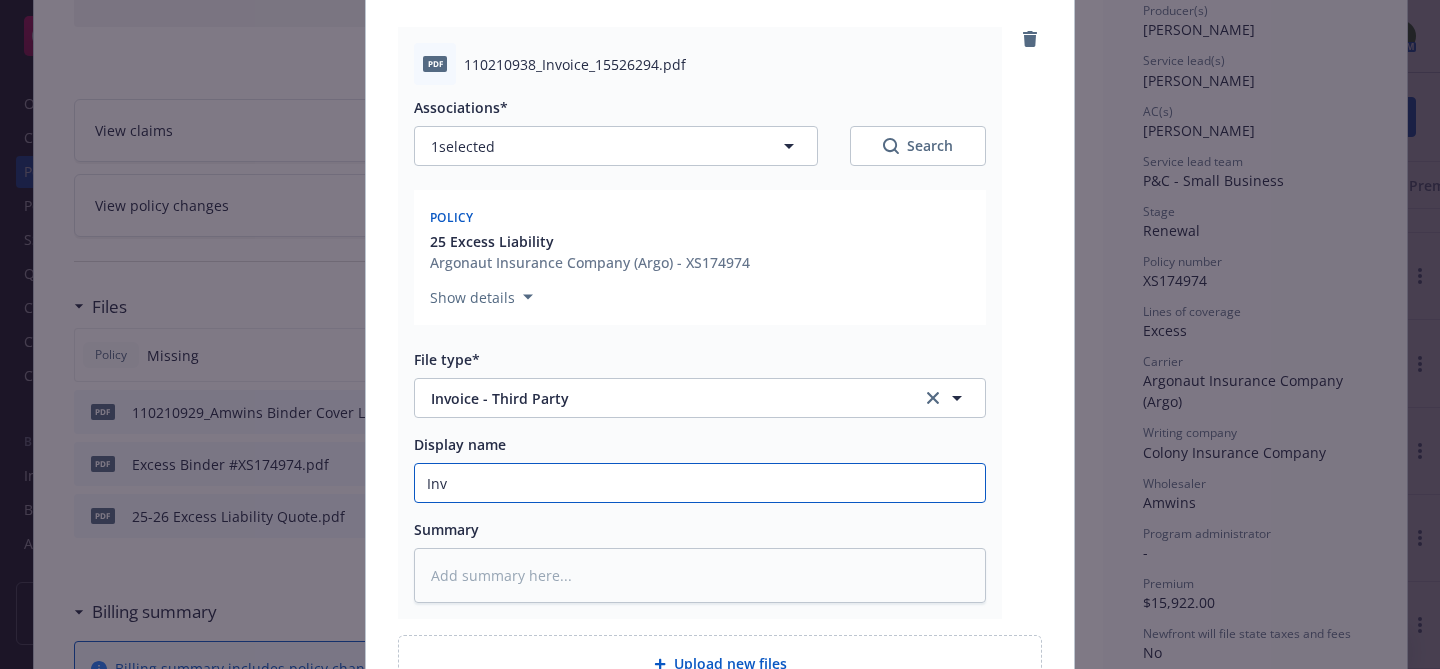
type input "Invo"
type textarea "x"
type input "Invoi"
type textarea "x"
type input "Invoic"
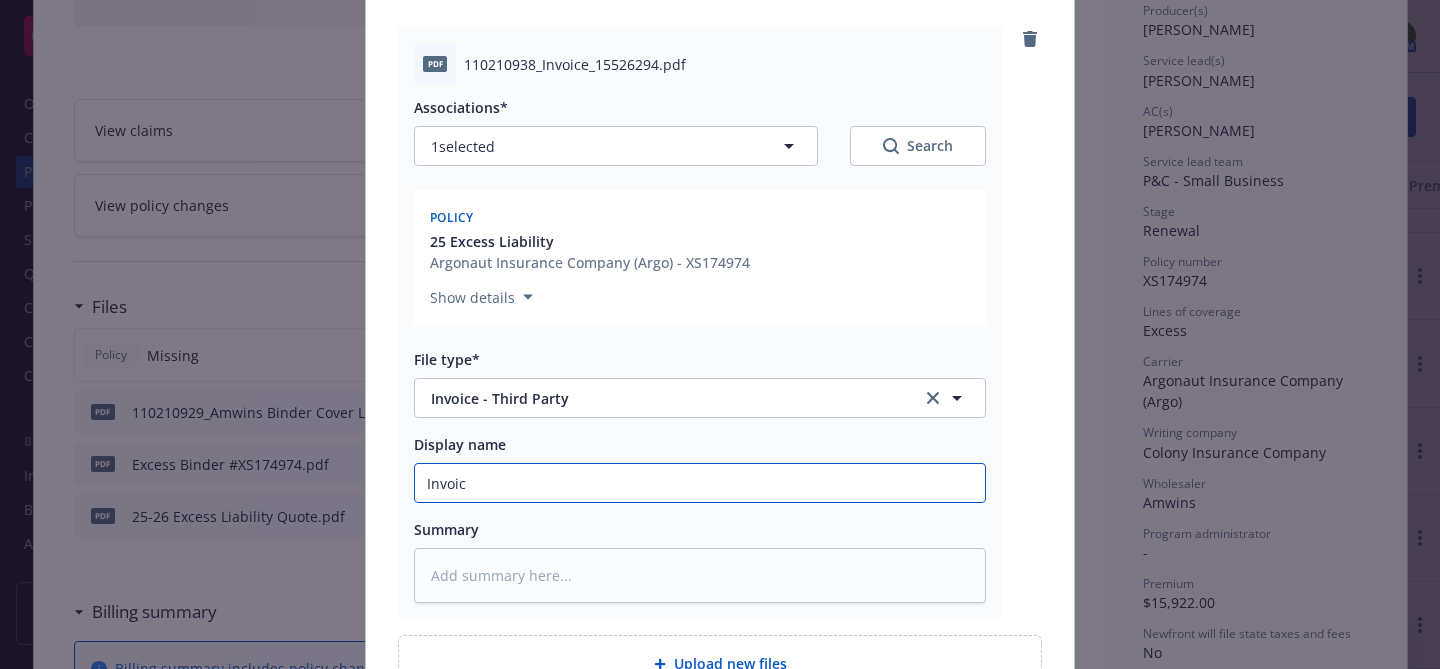
type textarea "x"
type input "Invoice"
type textarea "x"
type input "Invoice"
type textarea "x"
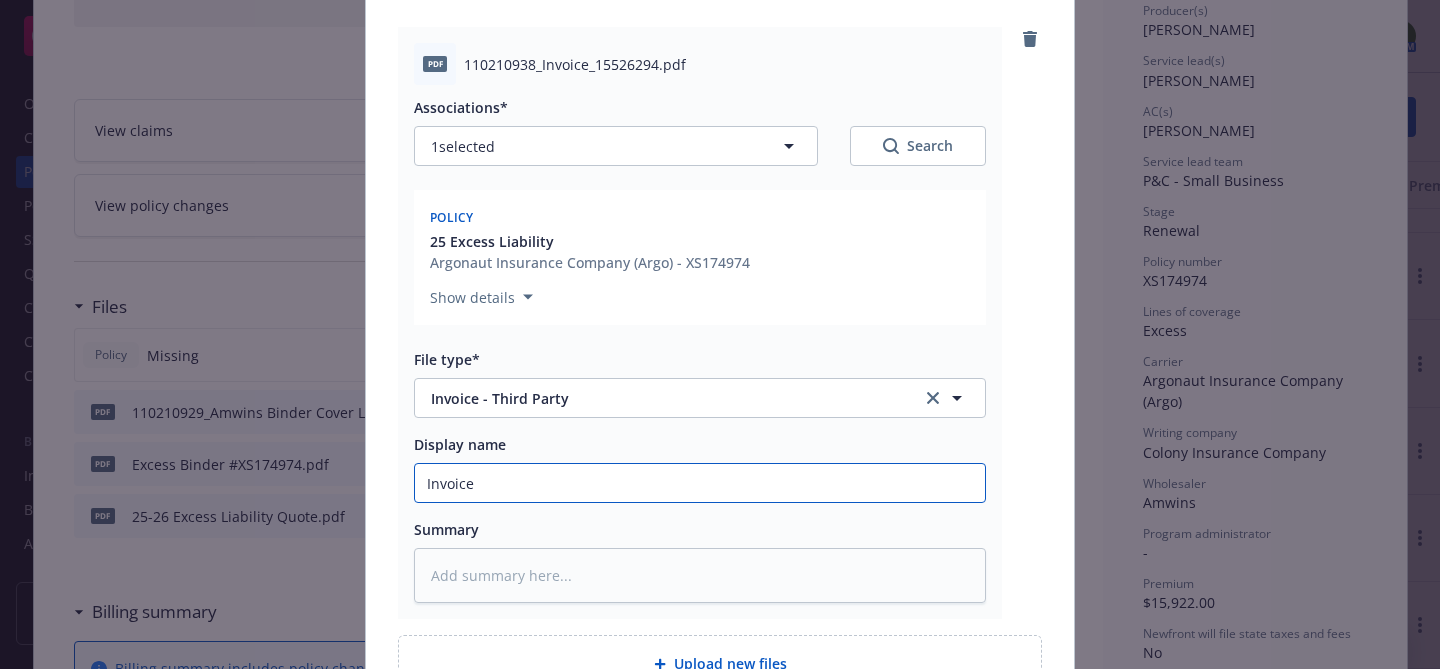
type input "Invoice #"
paste input "XS174974"
type textarea "x"
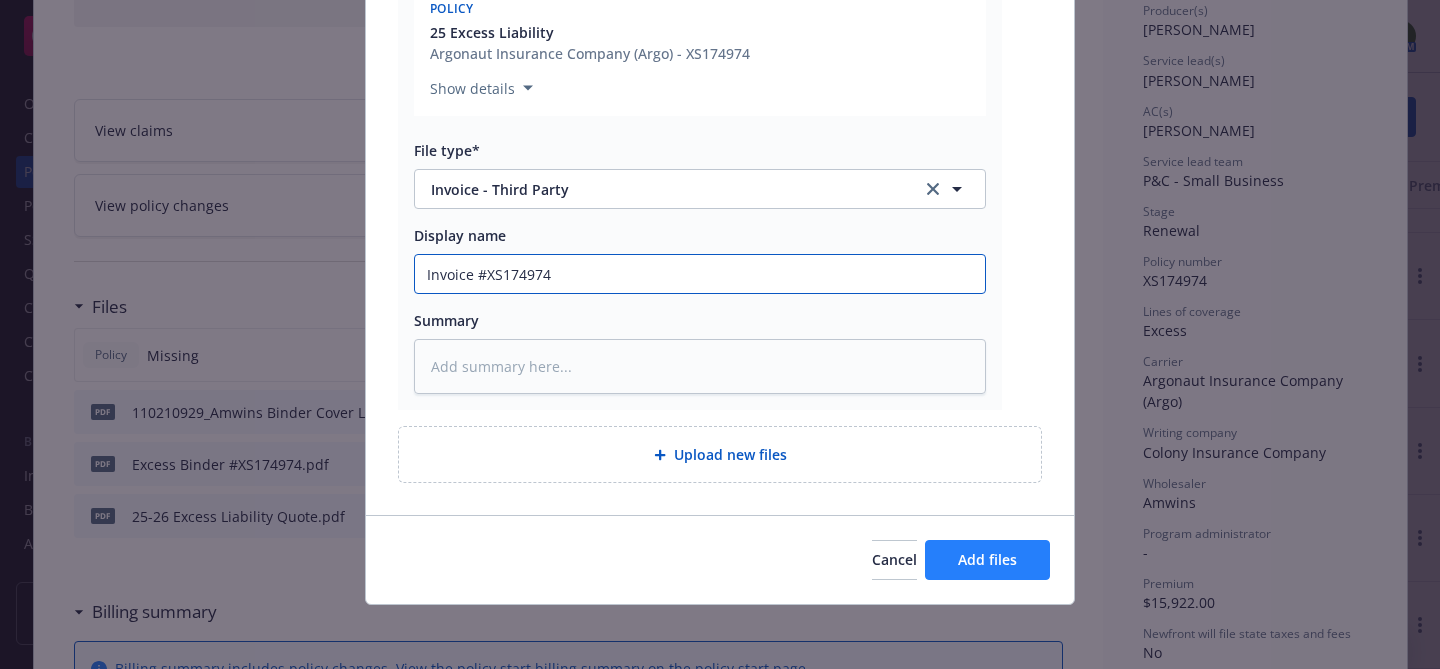
type input "Invoice #XS174974"
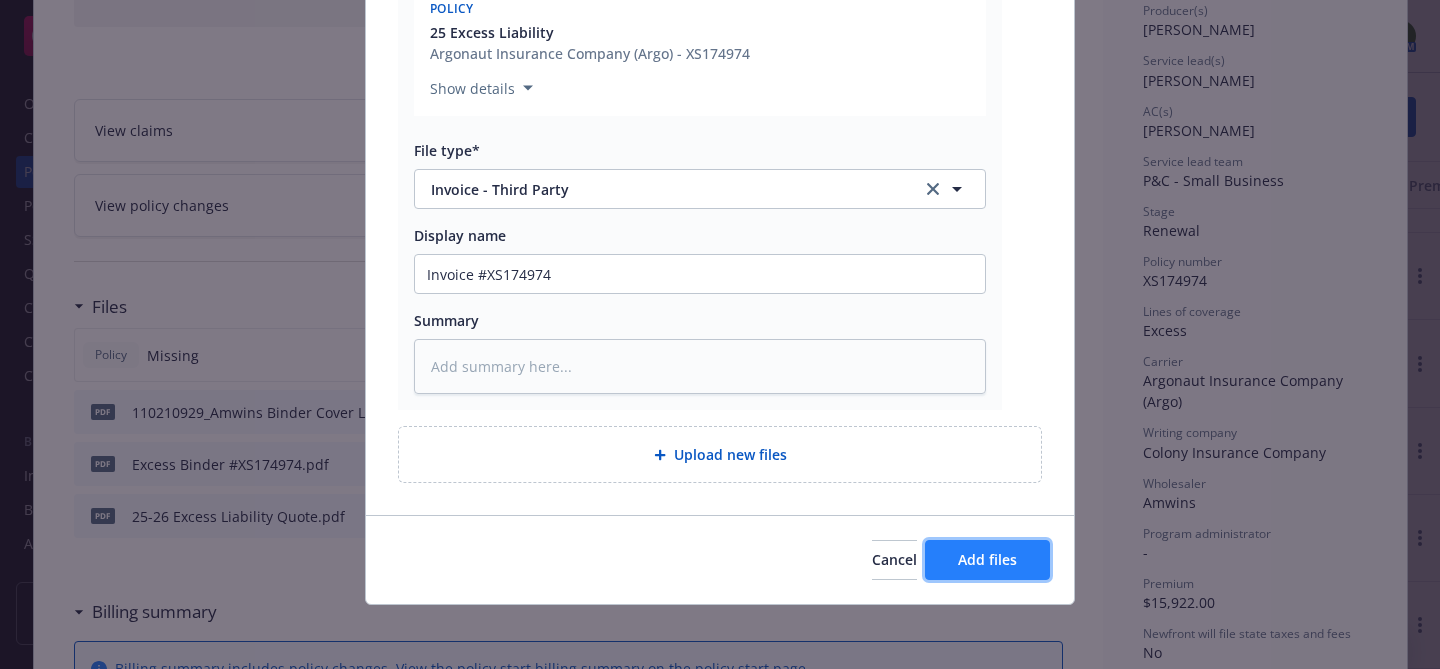
click at [973, 563] on span "Add files" at bounding box center [987, 559] width 59 height 19
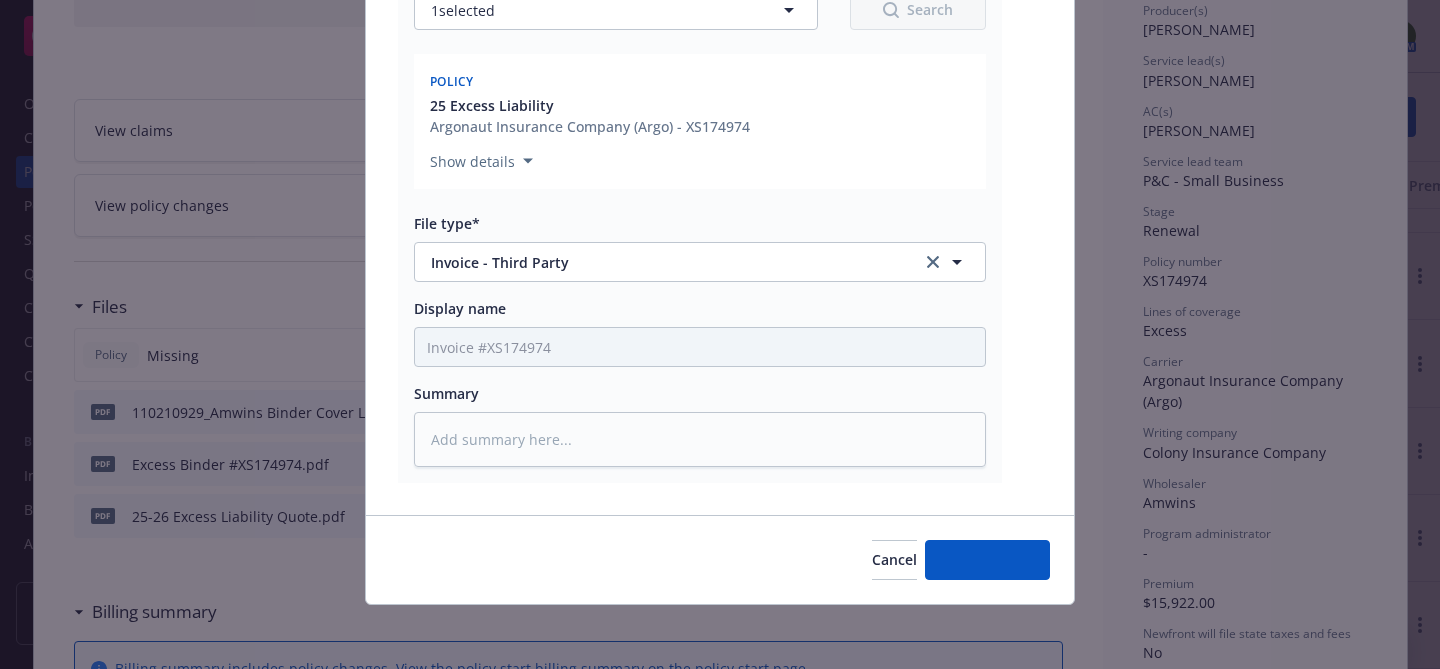
scroll to position [343, 0]
type textarea "x"
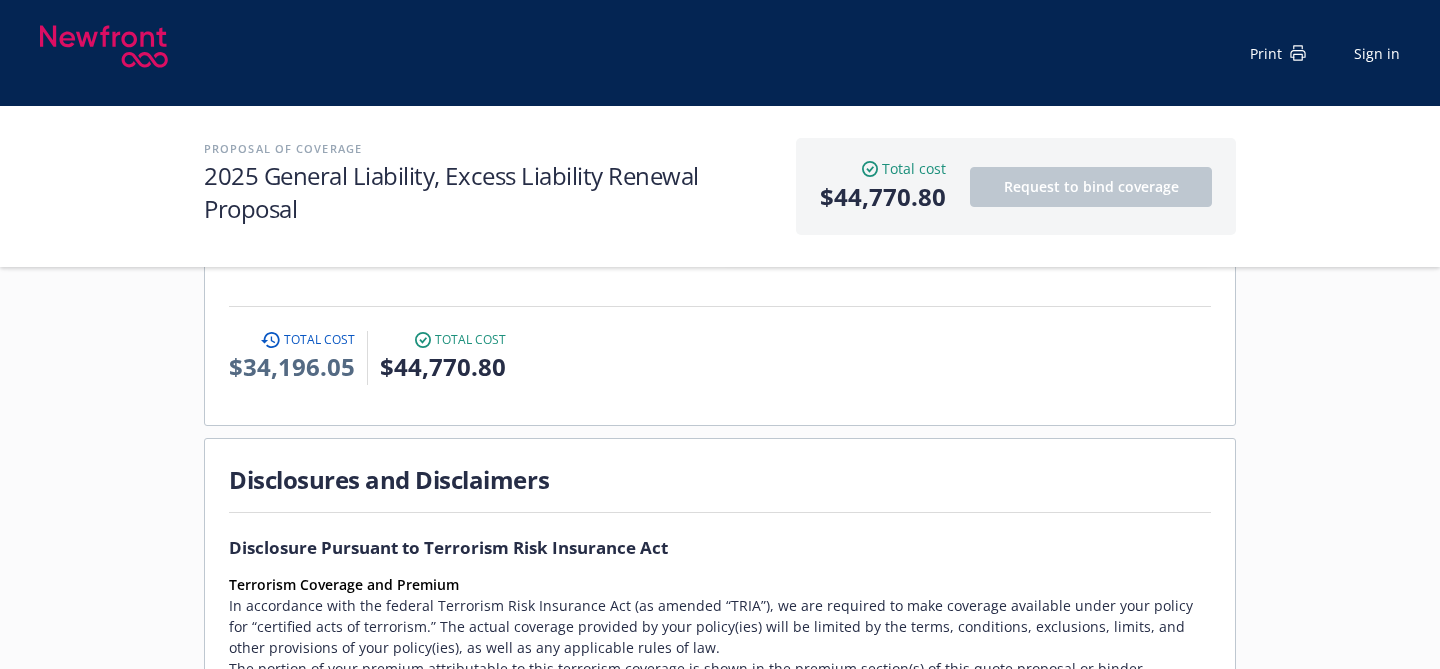
scroll to position [1606, 0]
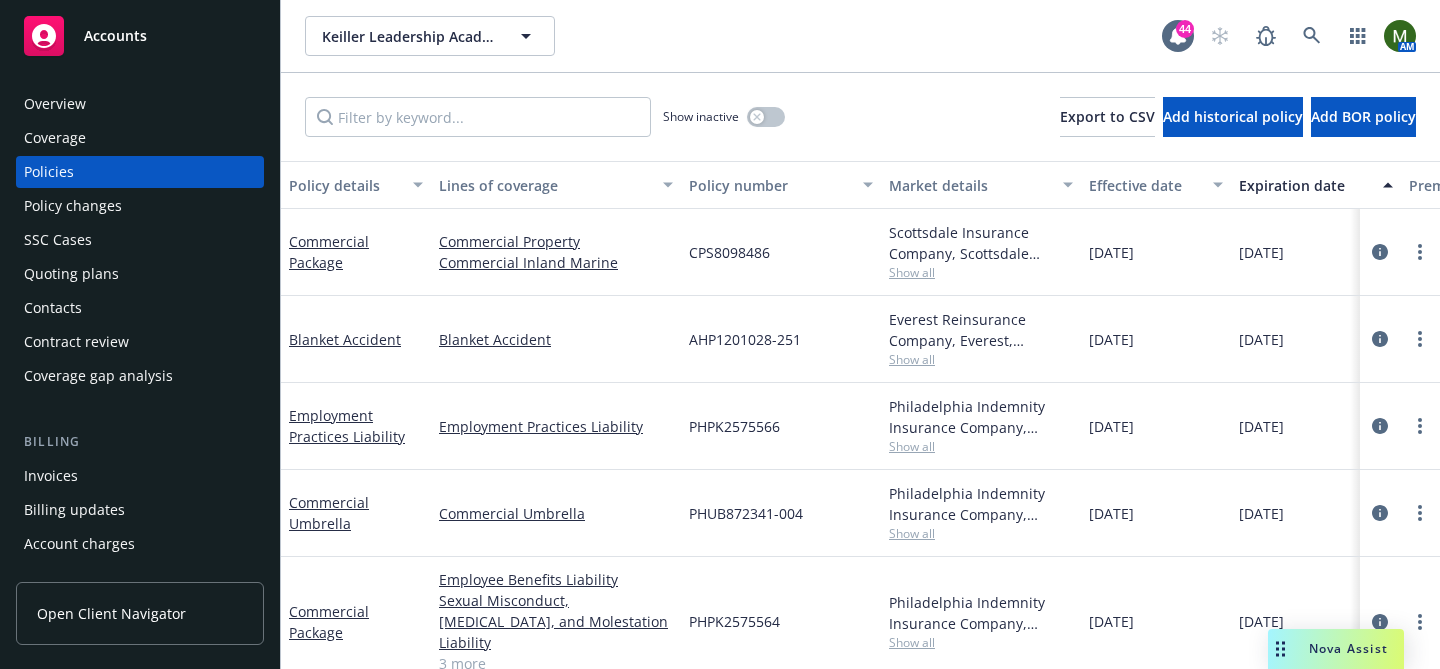
click at [87, 303] on div "Contacts" at bounding box center [140, 308] width 232 height 32
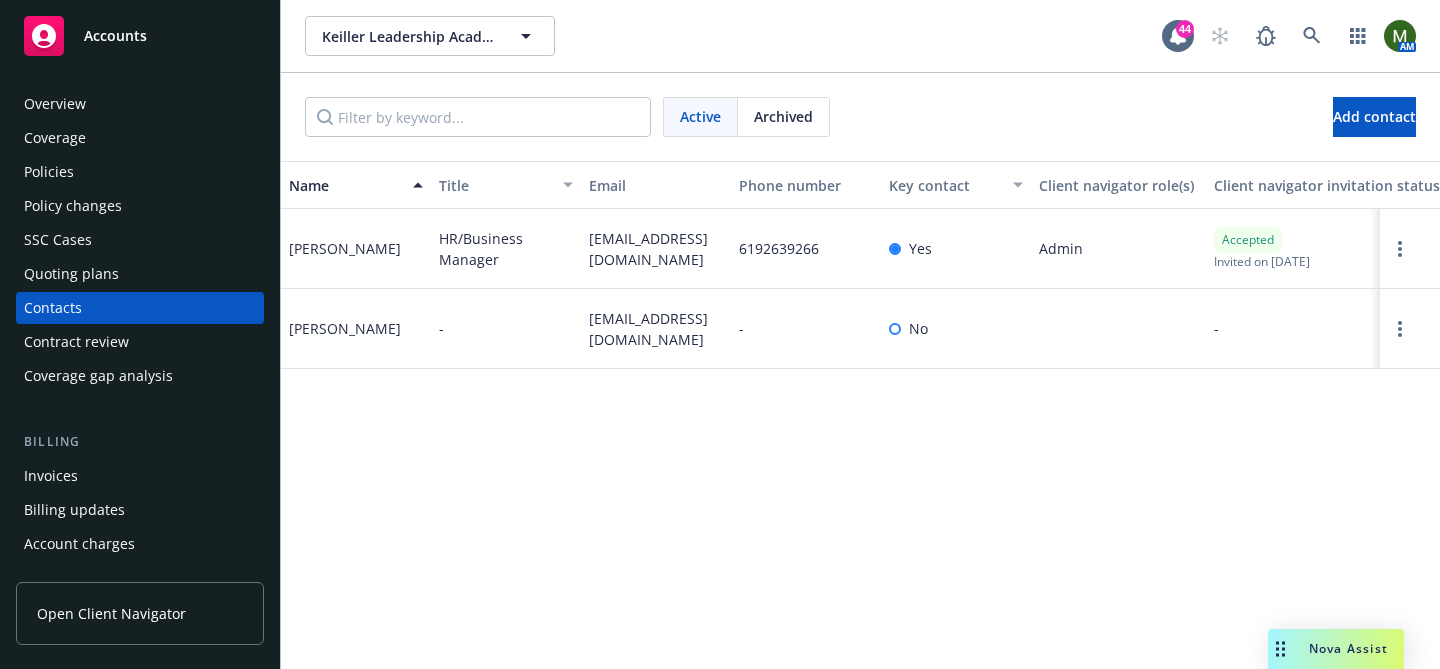
click at [623, 242] on span "[EMAIL_ADDRESS][DOMAIN_NAME]" at bounding box center [656, 249] width 134 height 42
copy span "[EMAIL_ADDRESS][DOMAIN_NAME]"
click at [85, 162] on div "Policies" at bounding box center [140, 172] width 232 height 32
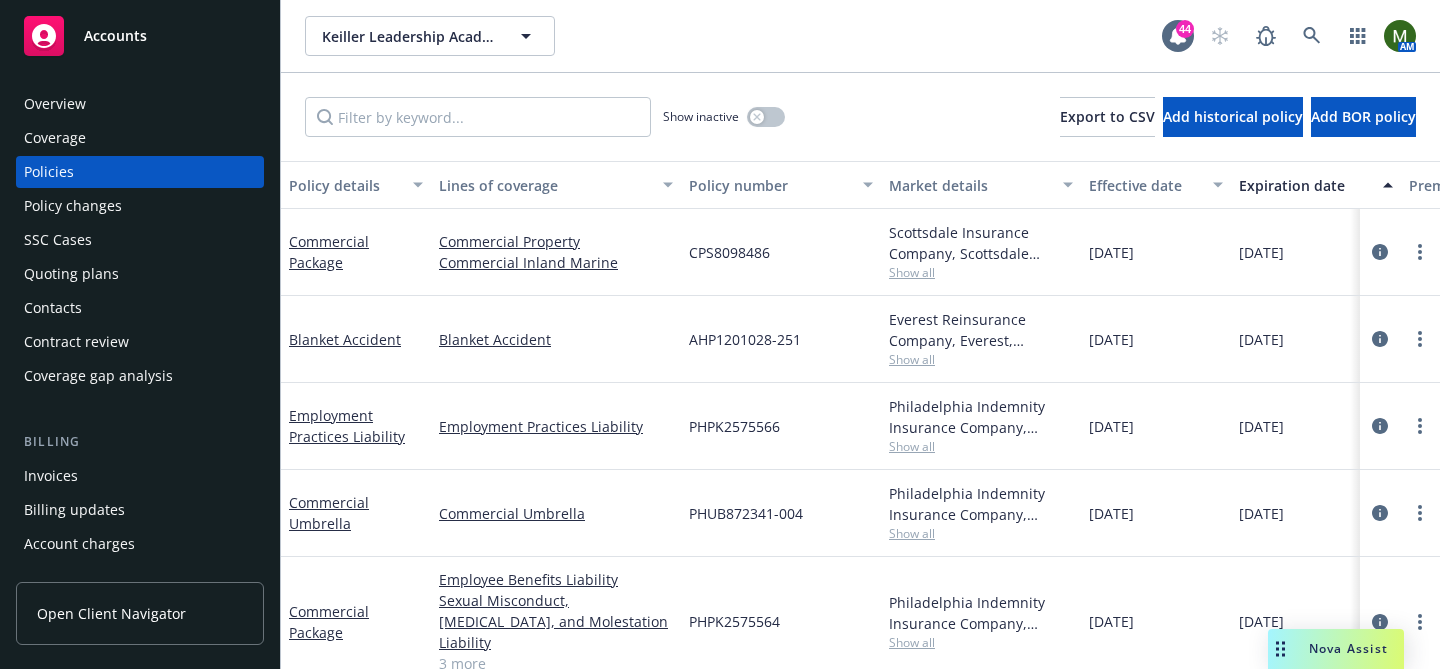
click at [81, 468] on div "Invoices" at bounding box center [140, 476] width 232 height 32
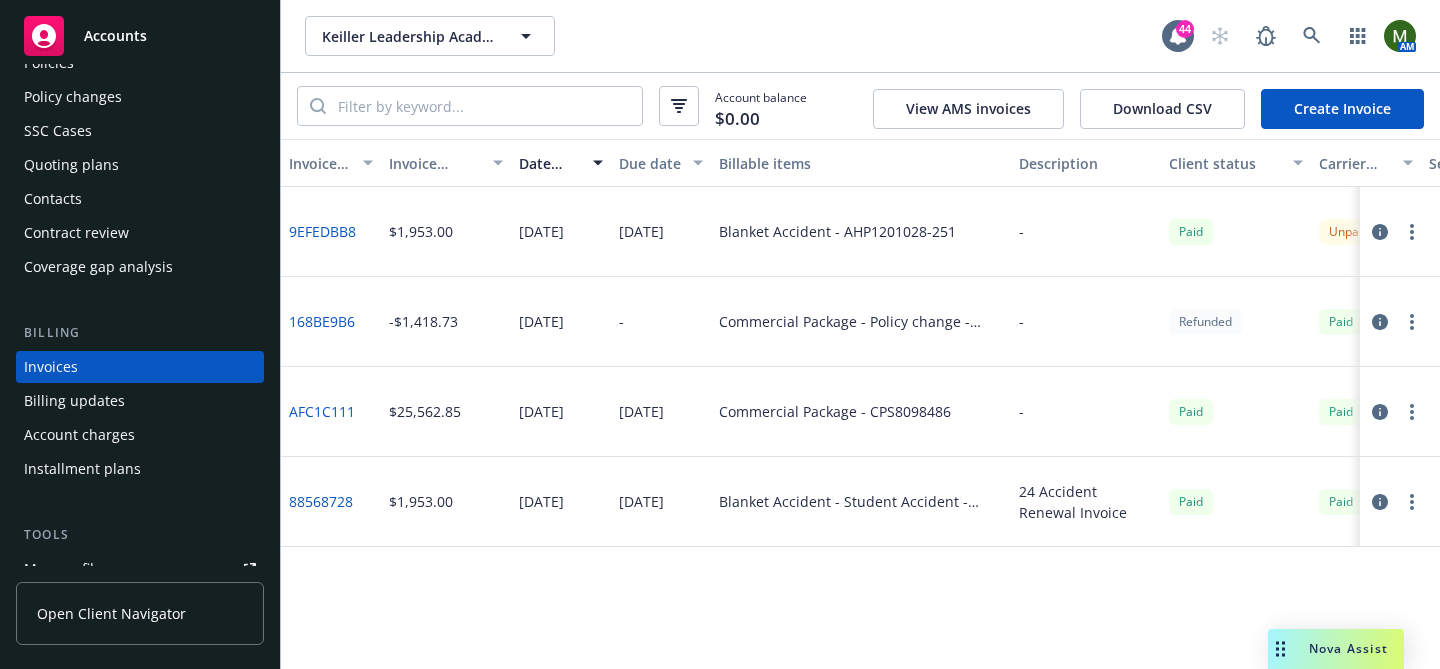
scroll to position [77, 0]
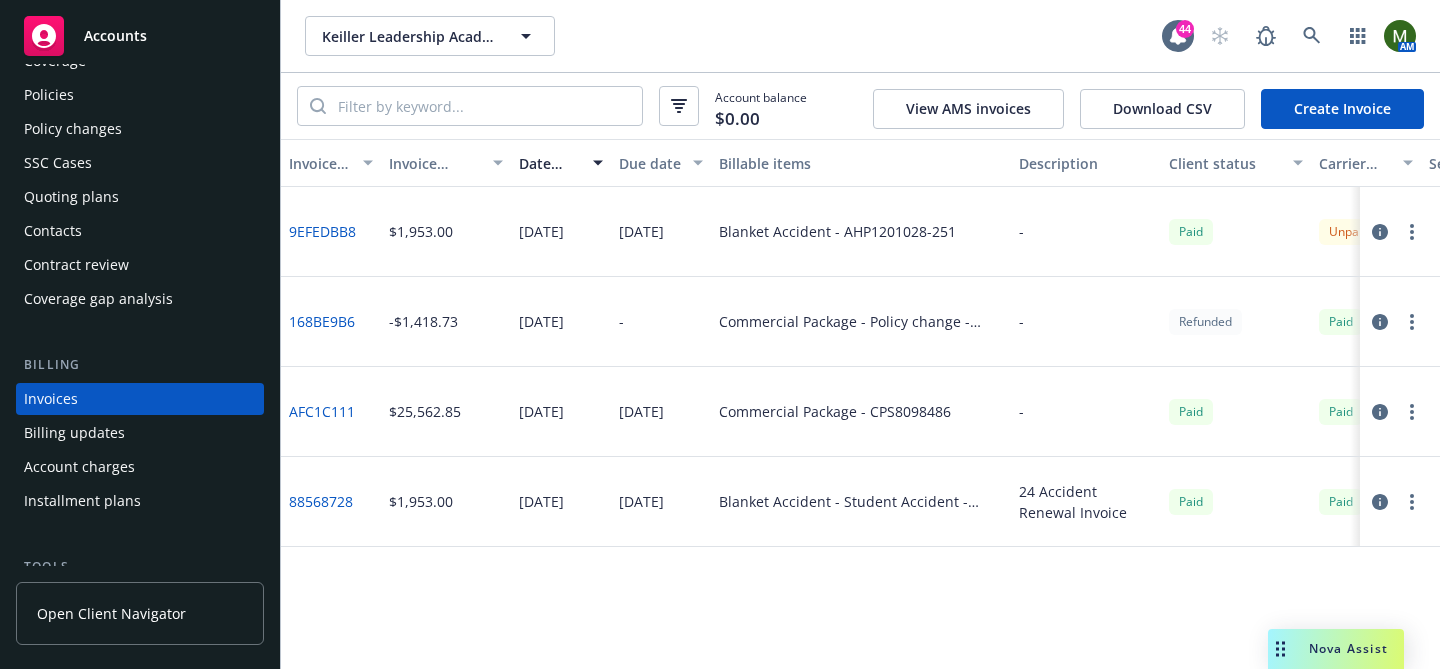
click at [114, 101] on div "Policies" at bounding box center [140, 95] width 232 height 32
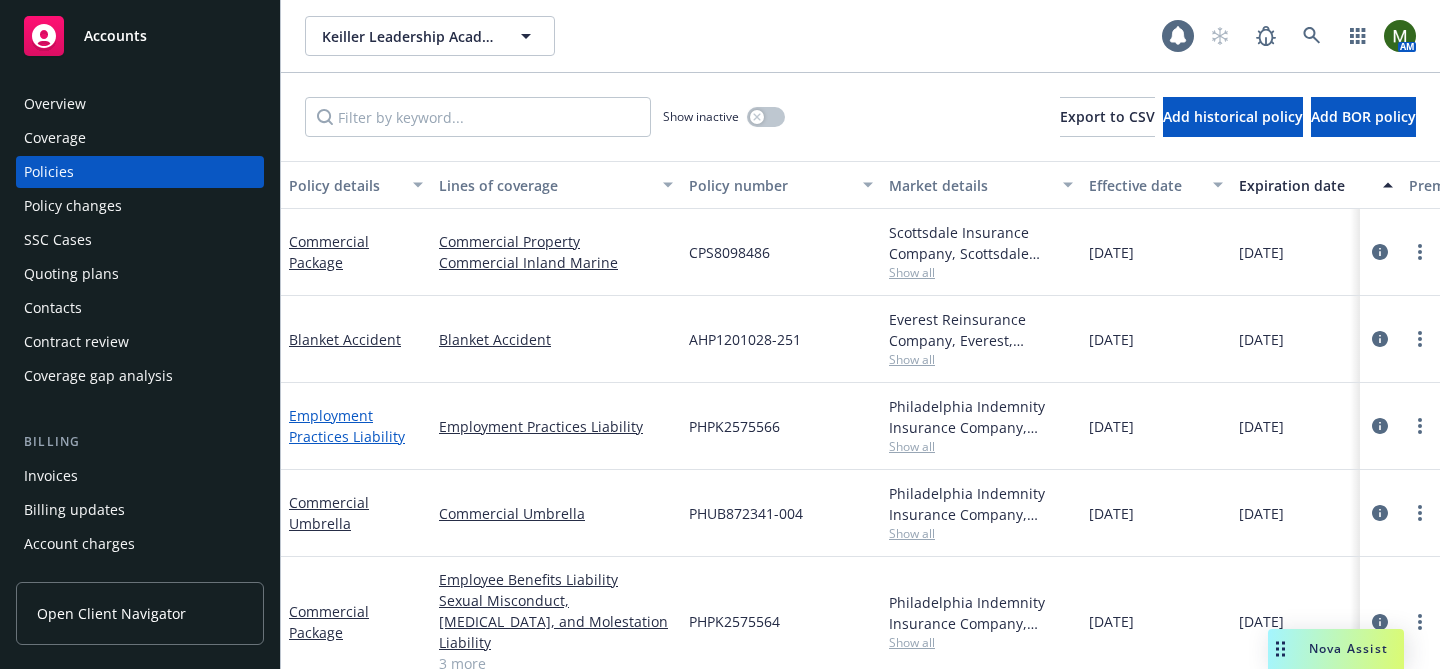
click at [355, 411] on link "Employment Practices Liability" at bounding box center [347, 426] width 116 height 40
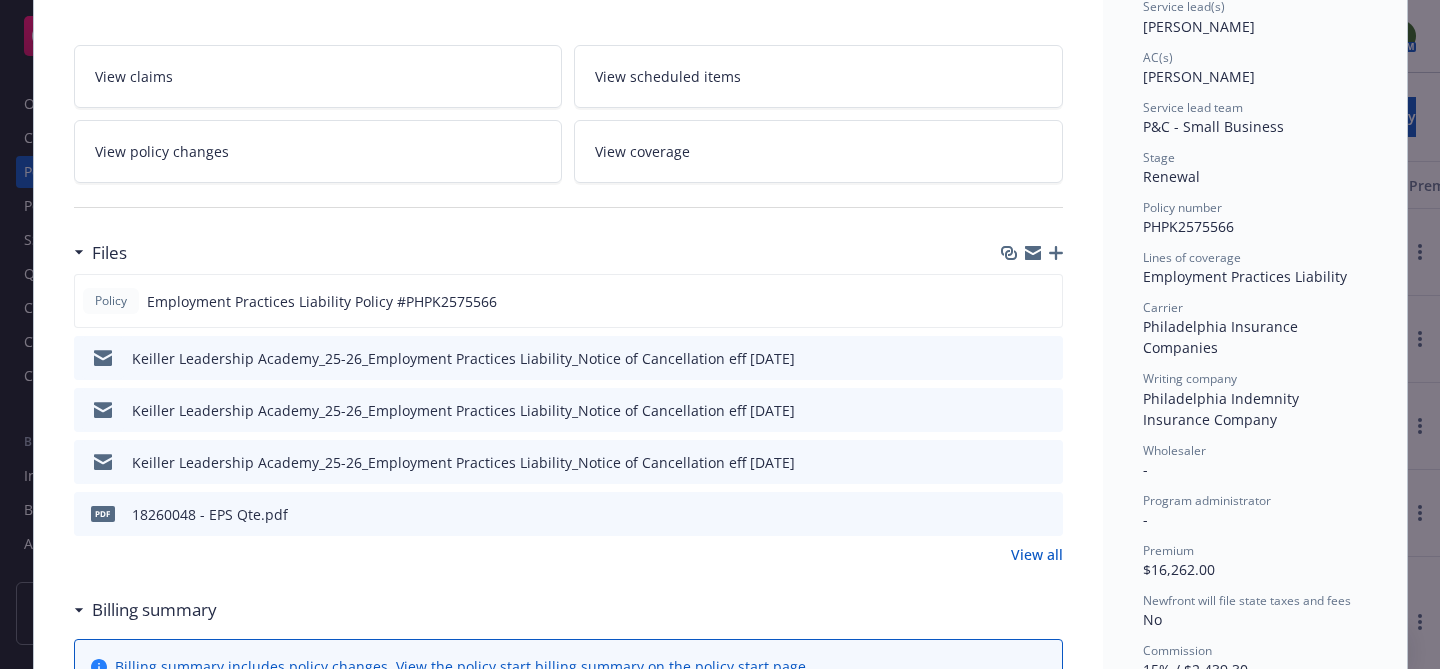
scroll to position [335, 0]
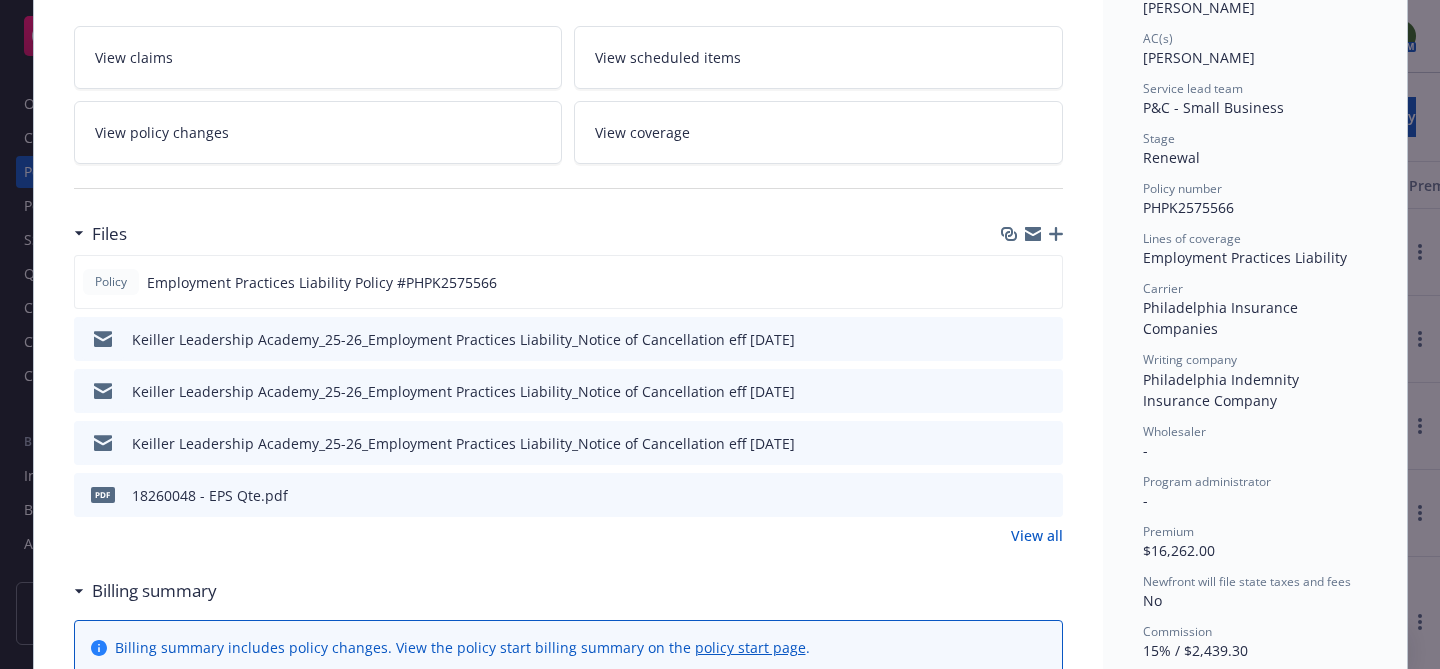
click at [1061, 493] on div "pdf 18260048 - EPS Qte.pdf" at bounding box center [568, 495] width 989 height 44
click at [1049, 493] on icon "preview file" at bounding box center [1044, 494] width 18 height 14
click at [1036, 533] on link "View all" at bounding box center [1037, 535] width 52 height 21
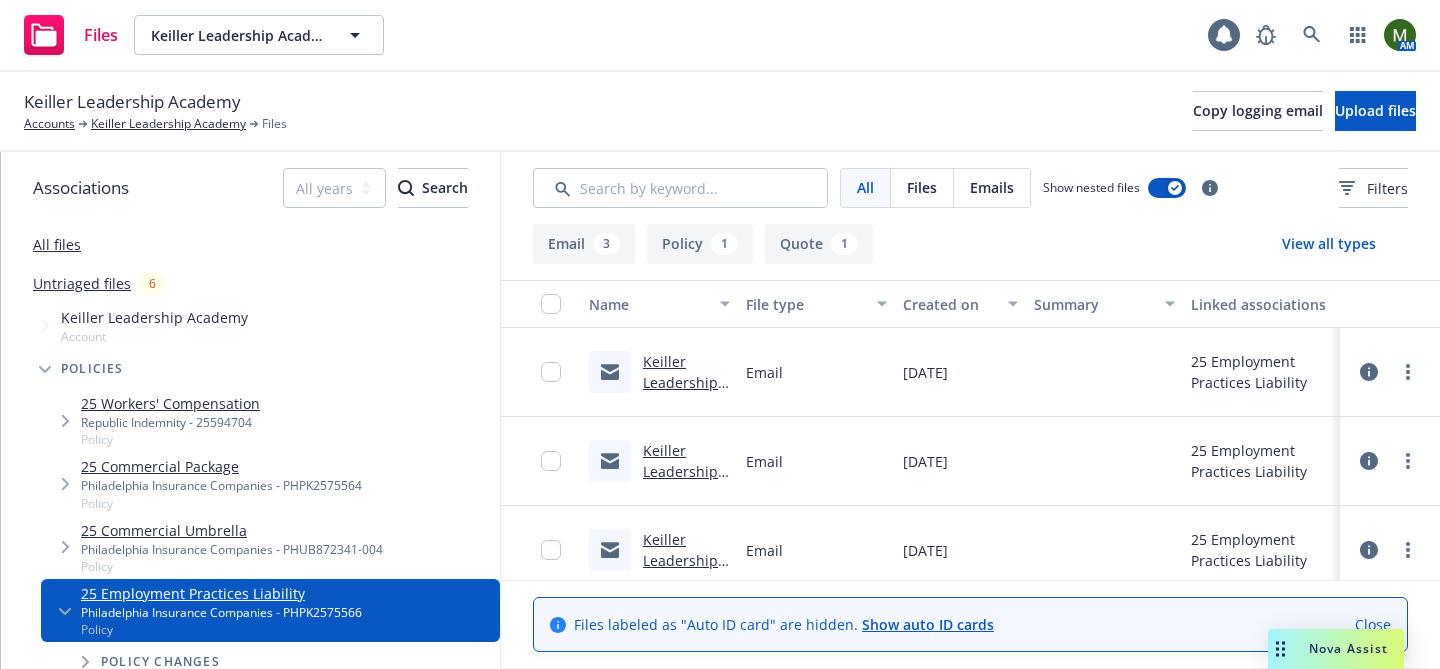
scroll to position [192, 0]
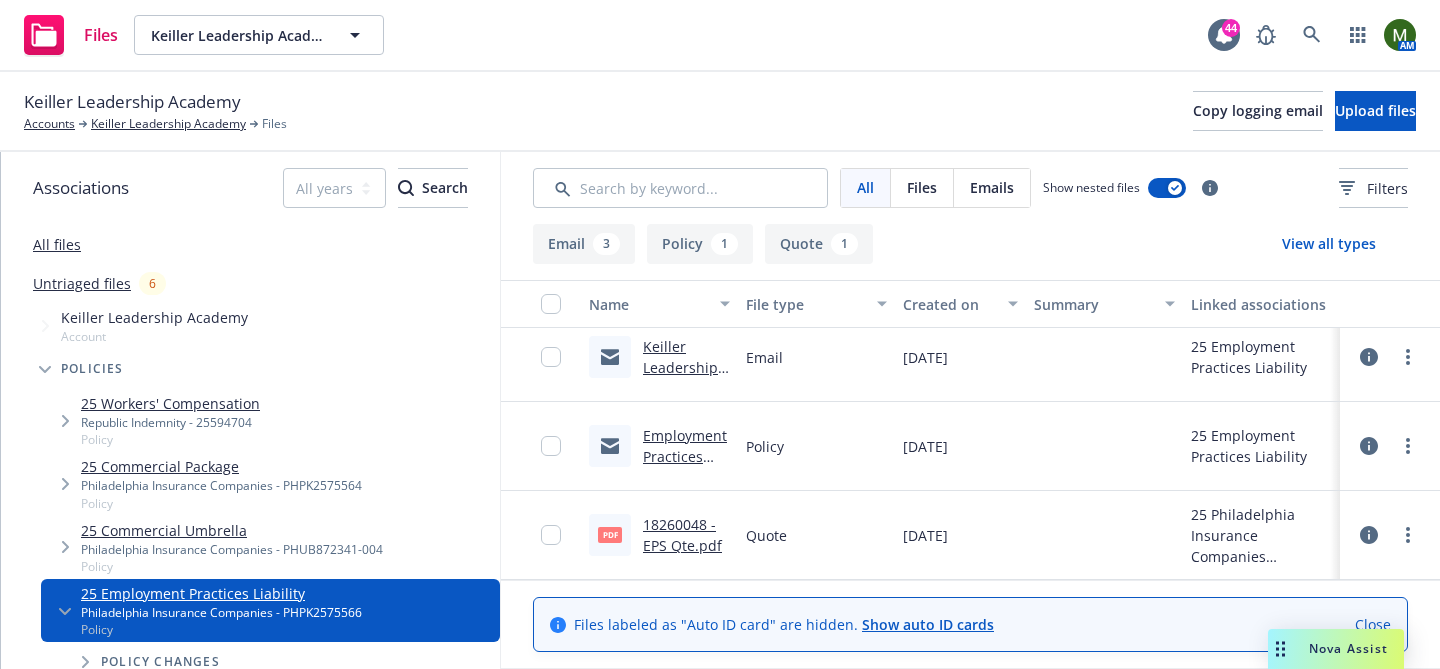
click at [677, 528] on link "18260048 - EPS Qte.pdf" at bounding box center [682, 535] width 79 height 40
click at [164, 122] on link "Keiller Leadership Academy" at bounding box center [168, 124] width 155 height 18
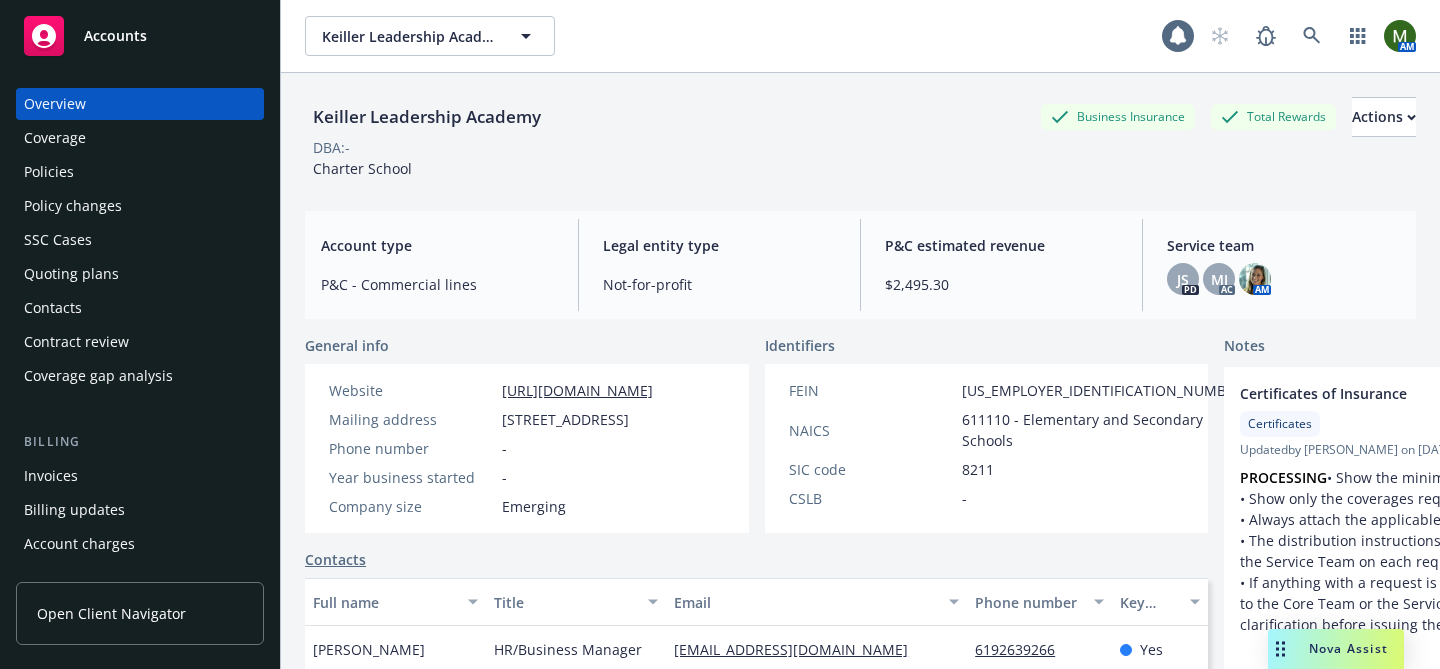
click at [73, 168] on div "Policies" at bounding box center [140, 172] width 232 height 32
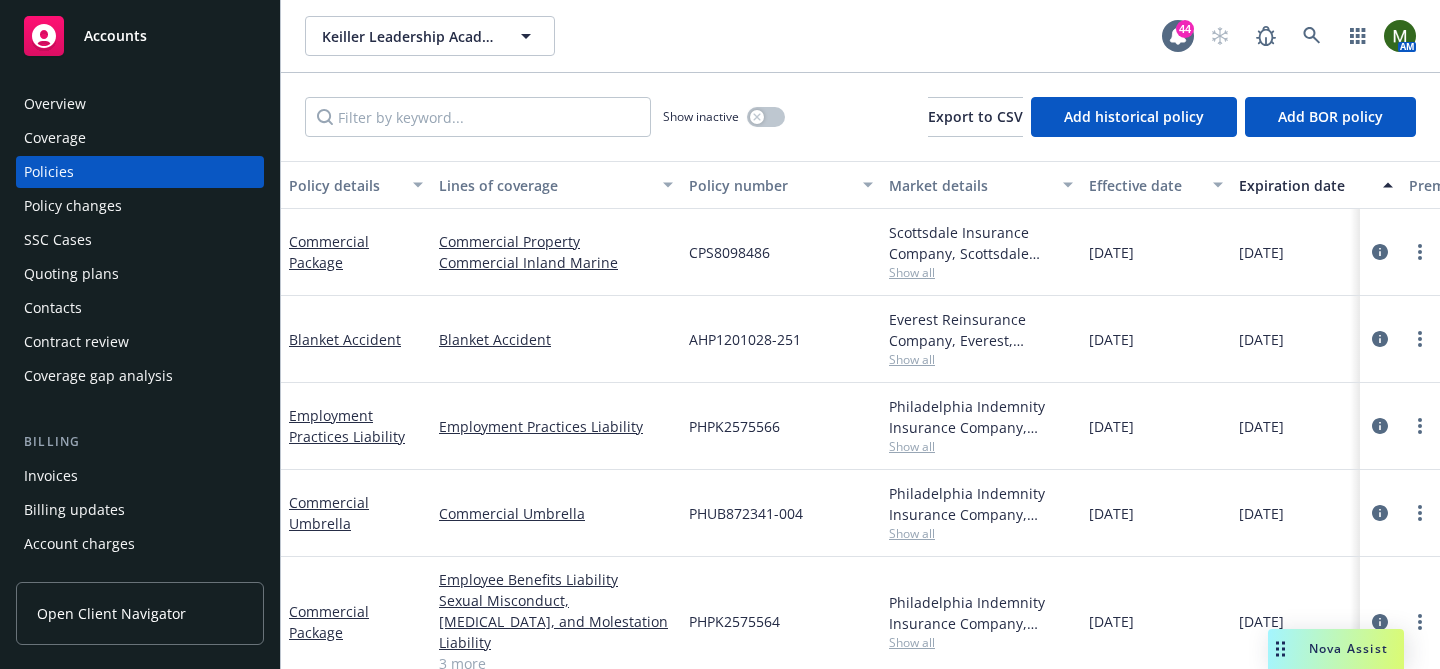
click at [709, 425] on span "PHPK2575566" at bounding box center [734, 426] width 91 height 21
copy span "PHPK2575566"
click at [706, 425] on span "PHPK2575566" at bounding box center [734, 426] width 91 height 21
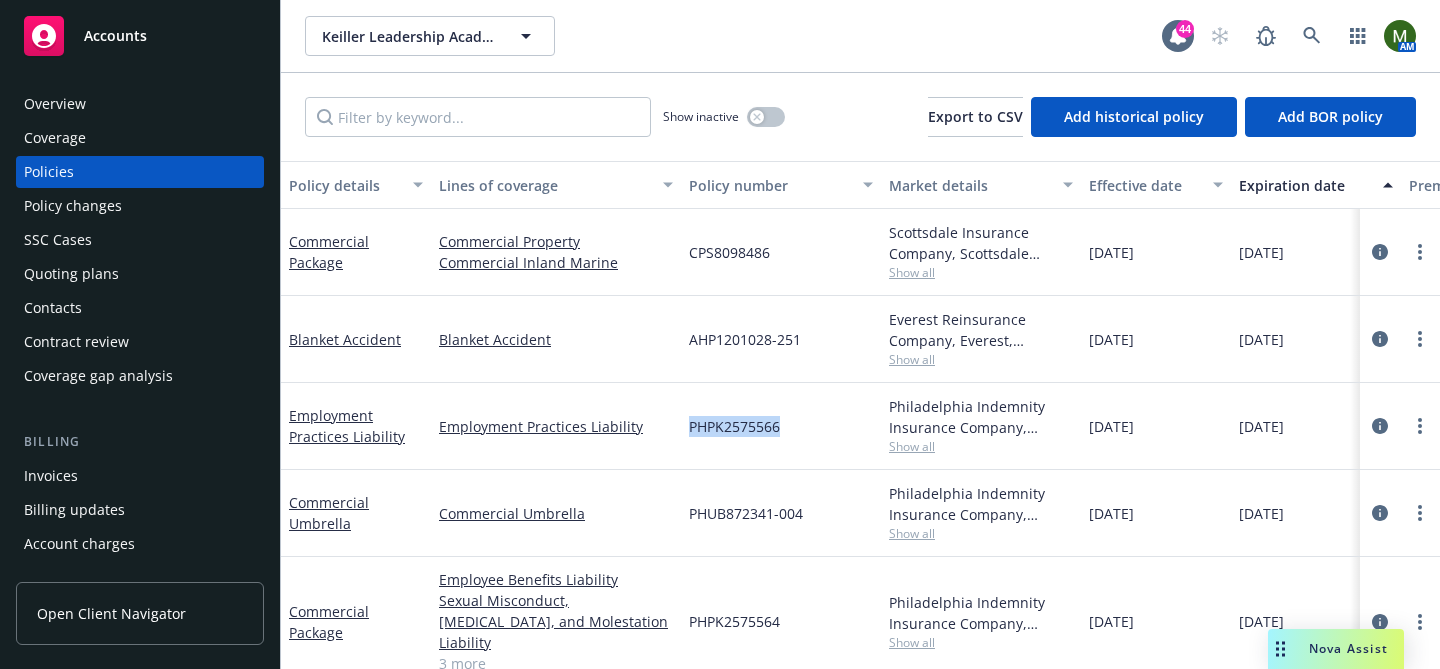
click at [706, 425] on span "PHPK2575566" at bounding box center [734, 426] width 91 height 21
click at [738, 611] on span "PHPK2575564" at bounding box center [734, 621] width 91 height 21
copy span "PHPK2575564"
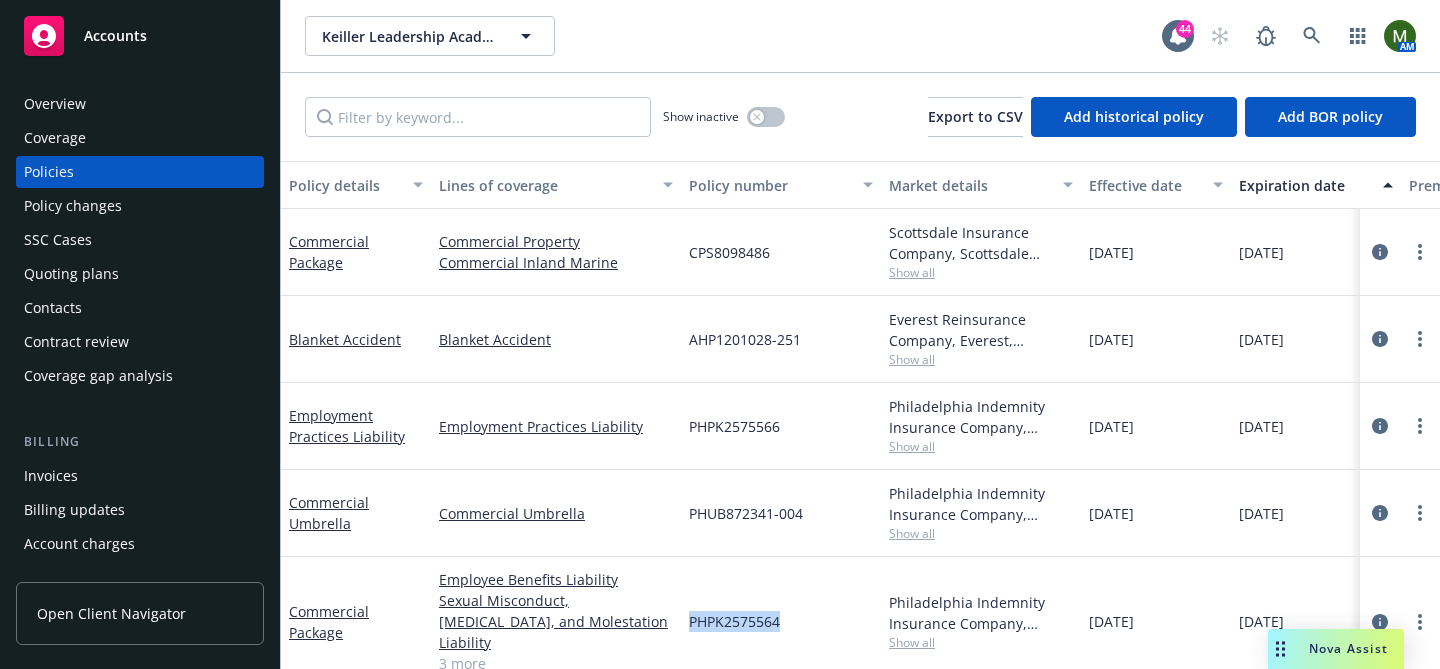
scroll to position [84, 0]
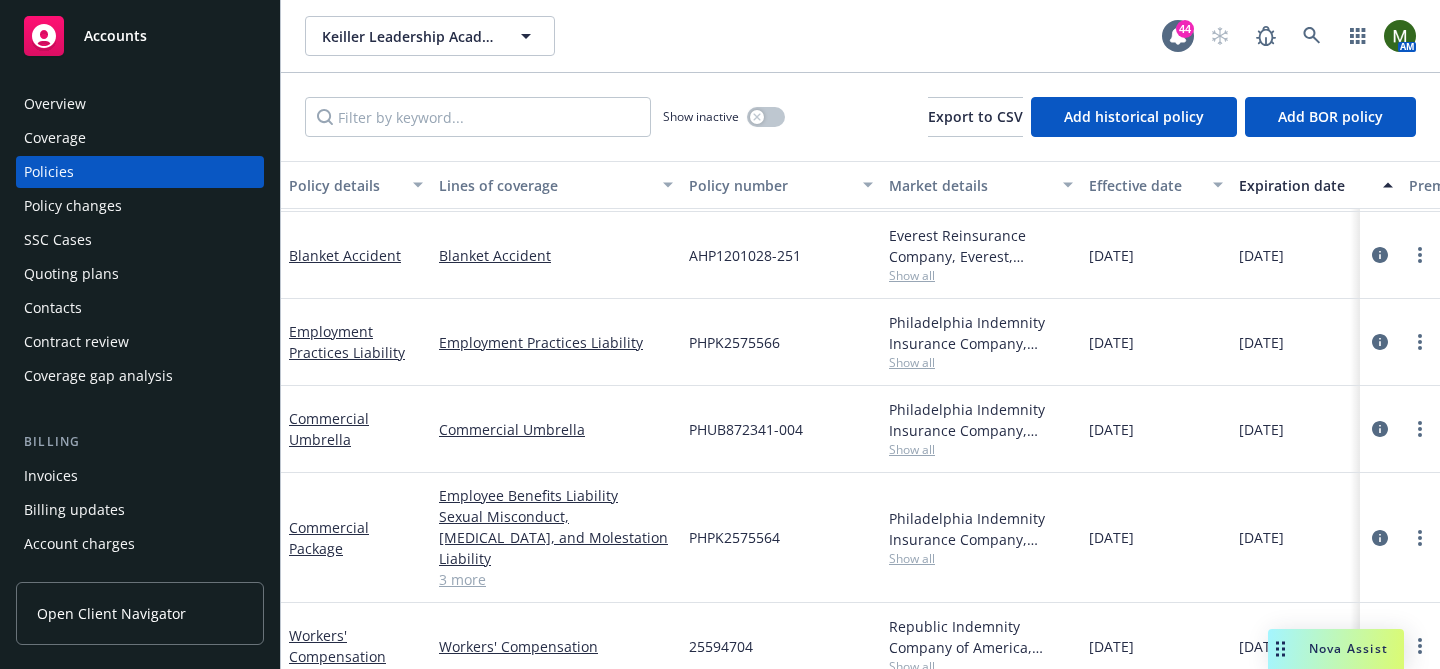
click at [727, 432] on span "PHUB872341-004" at bounding box center [746, 429] width 114 height 21
copy span "PHUB872341-004"
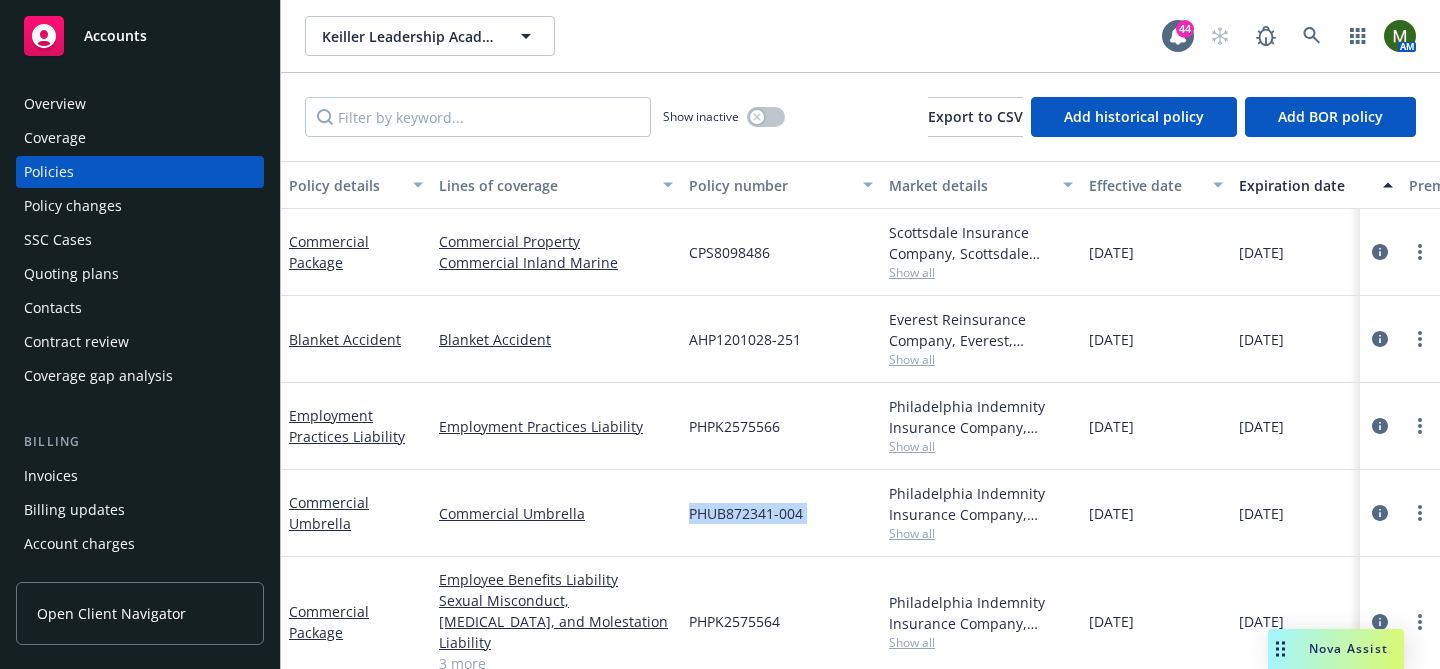
click at [198, 104] on div "Overview" at bounding box center [140, 104] width 232 height 32
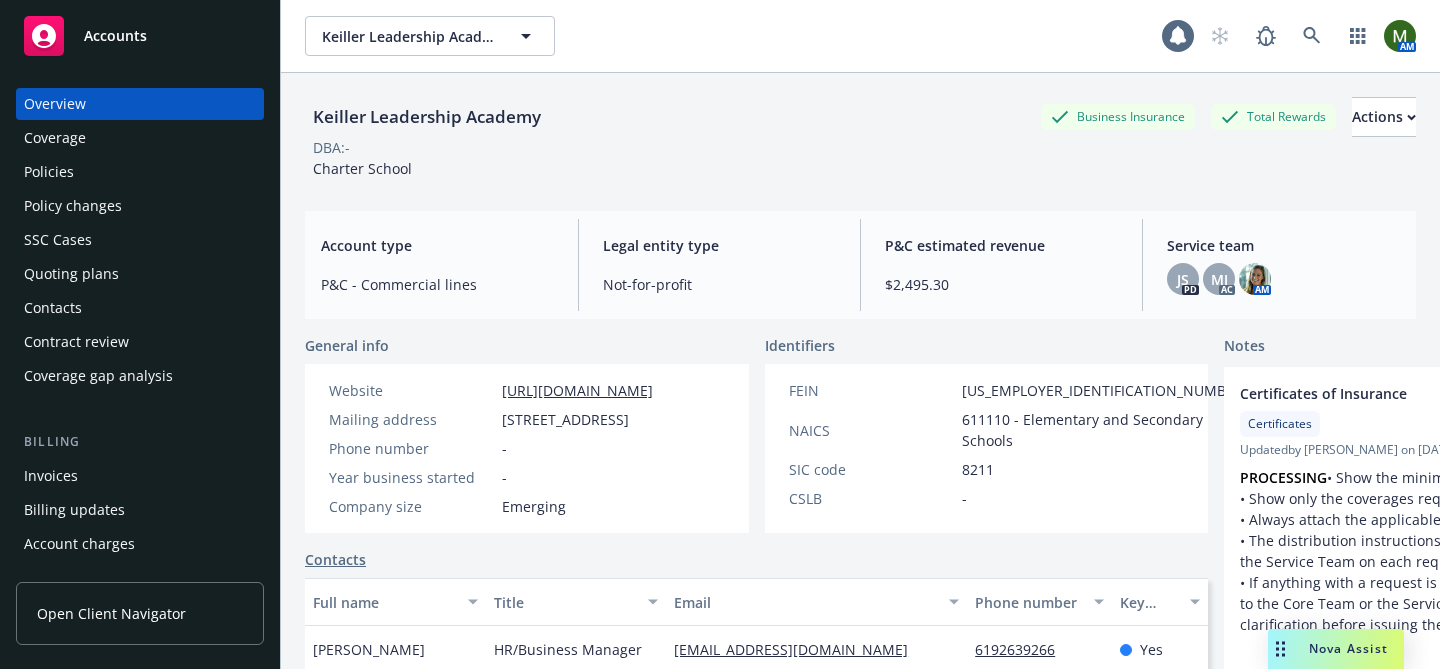
click at [355, 123] on div "Keiller Leadership Academy" at bounding box center [427, 117] width 244 height 26
copy div "Keiller Leadership Academy"
click at [170, 166] on div "Policies" at bounding box center [140, 172] width 232 height 32
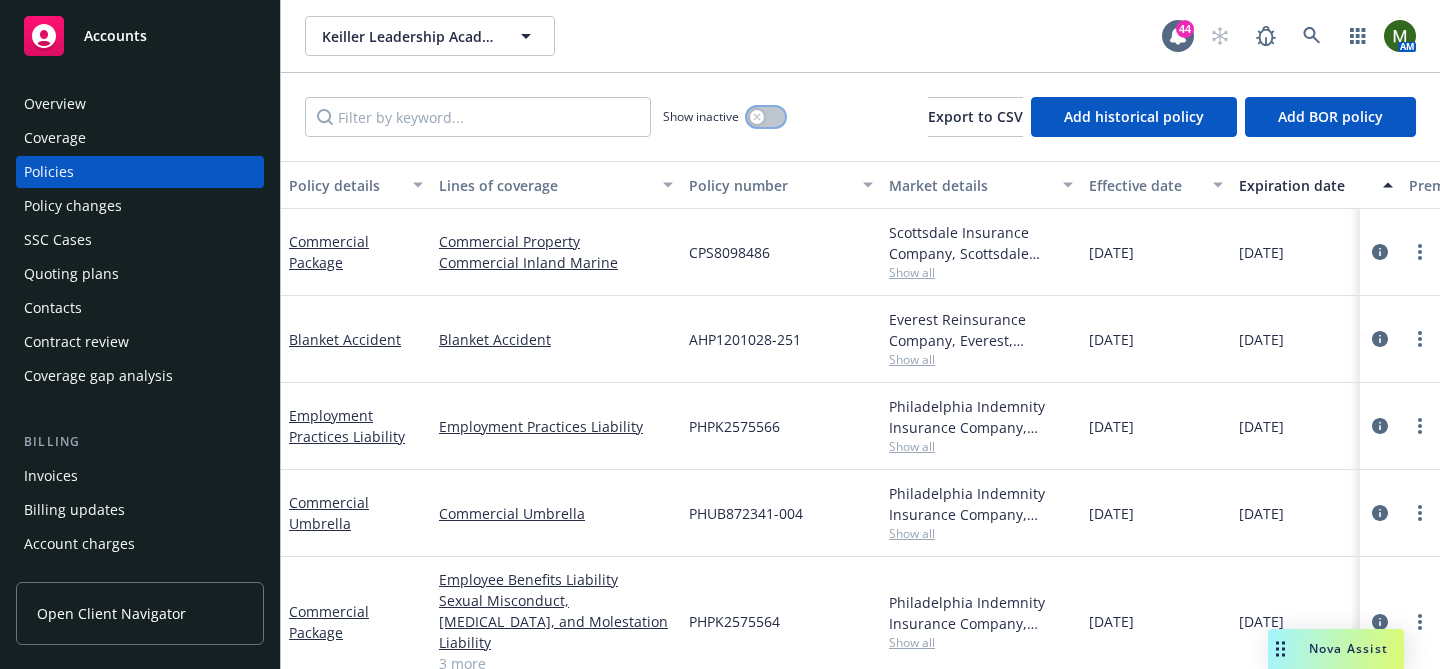
click at [772, 117] on button "button" at bounding box center [766, 117] width 38 height 20
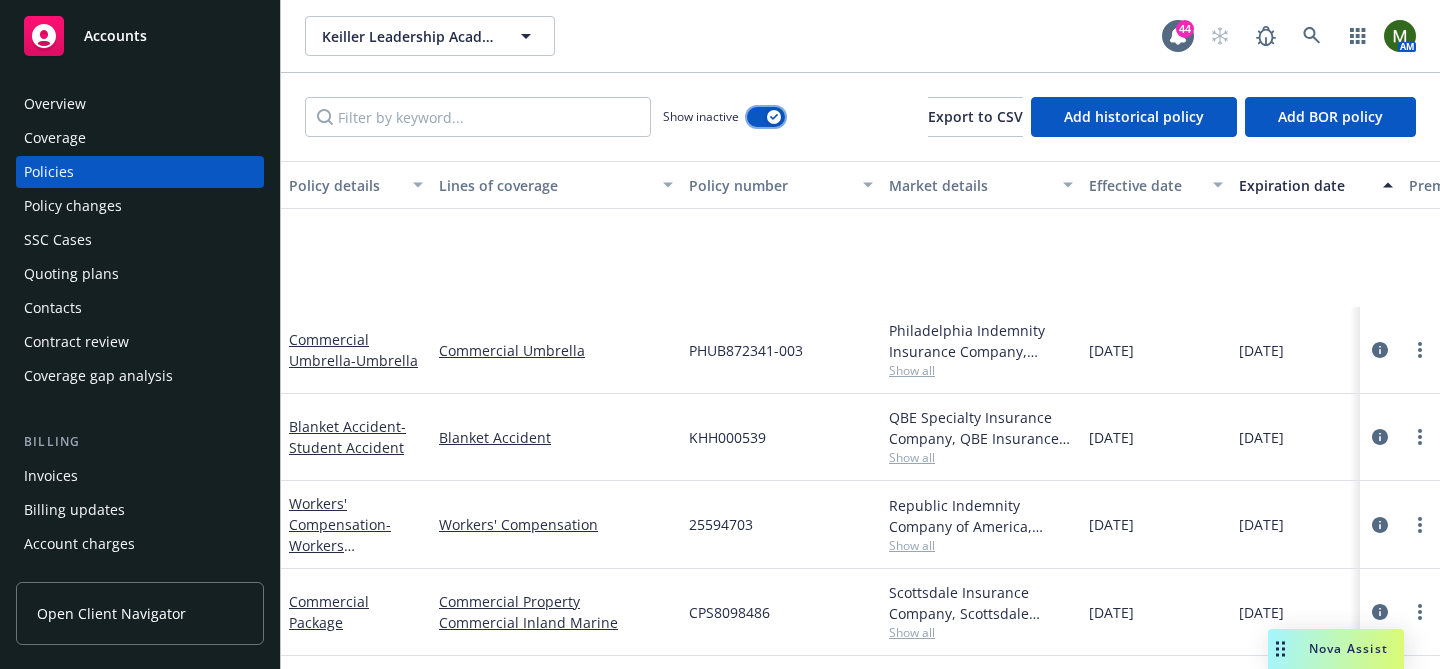
scroll to position [1604, 0]
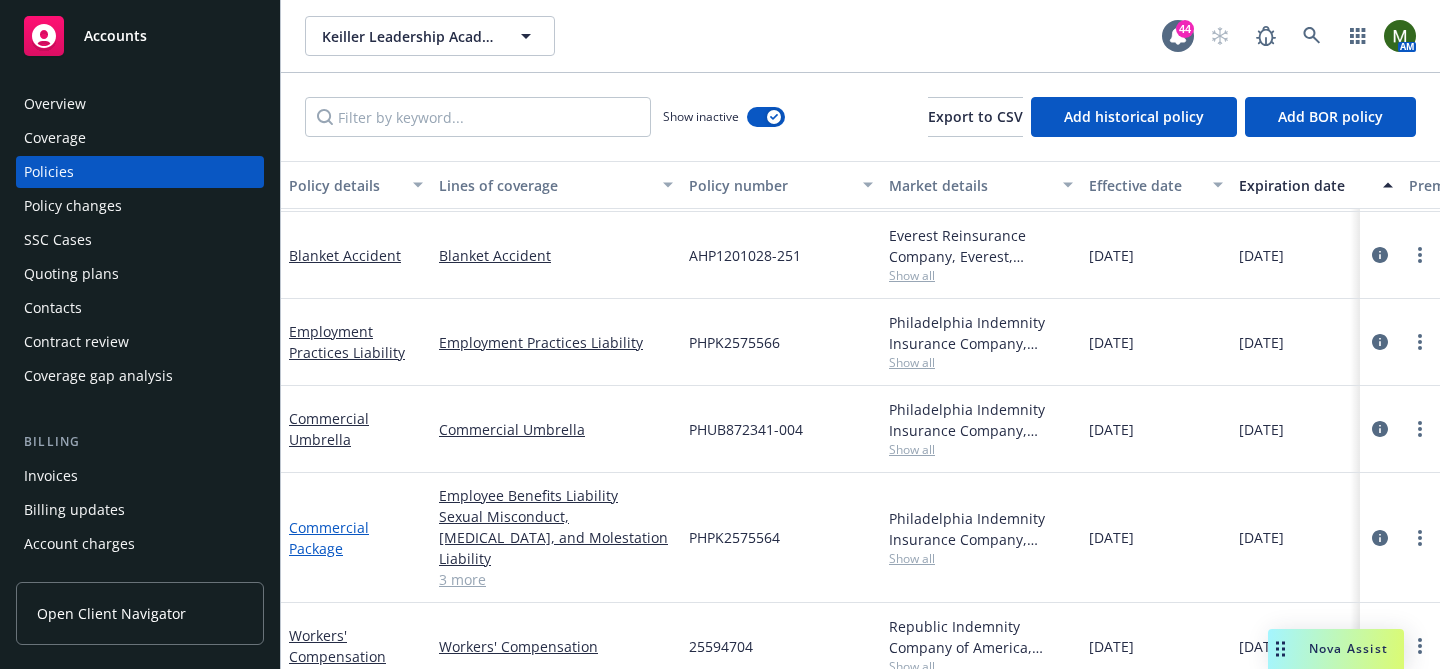
click at [338, 518] on link "Commercial Package" at bounding box center [329, 538] width 80 height 40
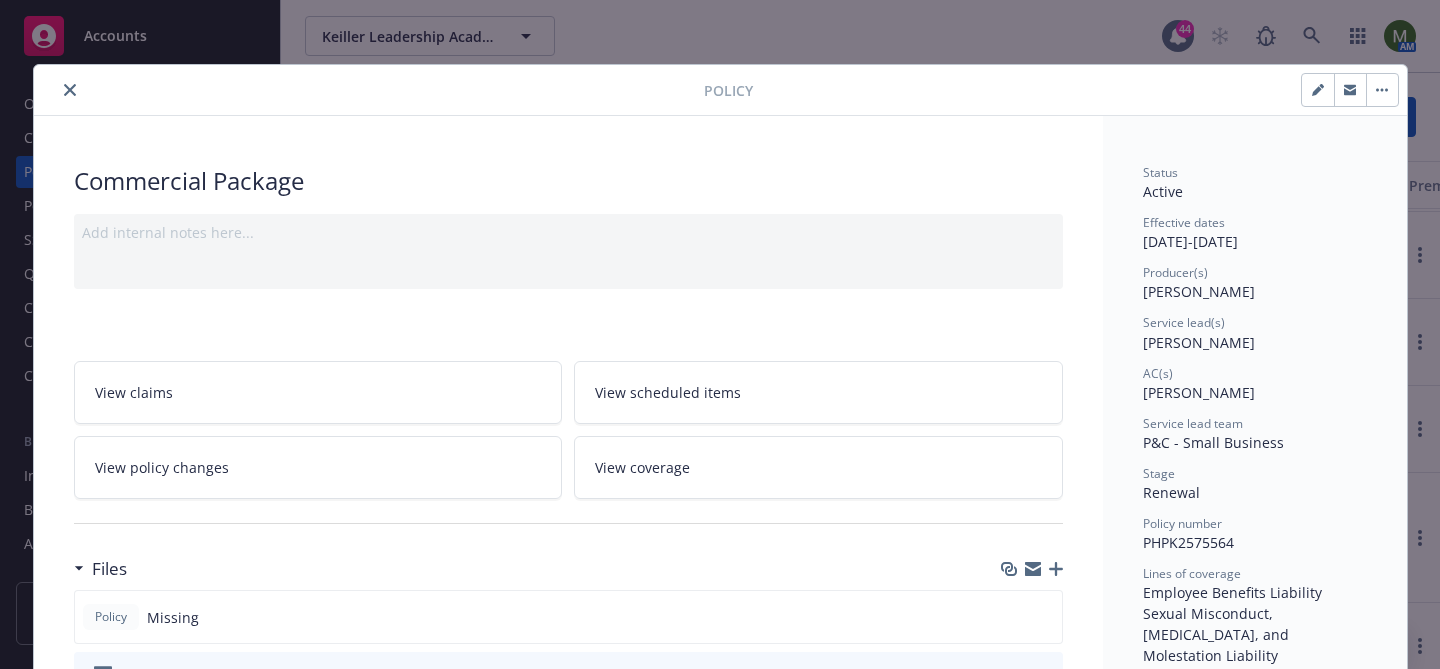
click at [1031, 569] on icon "button" at bounding box center [1033, 569] width 16 height 16
click at [71, 84] on icon "close" at bounding box center [70, 90] width 12 height 12
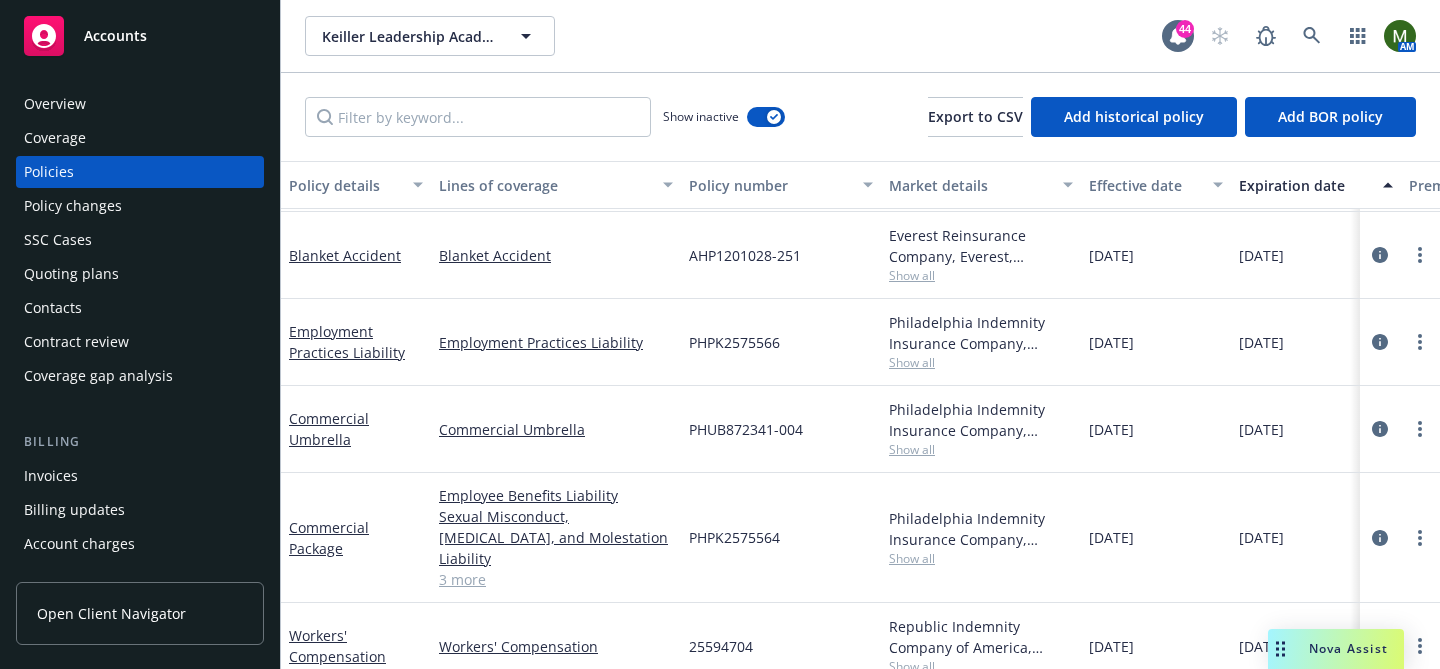
click at [96, 308] on div "Contacts" at bounding box center [140, 308] width 232 height 32
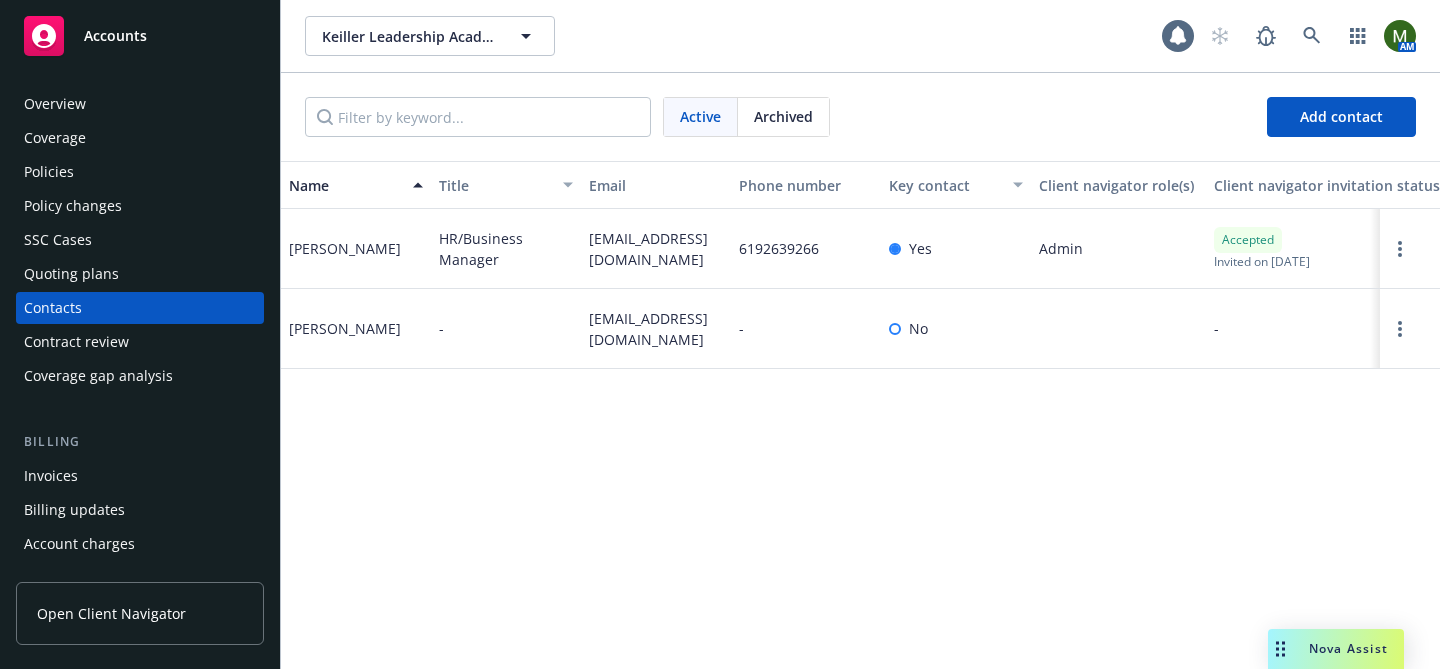
click at [611, 253] on span "eochoa@mykla.org" at bounding box center [656, 249] width 134 height 42
copy span "eochoa@mykla.org"
click at [367, 242] on div "Elizabeth Ochoa" at bounding box center [345, 248] width 112 height 21
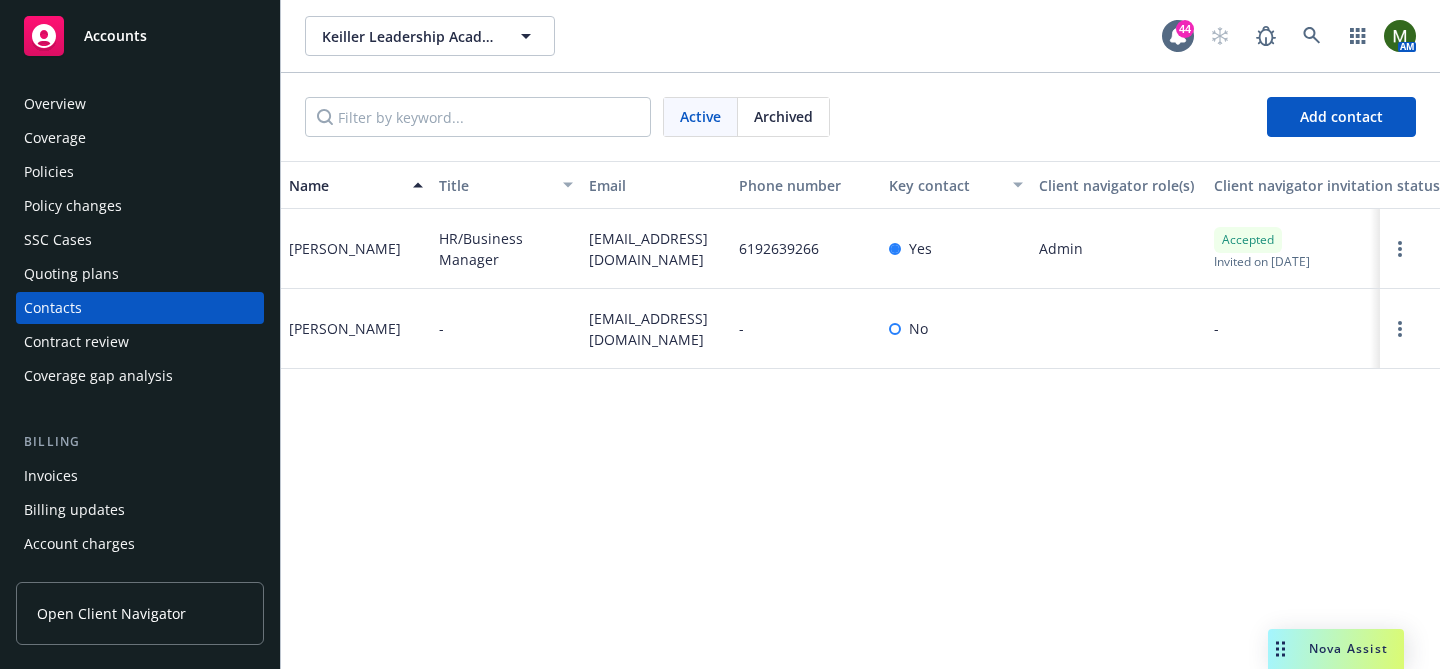
click at [367, 242] on div "Elizabeth Ochoa" at bounding box center [345, 248] width 112 height 21
copy div "Elizabeth Ochoa"
click at [121, 156] on div "Policies" at bounding box center [140, 172] width 232 height 32
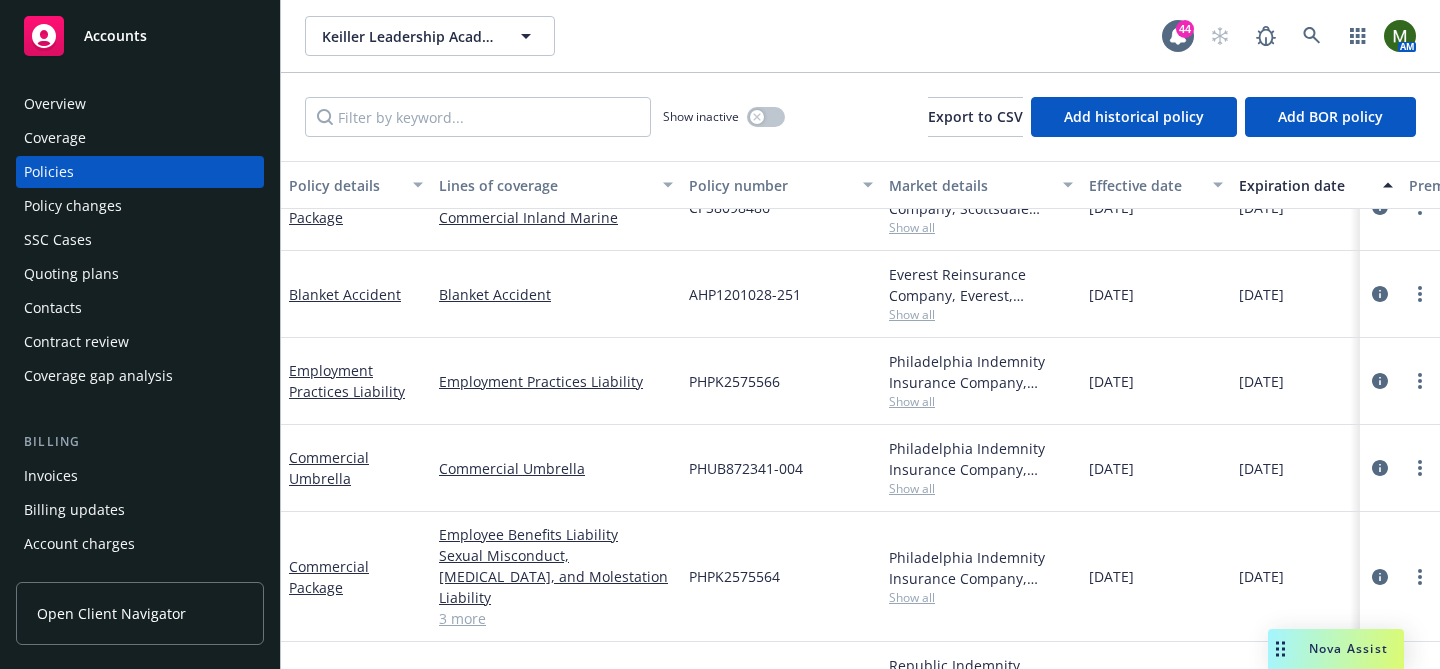
scroll to position [47, 0]
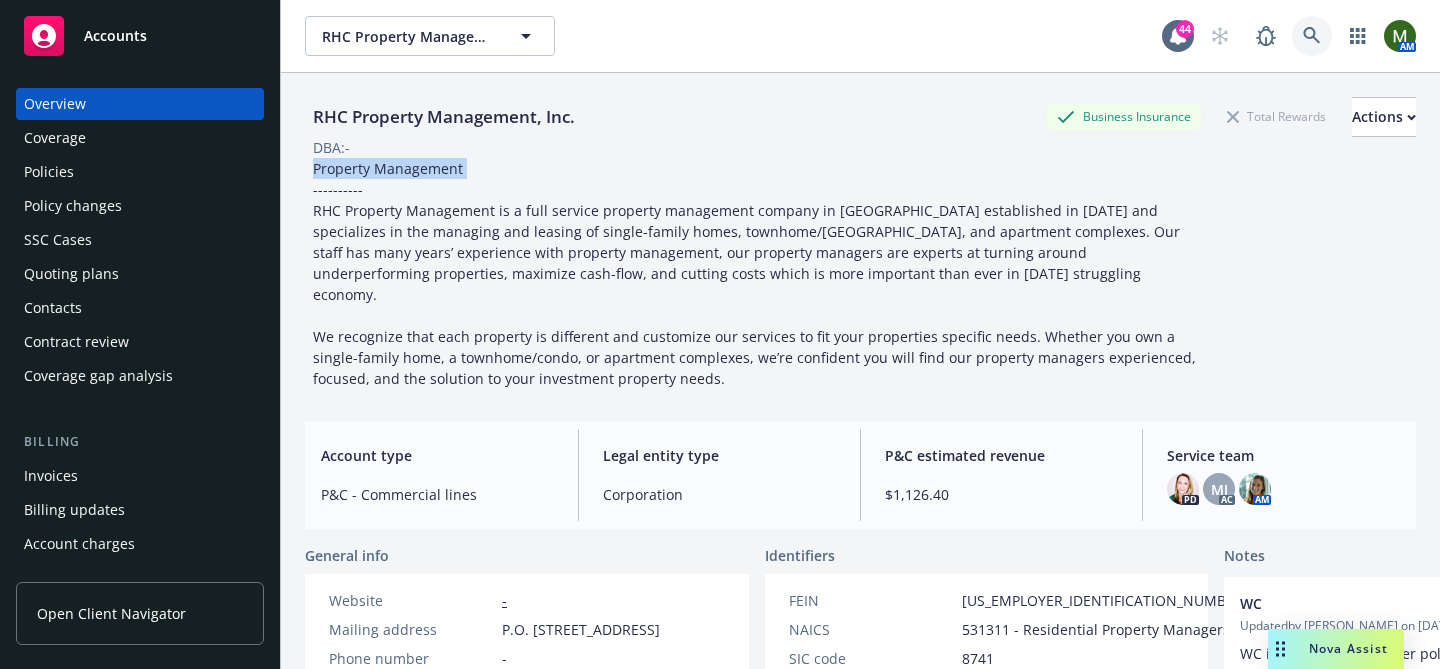
click at [1316, 41] on icon at bounding box center [1311, 35] width 17 height 17
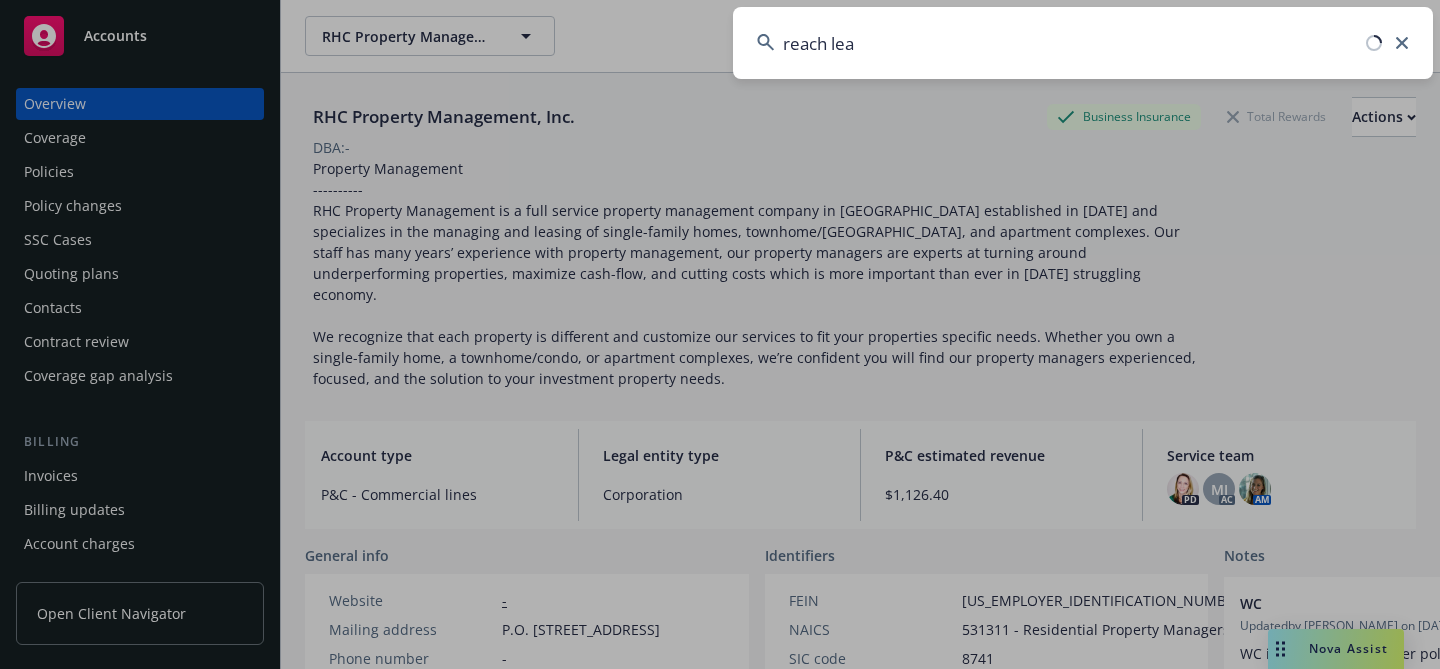
type input "reach lead"
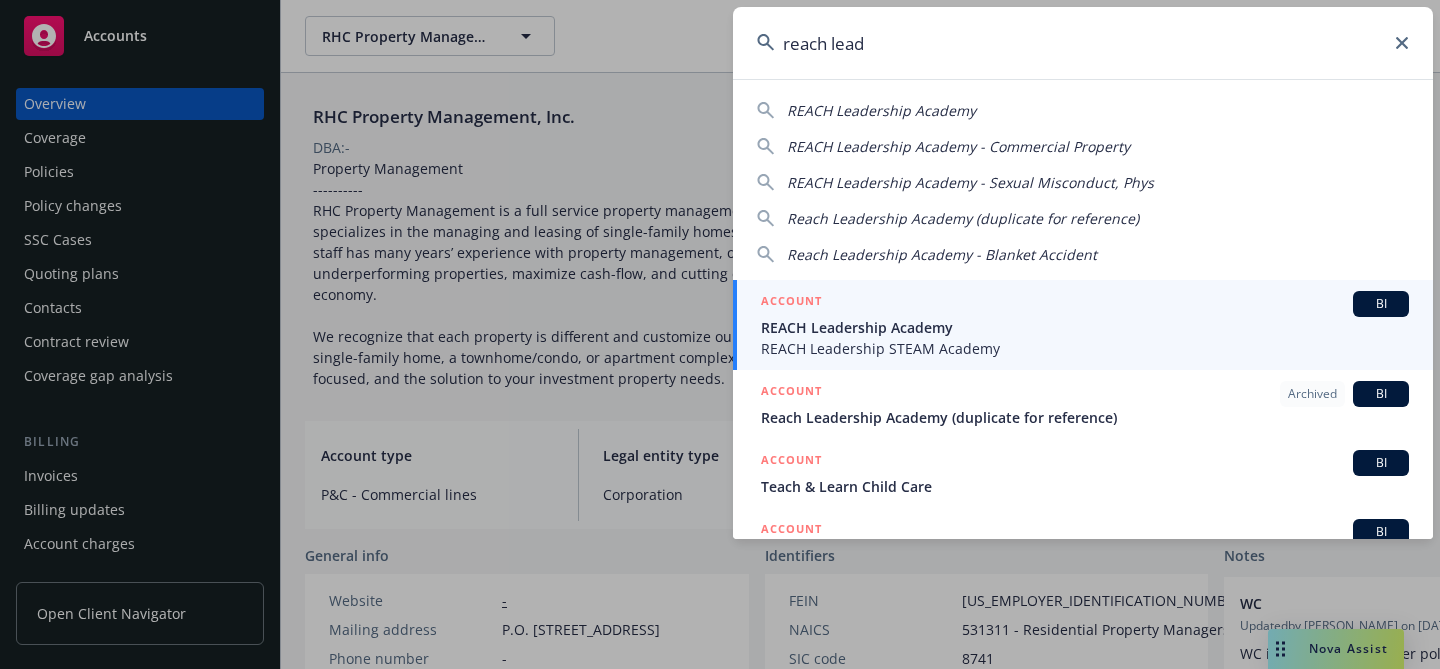
click at [817, 313] on h5 "ACCOUNT" at bounding box center [791, 303] width 61 height 24
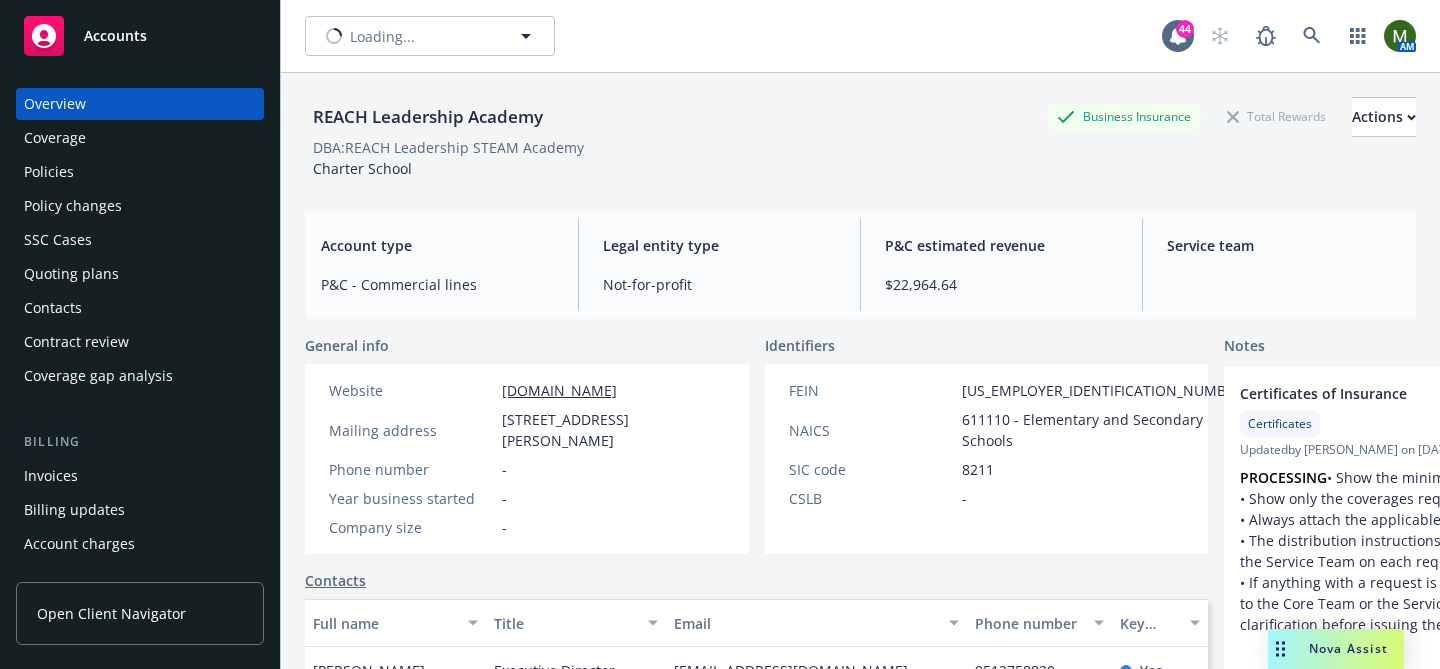
click at [169, 173] on div "Policies" at bounding box center [140, 172] width 232 height 32
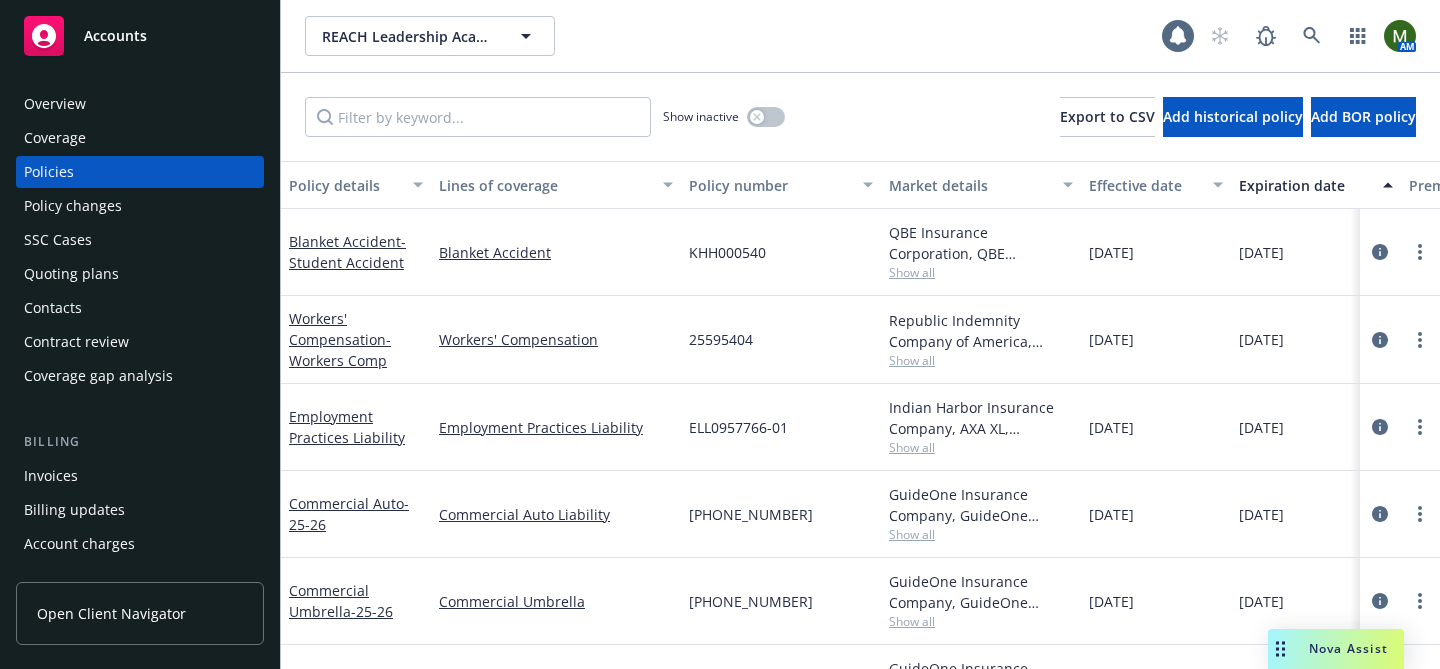
click at [244, 105] on div "Overview" at bounding box center [140, 104] width 232 height 32
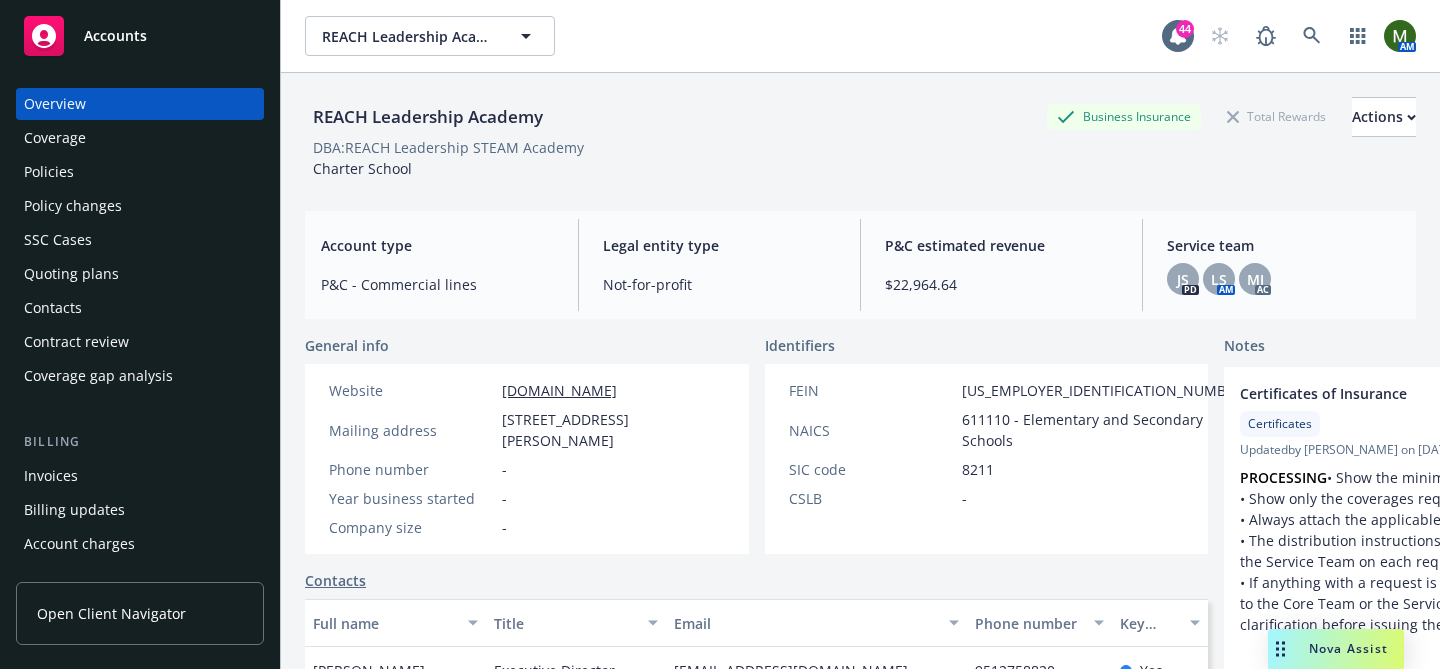
click at [179, 175] on div "Policies" at bounding box center [140, 172] width 232 height 32
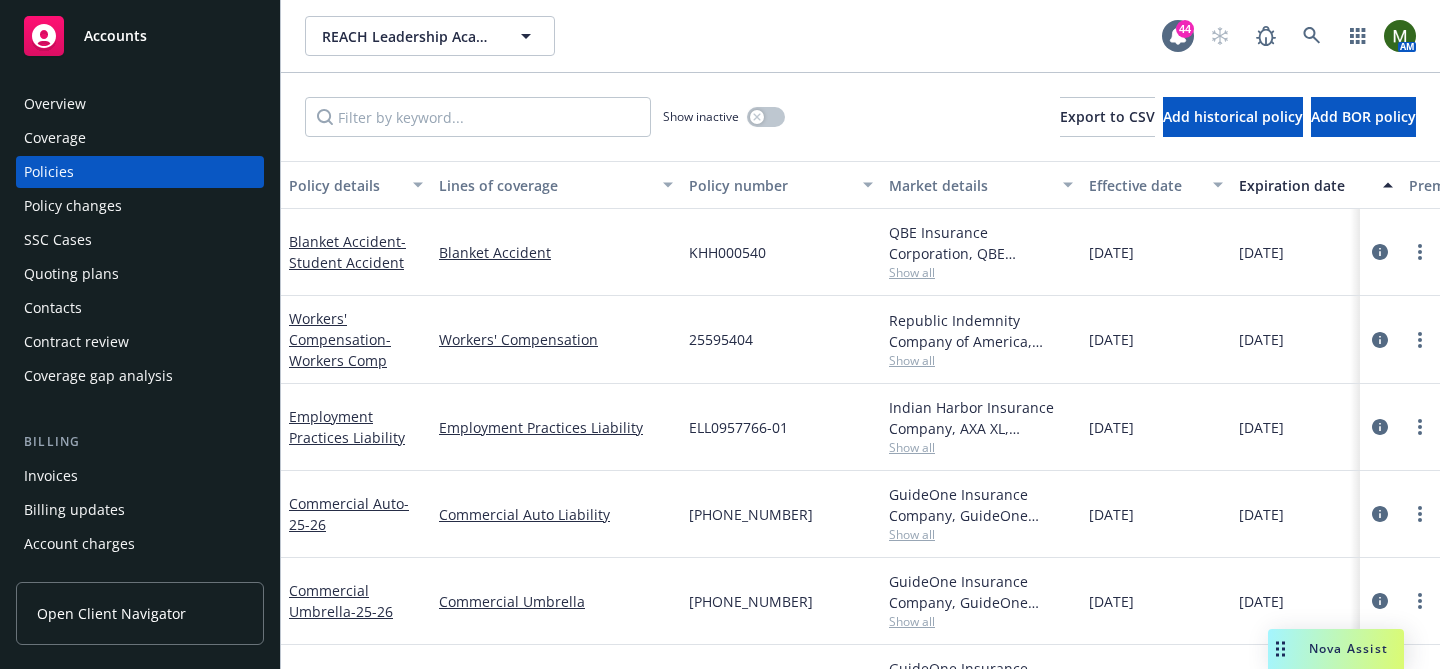
click at [120, 109] on div "Overview" at bounding box center [140, 104] width 232 height 32
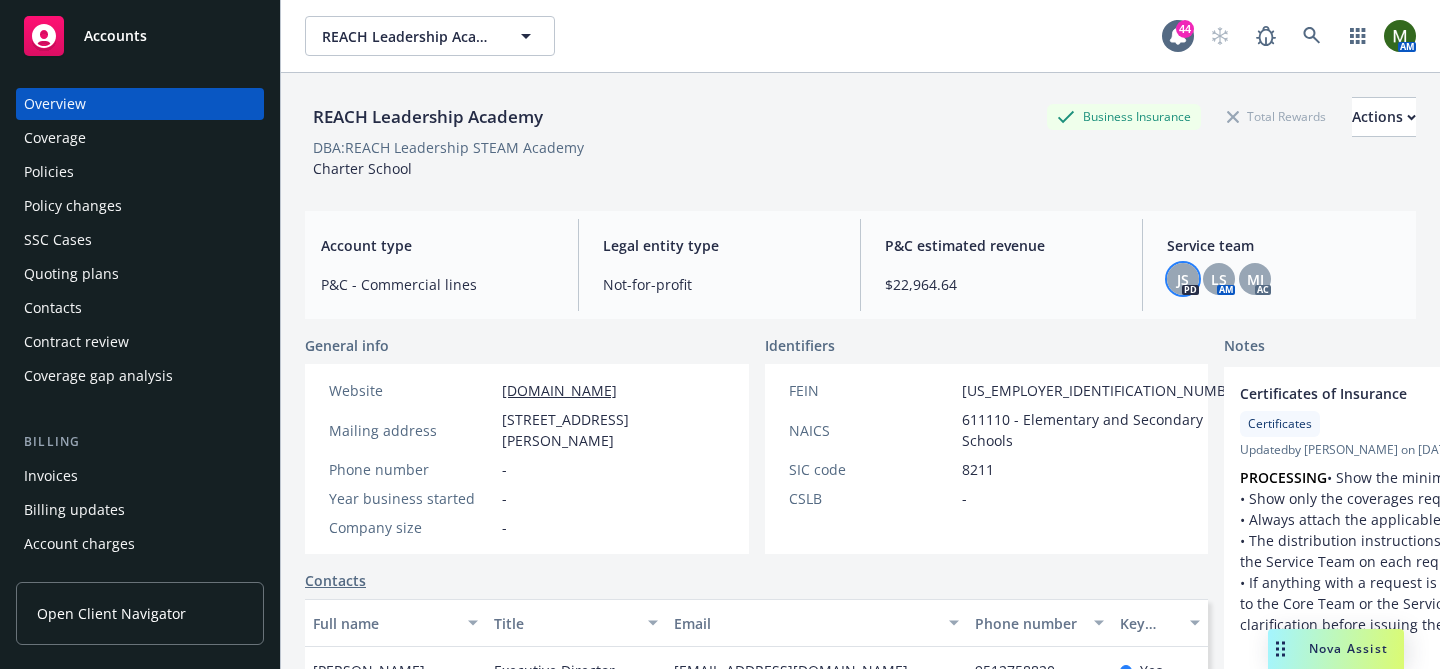
click at [1179, 277] on span "JS" at bounding box center [1183, 279] width 12 height 21
click at [1209, 274] on div "LS" at bounding box center [1219, 279] width 32 height 32
click at [764, 163] on div "REACH Leadership Academy Business Insurance Total Rewards Actions DBA: REACH Le…" at bounding box center [860, 138] width 1111 height 82
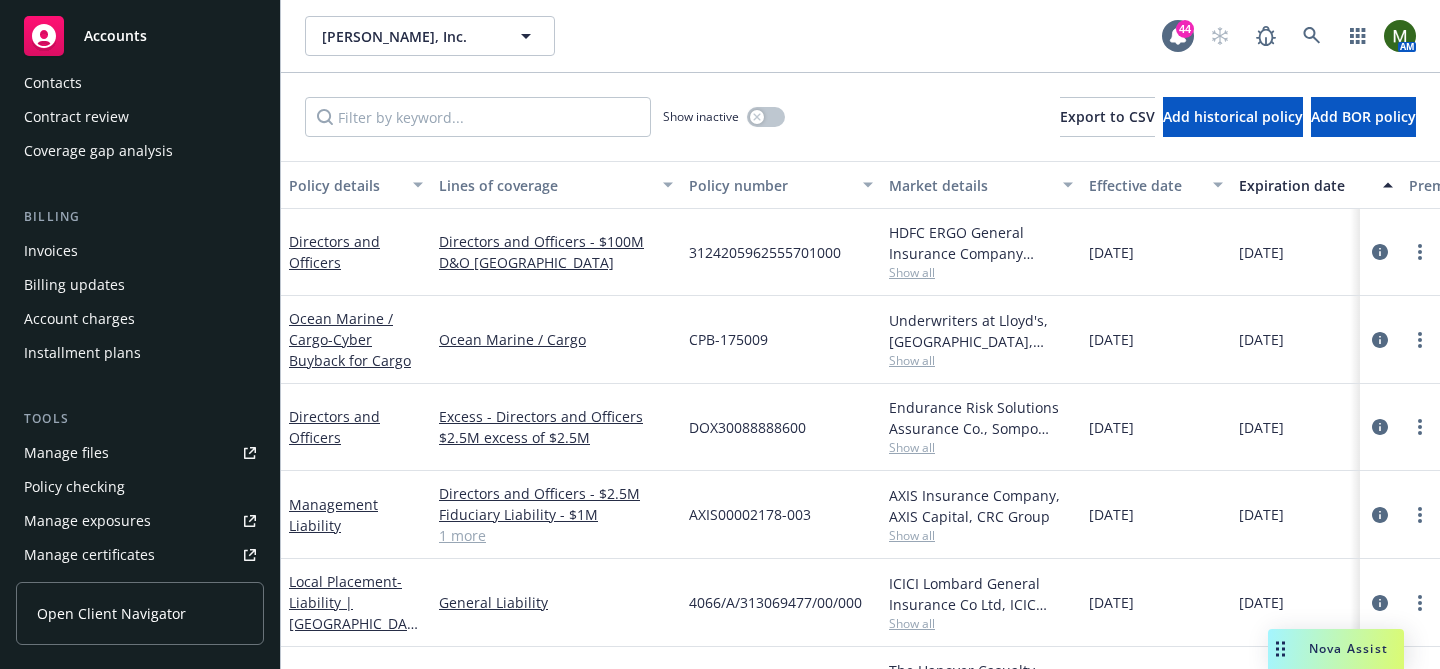
scroll to position [240, 0]
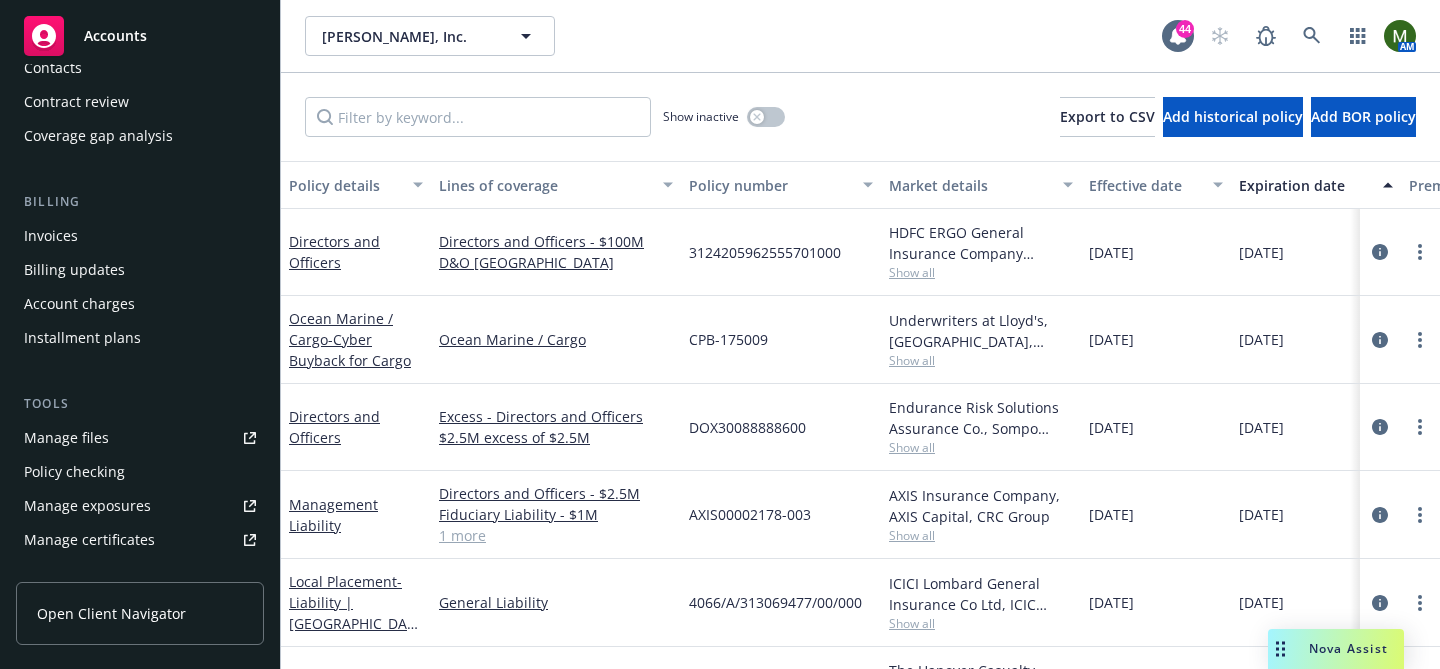
click at [177, 449] on link "Manage files" at bounding box center [140, 438] width 248 height 32
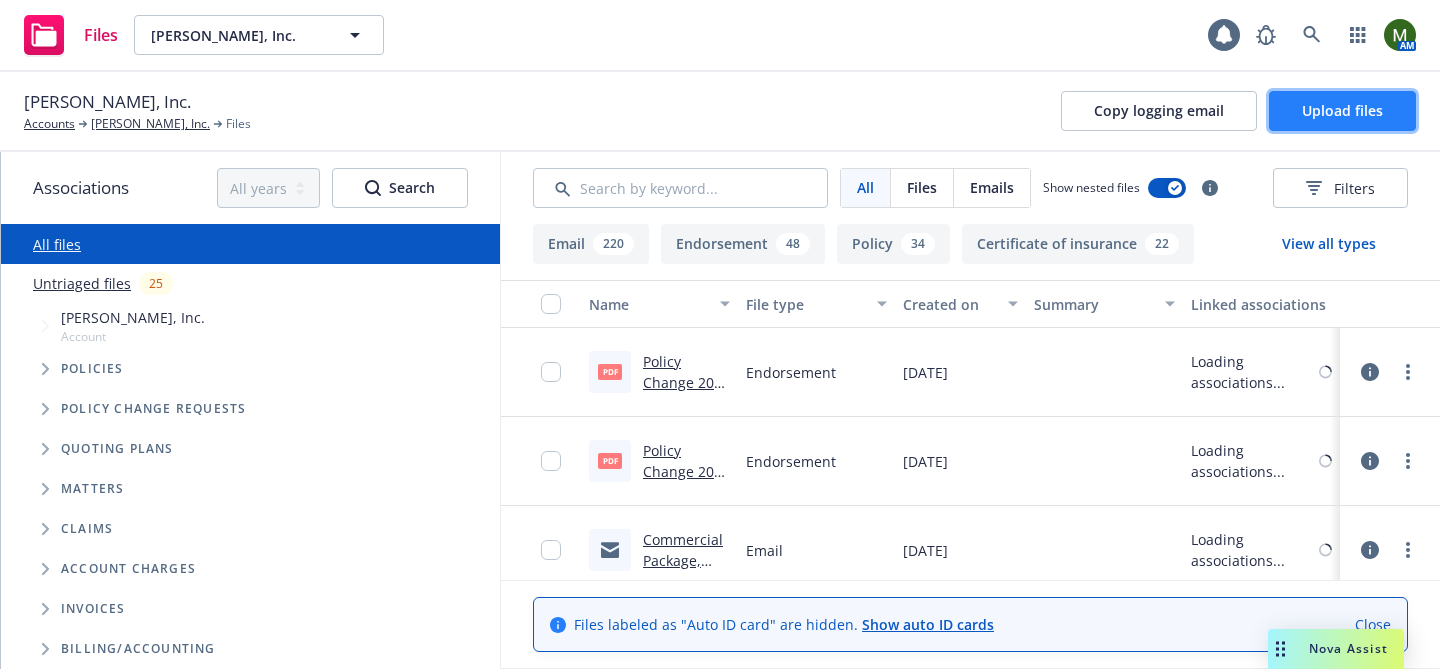
click at [1324, 98] on button "Upload files" at bounding box center [1342, 111] width 147 height 40
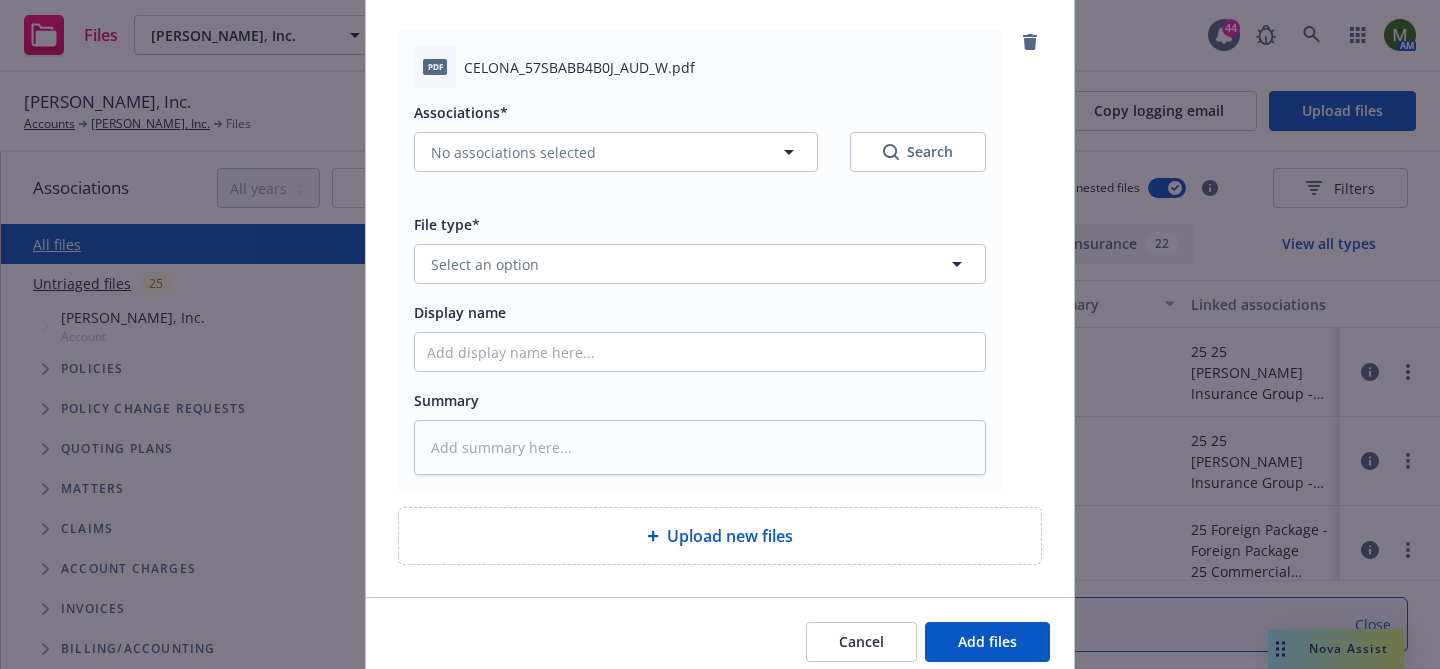
scroll to position [166, 0]
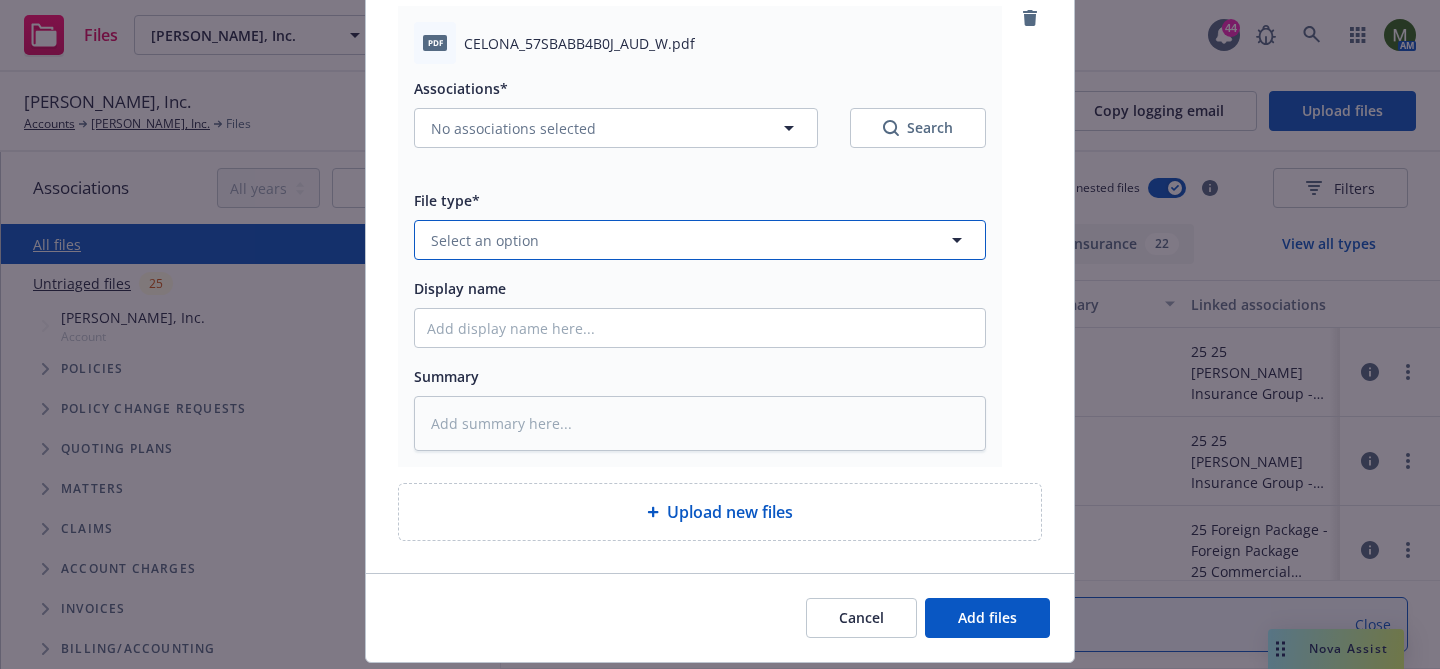
click at [749, 226] on button "Select an option" at bounding box center [700, 240] width 572 height 40
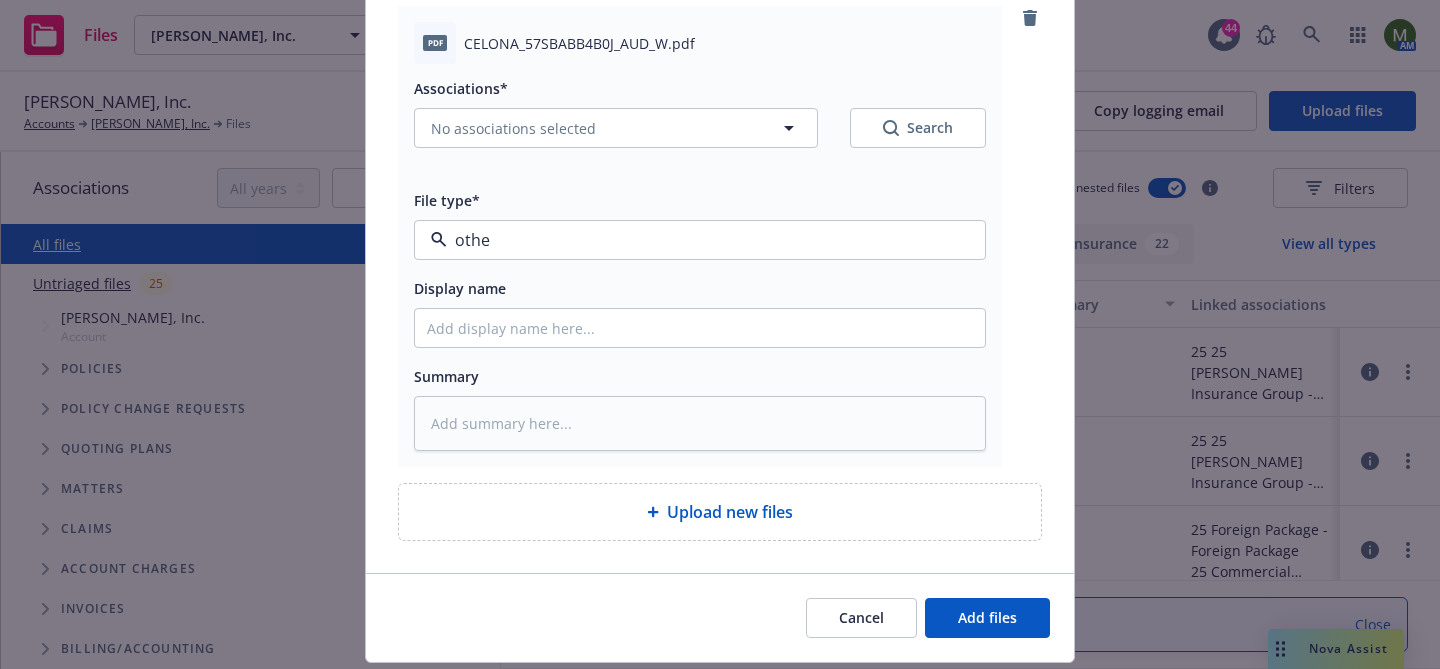
type input "other"
click at [697, 307] on div "Other" at bounding box center [700, 295] width 546 height 29
click at [961, 609] on span "Add files" at bounding box center [987, 617] width 59 height 19
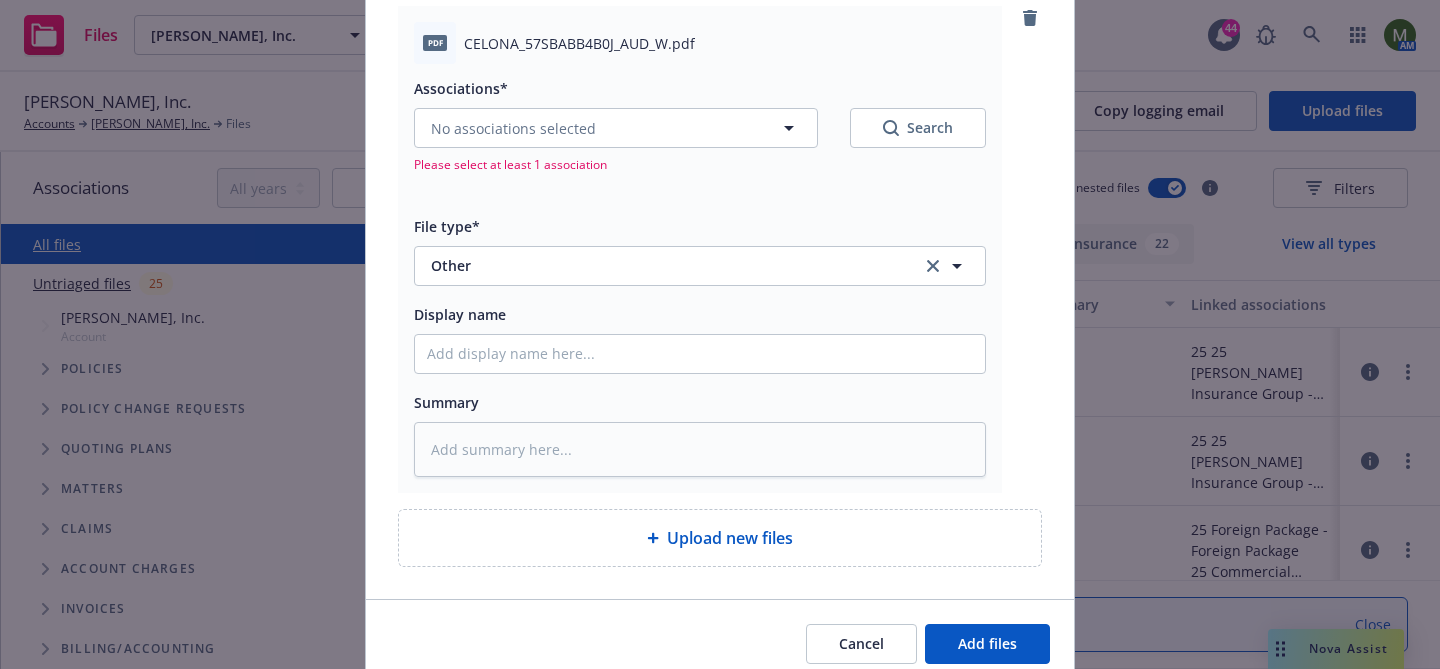
scroll to position [0, 0]
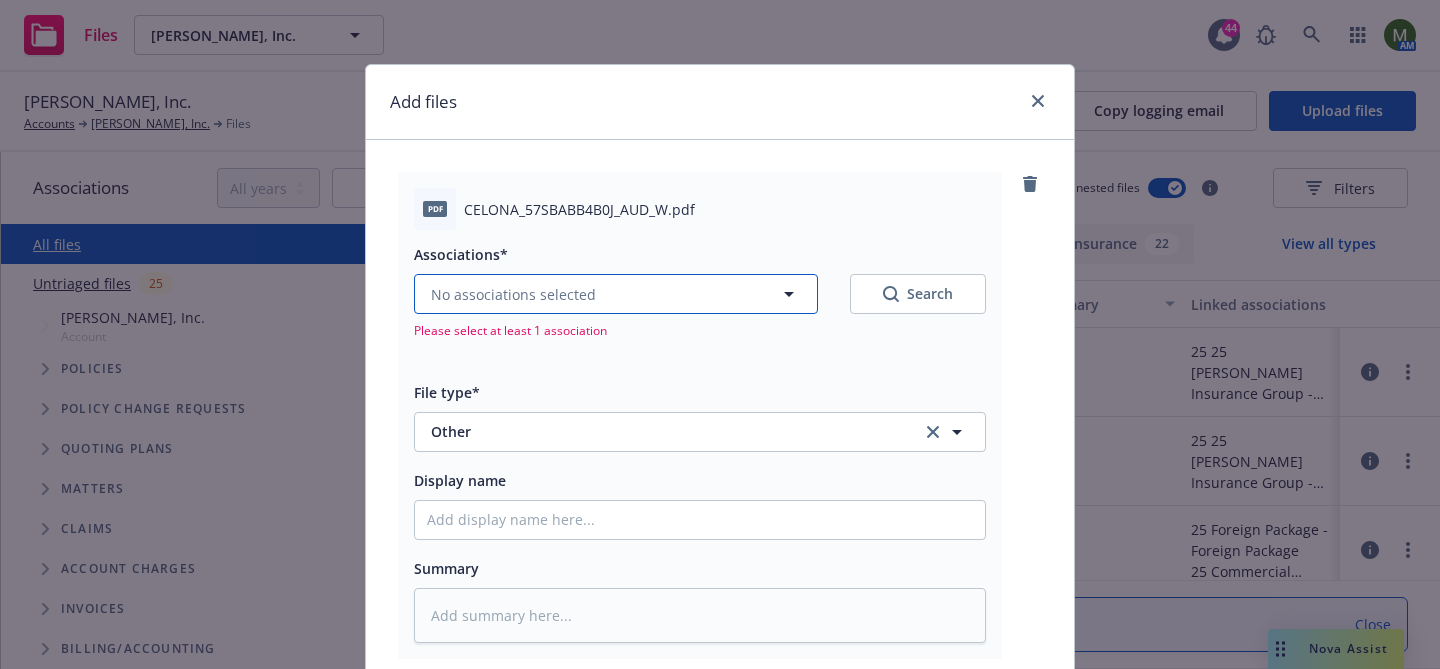
click at [543, 302] on span "No associations selected" at bounding box center [513, 294] width 165 height 21
type textarea "x"
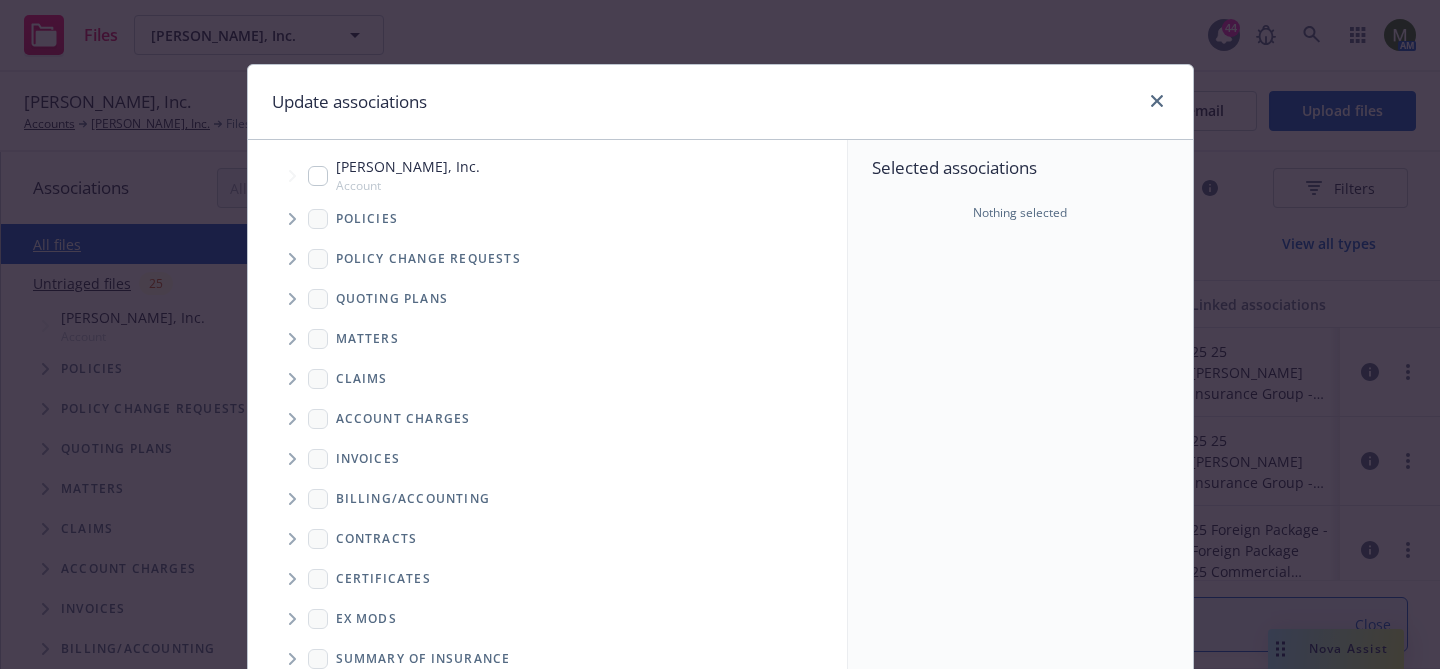
click at [319, 171] on input "Tree Example" at bounding box center [318, 176] width 20 height 20
checkbox input "true"
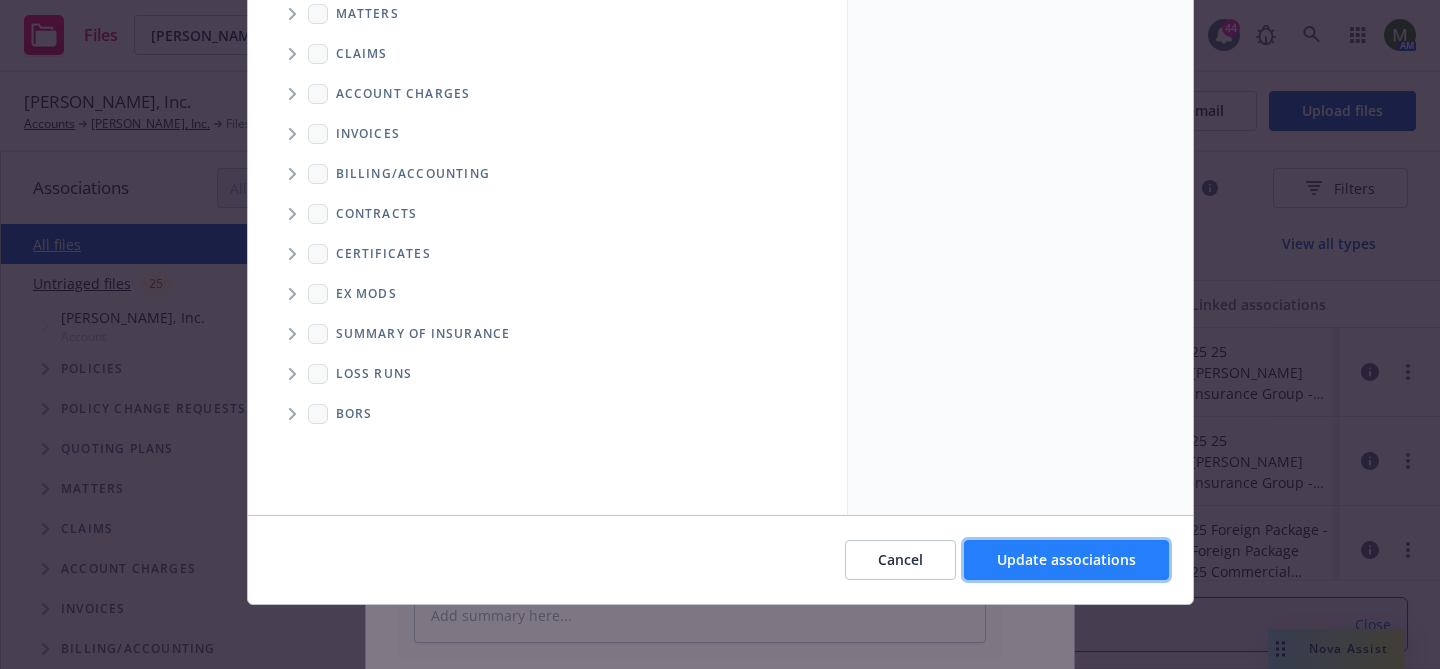
click at [1052, 559] on span "Update associations" at bounding box center [1066, 559] width 139 height 19
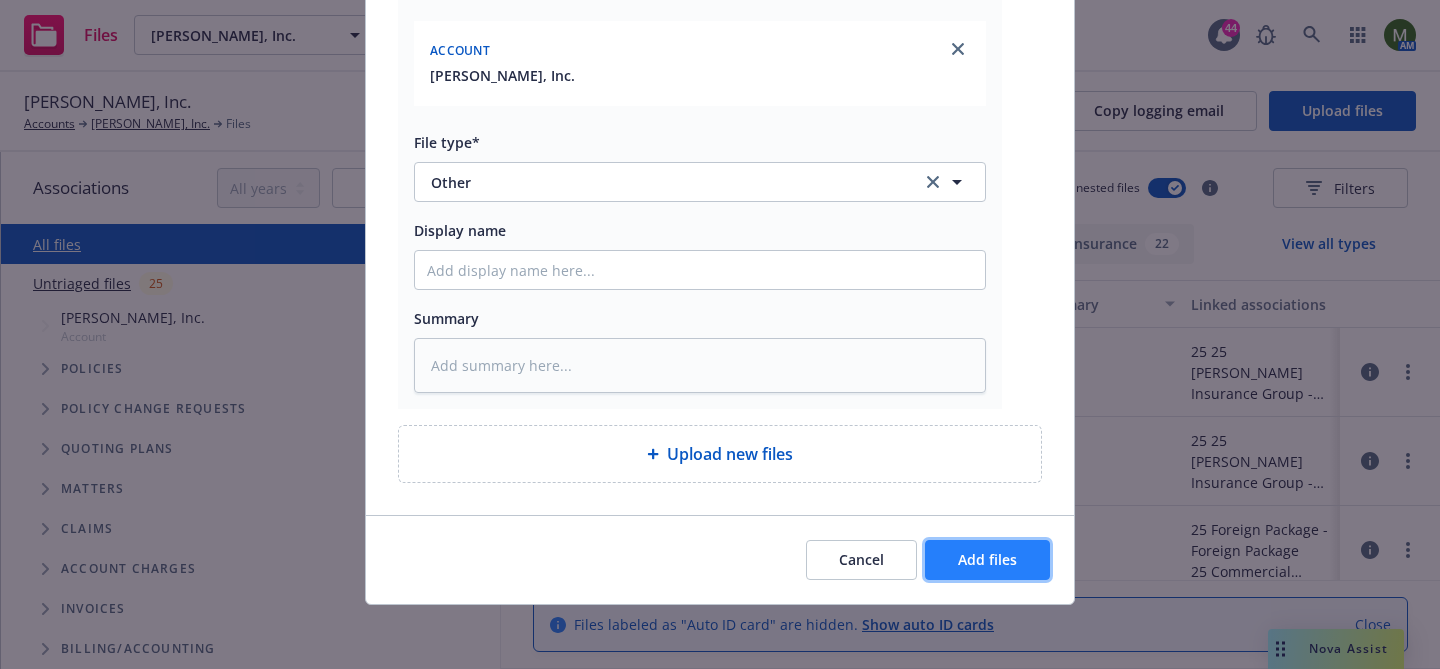
click at [975, 571] on button "Add files" at bounding box center [987, 560] width 125 height 40
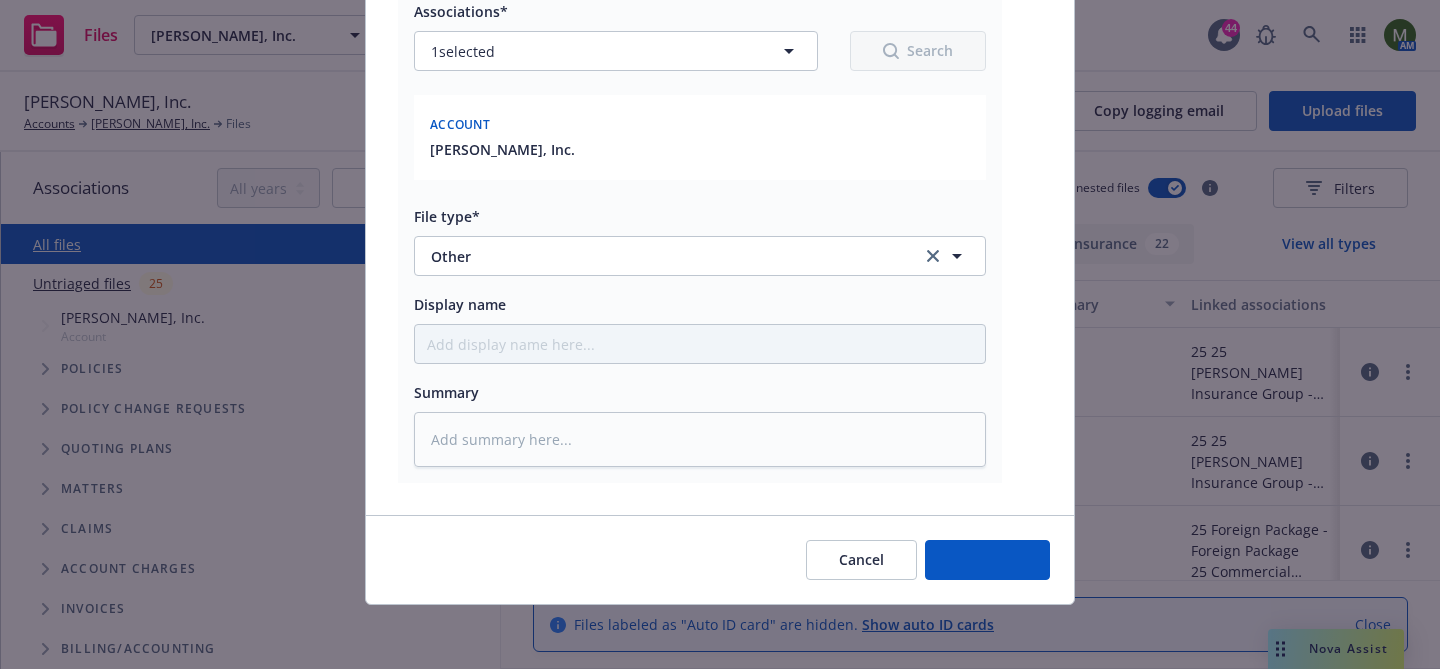
scroll to position [243, 0]
type textarea "x"
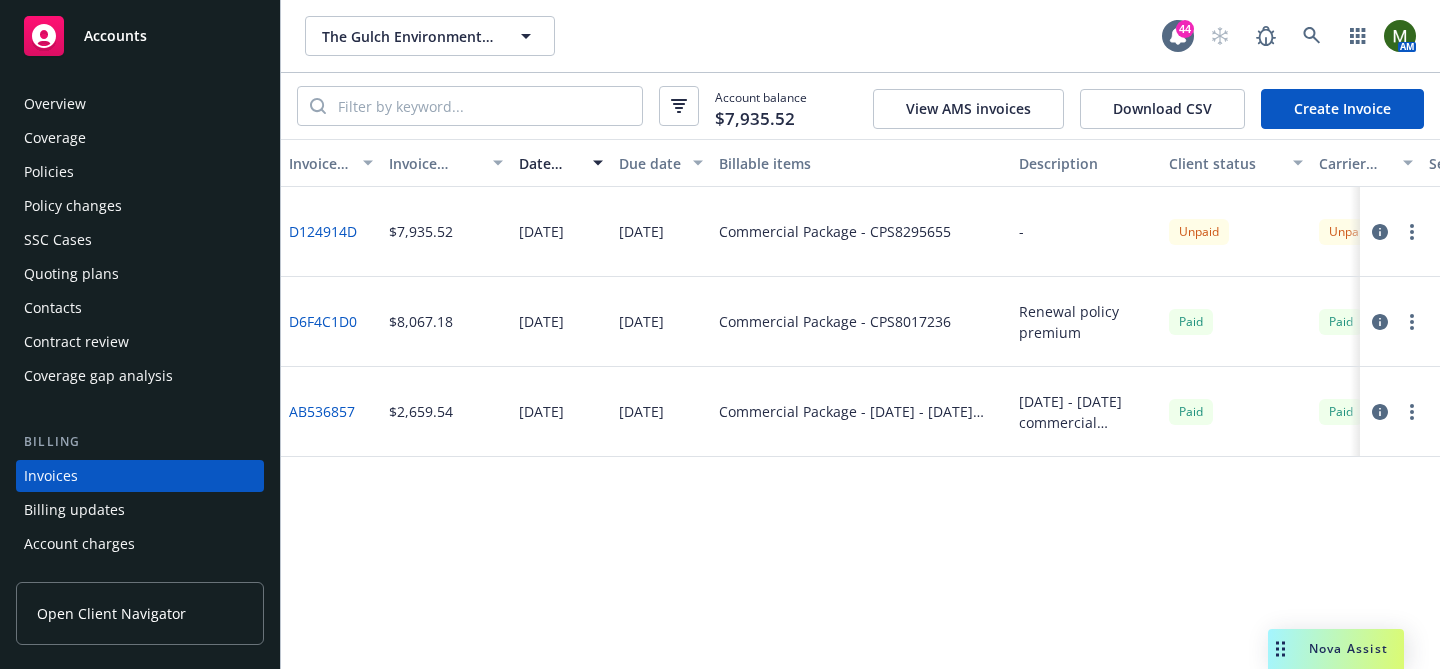
scroll to position [109, 0]
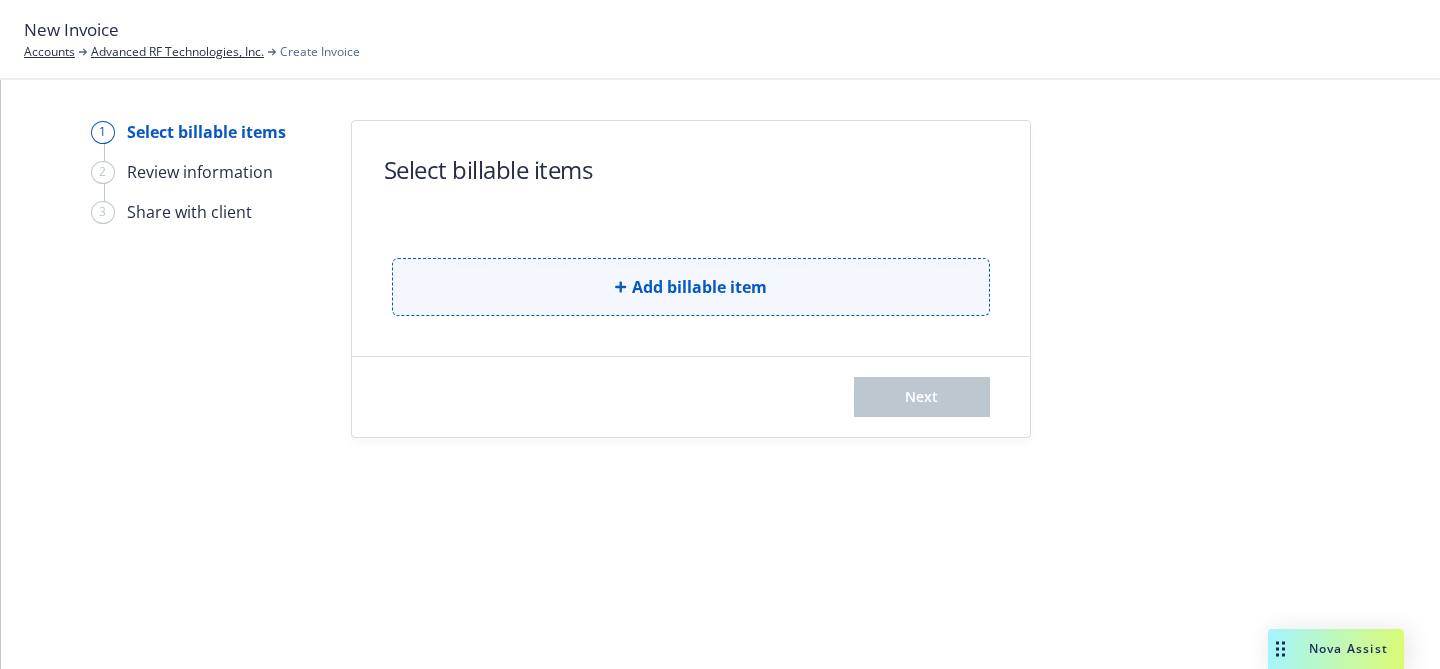
click at [615, 288] on icon "button" at bounding box center [620, 286] width 11 height 11
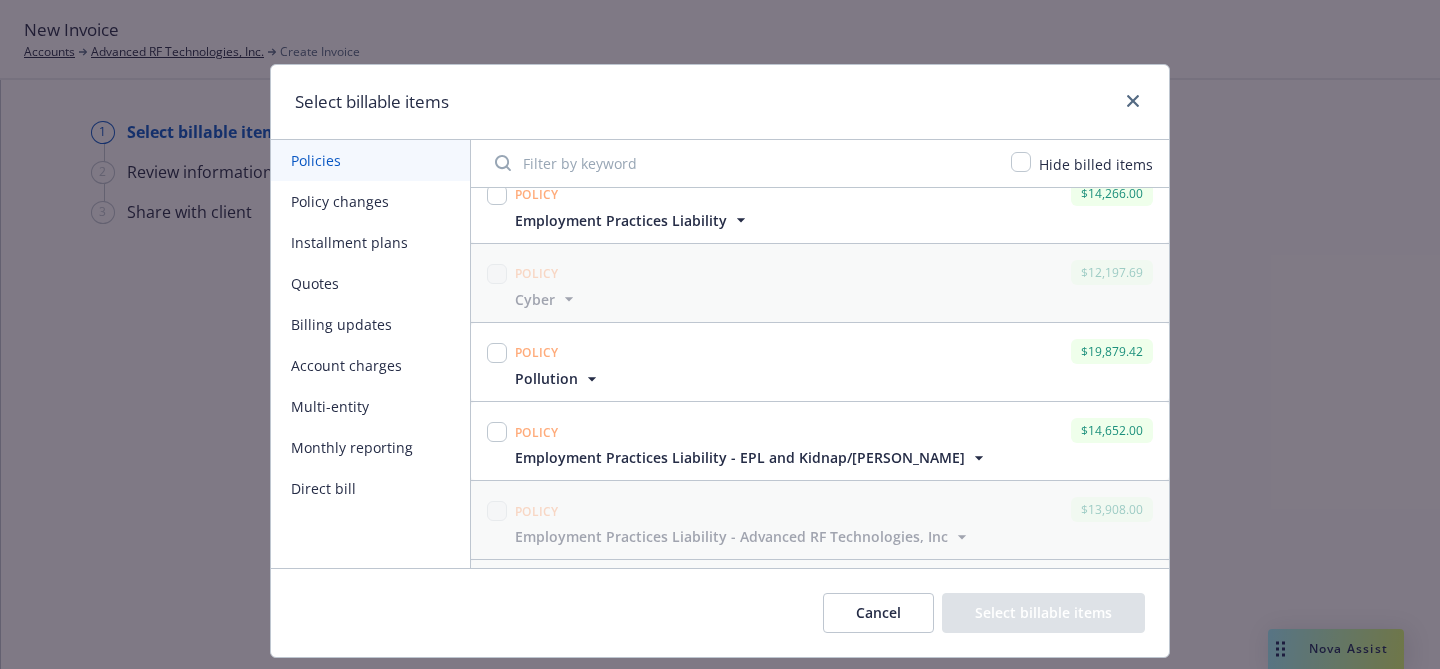
scroll to position [116, 0]
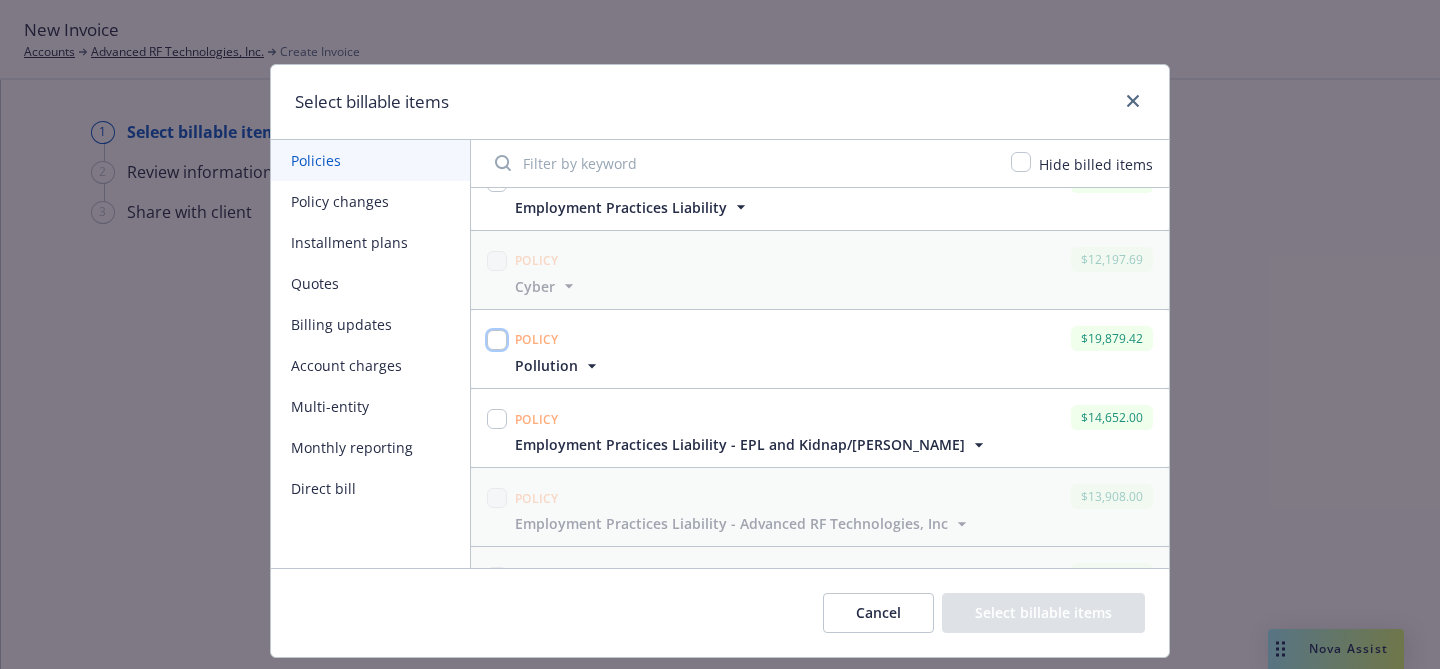
click at [497, 335] on input "checkbox" at bounding box center [497, 340] width 20 height 20
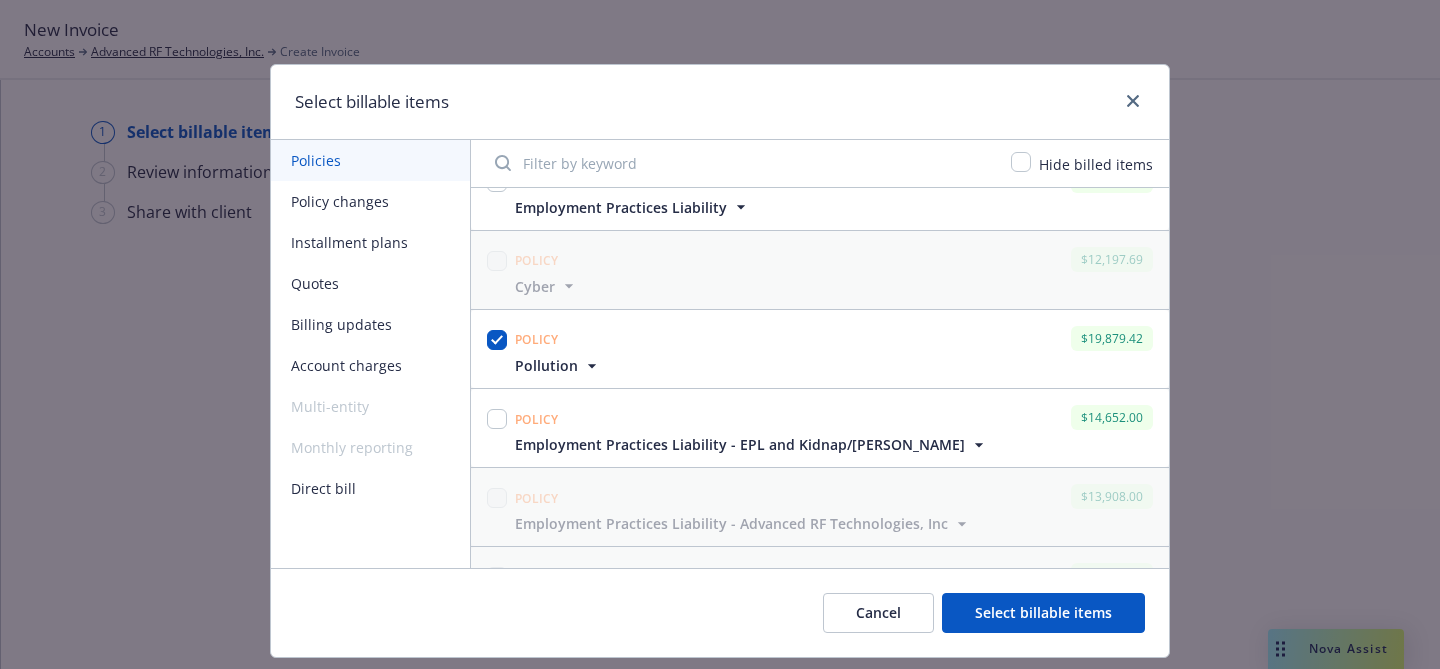
click at [587, 367] on icon "button" at bounding box center [592, 366] width 20 height 20
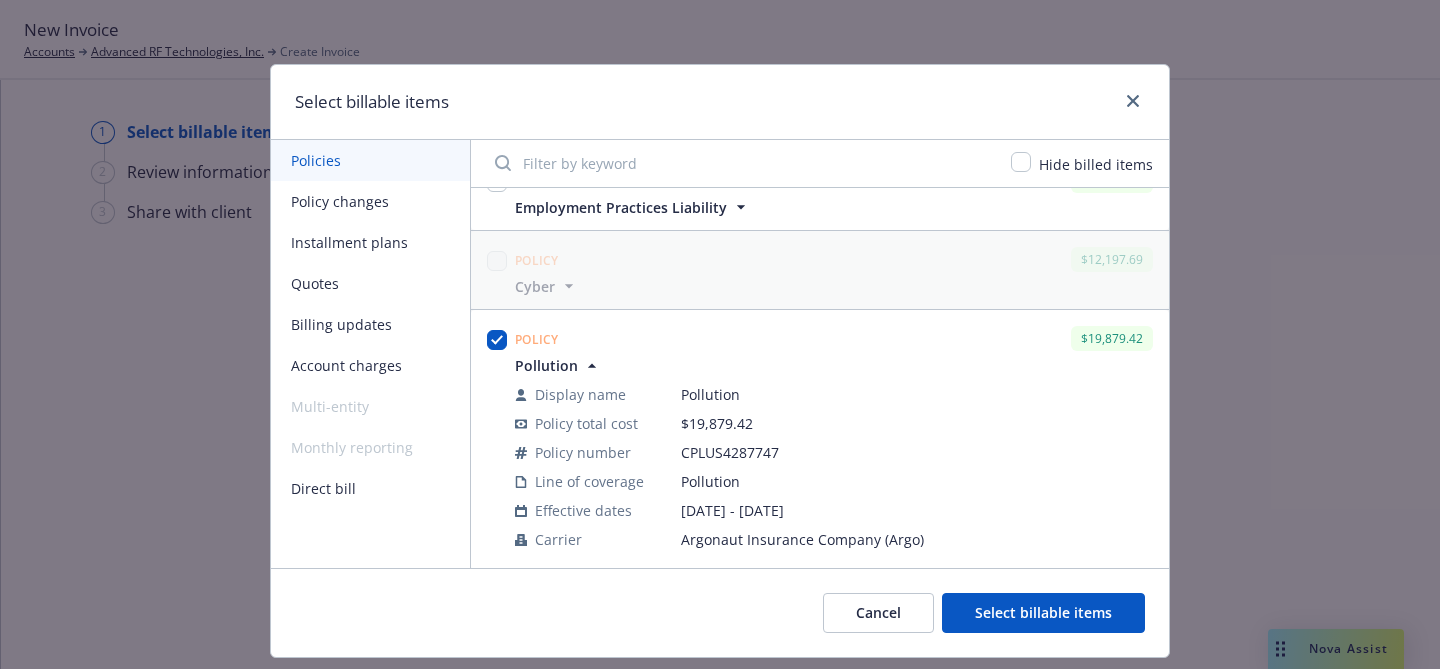
click at [587, 367] on icon "button" at bounding box center [592, 366] width 20 height 20
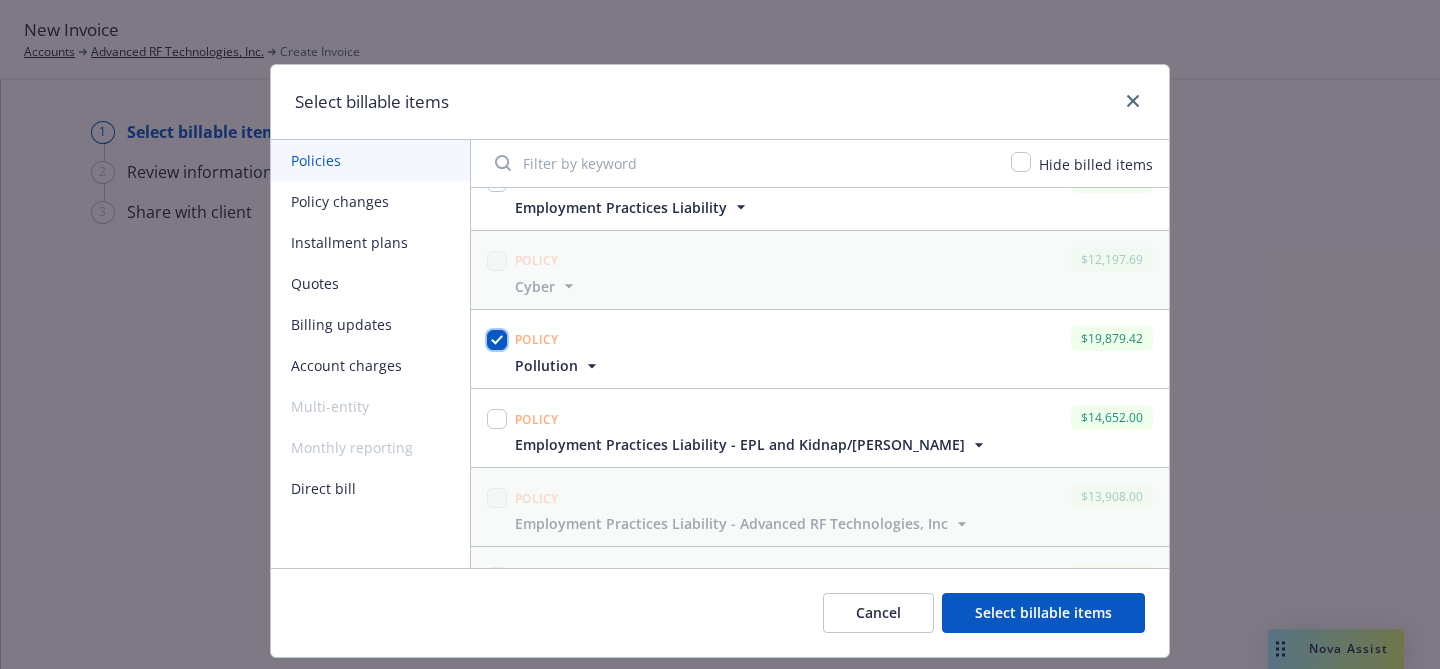
click at [500, 342] on input "checkbox" at bounding box center [497, 340] width 20 height 20
checkbox input "false"
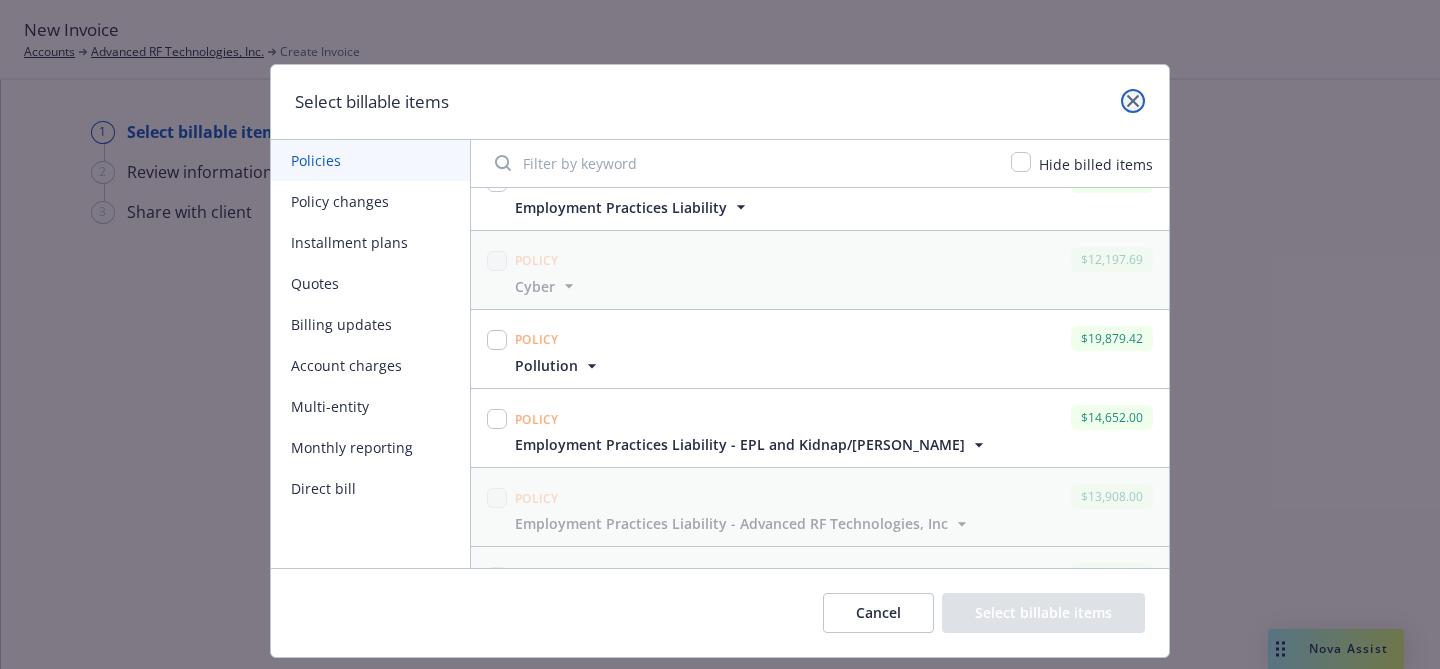
click at [1137, 95] on icon "close" at bounding box center [1133, 101] width 12 height 12
